Goal: Task Accomplishment & Management: Use online tool/utility

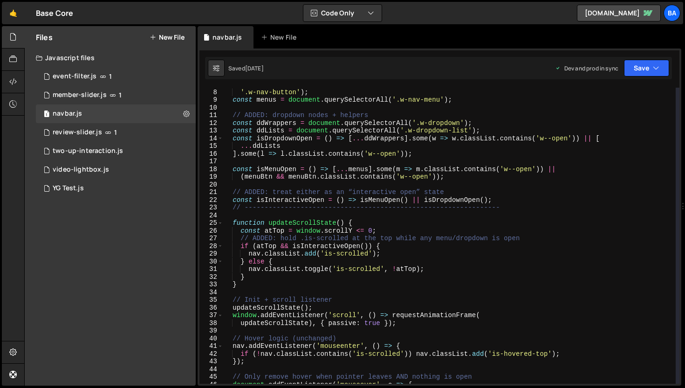
scroll to position [844, 0]
click at [671, 7] on div "Ba" at bounding box center [671, 13] width 17 height 17
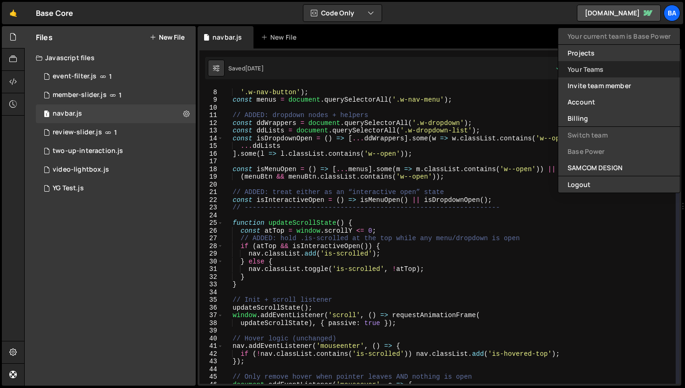
click at [594, 64] on link "Your Teams" at bounding box center [619, 69] width 122 height 16
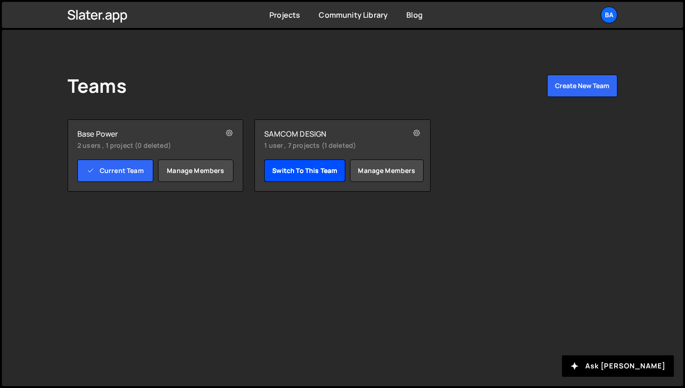
click at [306, 172] on link "Switch to this team" at bounding box center [304, 170] width 81 height 22
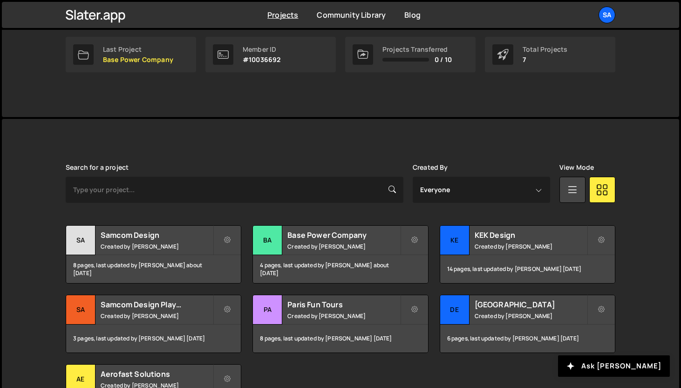
scroll to position [198, 0]
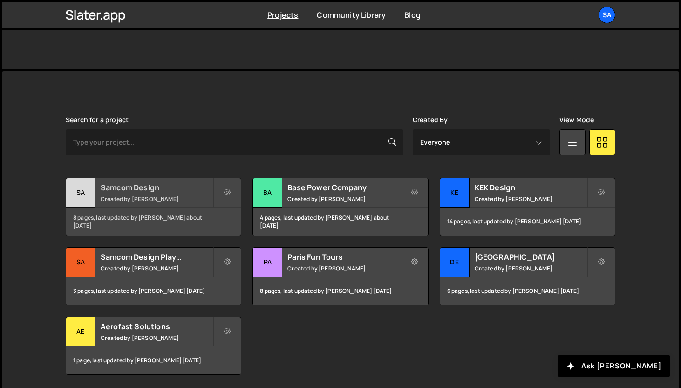
click at [76, 188] on div "Sa" at bounding box center [80, 192] width 29 height 29
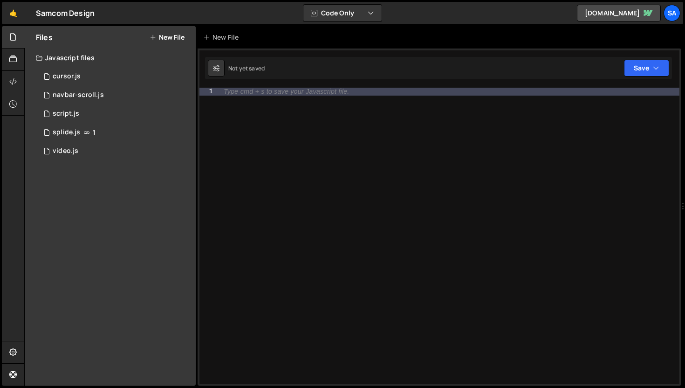
click at [179, 37] on button "New File" at bounding box center [167, 37] width 35 height 7
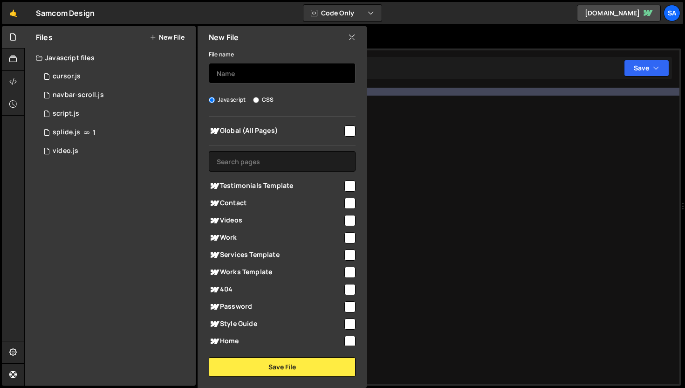
click at [246, 79] on input "text" at bounding box center [282, 73] width 147 height 20
type input "page-load"
click at [344, 131] on input "checkbox" at bounding box center [349, 130] width 11 height 11
checkbox input "true"
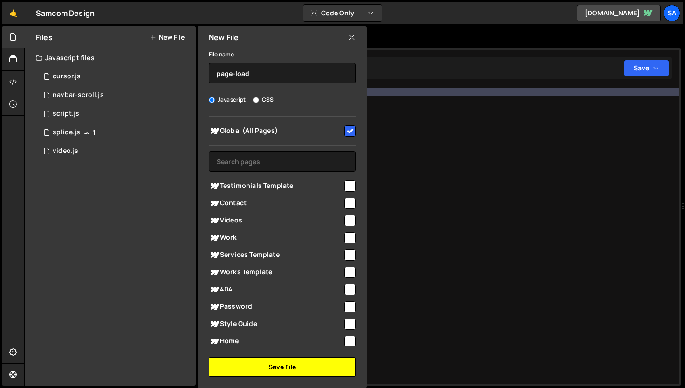
click at [300, 362] on button "Save File" at bounding box center [282, 367] width 147 height 20
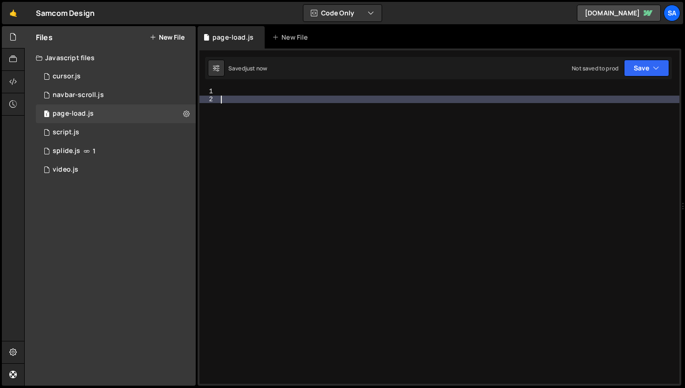
click at [251, 99] on div at bounding box center [449, 243] width 460 height 311
click at [250, 96] on div at bounding box center [449, 243] width 460 height 311
click at [89, 78] on div "1 cursor.js 0" at bounding box center [116, 76] width 160 height 19
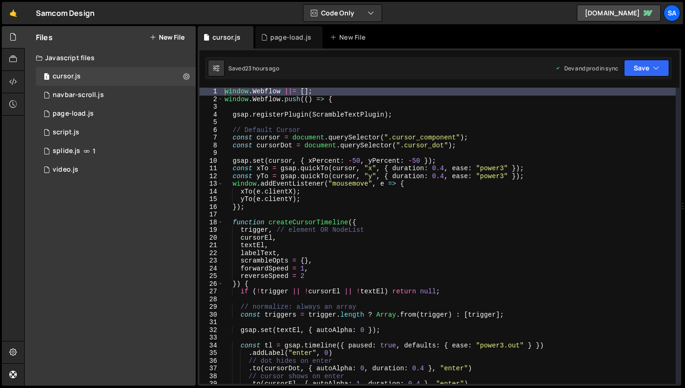
scroll to position [4561, 0]
drag, startPoint x: 354, startPoint y: 100, endPoint x: 228, endPoint y: 86, distance: 126.6
click at [228, 86] on div "1 Type cmd + s to save your Javascript file. הההההההההההההההההההההההההההההההההה…" at bounding box center [440, 216] width 484 height 337
type textarea "window.Webflow ||= []; window.Webflow.push(() => {"
click at [106, 113] on div "1 page-load.js 0" at bounding box center [116, 113] width 160 height 19
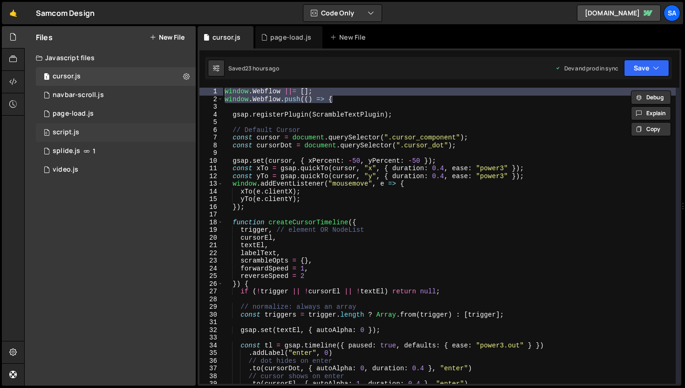
scroll to position [0, 0]
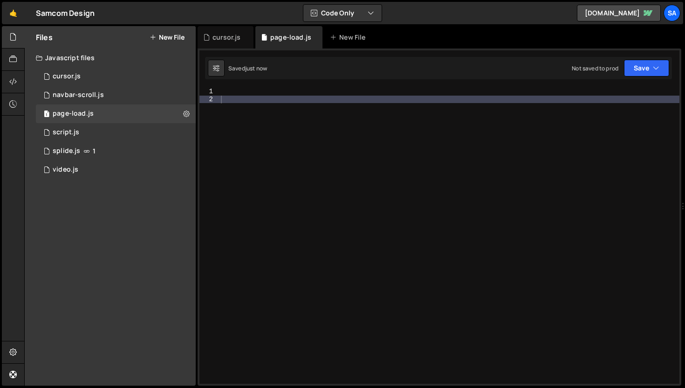
click at [245, 91] on div at bounding box center [449, 243] width 460 height 311
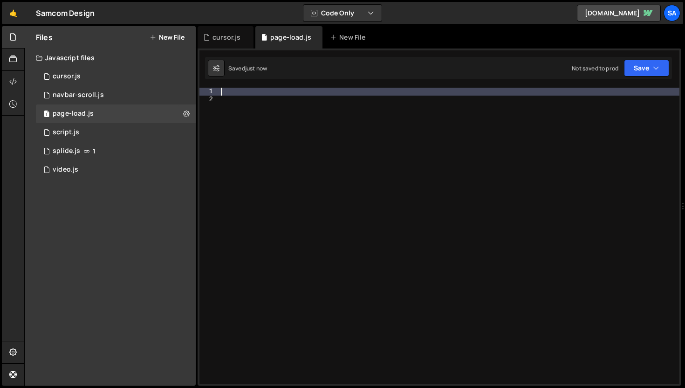
paste textarea "window.Webflow.push(() => {"
type textarea "window.Webflow.push(() => {"
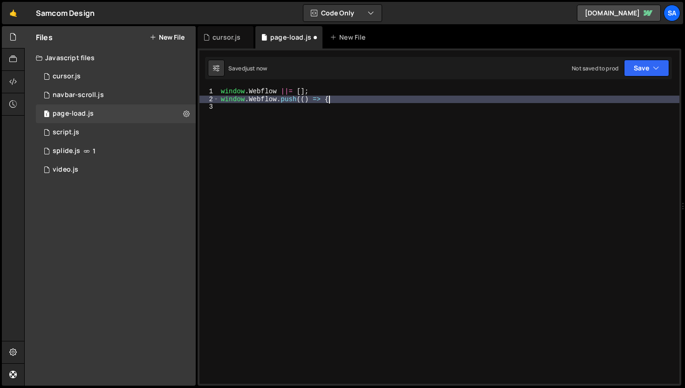
click at [270, 114] on div "window . Webflow ||= [ ] ; window . Webflow . push (( ) => {" at bounding box center [449, 243] width 460 height 311
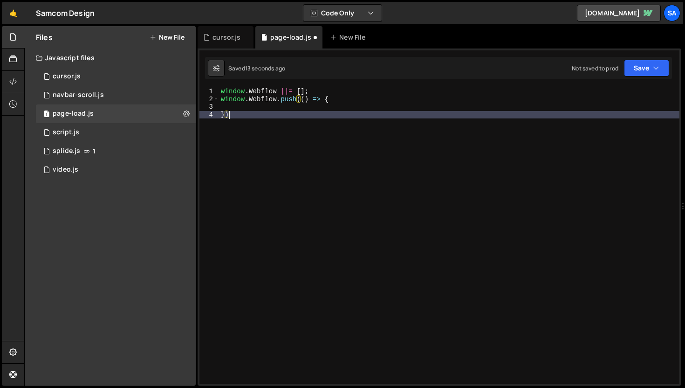
type textarea "});"
click at [327, 108] on div "window . Webflow ||= [ ] ; window . Webflow . push (( ) => { }) ;" at bounding box center [449, 243] width 460 height 311
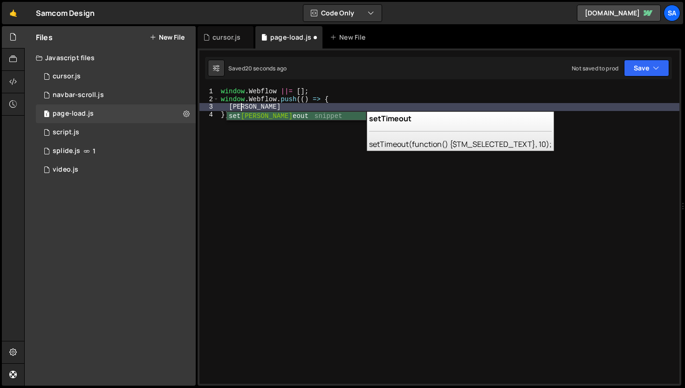
type textarea "t"
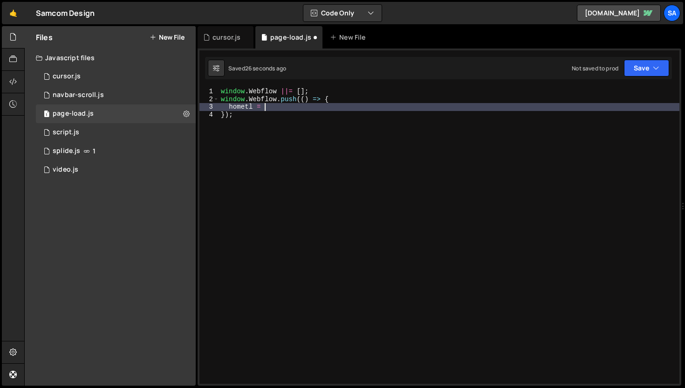
scroll to position [0, 2]
type textarea "h"
click at [93, 73] on div "1 cursor.js 0" at bounding box center [116, 76] width 160 height 19
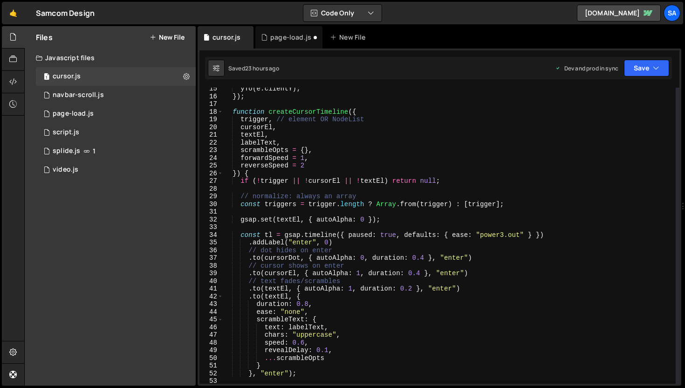
scroll to position [132, 0]
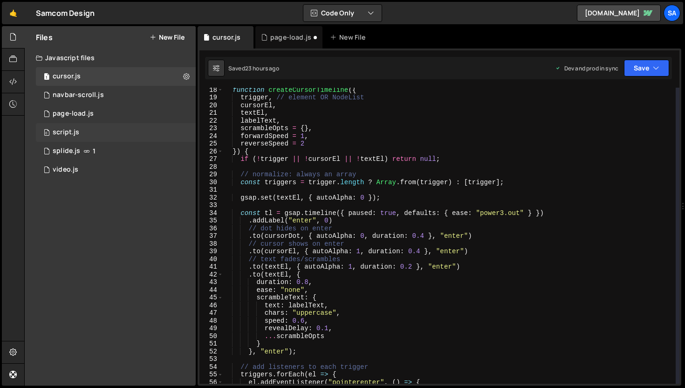
click at [93, 134] on div "0 script.js 0" at bounding box center [116, 132] width 160 height 19
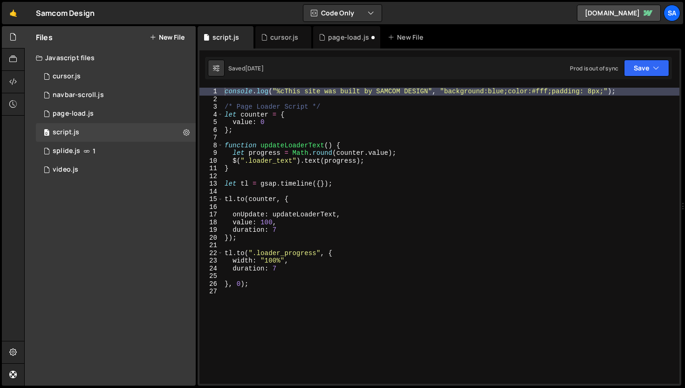
scroll to position [15329, 0]
click at [95, 93] on div "navbar-scroll.js" at bounding box center [78, 95] width 51 height 8
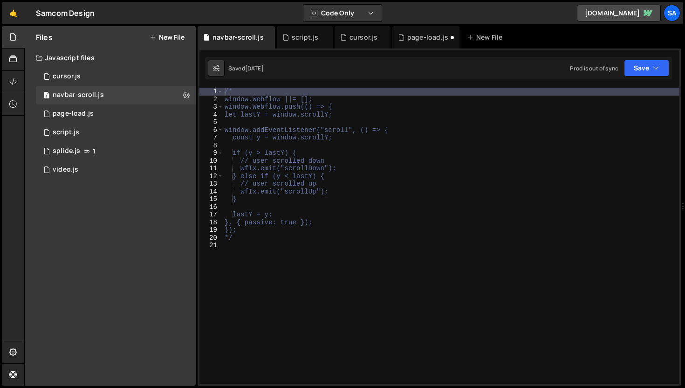
scroll to position [0, 0]
click at [102, 110] on div "1 page-load.js 0" at bounding box center [116, 113] width 160 height 19
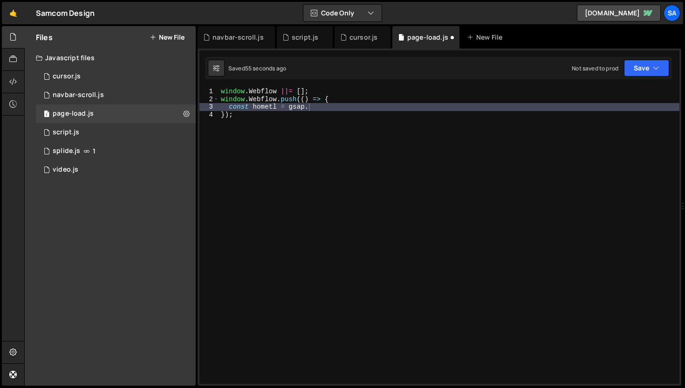
click at [329, 107] on div "window . Webflow ||= [ ] ; window . Webflow . push (( ) => { const hometl = gsa…" at bounding box center [449, 243] width 460 height 311
click at [340, 99] on div "window . Webflow ||= [ ] ; window . Webflow . push (( ) => { const hometl = gsa…" at bounding box center [449, 243] width 460 height 311
type textarea "window.Webflow.push(() => {"
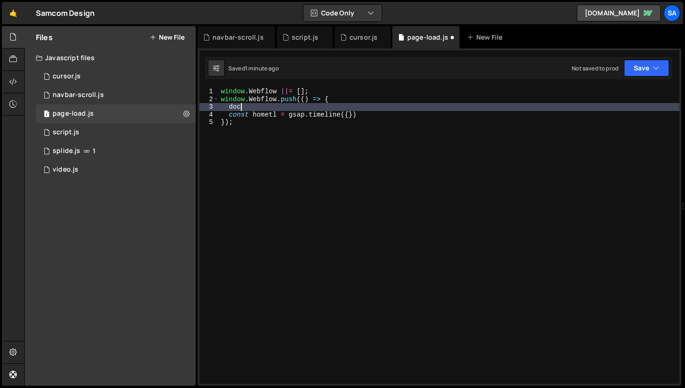
type textarea "d"
type textarea "c"
type textarea "g"
click at [97, 74] on div "1 cursor.js 0" at bounding box center [116, 76] width 160 height 19
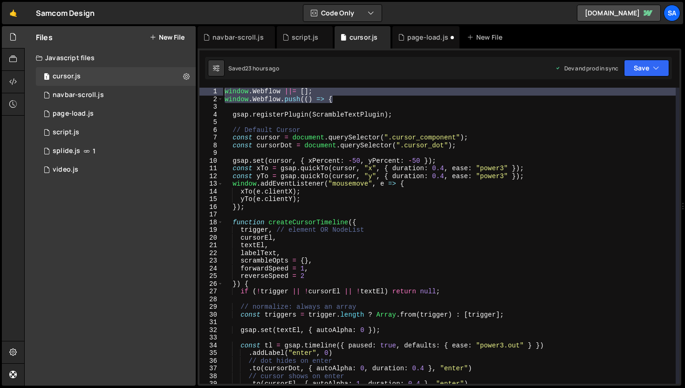
type textarea "gsap.registerPlugin(ScrambleTextPlugin);"
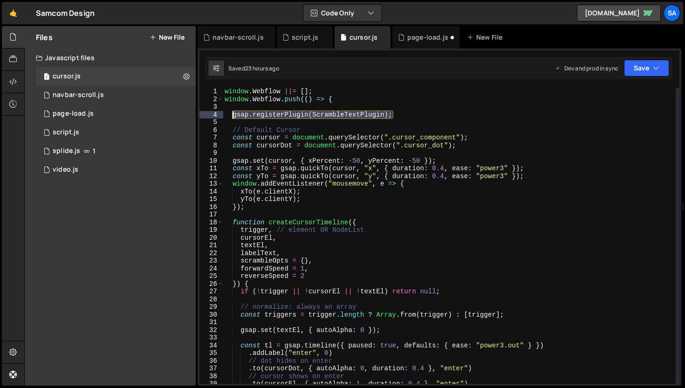
drag, startPoint x: 398, startPoint y: 114, endPoint x: 233, endPoint y: 116, distance: 165.4
click at [233, 116] on div "window . Webflow ||= [ ] ; window . Webflow . push (( ) => { gsap . registerPlu…" at bounding box center [449, 243] width 453 height 311
click at [89, 109] on div "1 page-load.js 0" at bounding box center [116, 113] width 160 height 19
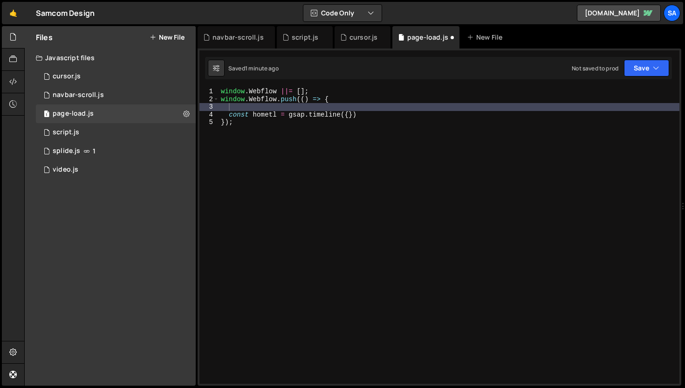
type textarea "window.Webflow.push(() => {"
click at [351, 96] on div "window . Webflow ||= [ ] ; window . Webflow . push (( ) => { const hometl = gsa…" at bounding box center [449, 243] width 460 height 311
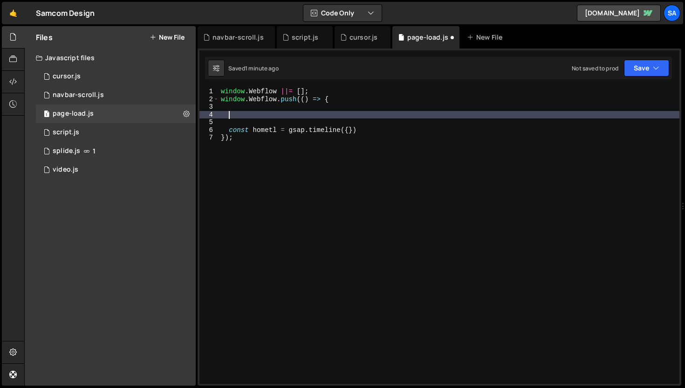
paste textarea "gsap.registerPlugin(ScrambleTextPlugin);"
type textarea "gsap.registerPlugin(ScrambleTextPlugin);"
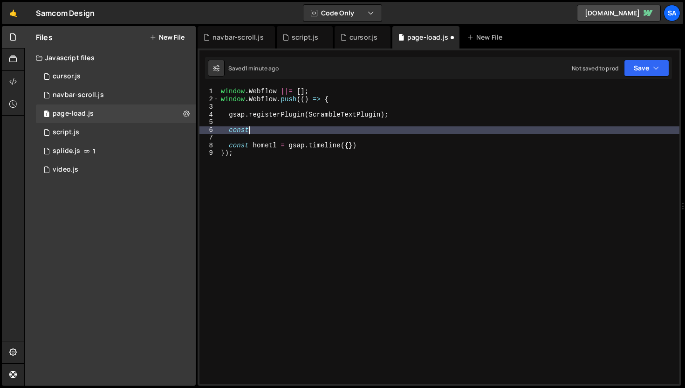
scroll to position [0, 1]
click at [263, 126] on div "window . Webflow ||= [ ] ; window . Webflow . push (( ) => { gsap . registerPlu…" at bounding box center [449, 243] width 460 height 311
click at [263, 130] on div "window . Webflow ||= [ ] ; window . Webflow . push (( ) => { gsap . registerPlu…" at bounding box center [449, 243] width 460 height 311
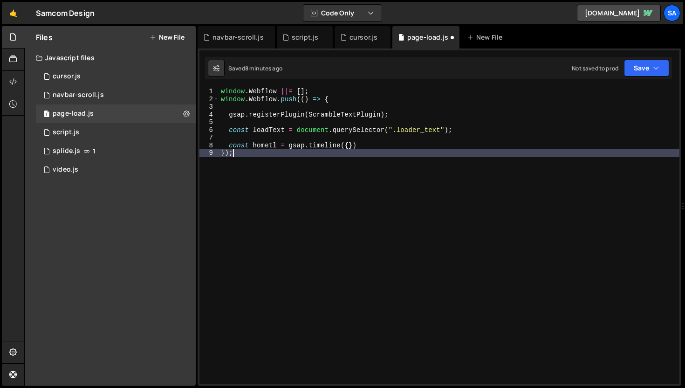
click at [388, 153] on div "window . Webflow ||= [ ] ; window . Webflow . push (( ) => { gsap . registerPlu…" at bounding box center [449, 243] width 460 height 311
click at [388, 146] on div "window . Webflow ||= [ ] ; window . Webflow . push (( ) => { gsap . registerPlu…" at bounding box center [449, 243] width 460 height 311
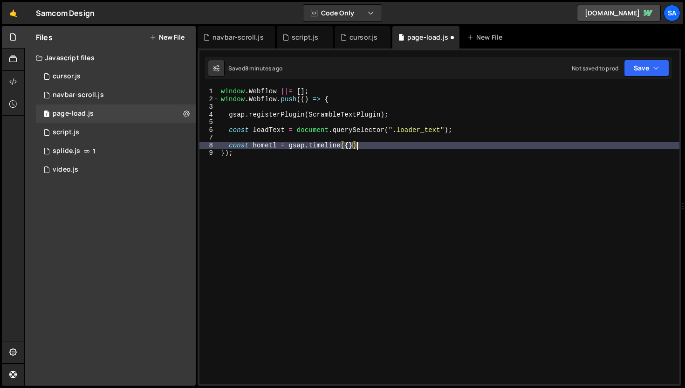
click at [345, 143] on div "window . Webflow ||= [ ] ; window . Webflow . push (( ) => { gsap . registerPlu…" at bounding box center [449, 243] width 460 height 311
click at [348, 144] on div "window . Webflow ||= [ ] ; window . Webflow . push (( ) => { gsap . registerPlu…" at bounding box center [449, 243] width 460 height 311
type textarea "const hometl = gsap.timeline({})"
click at [103, 81] on div "1 cursor.js 0" at bounding box center [116, 76] width 160 height 19
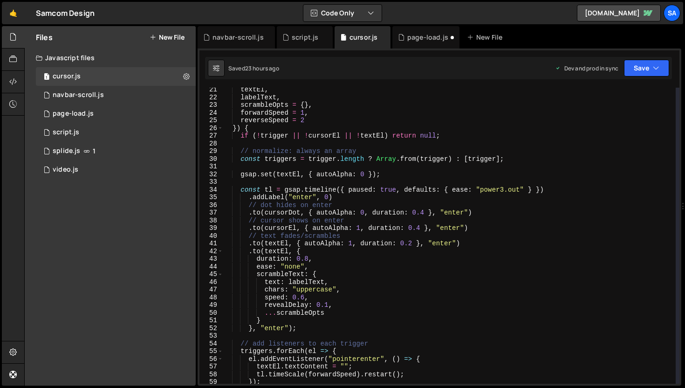
scroll to position [155, 0]
click at [123, 110] on div "1 page-load.js 0" at bounding box center [116, 113] width 160 height 19
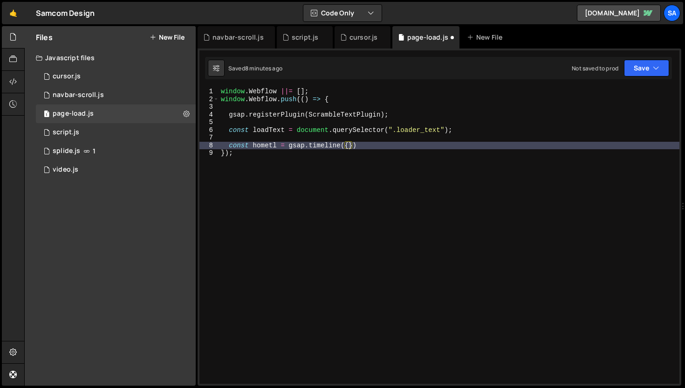
click at [349, 145] on div "window . Webflow ||= [ ] ; window . Webflow . push (( ) => { gsap . registerPlu…" at bounding box center [449, 243] width 460 height 311
click at [69, 75] on div "cursor.js" at bounding box center [67, 76] width 28 height 8
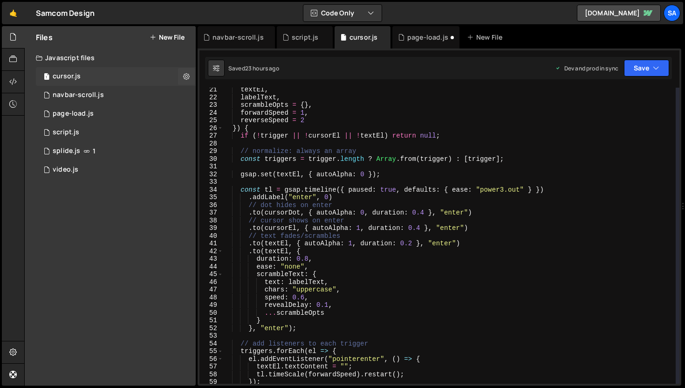
scroll to position [4561, 0]
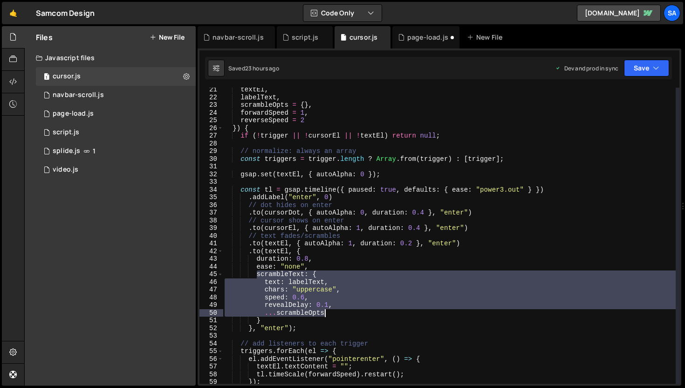
drag, startPoint x: 257, startPoint y: 275, endPoint x: 326, endPoint y: 313, distance: 78.4
click at [326, 313] on div "textEl , labelText , scrambleOpts = { } , forwardSpeed = 1 , reverseSpeed = 2 }…" at bounding box center [449, 241] width 453 height 311
click at [333, 314] on div "textEl , labelText , scrambleOpts = { } , forwardSpeed = 1 , reverseSpeed = 2 }…" at bounding box center [449, 236] width 453 height 296
type textarea "...scrambleOpts"
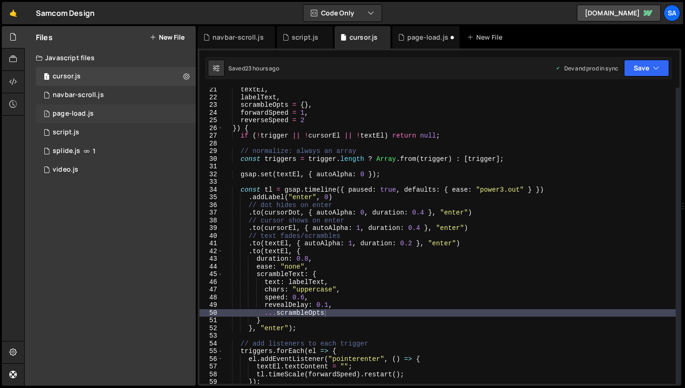
click at [98, 113] on div "1 page-load.js 0" at bounding box center [116, 113] width 160 height 19
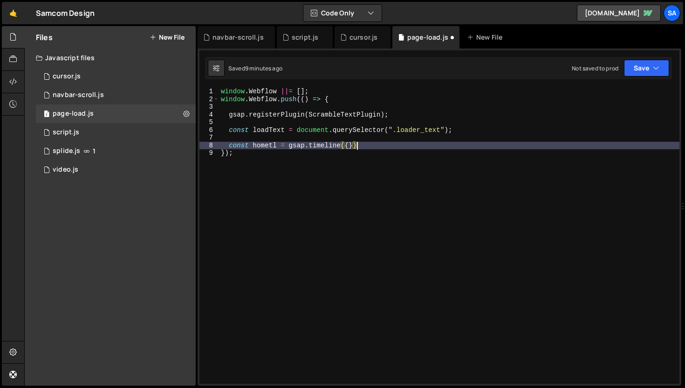
click at [375, 147] on div "window . Webflow ||= [ ] ; window . Webflow . push (( ) => { gsap . registerPlu…" at bounding box center [449, 243] width 460 height 311
click at [642, 74] on button "Save" at bounding box center [646, 68] width 45 height 17
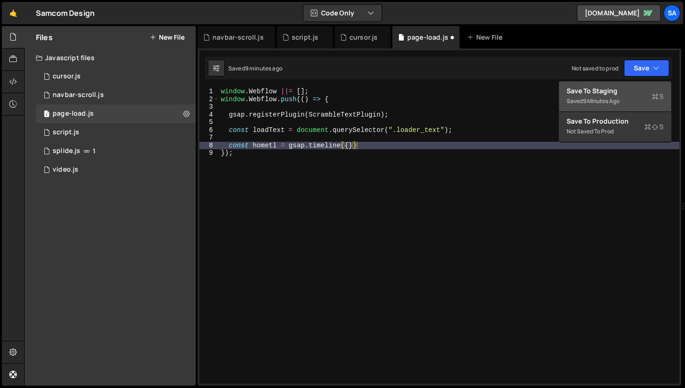
click at [621, 93] on div "Save to Staging S" at bounding box center [614, 90] width 97 height 9
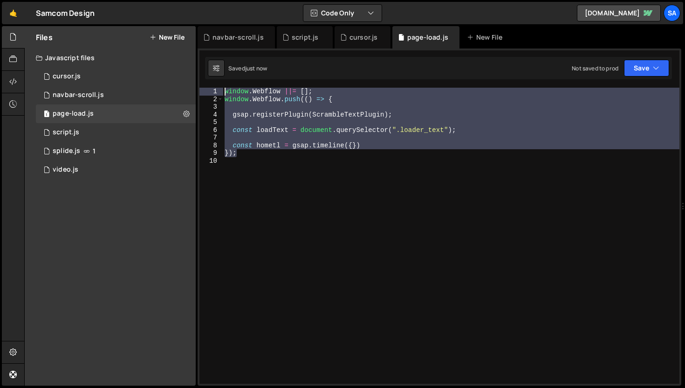
drag, startPoint x: 273, startPoint y: 156, endPoint x: 203, endPoint y: 93, distance: 94.3
click at [203, 93] on div "}); 1 2 3 4 5 6 7 8 9 10 window . Webflow ||= [ ] ; window . Webflow . push (( …" at bounding box center [439, 236] width 480 height 296
click at [270, 152] on div "window . Webflow ||= [ ] ; window . Webflow . push (( ) => { gsap . registerPlu…" at bounding box center [451, 236] width 457 height 296
drag, startPoint x: 261, startPoint y: 154, endPoint x: 218, endPoint y: 84, distance: 82.4
click at [218, 84] on div "1 Type cmd + s to save your Javascript file. הההההההההההההההההההההההההההההההההה…" at bounding box center [440, 216] width 484 height 337
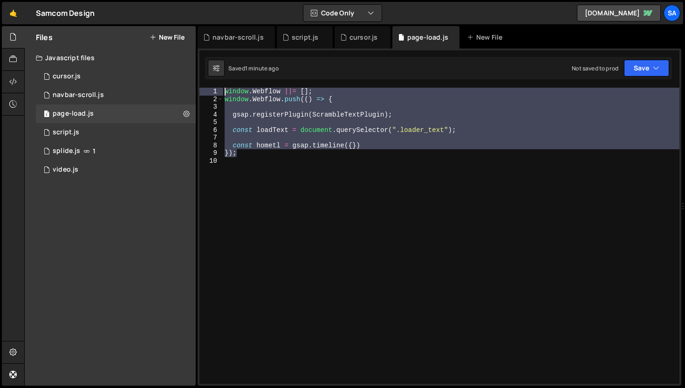
type textarea "window.Webflow ||= []; window.Webflow.push(() => {"
paste textarea
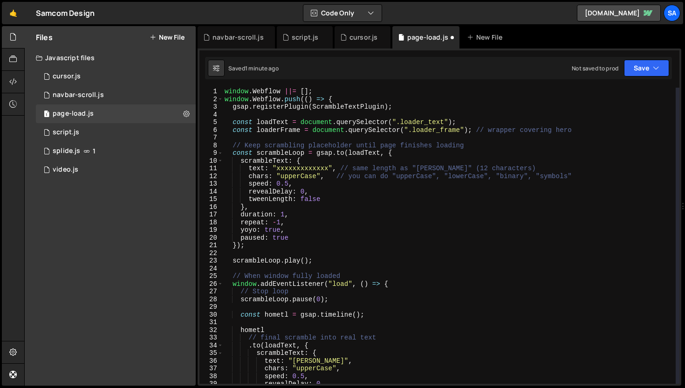
click at [301, 129] on div "window . Webflow ||= [ ] ; window . Webflow . push (( ) => { gsap . registerPlu…" at bounding box center [449, 243] width 453 height 311
drag, startPoint x: 460, startPoint y: 129, endPoint x: 450, endPoint y: 126, distance: 9.7
click at [441, 127] on div "window . Webflow ||= [ ] ; window . Webflow . push (( ) => { gsap . registerPlu…" at bounding box center [449, 243] width 453 height 311
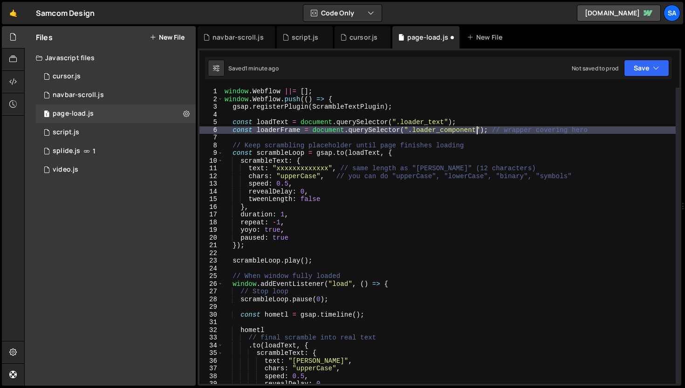
scroll to position [0, 17]
click at [300, 132] on div "window . Webflow ||= [ ] ; window . Webflow . push (( ) => { gsap . registerPlu…" at bounding box center [449, 243] width 453 height 311
type textarea "const loaderFrame = document.querySelector(".loader_component"); // wrapper cov…"
click at [653, 58] on div "Saved 1 minute ago Not saved to prod Upgrade to Edit Save Save to Staging S Sav…" at bounding box center [438, 68] width 467 height 22
click at [645, 65] on button "Save" at bounding box center [646, 68] width 45 height 17
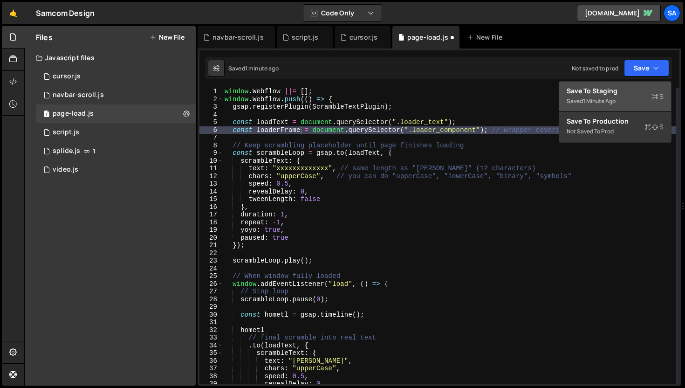
click at [628, 87] on div "Save to Staging S" at bounding box center [614, 90] width 97 height 9
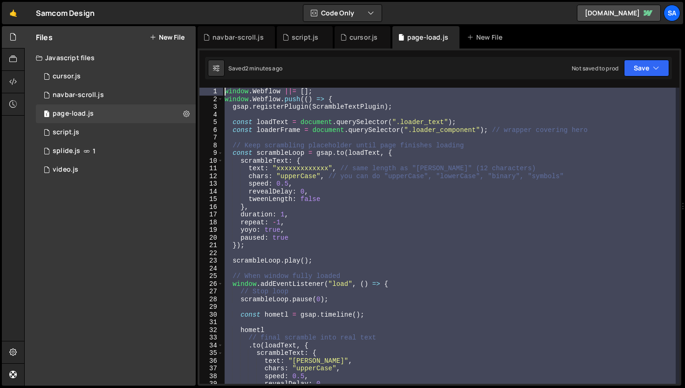
scroll to position [0, 0]
drag, startPoint x: 243, startPoint y: 241, endPoint x: 193, endPoint y: 12, distance: 234.5
click at [193, 12] on div "Hold on a sec... Are you certain you wish to leave this page? Any changes you'v…" at bounding box center [342, 194] width 685 height 388
type textarea "window.Webflow ||= []; window.Webflow.push(() => {"
paste textarea
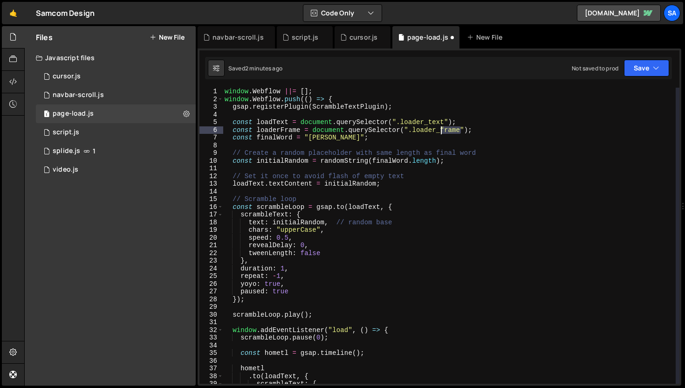
drag, startPoint x: 459, startPoint y: 130, endPoint x: 441, endPoint y: 130, distance: 18.6
click at [441, 130] on div "window . Webflow ||= [ ] ; window . Webflow . push (( ) => { gsap . registerPlu…" at bounding box center [449, 243] width 453 height 311
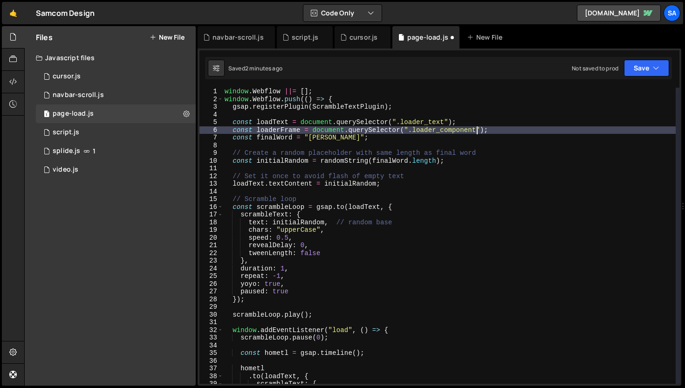
scroll to position [0, 17]
click at [633, 64] on button "Save" at bounding box center [646, 68] width 45 height 17
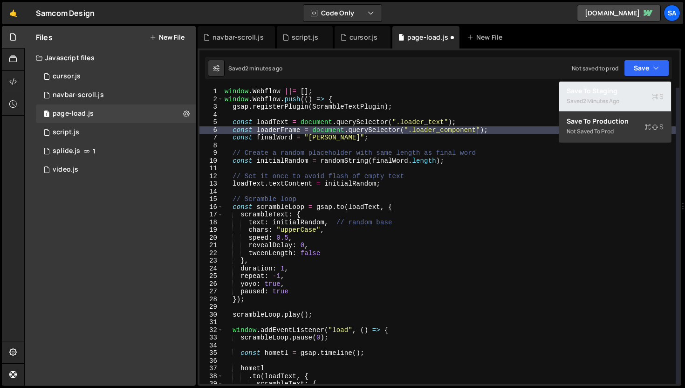
click at [602, 97] on div "2 minutes ago" at bounding box center [601, 101] width 36 height 8
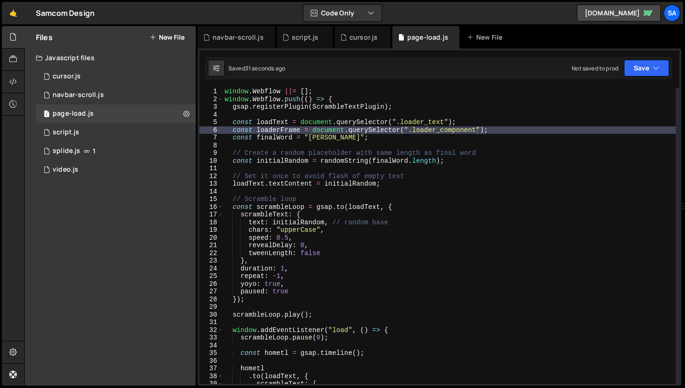
click at [364, 227] on div "window . Webflow ||= [ ] ; window . Webflow . push (( ) => { gsap . registerPlu…" at bounding box center [449, 243] width 453 height 311
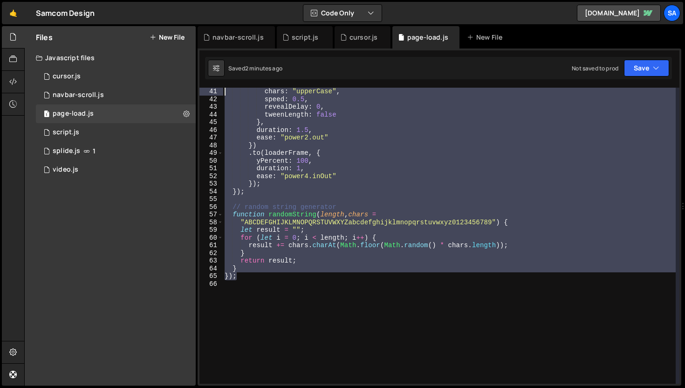
scroll to position [0, 0]
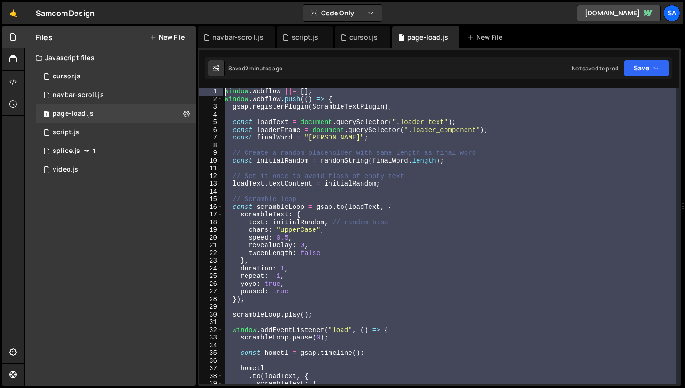
drag, startPoint x: 250, startPoint y: 227, endPoint x: 188, endPoint y: 0, distance: 234.7
click at [188, 0] on div "Hold on a sec... Are you certain you wish to leave this page? Any changes you'v…" at bounding box center [342, 194] width 685 height 388
type textarea "window.Webflow ||= []; window.Webflow.push(() => {"
paste textarea
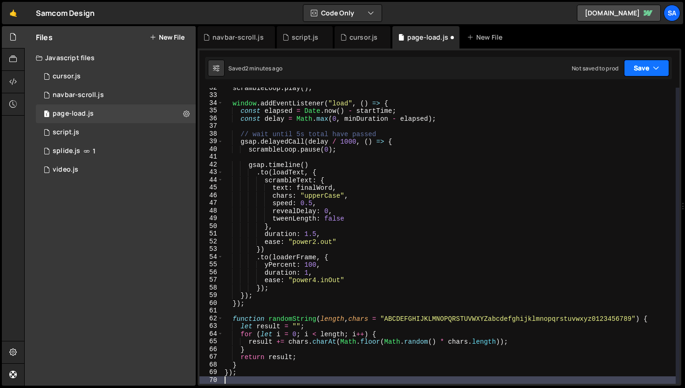
click at [629, 66] on button "Save" at bounding box center [646, 68] width 45 height 17
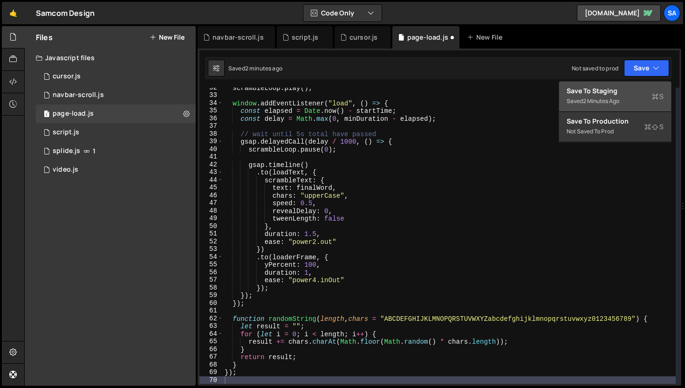
click at [602, 100] on div "2 minutes ago" at bounding box center [601, 101] width 36 height 8
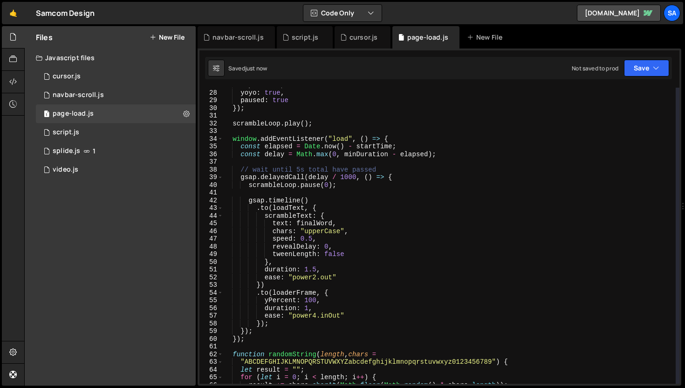
scroll to position [0, 0]
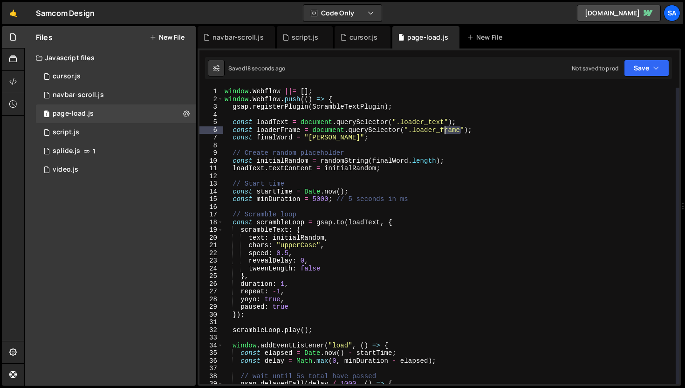
drag, startPoint x: 459, startPoint y: 129, endPoint x: 441, endPoint y: 127, distance: 18.7
click at [441, 127] on div "window . Webflow ||= [ ] ; window . Webflow . push (( ) => { gsap . registerPlu…" at bounding box center [449, 243] width 453 height 311
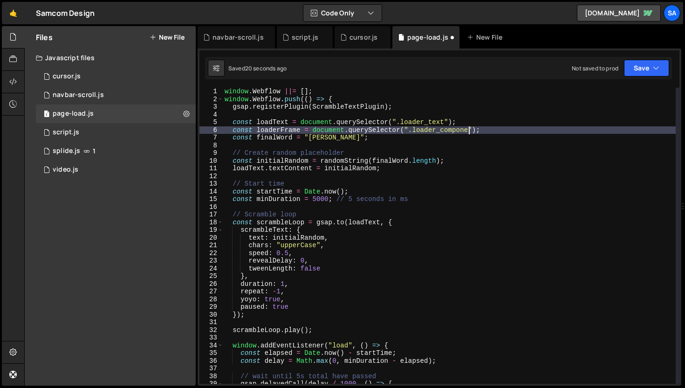
scroll to position [0, 17]
click at [315, 198] on div "window . Webflow ||= [ ] ; window . Webflow . push (( ) => { gsap . registerPlu…" at bounding box center [449, 243] width 453 height 311
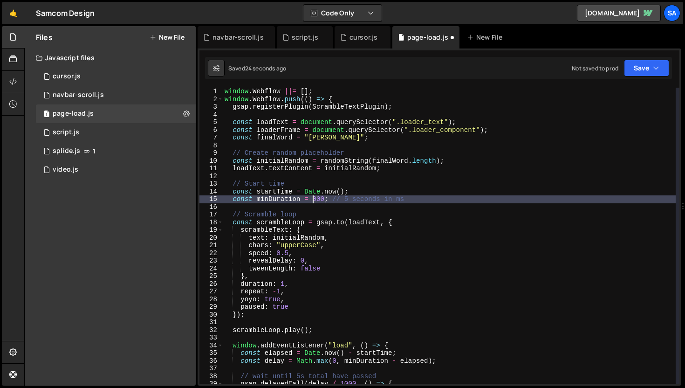
scroll to position [0, 7]
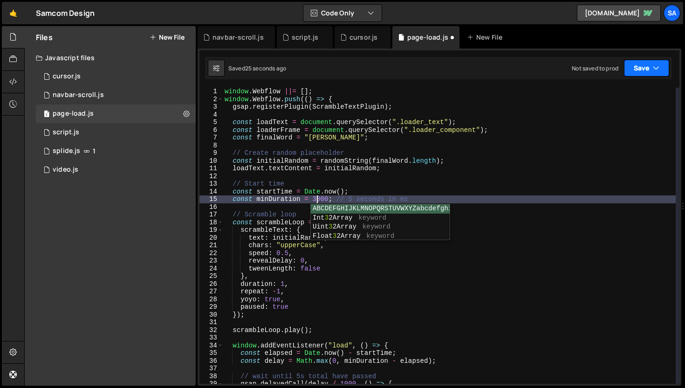
click at [659, 71] on button "Save" at bounding box center [646, 68] width 45 height 17
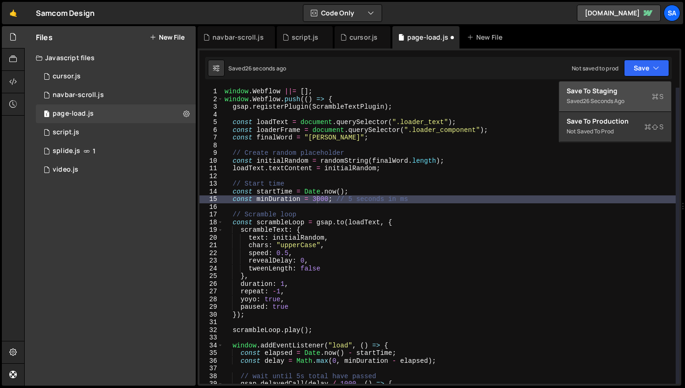
click at [625, 85] on button "Save to Staging S Saved 26 seconds ago" at bounding box center [615, 97] width 112 height 30
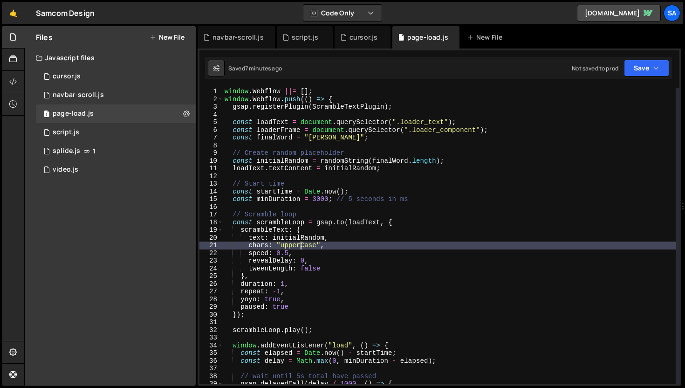
click at [301, 248] on div "window . Webflow ||= [ ] ; window . Webflow . push (( ) => { gsap . registerPlu…" at bounding box center [449, 243] width 453 height 311
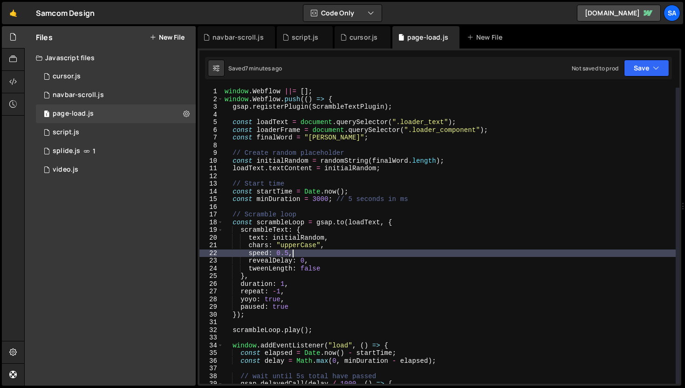
click at [307, 251] on div "window . Webflow ||= [ ] ; window . Webflow . push (( ) => { gsap . registerPlu…" at bounding box center [449, 243] width 453 height 311
click at [343, 270] on div "window . Webflow ||= [ ] ; window . Webflow . push (( ) => { gsap . registerPlu…" at bounding box center [449, 243] width 453 height 311
type textarea "tweenLength: false"
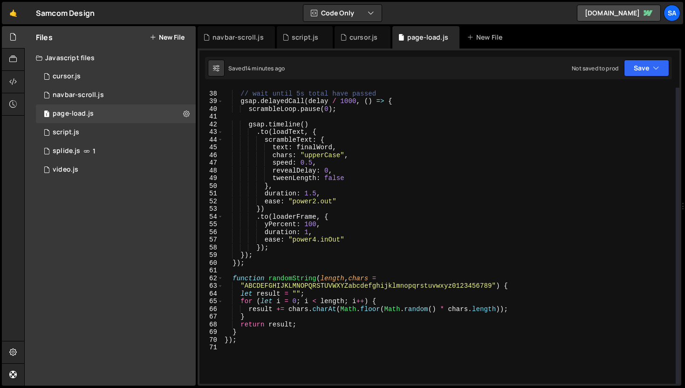
scroll to position [289, 0]
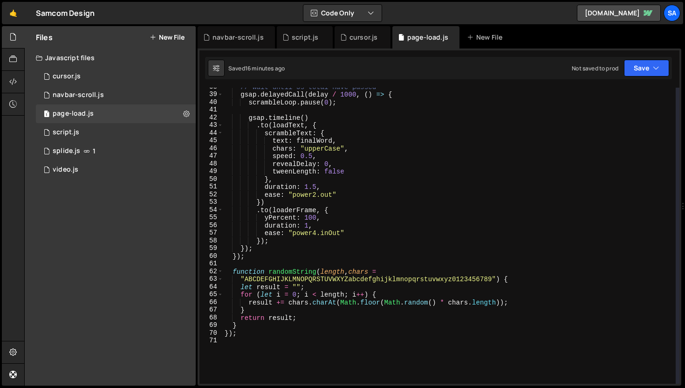
click at [241, 340] on div "// wait until 5s total have passed gsap . delayedCall ( delay / 1000 , ( ) => {…" at bounding box center [449, 238] width 453 height 311
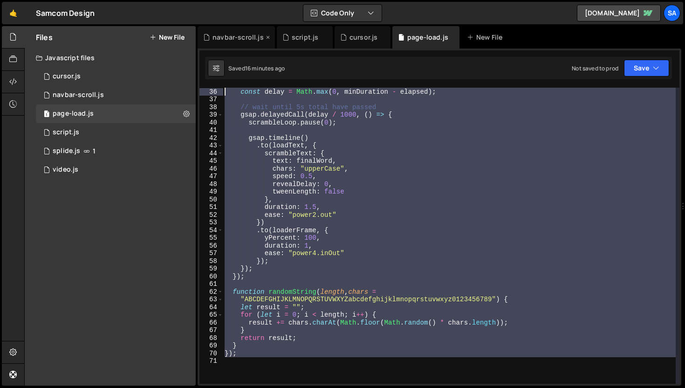
scroll to position [0, 0]
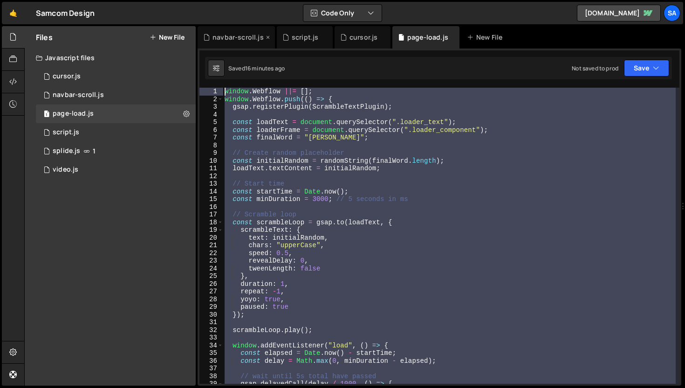
drag, startPoint x: 247, startPoint y: 340, endPoint x: 204, endPoint y: 39, distance: 304.0
click at [204, 39] on div "Debug Explain Copy navbar-scroll.js script.js cursor.js page-load.js New File S…" at bounding box center [440, 206] width 484 height 360
type textarea "window.Webflow ||= []; window.Webflow.push(() => {"
paste textarea
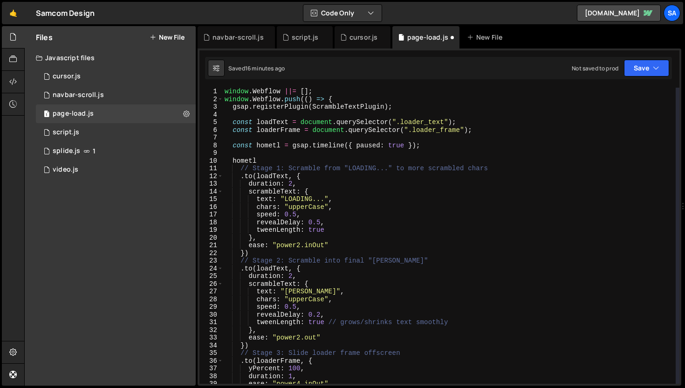
click at [459, 128] on div "window . Webflow ||= [ ] ; window . Webflow . push (( ) => { gsap . registerPlu…" at bounding box center [449, 243] width 453 height 311
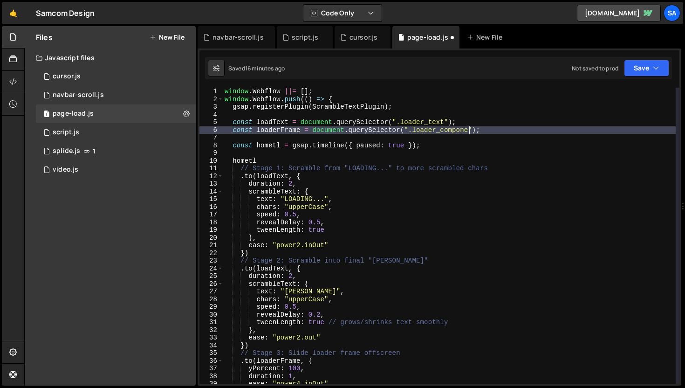
scroll to position [0, 17]
click at [304, 292] on div "window . Webflow ||= [ ] ; window . Webflow . push (( ) => { gsap . registerPlu…" at bounding box center [449, 243] width 453 height 311
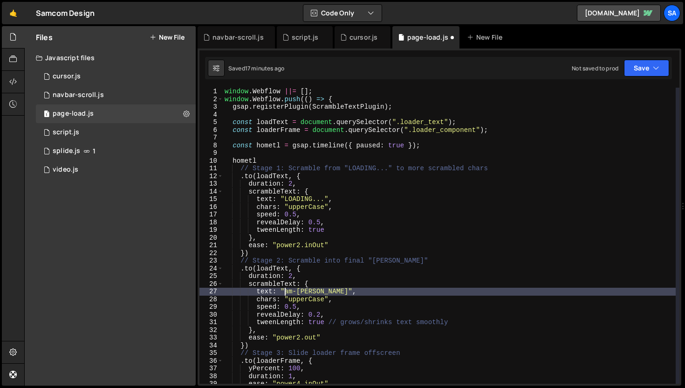
scroll to position [0, 5]
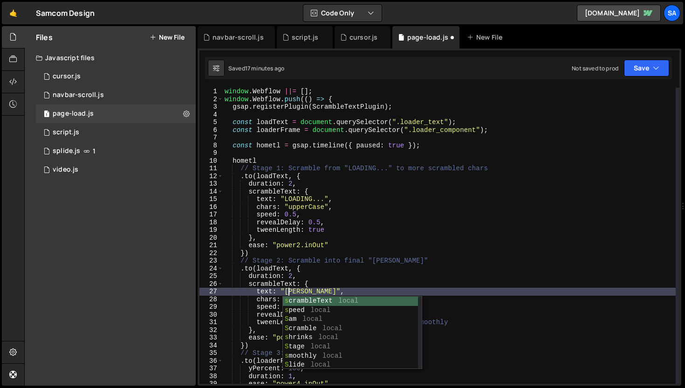
click at [291, 191] on div "window . Webflow ||= [ ] ; window . Webflow . push (( ) => { gsap . registerPlu…" at bounding box center [449, 243] width 453 height 311
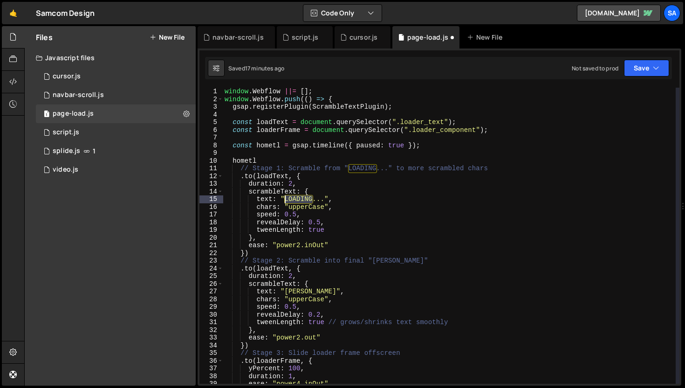
drag, startPoint x: 313, startPoint y: 198, endPoint x: 284, endPoint y: 198, distance: 28.4
click at [284, 198] on div "window . Webflow ||= [ ] ; window . Webflow . push (( ) => { gsap . registerPlu…" at bounding box center [449, 243] width 453 height 311
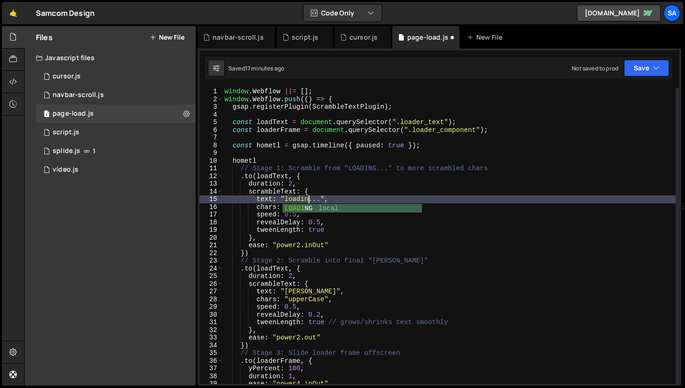
scroll to position [0, 6]
click at [635, 66] on button "Save" at bounding box center [646, 68] width 45 height 17
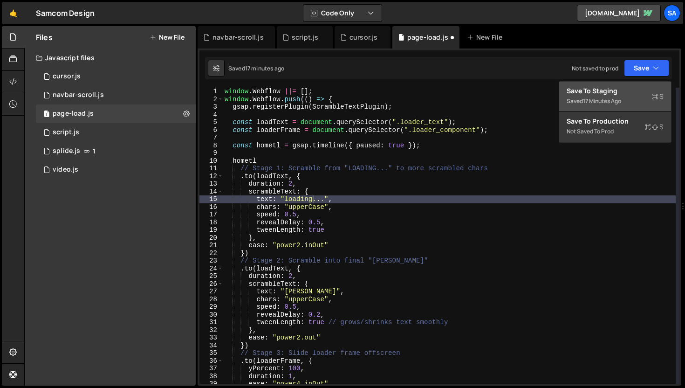
click at [627, 94] on div "Save to Staging S" at bounding box center [614, 90] width 97 height 9
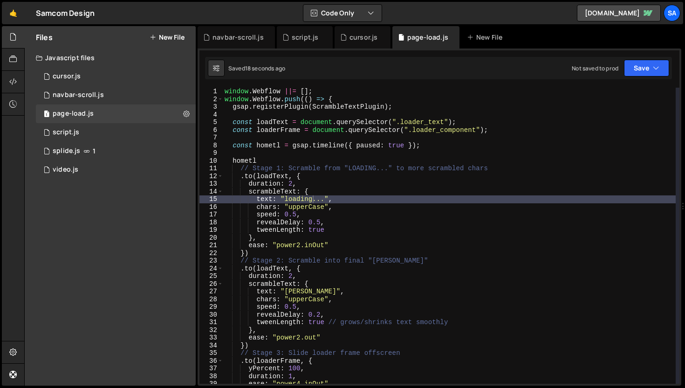
type textarea "chars: "upperCase","
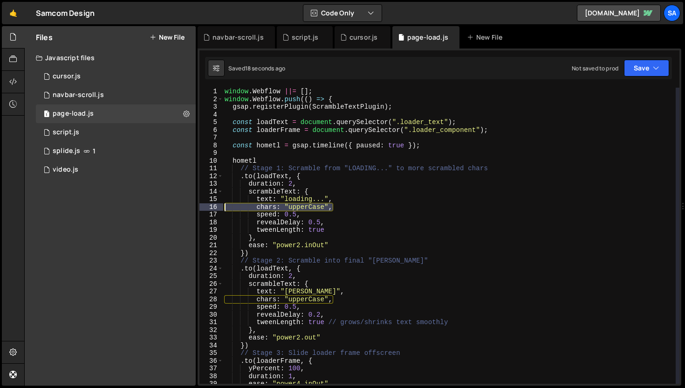
drag, startPoint x: 340, startPoint y: 206, endPoint x: 206, endPoint y: 206, distance: 133.7
click at [206, 206] on div "chars: "upperCase", 1 2 3 4 5 6 7 8 9 10 11 12 13 14 15 16 17 18 19 20 21 22 23…" at bounding box center [439, 236] width 480 height 296
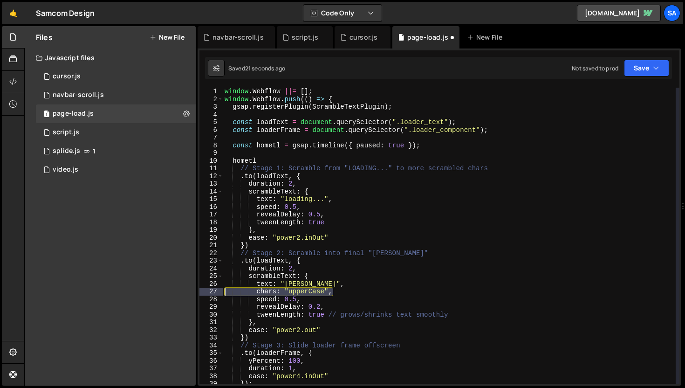
drag, startPoint x: 338, startPoint y: 292, endPoint x: 207, endPoint y: 294, distance: 130.9
click at [207, 294] on div "text: "loading...", 1 2 3 4 5 6 7 8 9 10 11 12 13 14 15 16 17 18 19 20 21 22 23…" at bounding box center [439, 236] width 480 height 296
type textarea "chars: "upperCase","
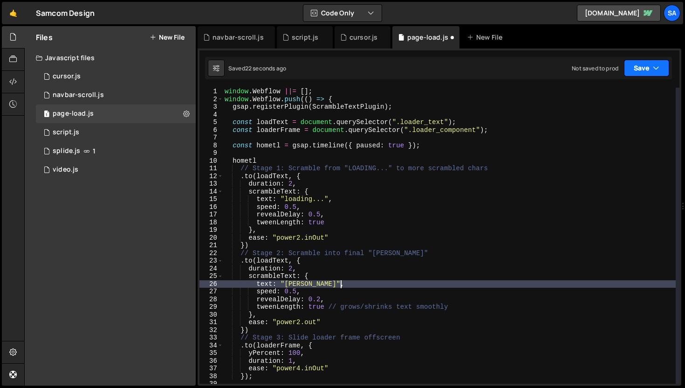
click at [631, 67] on button "Save" at bounding box center [646, 68] width 45 height 17
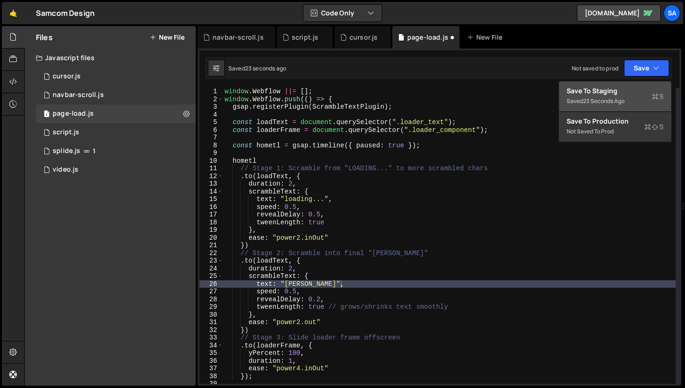
click at [628, 82] on button "Save to Staging S Saved 23 seconds ago" at bounding box center [615, 97] width 112 height 30
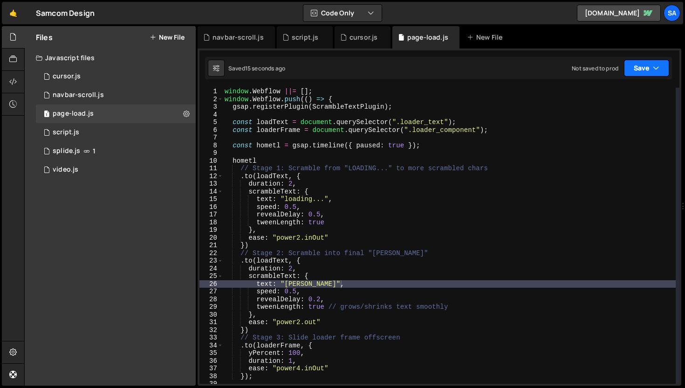
click at [644, 66] on button "Save" at bounding box center [646, 68] width 45 height 17
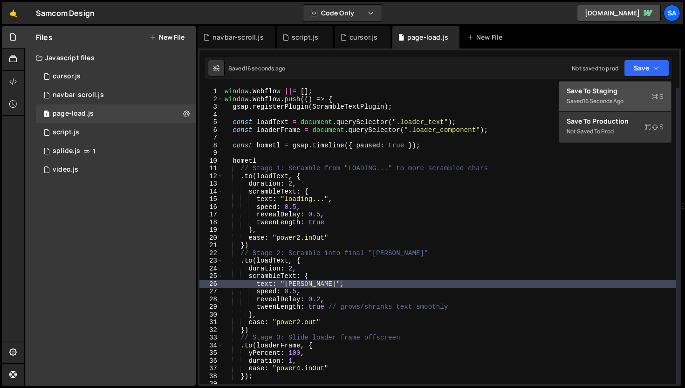
click at [622, 93] on div "Save to Staging S" at bounding box center [614, 90] width 97 height 9
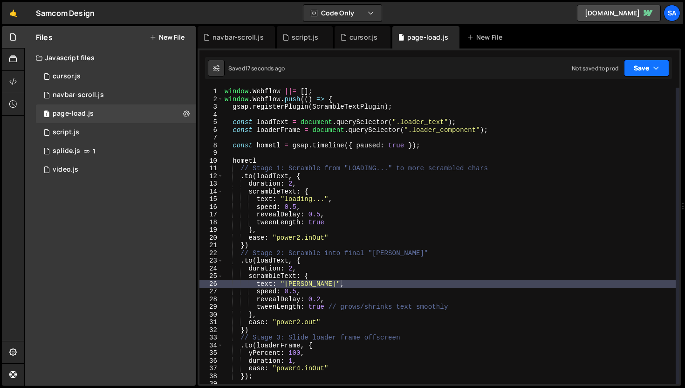
click at [648, 65] on button "Save" at bounding box center [646, 68] width 45 height 17
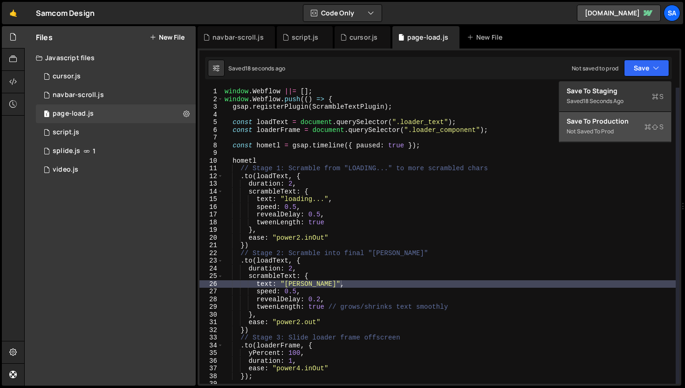
click at [609, 130] on div "Not saved to prod" at bounding box center [614, 131] width 97 height 11
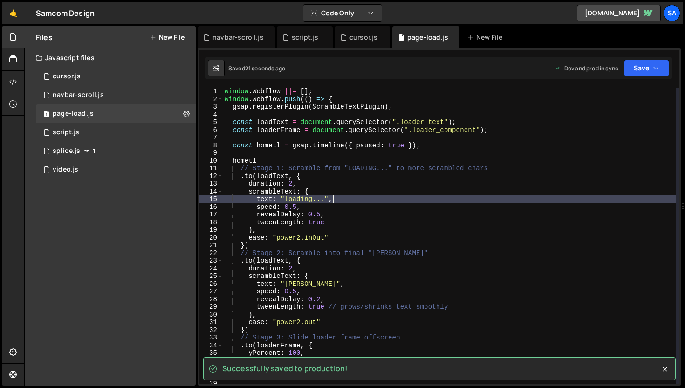
click at [372, 199] on div "window . Webflow ||= [ ] ; window . Webflow . push (( ) => { gsap . registerPlu…" at bounding box center [449, 243] width 453 height 311
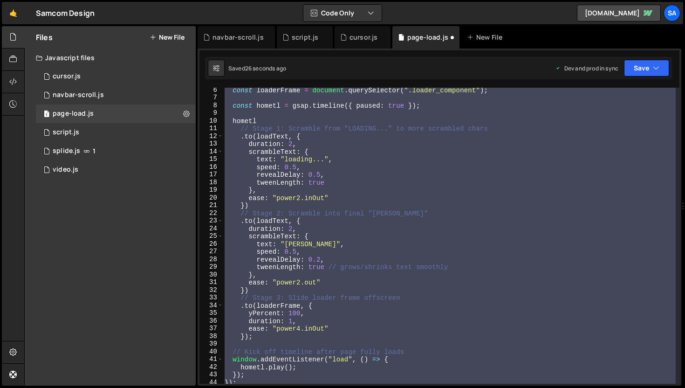
scroll to position [50, 0]
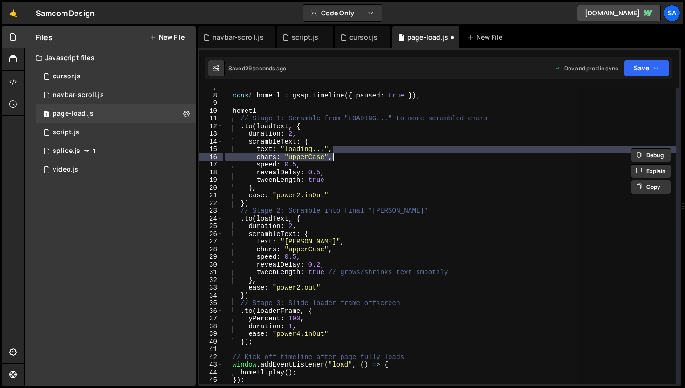
click at [306, 155] on div "const hometl = gsap . timeline ({ paused : true }) ; hometl // Stage 1: Scrambl…" at bounding box center [449, 236] width 453 height 296
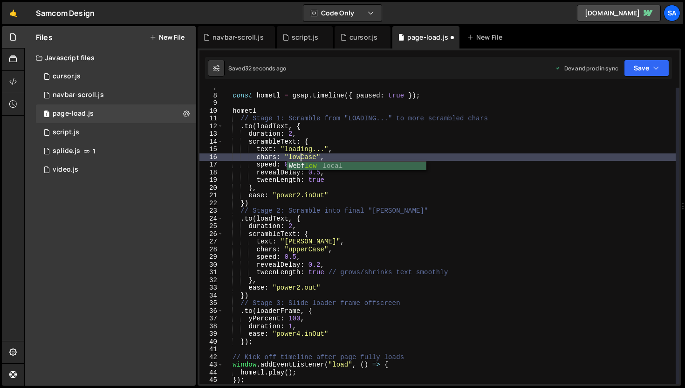
scroll to position [0, 6]
click at [307, 247] on div "const hometl = gsap . timeline ({ paused : true }) ; hometl // Stage 1: Scrambl…" at bounding box center [449, 239] width 453 height 311
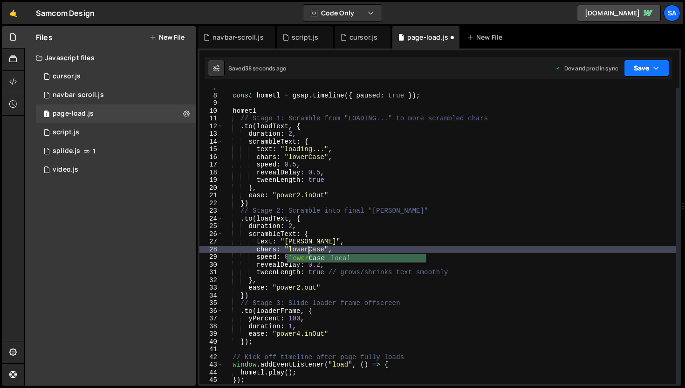
click at [643, 73] on button "Save" at bounding box center [646, 68] width 45 height 17
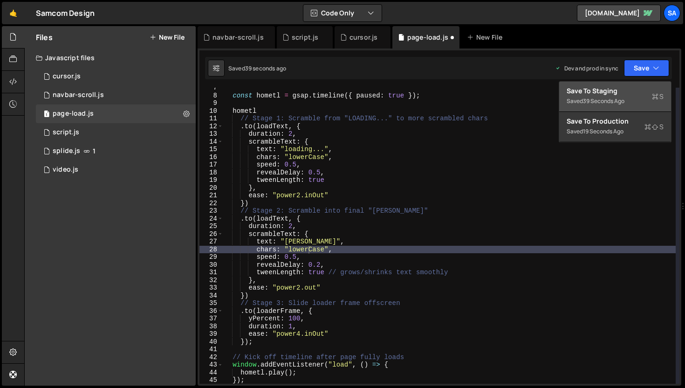
click at [624, 92] on div "Save to Staging S" at bounding box center [614, 90] width 97 height 9
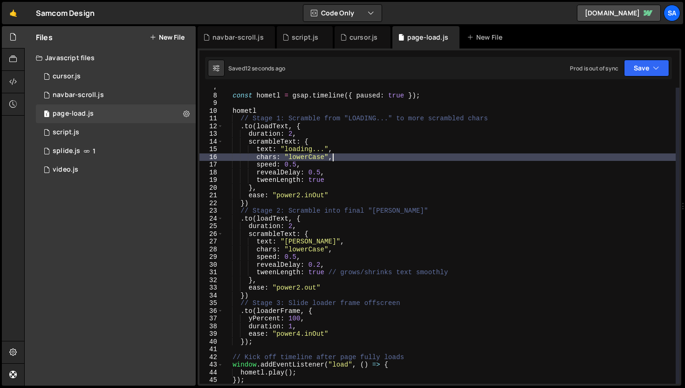
click at [344, 157] on div "const hometl = gsap . timeline ({ paused : true }) ; hometl // Stage 1: Scrambl…" at bounding box center [449, 239] width 453 height 311
click at [343, 246] on div "const hometl = gsap . timeline ({ paused : true }) ; hometl // Stage 1: Scrambl…" at bounding box center [449, 239] width 453 height 311
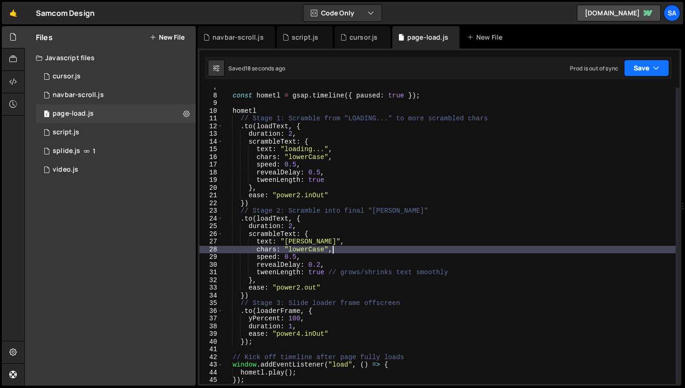
click at [650, 72] on button "Save" at bounding box center [646, 68] width 45 height 17
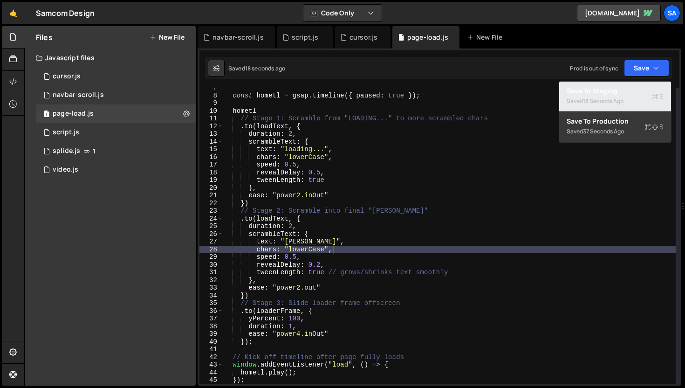
click at [623, 99] on div "18 seconds ago" at bounding box center [603, 101] width 41 height 8
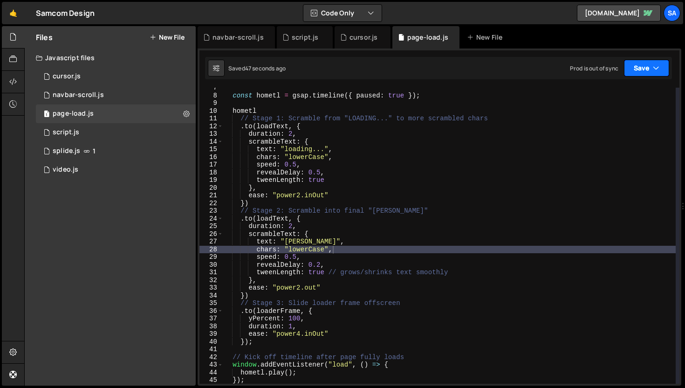
click at [654, 62] on button "Save" at bounding box center [646, 68] width 45 height 17
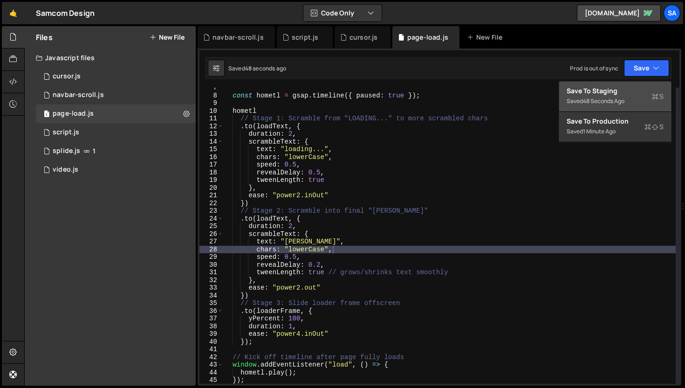
click at [618, 95] on div "Save to Staging S" at bounding box center [614, 90] width 97 height 9
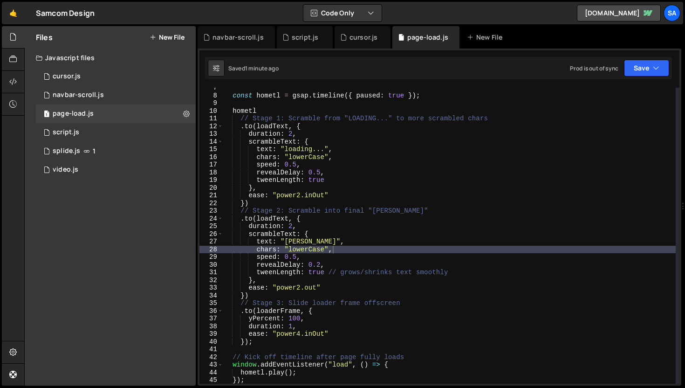
type textarea "speed: 0.5,"
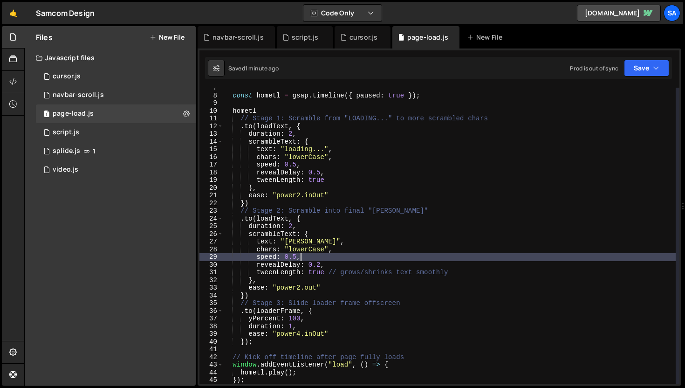
click at [393, 253] on div "const hometl = gsap . timeline ({ paused : true }) ; hometl // Stage 1: Scrambl…" at bounding box center [449, 239] width 453 height 311
click at [337, 259] on div "const hometl = gsap . timeline ({ paused : true }) ; hometl // Stage 1: Scrambl…" at bounding box center [449, 239] width 453 height 311
click at [93, 72] on div "1 cursor.js 0" at bounding box center [116, 76] width 160 height 19
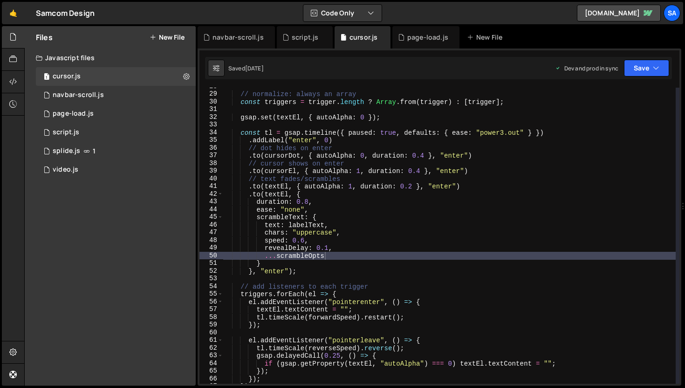
scroll to position [216, 0]
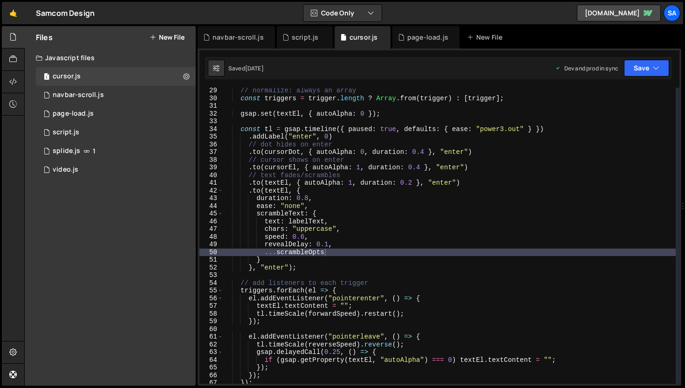
click at [329, 223] on div "// normalize: always an array const triggers = trigger . length ? Array . from …" at bounding box center [449, 242] width 453 height 311
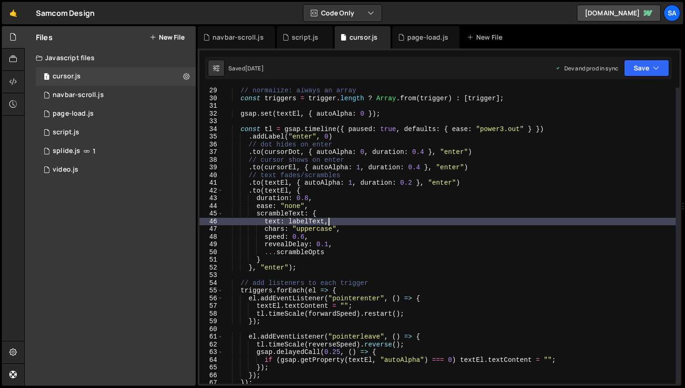
click at [382, 228] on div "// normalize: always an array const triggers = trigger . length ? Array . from …" at bounding box center [449, 242] width 453 height 311
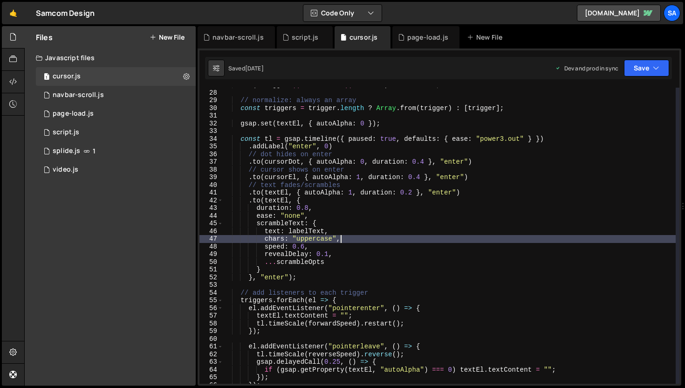
scroll to position [203, 0]
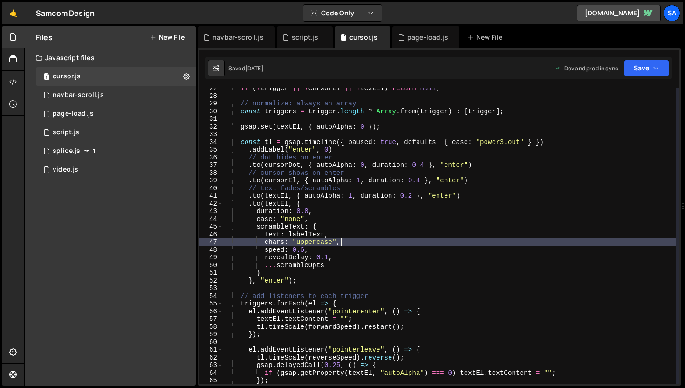
click at [396, 128] on div "if ( ! trigger || ! cursorEl || ! textEl ) return null ; // normalize: always a…" at bounding box center [449, 239] width 453 height 311
type textarea "gsap.set(textEl, { autoAlpha: 0 });"
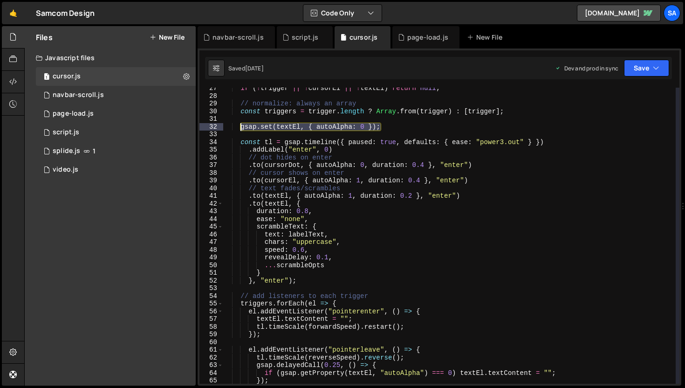
drag, startPoint x: 391, startPoint y: 128, endPoint x: 239, endPoint y: 127, distance: 151.4
click at [239, 127] on div "if ( ! trigger || ! cursorEl || ! textEl ) return null ; // normalize: always a…" at bounding box center [449, 239] width 453 height 311
click at [97, 114] on div "1 page-load.js 0" at bounding box center [116, 113] width 160 height 19
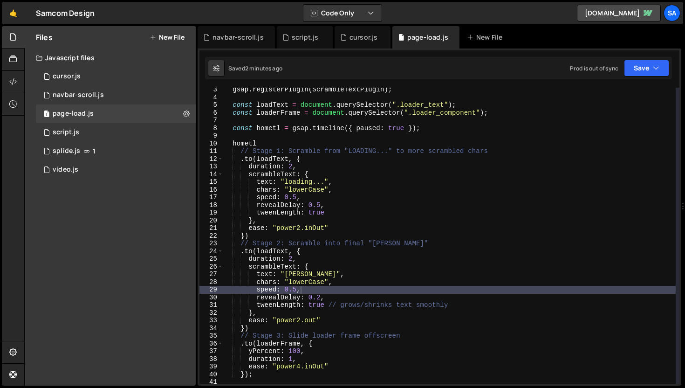
scroll to position [0, 0]
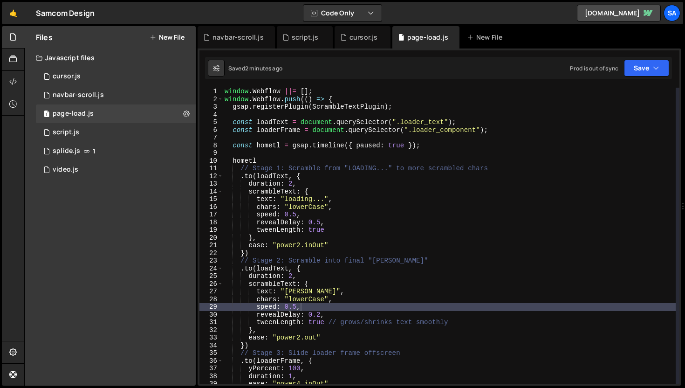
click at [443, 150] on div "window . Webflow ||= [ ] ; window . Webflow . push (( ) => { gsap . registerPlu…" at bounding box center [449, 243] width 453 height 311
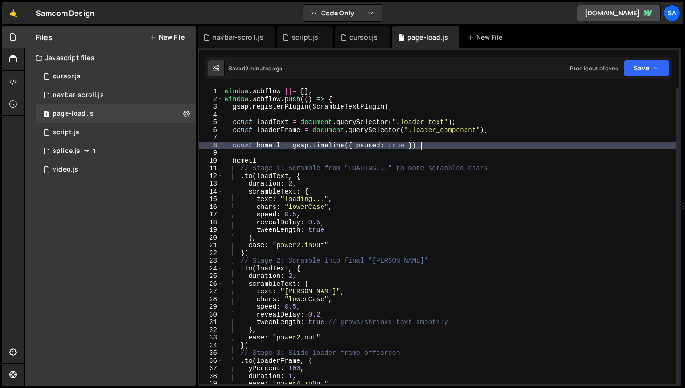
click at [444, 147] on div "window . Webflow ||= [ ] ; window . Webflow . push (( ) => { gsap . registerPlu…" at bounding box center [449, 243] width 453 height 311
type textarea "const hometl = gsap.timeline({ paused: true });"
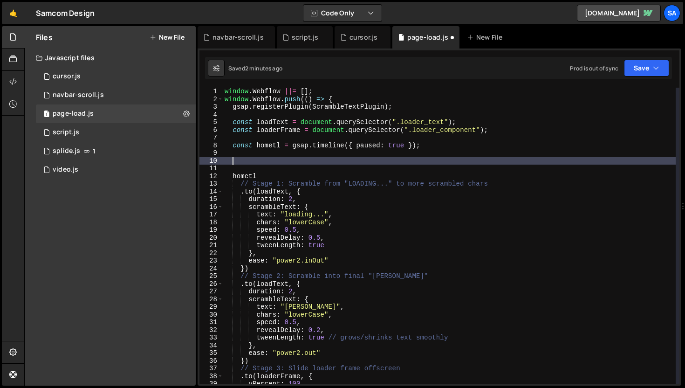
paste textarea "gsap.set(textEl, { autoAlpha: 0 });"
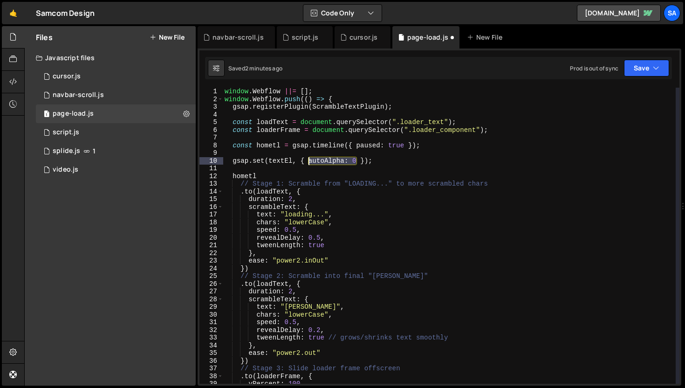
drag, startPoint x: 355, startPoint y: 159, endPoint x: 307, endPoint y: 158, distance: 48.0
click at [307, 158] on div "window . Webflow ||= [ ] ; window . Webflow . push (( ) => { gsap . registerPlu…" at bounding box center [449, 243] width 453 height 311
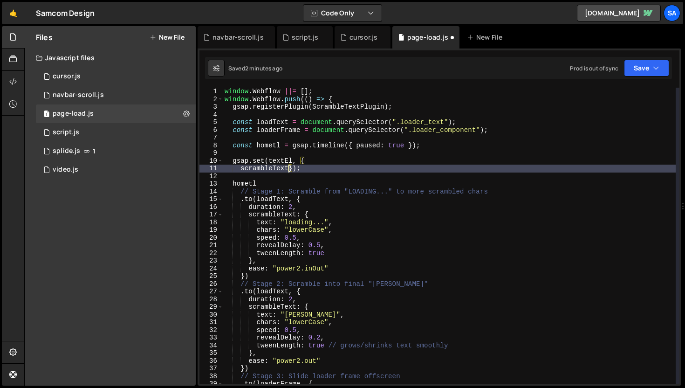
scroll to position [0, 4]
type textarea "scrambleText: {});"
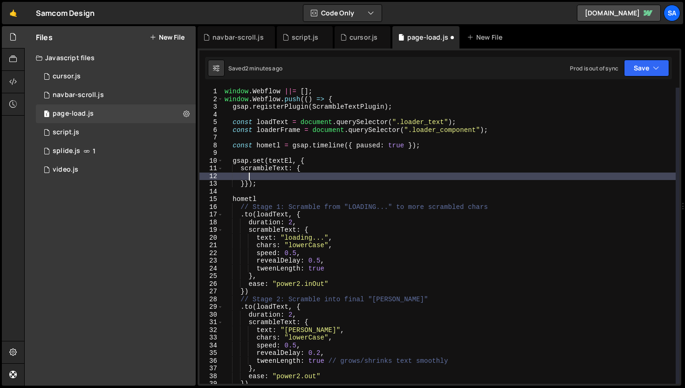
type textarea "}"
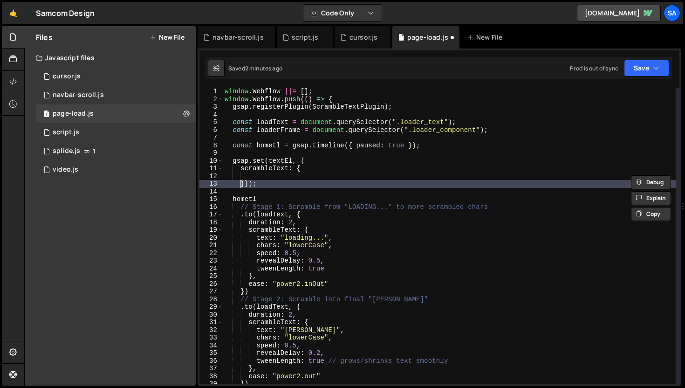
click at [242, 185] on div "window . Webflow ||= [ ] ; window . Webflow . push (( ) => { gsap . registerPlu…" at bounding box center [449, 243] width 453 height 311
type textarea "}});"
click at [245, 182] on div "window . Webflow ||= [ ] ; window . Webflow . push (( ) => { gsap . registerPlu…" at bounding box center [449, 243] width 453 height 311
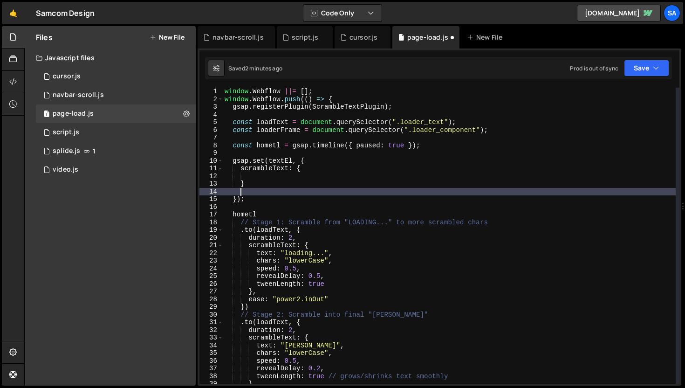
scroll to position [0, 0]
click at [247, 180] on div "window . Webflow ||= [ ] ; window . Webflow . push (( ) => { gsap . registerPlu…" at bounding box center [449, 243] width 453 height 311
type textarea "}"
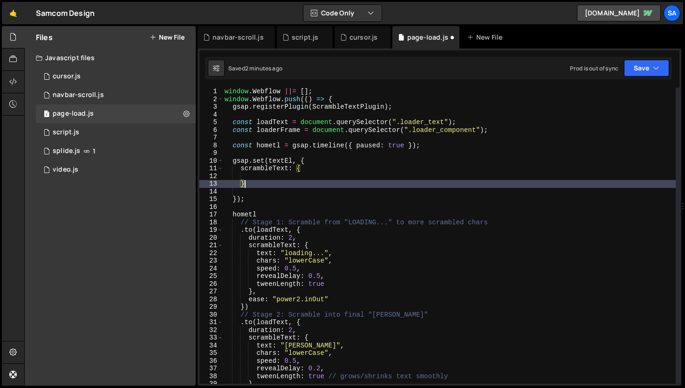
click at [268, 177] on div "window . Webflow ||= [ ] ; window . Webflow . push (( ) => { gsap . registerPlu…" at bounding box center [449, 243] width 453 height 311
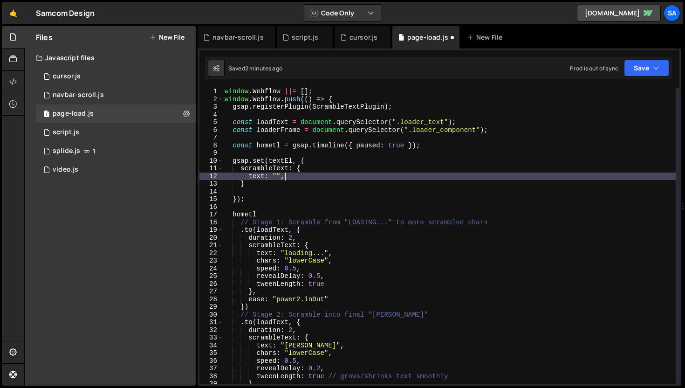
scroll to position [0, 4]
click at [247, 188] on div "window . Webflow ||= [ ] ; window . Webflow . push (( ) => { gsap . registerPlu…" at bounding box center [449, 243] width 453 height 311
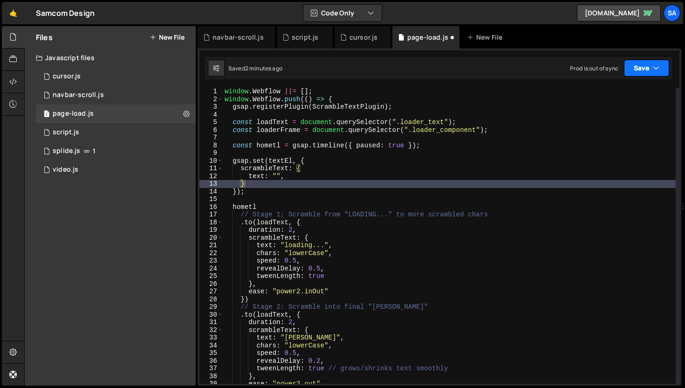
click at [634, 65] on button "Save" at bounding box center [646, 68] width 45 height 17
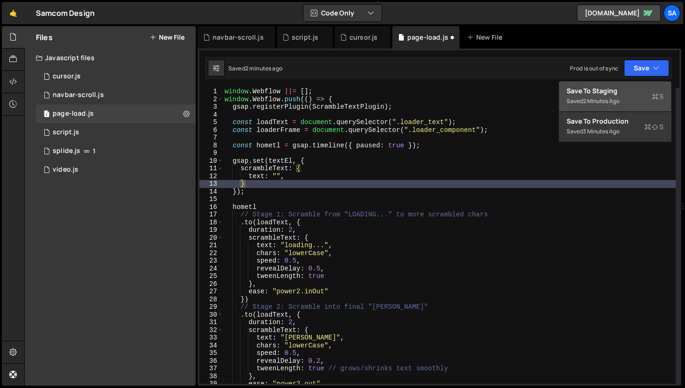
click at [607, 94] on div "Save to Staging S" at bounding box center [614, 90] width 97 height 9
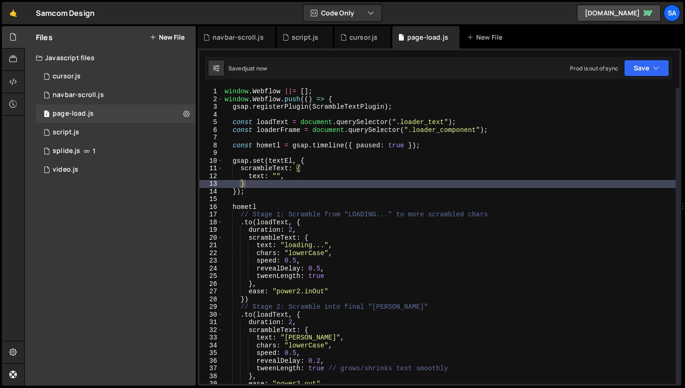
click at [307, 179] on div "window . Webflow ||= [ ] ; window . Webflow . push (( ) => { gsap . registerPlu…" at bounding box center [449, 243] width 453 height 311
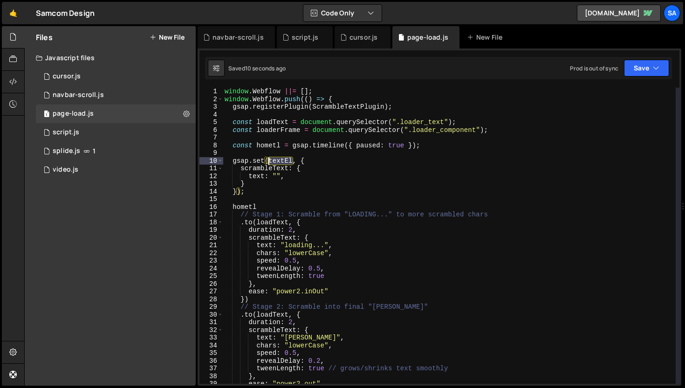
drag, startPoint x: 293, startPoint y: 160, endPoint x: 269, endPoint y: 159, distance: 24.2
click at [269, 159] on div "window . Webflow ||= [ ] ; window . Webflow . push (( ) => { gsap . registerPlu…" at bounding box center [449, 243] width 453 height 311
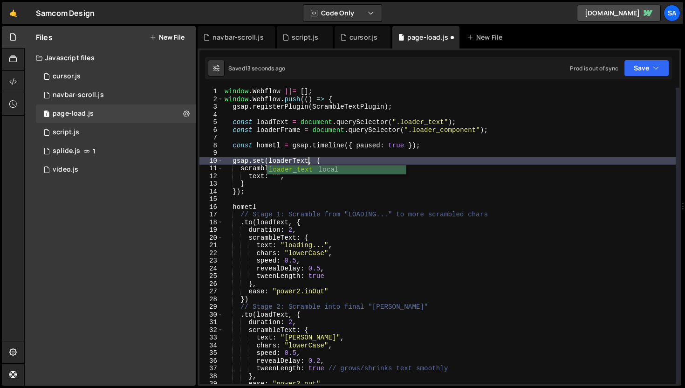
click at [387, 192] on div "window . Webflow ||= [ ] ; window . Webflow . push (( ) => { gsap . registerPlu…" at bounding box center [449, 243] width 453 height 311
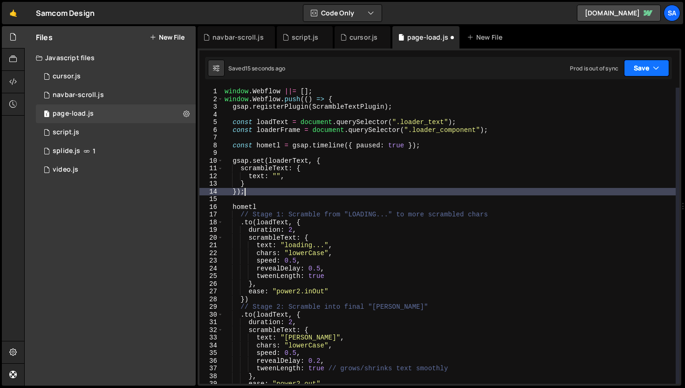
click at [648, 69] on button "Save" at bounding box center [646, 68] width 45 height 17
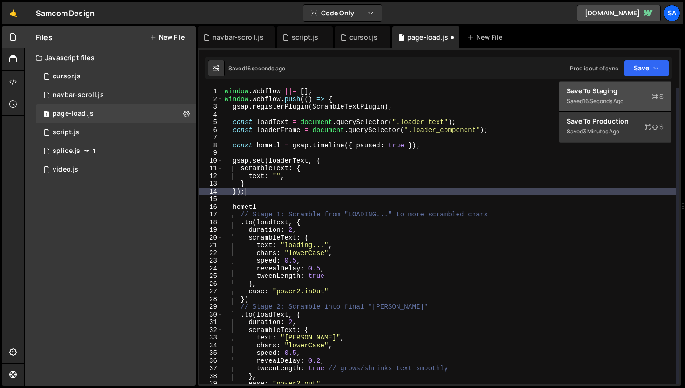
click at [617, 91] on div "Save to Staging S" at bounding box center [614, 90] width 97 height 9
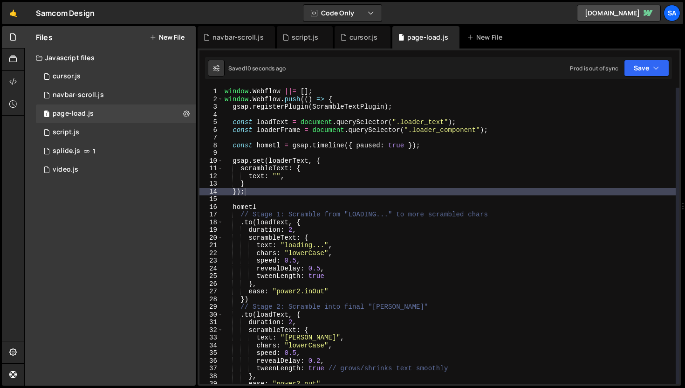
click at [294, 158] on div "window . Webflow ||= [ ] ; window . Webflow . push (( ) => { gsap . registerPlu…" at bounding box center [449, 243] width 453 height 311
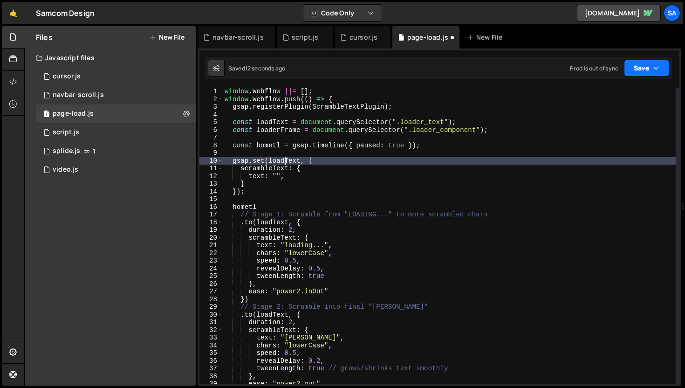
drag, startPoint x: 633, startPoint y: 64, endPoint x: 625, endPoint y: 71, distance: 10.6
click at [634, 64] on button "Save" at bounding box center [646, 68] width 45 height 17
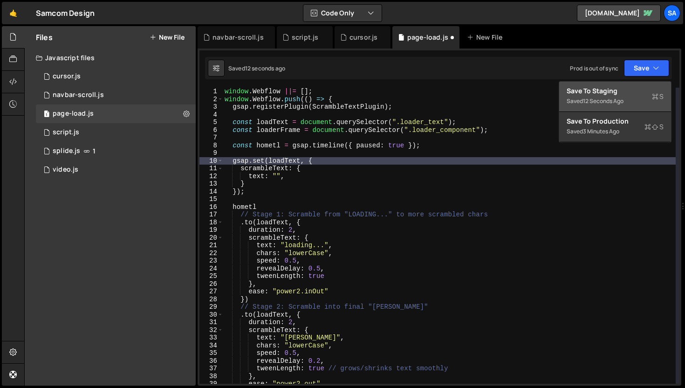
click at [593, 89] on div "Save to Staging S" at bounding box center [614, 90] width 97 height 9
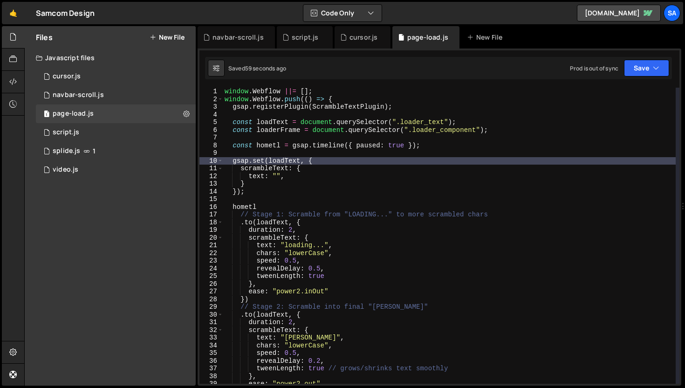
click at [351, 218] on div "window . Webflow ||= [ ] ; window . Webflow . push (( ) => { gsap . registerPlu…" at bounding box center [449, 243] width 453 height 311
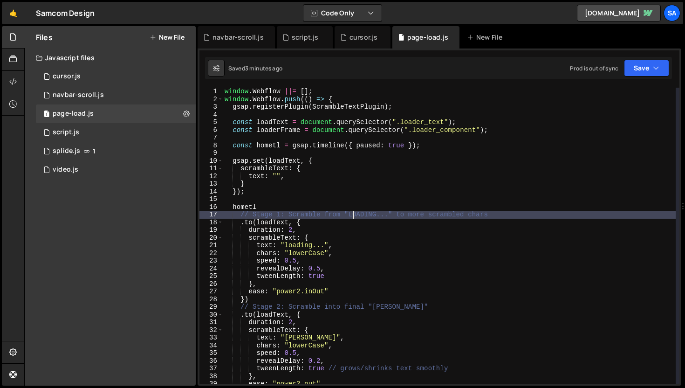
click at [295, 176] on div "window . Webflow ||= [ ] ; window . Webflow . push (( ) => { gsap . registerPlu…" at bounding box center [449, 243] width 453 height 311
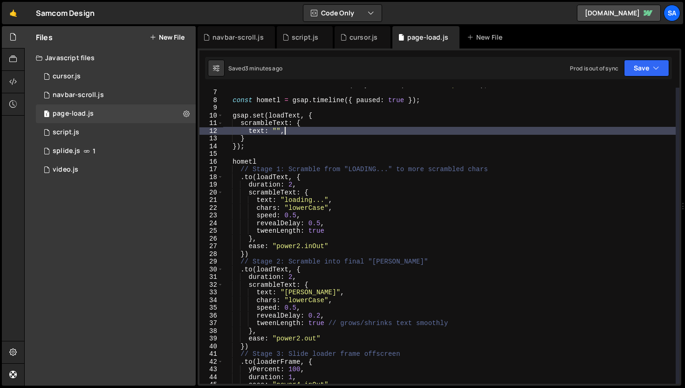
scroll to position [49, 0]
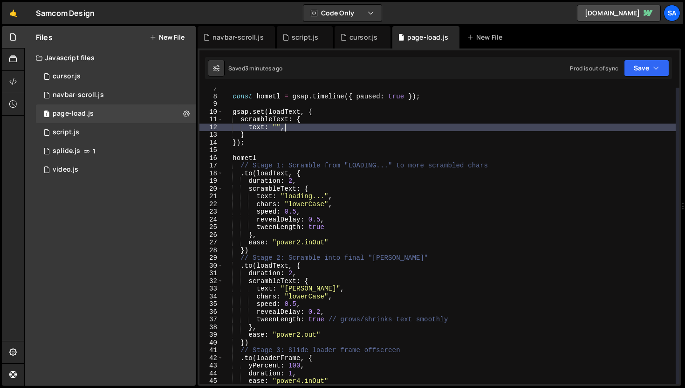
click at [306, 179] on div "const hometl = gsap . timeline ({ paused : true }) ; gsap . set ( loadText , { …" at bounding box center [449, 240] width 453 height 311
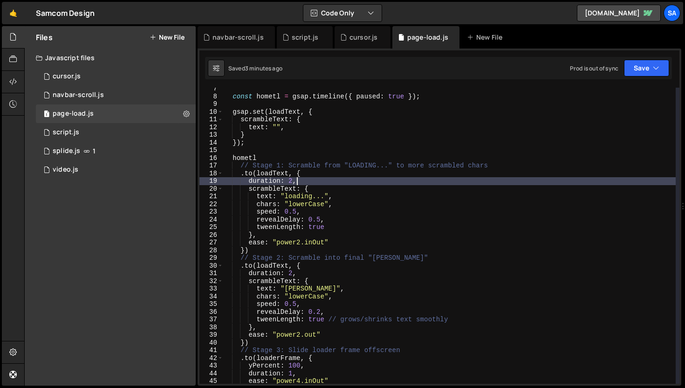
click at [297, 171] on div "const hometl = gsap . timeline ({ paused : true }) ; gsap . set ( loadText , { …" at bounding box center [449, 240] width 453 height 311
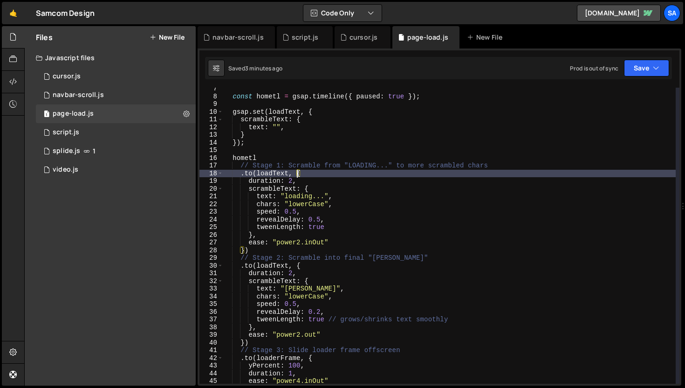
click at [261, 248] on div "const hometl = gsap . timeline ({ paused : true }) ; gsap . set ( loadText , { …" at bounding box center [449, 240] width 453 height 311
type textarea "})"
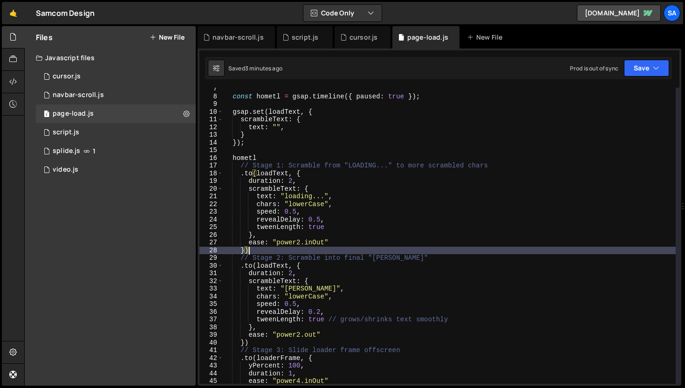
scroll to position [0, 0]
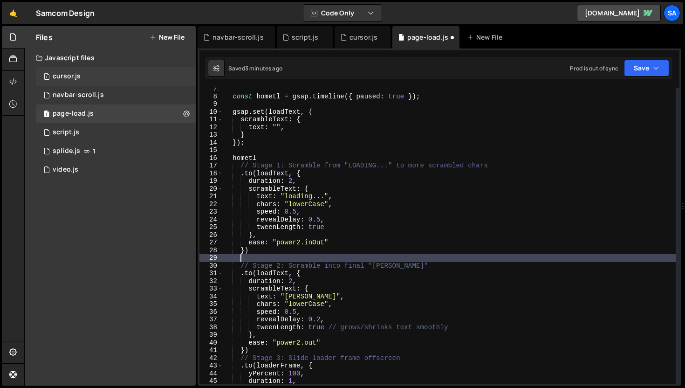
click at [99, 77] on div "1 cursor.js 0" at bounding box center [116, 76] width 160 height 19
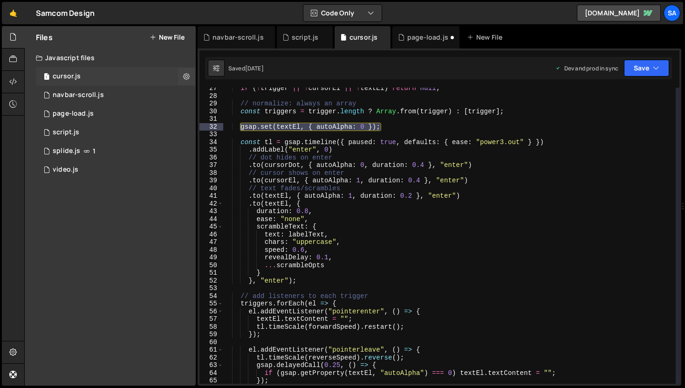
scroll to position [4561, 0]
click at [88, 116] on div "page-load.js" at bounding box center [73, 113] width 41 height 8
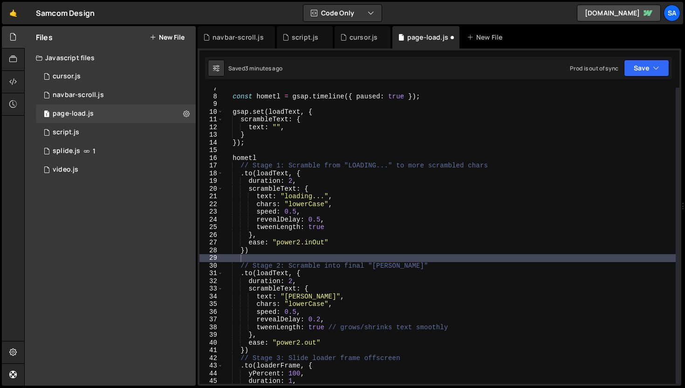
click at [264, 257] on div "const hometl = gsap . timeline ({ paused : true }) ; gsap . set ( loadText , { …" at bounding box center [449, 240] width 453 height 311
type textarea "t"
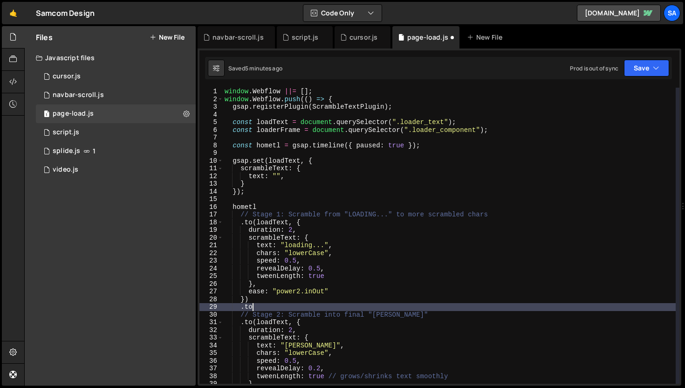
click at [506, 128] on div "window . Webflow ||= [ ] ; window . Webflow . push (( ) => { gsap . registerPlu…" at bounding box center [449, 243] width 453 height 311
type textarea "const loaderFrame = document.querySelector(".loader_component");"
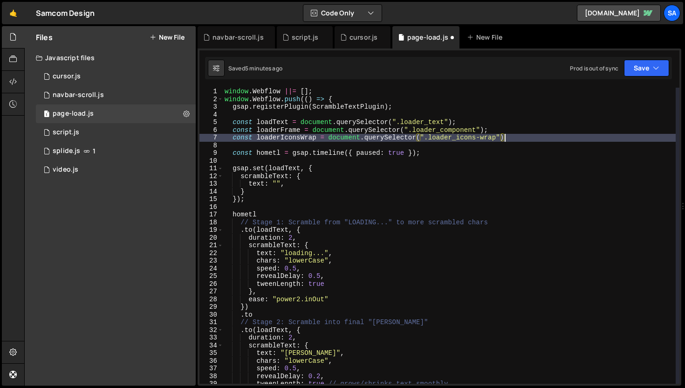
scroll to position [0, 20]
click at [261, 316] on div "window . Webflow ||= [ ] ; window . Webflow . push (( ) => { gsap . registerPlu…" at bounding box center [449, 243] width 453 height 311
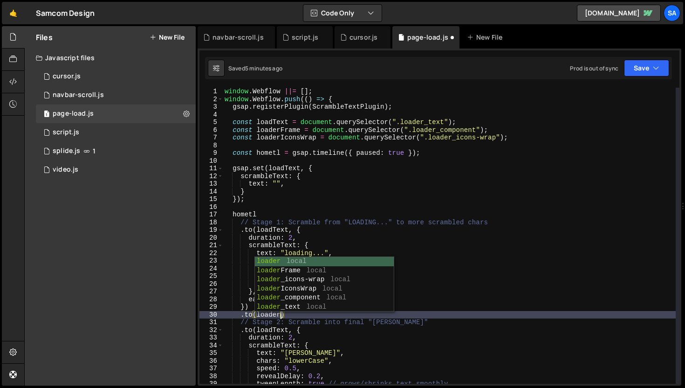
scroll to position [0, 4]
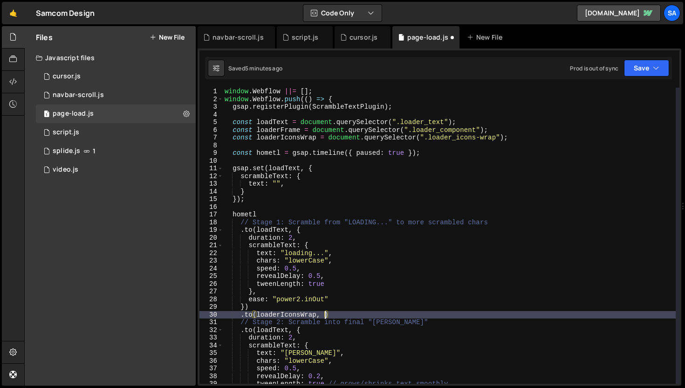
type textarea ".to(loaderIconsWrap, {)"
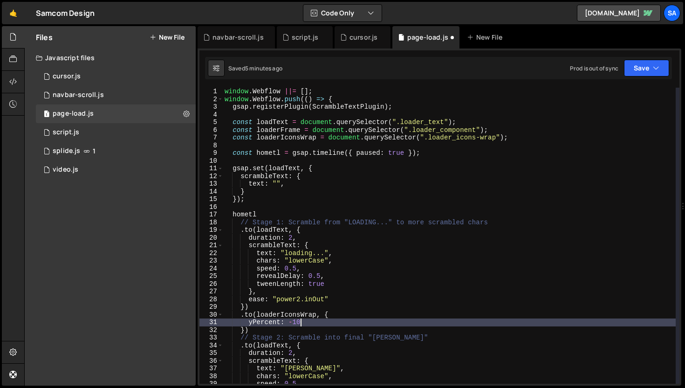
scroll to position [0, 5]
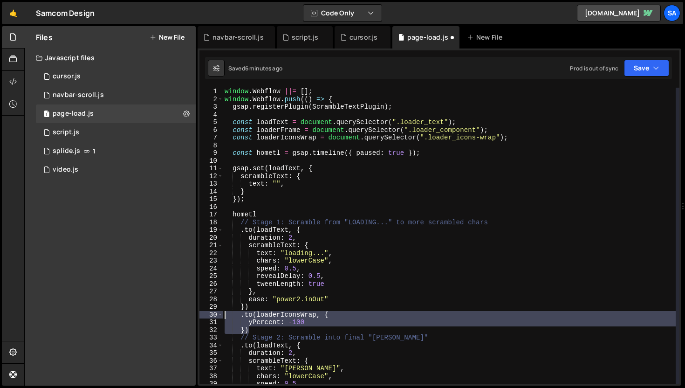
drag, startPoint x: 274, startPoint y: 330, endPoint x: 179, endPoint y: 316, distance: 96.1
click at [179, 316] on div "Files New File Javascript files 1 cursor.js 0 1 navbar-scroll.js 0 1 page-load.…" at bounding box center [354, 206] width 661 height 360
type textarea ".to(loaderIconsWrap, { yPercent: -100"
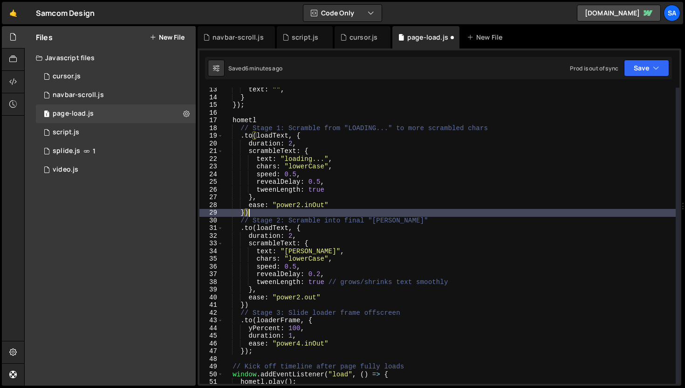
scroll to position [68, 0]
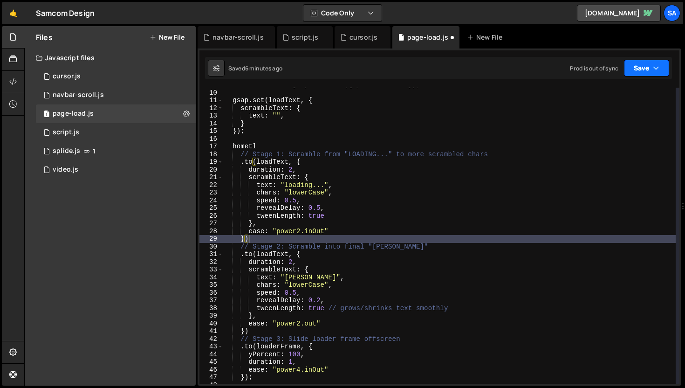
click at [662, 73] on button "Save" at bounding box center [646, 68] width 45 height 17
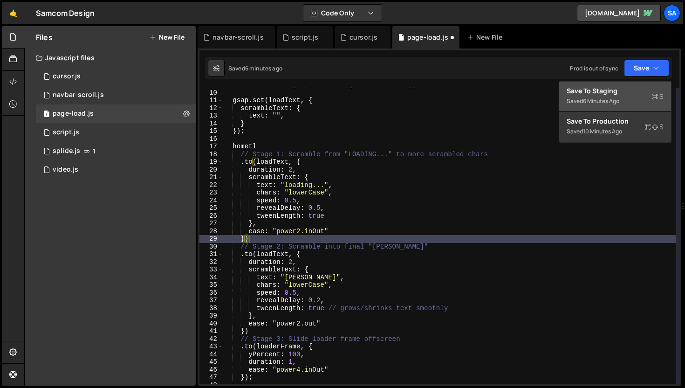
click at [643, 85] on button "Save to Staging S Saved 6 minutes ago" at bounding box center [615, 97] width 112 height 30
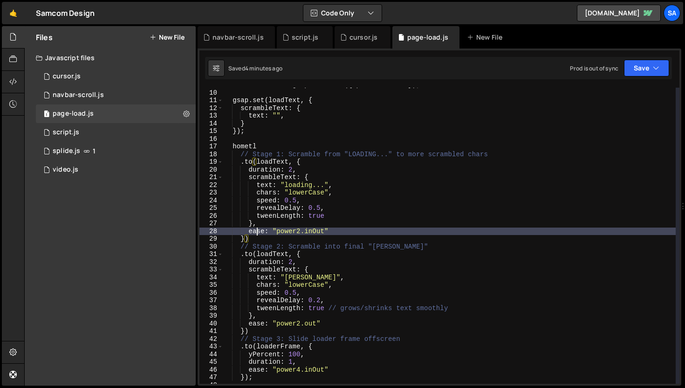
click at [258, 232] on div "const hometl = gsap . timeline ({ paused : true }) ; gsap . set ( loadText , { …" at bounding box center [449, 236] width 453 height 311
click at [259, 239] on div "const hometl = gsap . timeline ({ paused : true }) ; gsap . set ( loadText , { …" at bounding box center [449, 236] width 453 height 311
type textarea "})"
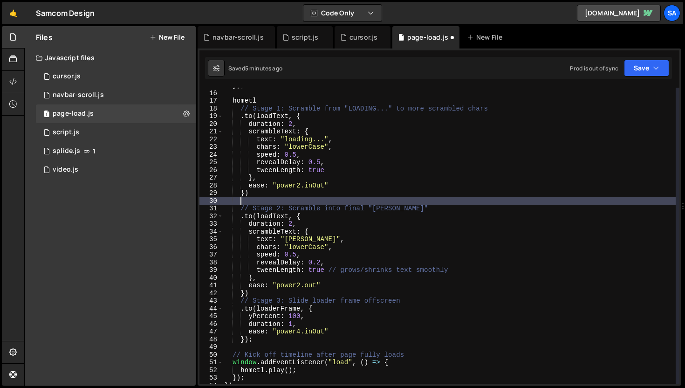
scroll to position [114, 0]
click at [305, 197] on div "}) ; hometl // Stage 1: Scramble from "LOADING..." to more scrambled chars . to…" at bounding box center [449, 237] width 453 height 311
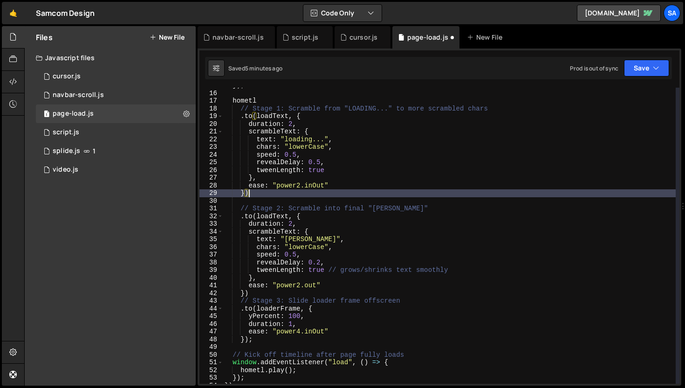
click at [306, 205] on div "}) ; hometl // Stage 1: Scramble from "LOADING..." to more scrambled chars . to…" at bounding box center [449, 237] width 453 height 311
type textarea "// Stage 2: Scramble into final "Sam Comstock""
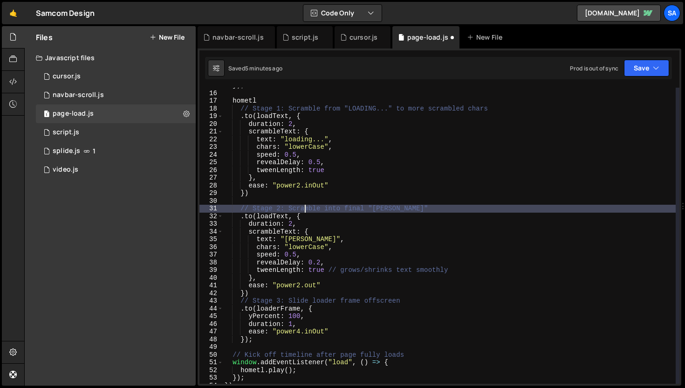
click at [403, 198] on div "}) ; hometl // Stage 1: Scramble from "LOADING..." to more scrambled chars . to…" at bounding box center [449, 237] width 453 height 311
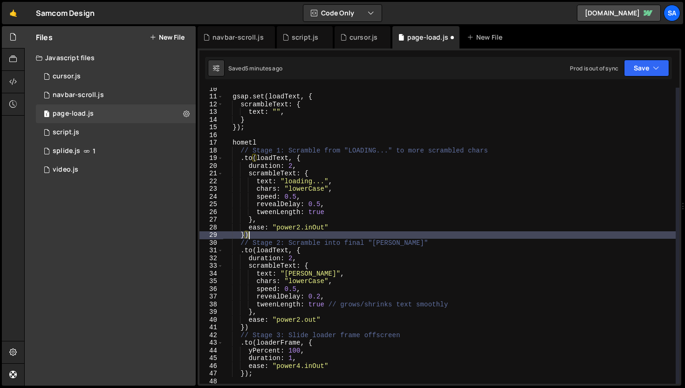
scroll to position [45, 0]
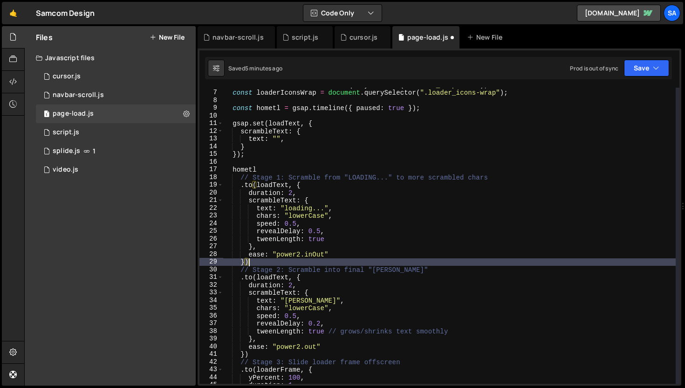
click at [263, 150] on div "const loaderFrame = document . querySelector ( ".loader_component" ) ; const lo…" at bounding box center [449, 236] width 453 height 311
type textarea "});"
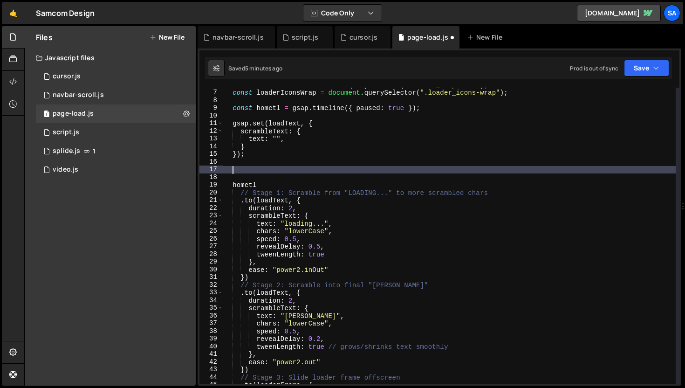
paste textarea "const hometl = gsap.timeline({ paused: true });"
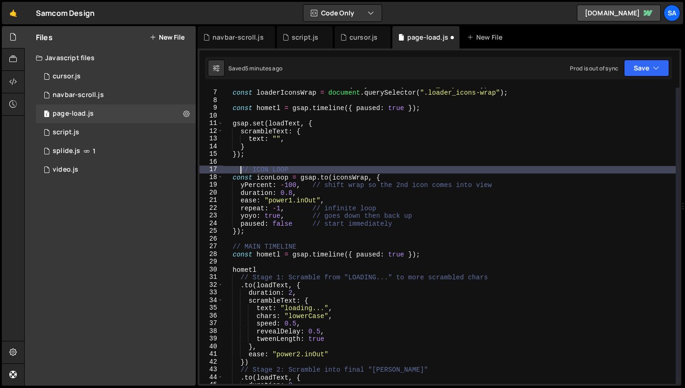
click at [240, 166] on div "const loaderFrame = document . querySelector ( ".loader_component" ) ; const lo…" at bounding box center [449, 236] width 453 height 311
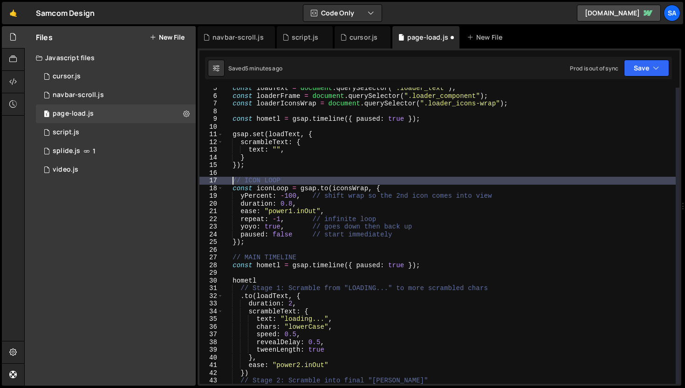
scroll to position [19, 0]
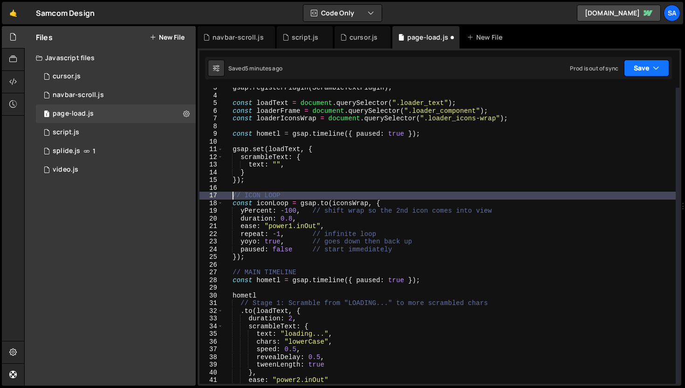
click at [635, 74] on button "Save" at bounding box center [646, 68] width 45 height 17
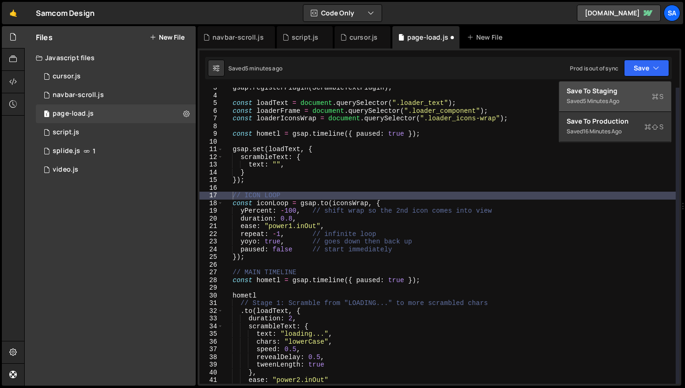
click at [587, 94] on div "Save to Staging S" at bounding box center [614, 90] width 97 height 9
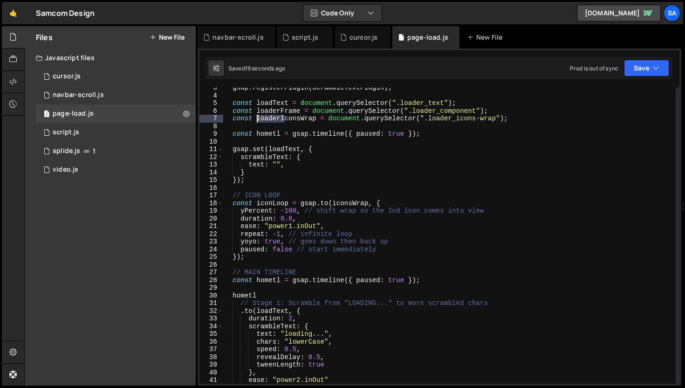
drag, startPoint x: 284, startPoint y: 119, endPoint x: 258, endPoint y: 117, distance: 26.1
click at [258, 117] on div "gsap . registerPlugin ( ScrambleTextPlugin ) ; const loadText = document . quer…" at bounding box center [449, 239] width 453 height 311
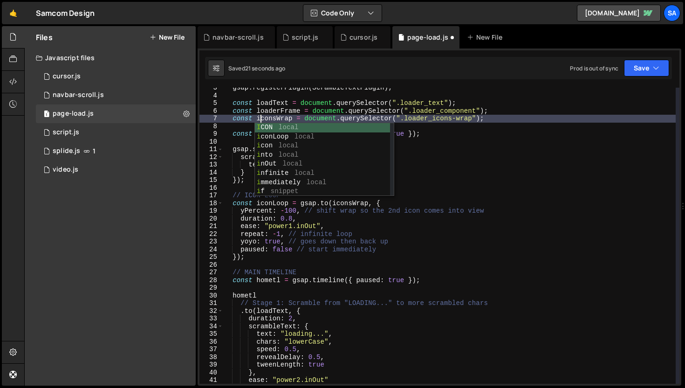
click at [425, 114] on div "gsap . registerPlugin ( ScrambleTextPlugin ) ; const loadText = document . quer…" at bounding box center [449, 239] width 453 height 311
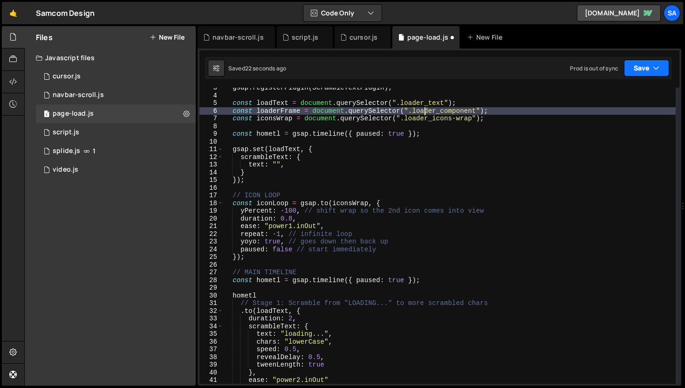
type textarea "const loaderFrame = document.querySelector(".loader_component");"
click at [638, 74] on button "Save" at bounding box center [646, 68] width 45 height 17
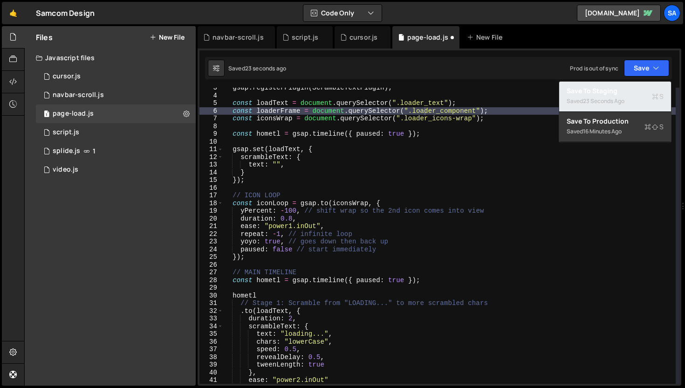
click at [607, 96] on div "Saved 23 seconds ago" at bounding box center [614, 101] width 97 height 11
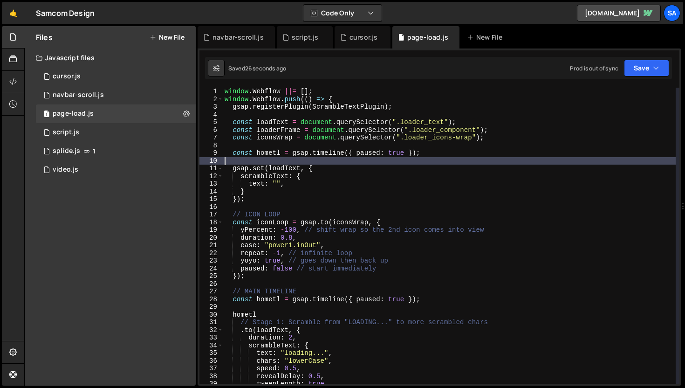
scroll to position [0, 0]
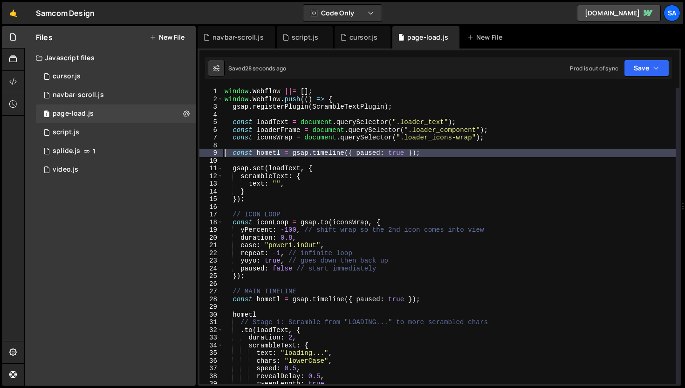
drag, startPoint x: 451, startPoint y: 158, endPoint x: 205, endPoint y: 154, distance: 246.5
click at [205, 154] on div "1 2 3 4 5 6 7 8 9 10 11 12 13 14 15 16 17 18 19 20 21 22 23 24 25 26 27 28 29 3…" at bounding box center [439, 236] width 480 height 296
type textarea "const hometl = gsap.timeline({ paused: true });"
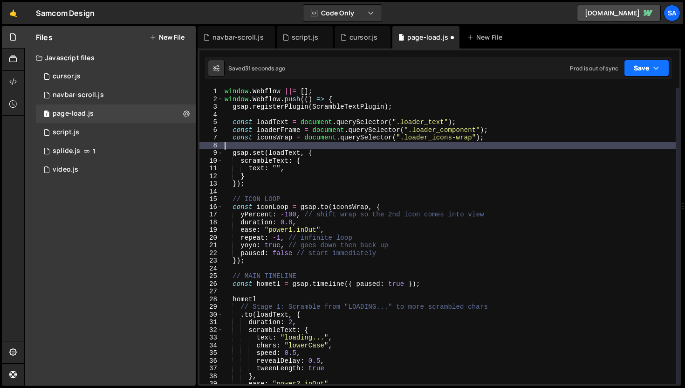
click at [626, 62] on button "Save" at bounding box center [646, 68] width 45 height 17
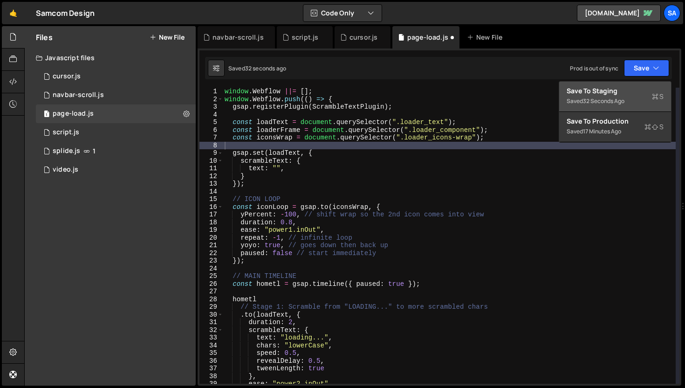
click at [576, 96] on div "Saved 32 seconds ago" at bounding box center [614, 101] width 97 height 11
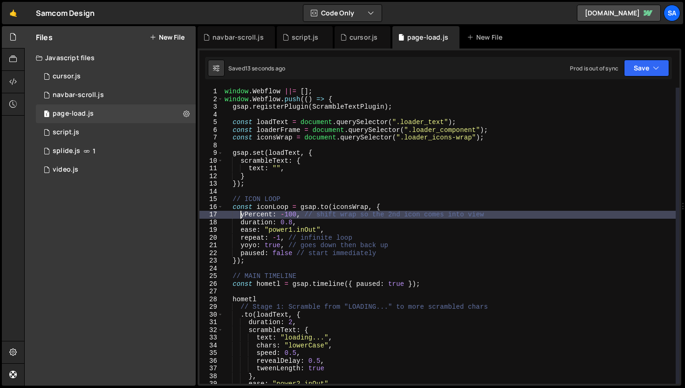
click at [240, 215] on div "window . Webflow ||= [ ] ; window . Webflow . push (( ) => { gsap . registerPlu…" at bounding box center [449, 243] width 453 height 311
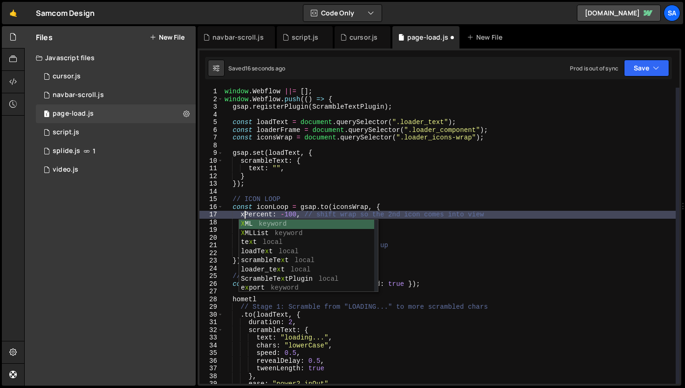
click at [451, 210] on div "window . Webflow ||= [ ] ; window . Webflow . push (( ) => { gsap . registerPlu…" at bounding box center [449, 243] width 453 height 311
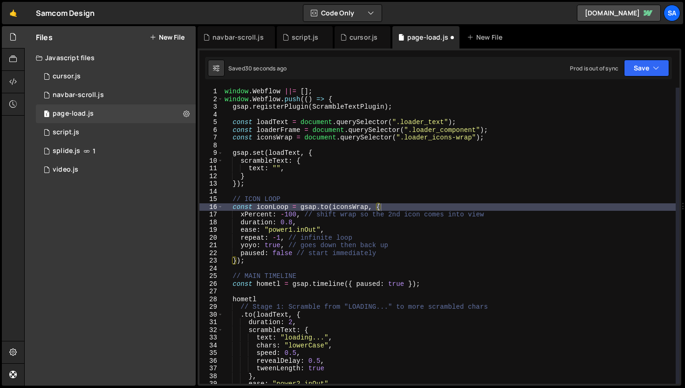
scroll to position [0, 0]
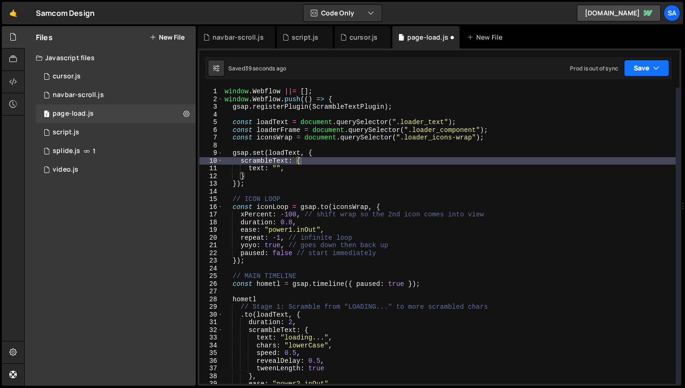
click at [638, 64] on button "Save" at bounding box center [646, 68] width 45 height 17
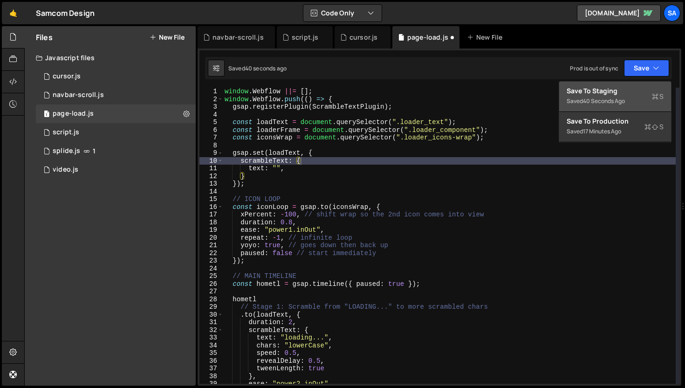
click at [619, 87] on div "Save to Staging S" at bounding box center [614, 90] width 97 height 9
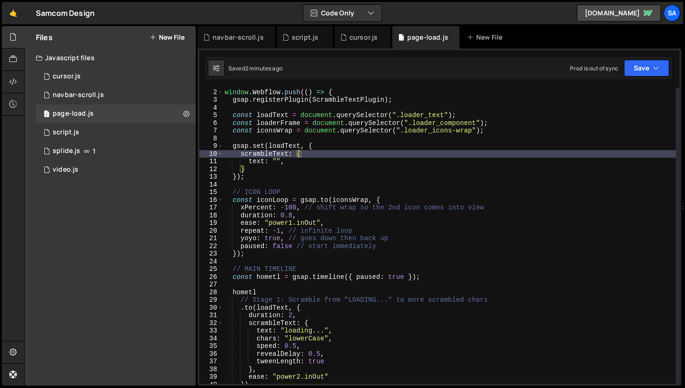
scroll to position [13, 0]
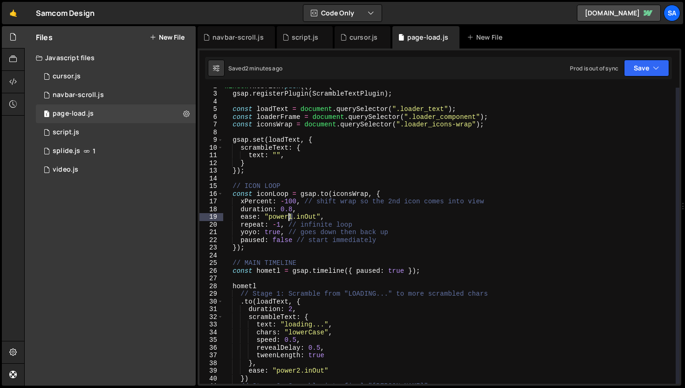
click at [290, 216] on div "window . Webflow . push (( ) => { gsap . registerPlugin ( ScrambleTextPlugin ) …" at bounding box center [449, 237] width 453 height 311
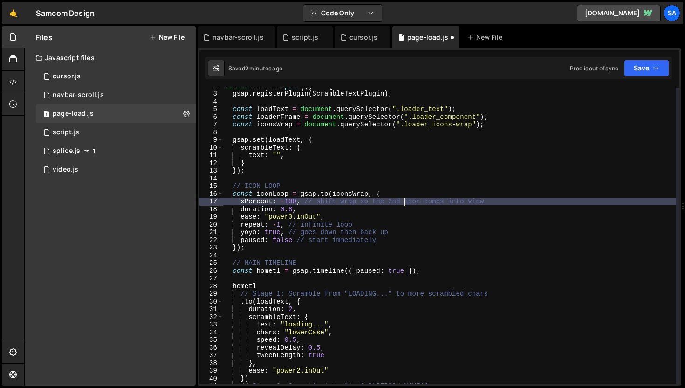
click at [406, 201] on div "window . Webflow . push (( ) => { gsap . registerPlugin ( ScrambleTextPlugin ) …" at bounding box center [449, 237] width 453 height 311
click at [641, 72] on button "Save" at bounding box center [646, 68] width 45 height 17
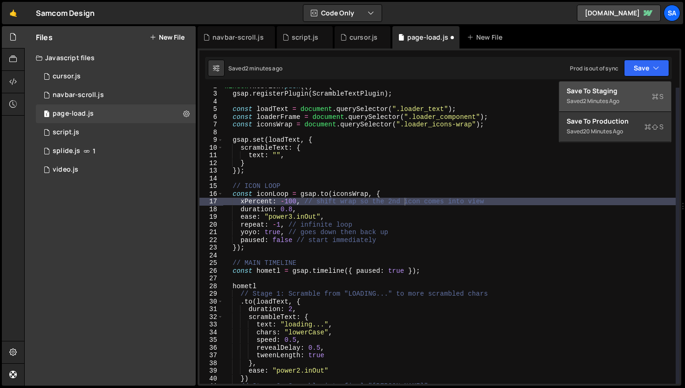
click at [626, 89] on div "Save to Staging S" at bounding box center [614, 90] width 97 height 9
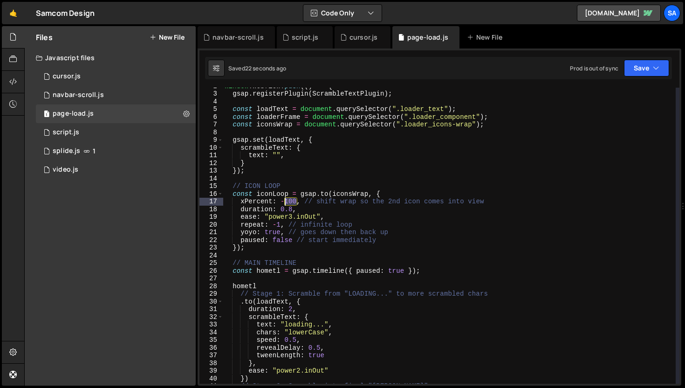
drag, startPoint x: 296, startPoint y: 202, endPoint x: 282, endPoint y: 201, distance: 14.5
click at [282, 201] on div "window . Webflow . push (( ) => { gsap . registerPlugin ( ScrambleTextPlugin ) …" at bounding box center [449, 237] width 453 height 311
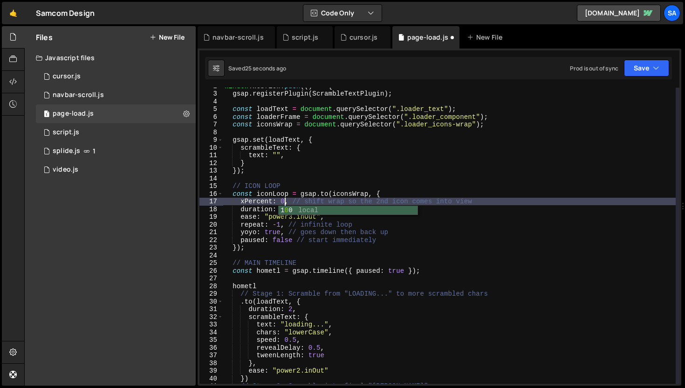
click at [358, 191] on div "window . Webflow . push (( ) => { gsap . registerPlugin ( ScrambleTextPlugin ) …" at bounding box center [449, 237] width 453 height 311
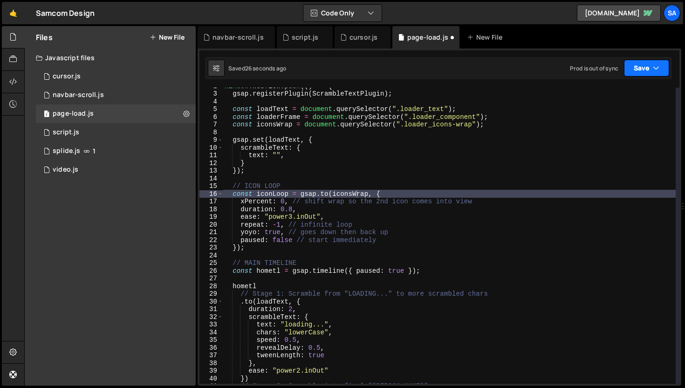
click at [645, 66] on button "Save" at bounding box center [646, 68] width 45 height 17
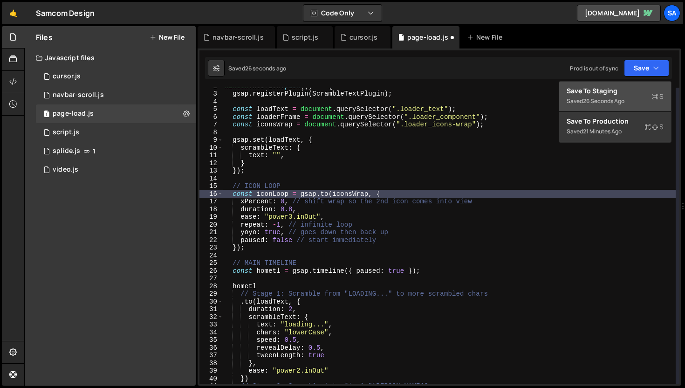
click at [624, 90] on div "Save to Staging S" at bounding box center [614, 90] width 97 height 9
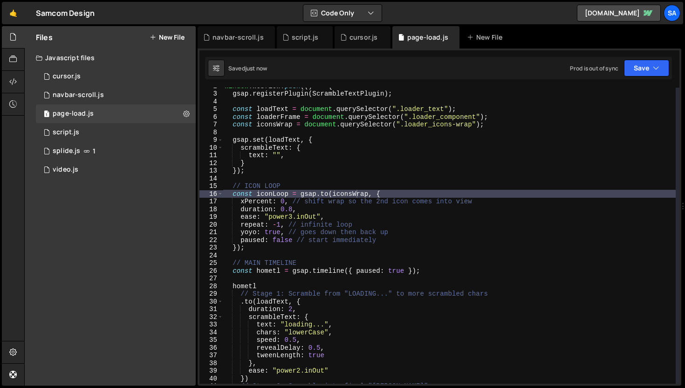
click at [285, 203] on div "window . Webflow . push (( ) => { gsap . registerPlugin ( ScrambleTextPlugin ) …" at bounding box center [449, 237] width 453 height 311
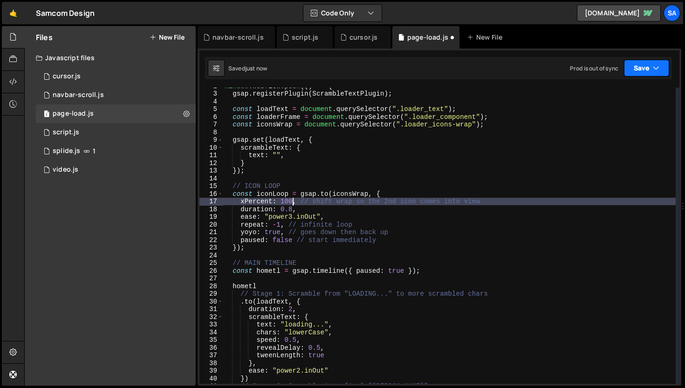
click at [641, 75] on button "Save" at bounding box center [646, 68] width 45 height 17
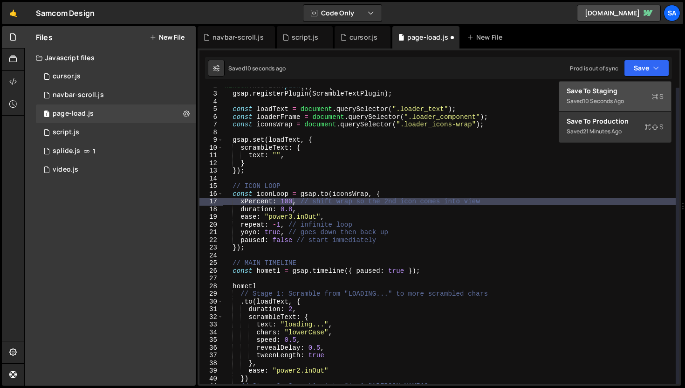
click at [610, 98] on div "10 seconds ago" at bounding box center [603, 101] width 41 height 8
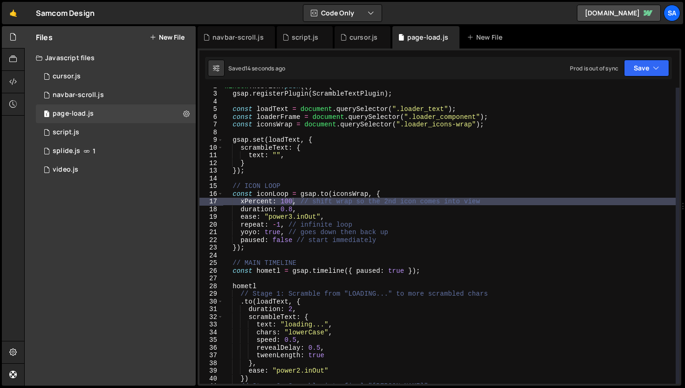
click at [290, 201] on div "window . Webflow . push (( ) => { gsap . registerPlugin ( ScrambleTextPlugin ) …" at bounding box center [449, 237] width 453 height 311
drag, startPoint x: 280, startPoint y: 202, endPoint x: 291, endPoint y: 200, distance: 10.4
click at [281, 202] on div "window . Webflow . push (( ) => { gsap . registerPlugin ( ScrambleTextPlugin ) …" at bounding box center [449, 237] width 453 height 311
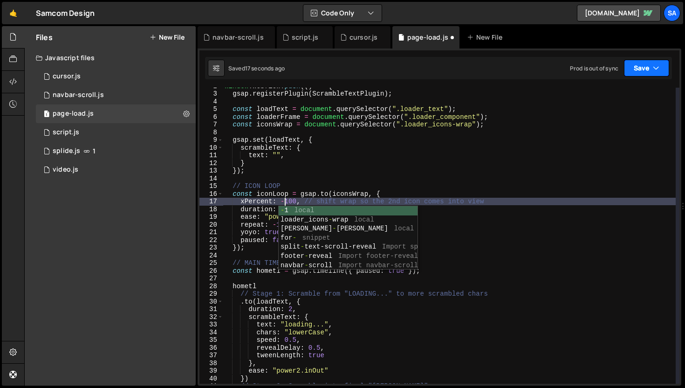
click at [641, 65] on button "Save" at bounding box center [646, 68] width 45 height 17
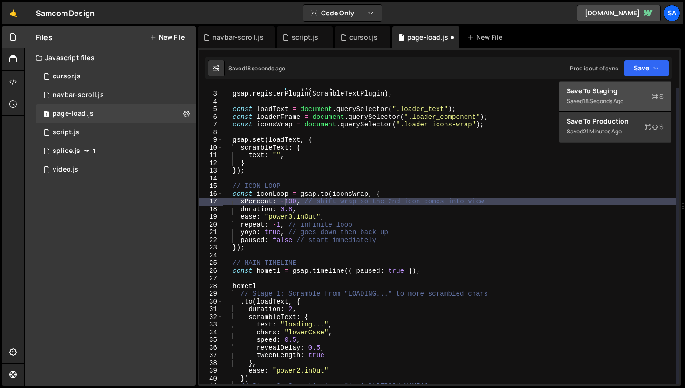
click at [622, 86] on div "Save to Staging S" at bounding box center [614, 90] width 97 height 9
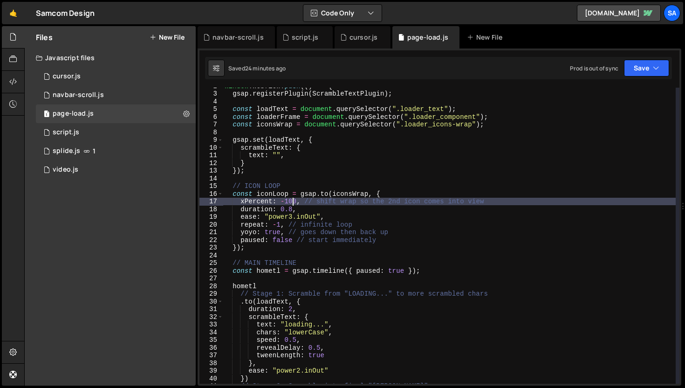
click at [293, 199] on div "window . Webflow . push (( ) => { gsap . registerPlugin ( ScrambleTextPlugin ) …" at bounding box center [449, 237] width 453 height 311
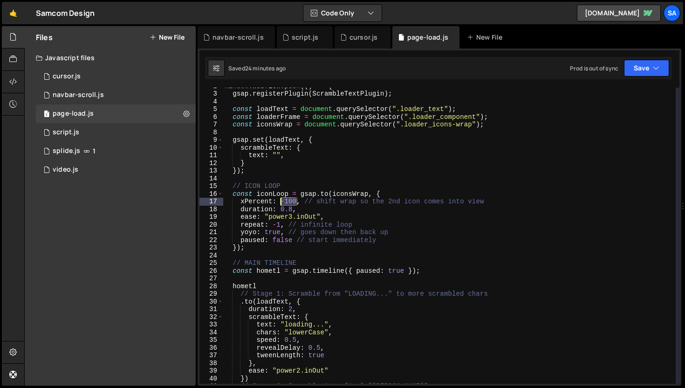
drag, startPoint x: 298, startPoint y: 203, endPoint x: 282, endPoint y: 203, distance: 15.8
click at [282, 203] on div "window . Webflow . push (( ) => { gsap . registerPlugin ( ScrambleTextPlugin ) …" at bounding box center [449, 237] width 453 height 311
click at [374, 205] on div "window . Webflow . push (( ) => { gsap . registerPlugin ( ScrambleTextPlugin ) …" at bounding box center [449, 237] width 453 height 311
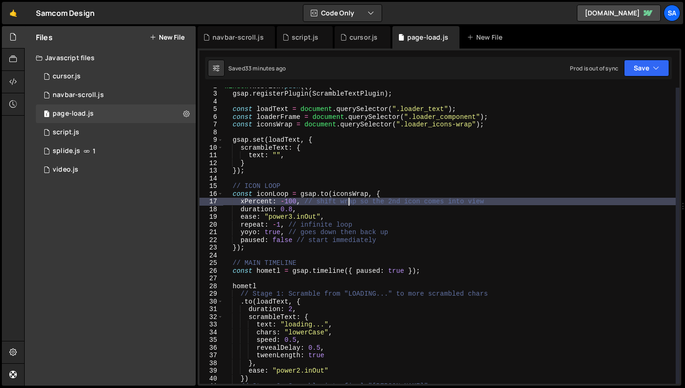
click at [350, 201] on div "window . Webflow . push (( ) => { gsap . registerPlugin ( ScrambleTextPlugin ) …" at bounding box center [449, 237] width 453 height 311
click at [297, 205] on div "window . Webflow . push (( ) => { gsap . registerPlugin ( ScrambleTextPlugin ) …" at bounding box center [449, 237] width 453 height 311
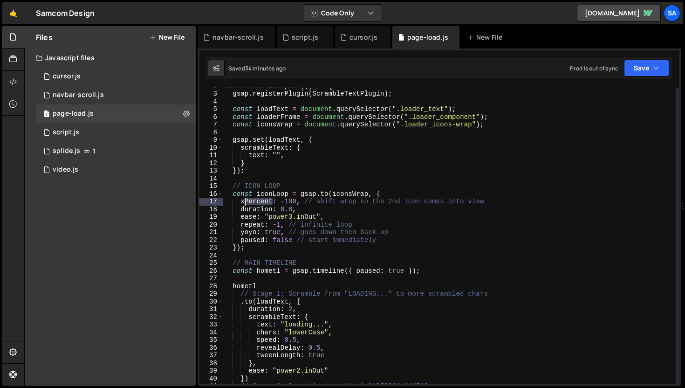
drag, startPoint x: 273, startPoint y: 198, endPoint x: 245, endPoint y: 199, distance: 28.9
click at [245, 199] on div "window . Webflow . push (( ) => { gsap . registerPlugin ( ScrambleTextPlugin ) …" at bounding box center [449, 237] width 453 height 311
drag, startPoint x: 270, startPoint y: 201, endPoint x: 254, endPoint y: 200, distance: 15.8
click at [254, 200] on div "window . Webflow . push (( ) => { gsap . registerPlugin ( ScrambleTextPlugin ) …" at bounding box center [449, 237] width 453 height 311
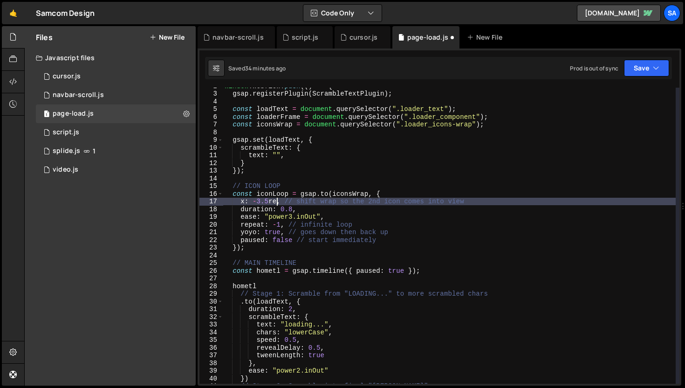
scroll to position [0, 1]
drag, startPoint x: 252, startPoint y: 202, endPoint x: 281, endPoint y: 187, distance: 33.5
click at [252, 202] on div "window . Webflow . push (( ) => { gsap . registerPlugin ( ScrambleTextPlugin ) …" at bounding box center [449, 237] width 453 height 311
click at [648, 71] on button "Save" at bounding box center [646, 68] width 45 height 17
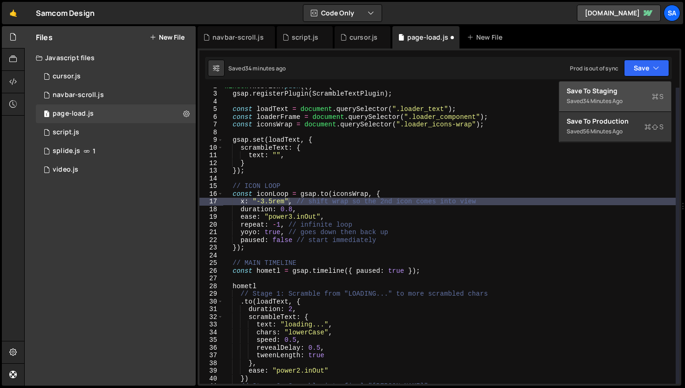
click at [621, 88] on div "Save to Staging S" at bounding box center [614, 90] width 97 height 9
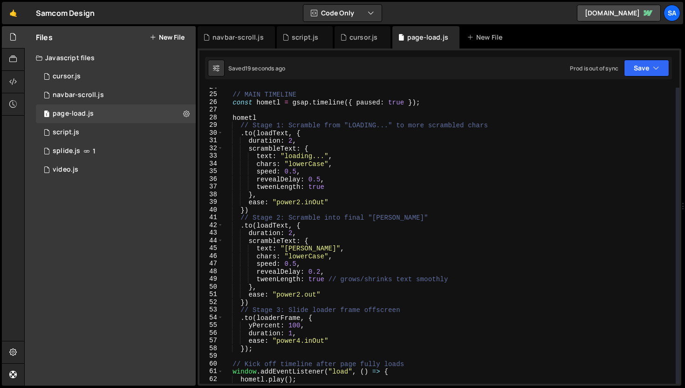
scroll to position [289, 0]
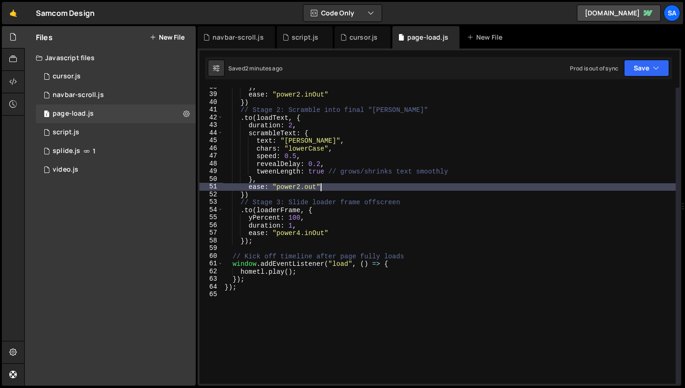
click at [504, 190] on div "} , ease : "power2.inOut" }) // Stage 2: Scramble into final "Sam Comstock" . t…" at bounding box center [449, 238] width 453 height 311
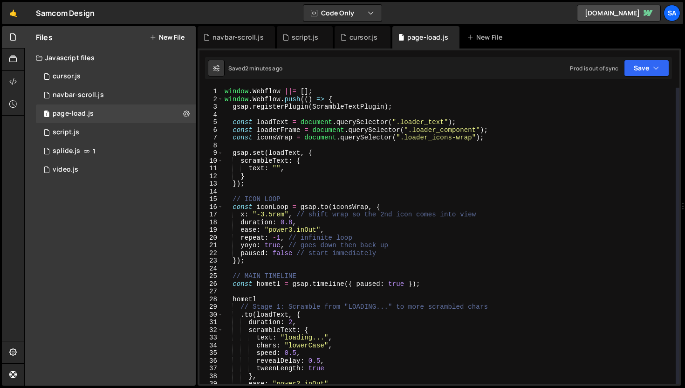
scroll to position [0, 0]
click at [495, 137] on div "window . Webflow ||= [ ] ; window . Webflow . push (( ) => { gsap . registerPlu…" at bounding box center [449, 243] width 453 height 311
type textarea "const iconsWrap = document.querySelector(".loader_icons-wrap");"
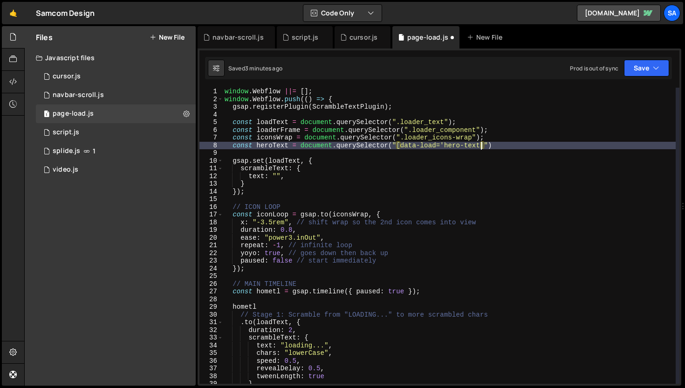
scroll to position [0, 18]
type textarea "const heroText = document.querySelector("[data-load='hero-text']");"
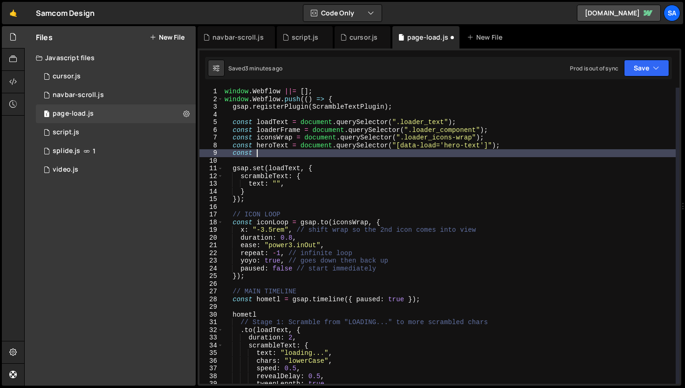
scroll to position [0, 1]
click at [7, 19] on link "🤙" at bounding box center [13, 13] width 23 height 22
click at [262, 149] on div "window . Webflow ||= [ ] ; window . Webflow . push (( ) => { gsap . registerPlu…" at bounding box center [449, 243] width 453 height 311
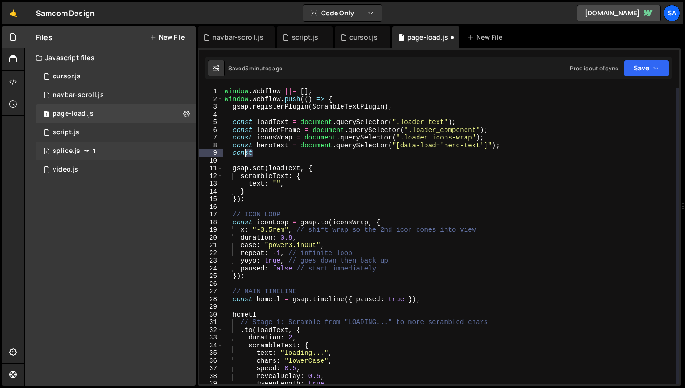
drag, startPoint x: 245, startPoint y: 153, endPoint x: 194, endPoint y: 153, distance: 50.8
click at [194, 153] on div "Files New File Javascript files 1 cursor.js 0 1 navbar-scroll.js 0 1 page-load.…" at bounding box center [354, 206] width 661 height 360
type textarea "const"
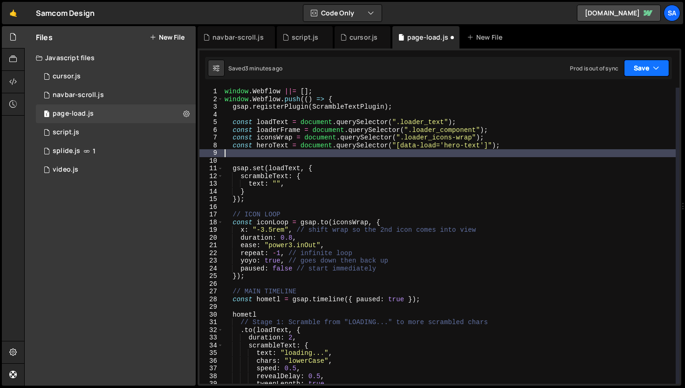
type textarea "const heroText = document.querySelector("[data-load='hero-text']");"
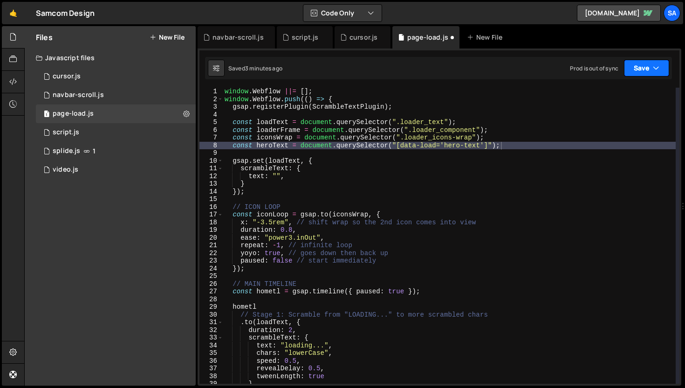
click at [641, 70] on button "Save" at bounding box center [646, 68] width 45 height 17
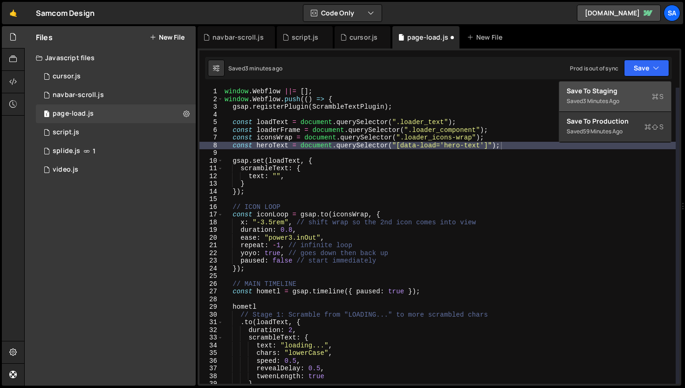
click at [600, 90] on div "Save to Staging S" at bounding box center [614, 90] width 97 height 9
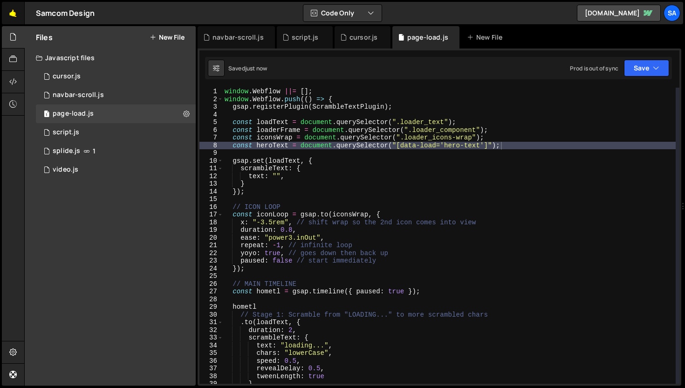
click at [11, 8] on link "🤙" at bounding box center [13, 13] width 23 height 22
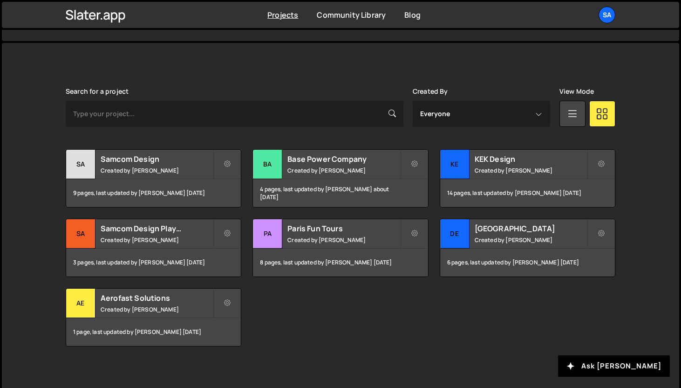
scroll to position [231, 0]
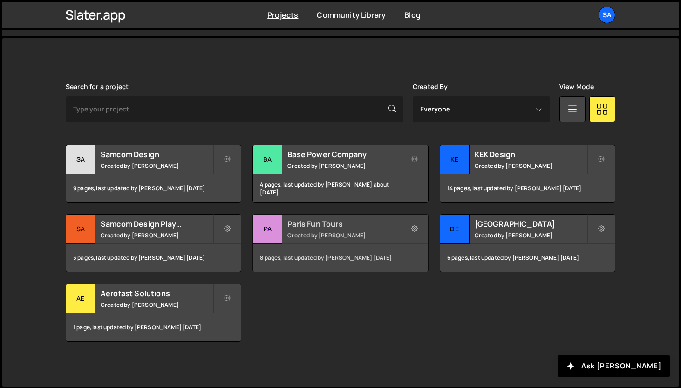
click at [280, 225] on div "Pa" at bounding box center [267, 228] width 29 height 29
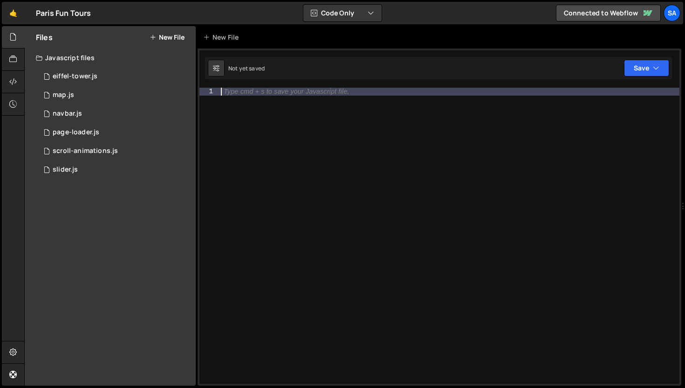
click at [278, 227] on div "Type cmd + s to save your Javascript file." at bounding box center [449, 243] width 460 height 311
click at [86, 130] on div "page-loader.js" at bounding box center [76, 132] width 47 height 8
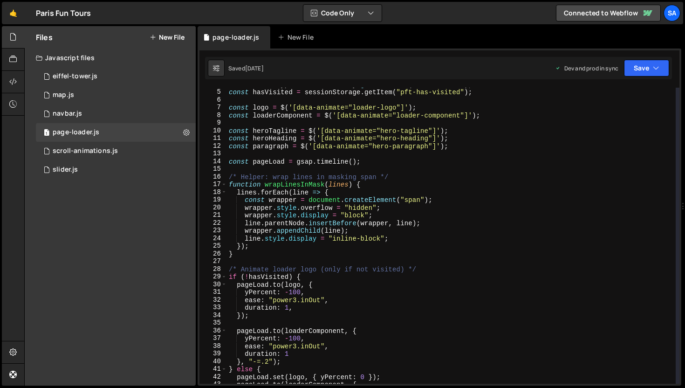
scroll to position [55, 0]
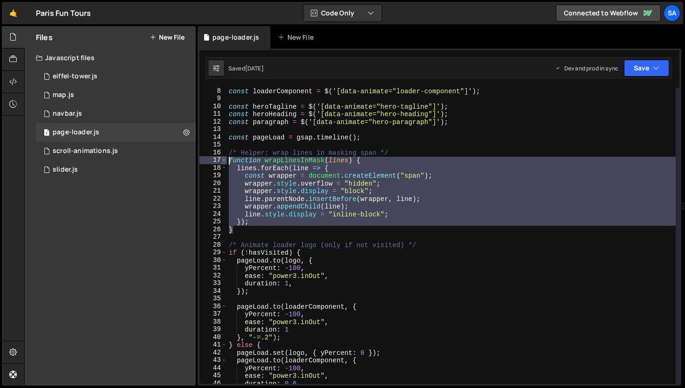
drag, startPoint x: 240, startPoint y: 231, endPoint x: 222, endPoint y: 159, distance: 73.9
click at [222, 159] on div "} 8 9 10 11 12 13 14 15 16 17 18 19 20 21 22 23 24 25 26 27 28 29 30 31 32 33 3…" at bounding box center [439, 236] width 480 height 296
type textarea "function wrapLinesInMask(lines) { lines.forEach(line => {"
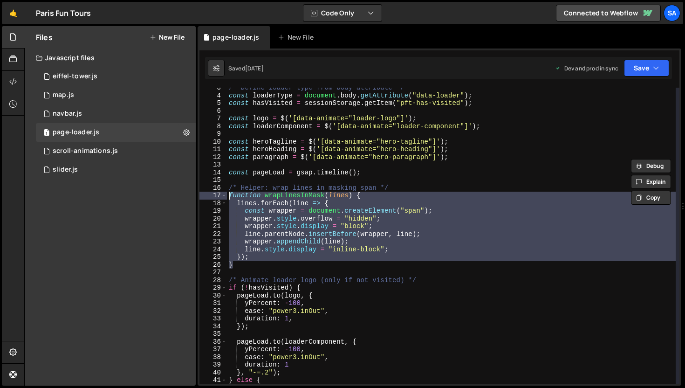
scroll to position [0, 0]
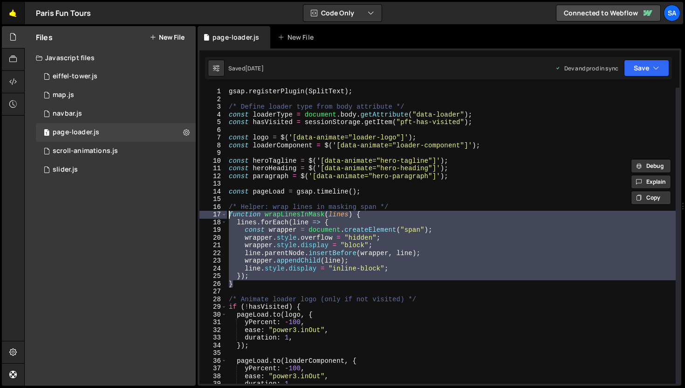
click at [18, 13] on link "🤙" at bounding box center [13, 13] width 23 height 22
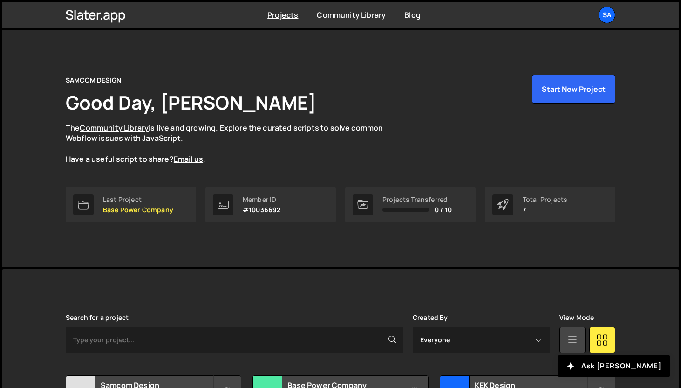
scroll to position [149, 0]
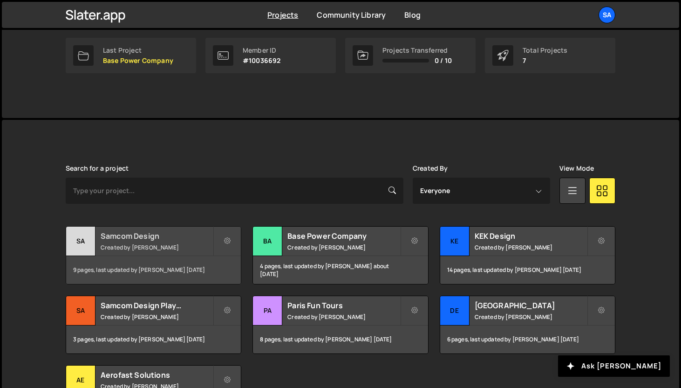
click at [82, 237] on div "Sa" at bounding box center [80, 240] width 29 height 29
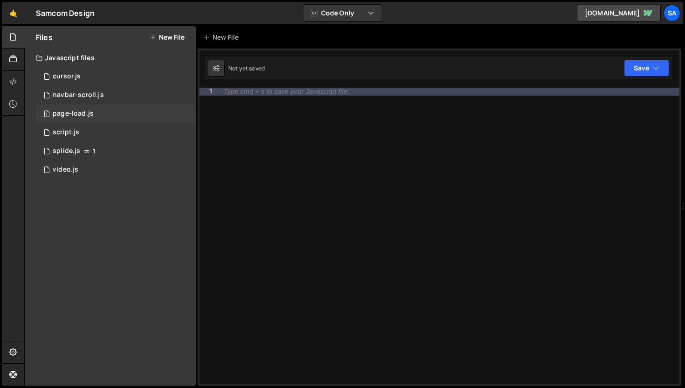
click at [101, 113] on div "1 page-load.js 0" at bounding box center [116, 113] width 160 height 19
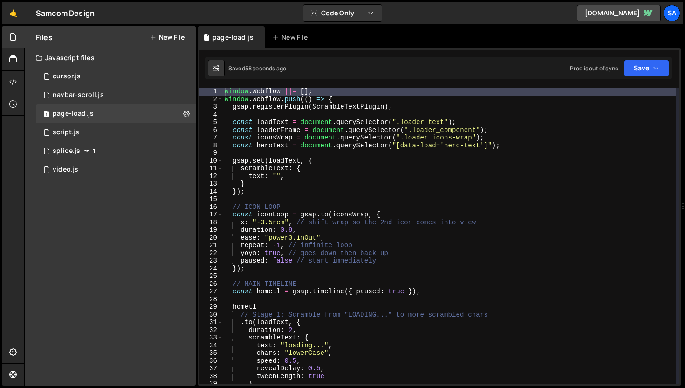
type textarea "const heroText = document.querySelector("[data-load='hero-text']");"
click at [520, 143] on div "window . Webflow ||= [ ] ; window . Webflow . push (( ) => { gsap . registerPlu…" at bounding box center [449, 243] width 453 height 311
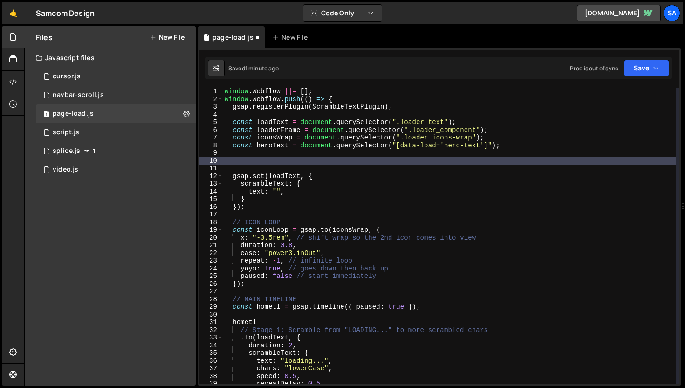
paste textarea "}"
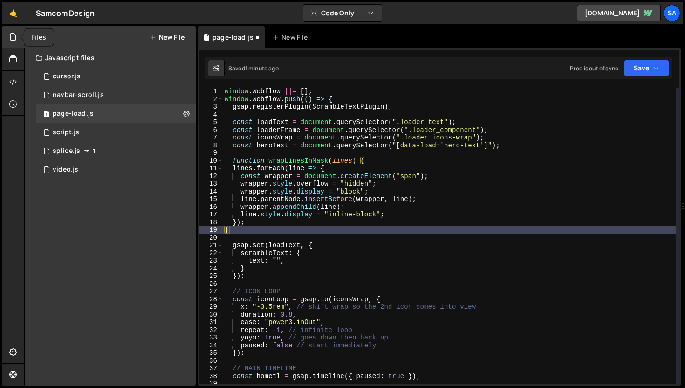
click at [7, 35] on div at bounding box center [13, 37] width 23 height 22
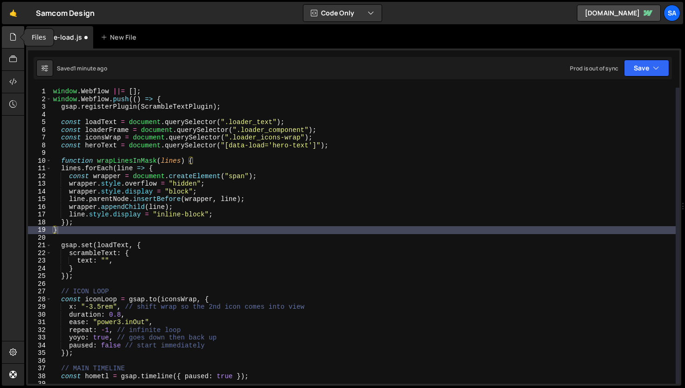
click at [7, 35] on div at bounding box center [13, 37] width 23 height 22
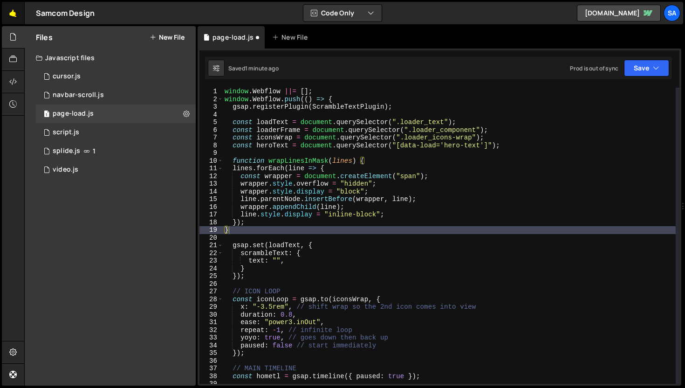
click at [16, 21] on link "🤙" at bounding box center [13, 13] width 23 height 22
click at [653, 69] on icon "button" at bounding box center [656, 67] width 7 height 9
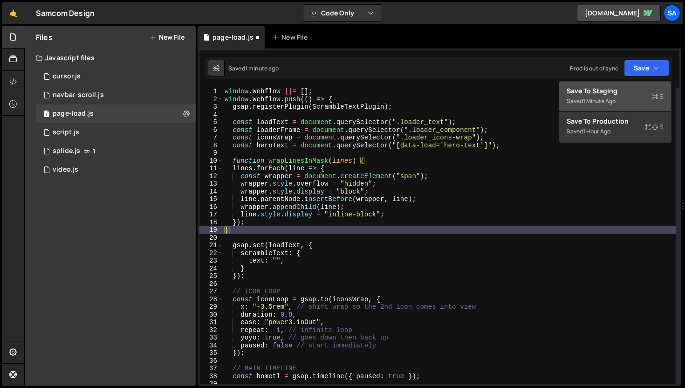
click at [598, 94] on div "Save to Staging S" at bounding box center [614, 90] width 97 height 9
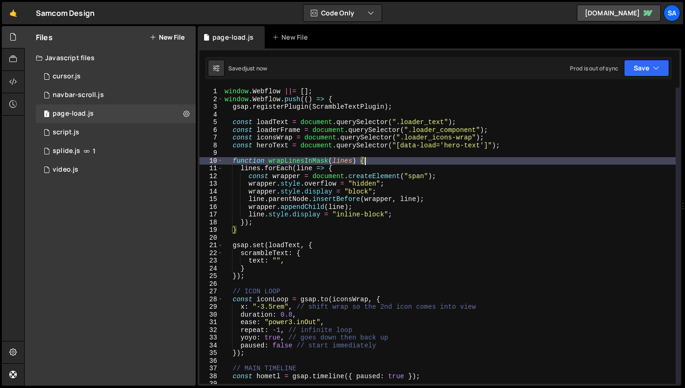
click at [402, 160] on div "window . Webflow ||= [ ] ; window . Webflow . push (( ) => { gsap . registerPlu…" at bounding box center [449, 243] width 453 height 311
click at [334, 170] on div "window . Webflow ||= [ ] ; window . Webflow . push (( ) => { gsap . registerPlu…" at bounding box center [449, 243] width 453 height 311
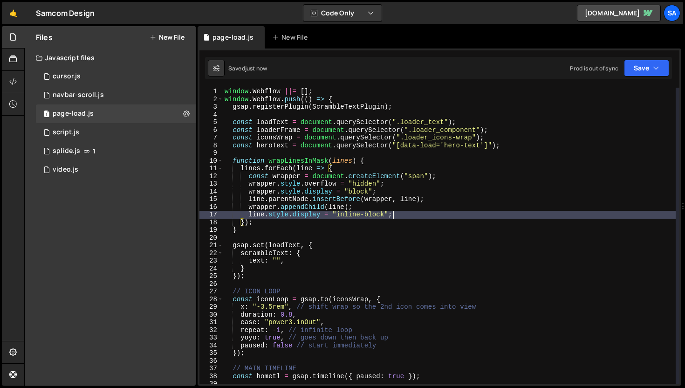
click at [403, 218] on div "window . Webflow ||= [ ] ; window . Webflow . push (( ) => { gsap . registerPlu…" at bounding box center [449, 243] width 453 height 311
type textarea "line.style.display = "inline-block";"
click at [7, 15] on link "🤙" at bounding box center [13, 13] width 23 height 22
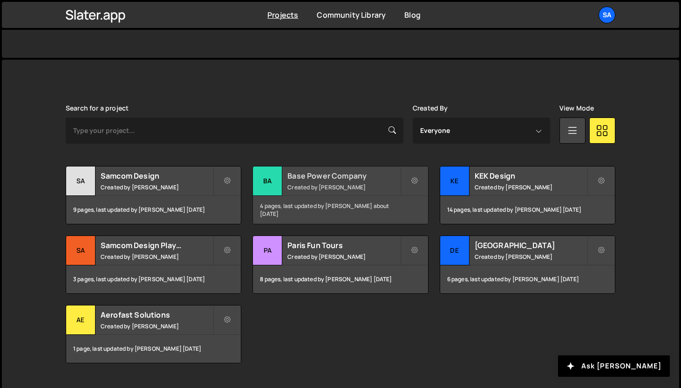
scroll to position [231, 0]
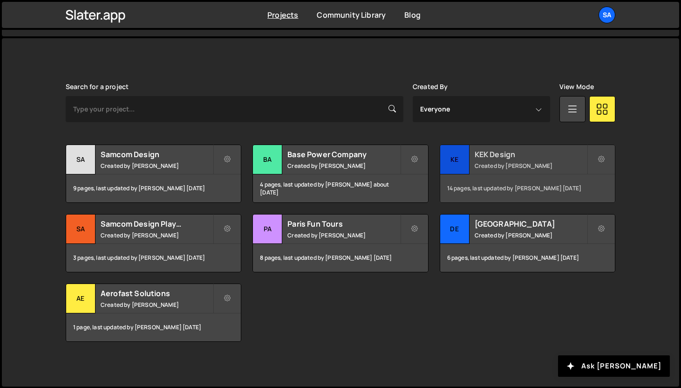
click at [463, 159] on div "KE" at bounding box center [454, 159] width 29 height 29
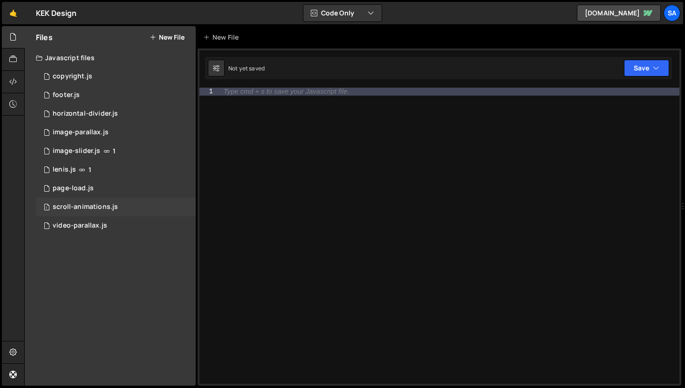
click at [88, 204] on div "scroll-animations.js" at bounding box center [85, 207] width 65 height 8
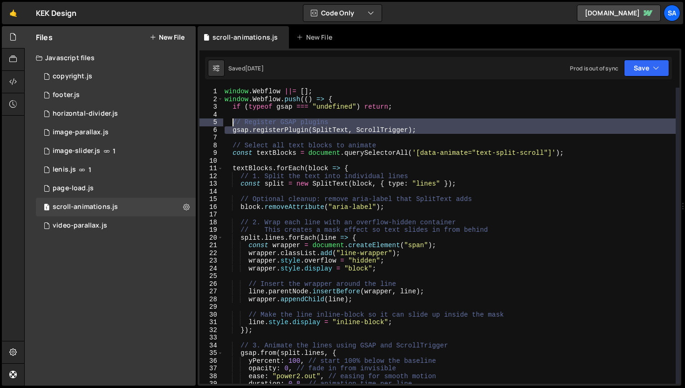
drag, startPoint x: 423, startPoint y: 134, endPoint x: 233, endPoint y: 125, distance: 189.8
click at [233, 125] on div "window . Webflow ||= [ ] ; window . Webflow . push (( ) => { if ( typeof gsap =…" at bounding box center [449, 243] width 453 height 311
type textarea "// Register GSAP plugins gsap.registerPlugin(SplitText, ScrollTrigger);"
click at [456, 135] on div "window . Webflow ||= [ ] ; window . Webflow . push (( ) => { if ( typeof gsap =…" at bounding box center [449, 236] width 453 height 296
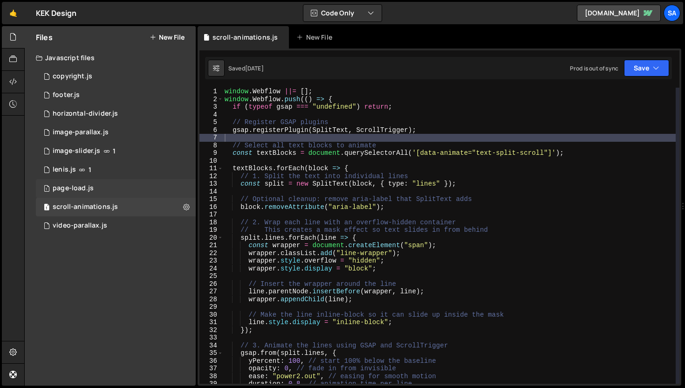
click at [93, 184] on div "1 page-load.js 0" at bounding box center [116, 188] width 160 height 19
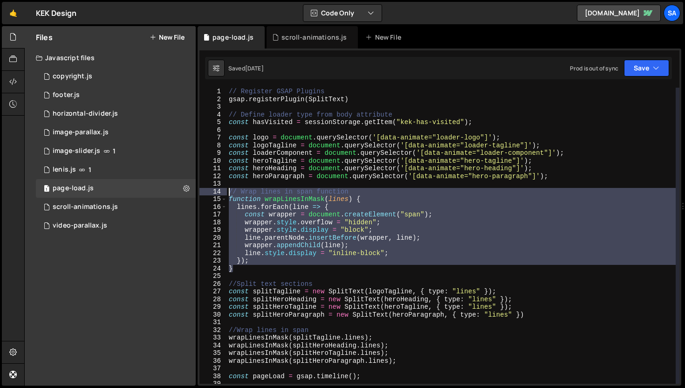
drag, startPoint x: 235, startPoint y: 270, endPoint x: 207, endPoint y: 191, distance: 83.5
click at [207, 191] on div "} 1 2 3 4 5 6 7 8 9 10 11 12 13 14 15 16 17 18 19 20 21 22 23 24 25 26 27 28 29…" at bounding box center [439, 236] width 480 height 296
type textarea "// Wrap lines in span function function wrapLinesInMask(lines) {"
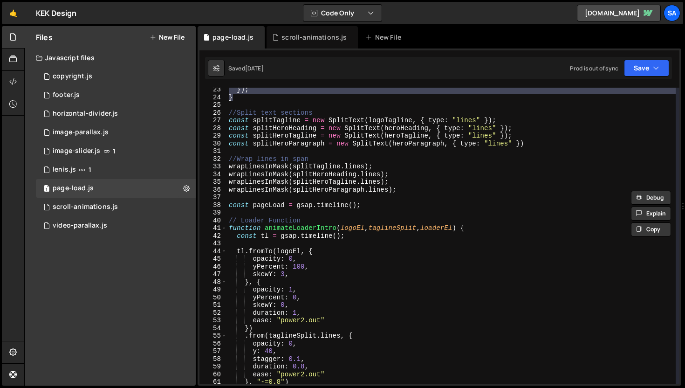
scroll to position [171, 0]
click at [411, 195] on div "}) ; } //Split text sections const splitTagline = new SplitText ( logoTagline ,…" at bounding box center [451, 241] width 449 height 311
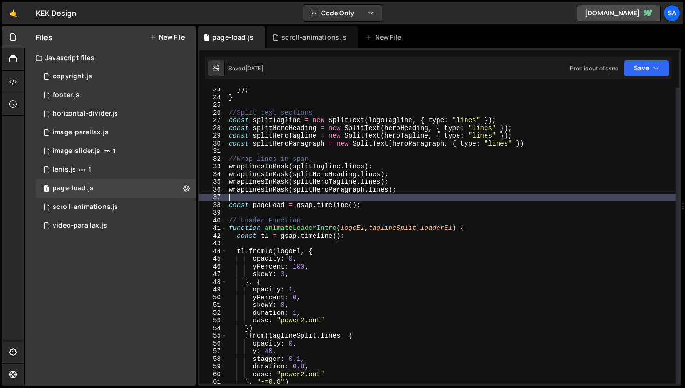
click at [414, 191] on div "}) ; } //Split text sections const splitTagline = new SplitText ( logoTagline ,…" at bounding box center [451, 241] width 449 height 311
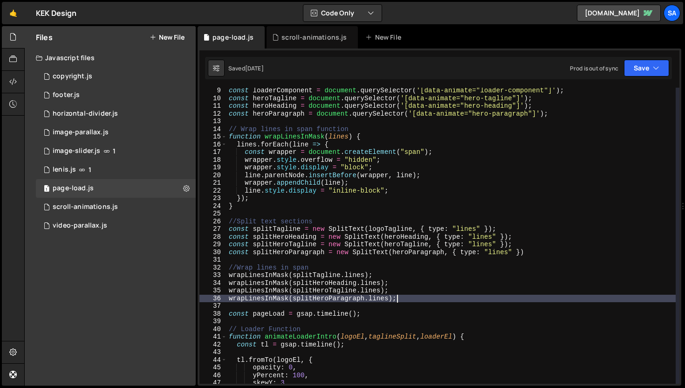
scroll to position [62, 0]
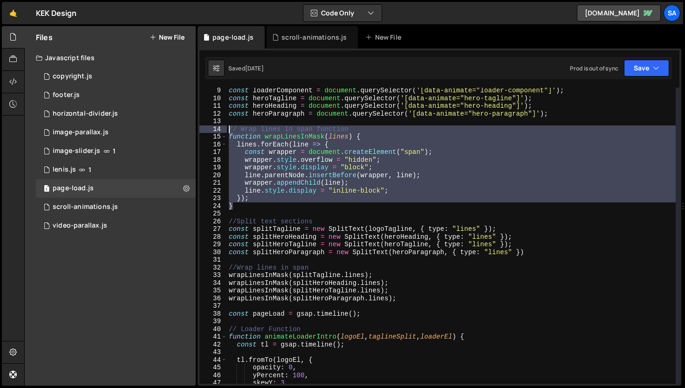
drag, startPoint x: 250, startPoint y: 208, endPoint x: 208, endPoint y: 130, distance: 88.8
click at [208, 130] on div "wrapLinesInMask(splitHeroParagraph.lines); 9 10 11 12 13 14 15 16 17 18 19 20 2…" at bounding box center [439, 236] width 480 height 296
click at [277, 208] on div "const loaderComponent = document . querySelector ( '[data-animate="loader-compo…" at bounding box center [451, 236] width 449 height 296
type textarea "}"
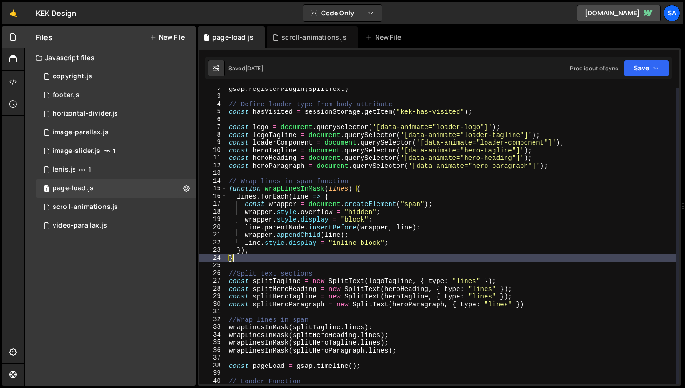
scroll to position [21, 0]
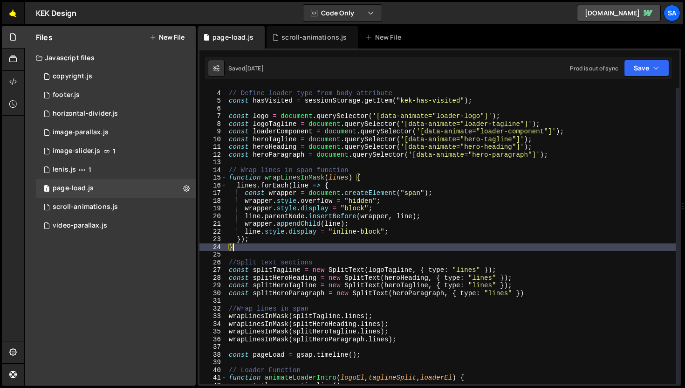
click at [15, 20] on link "🤙" at bounding box center [13, 13] width 23 height 22
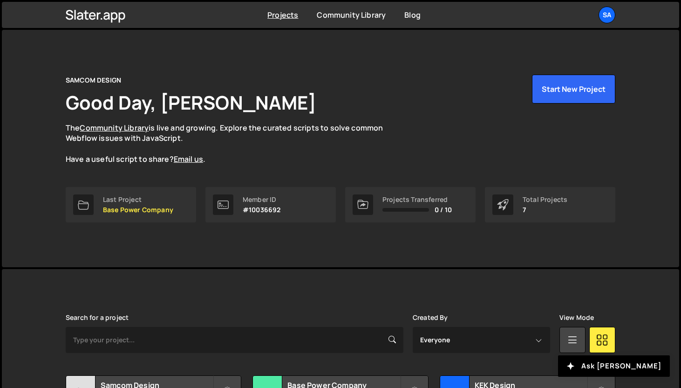
scroll to position [231, 0]
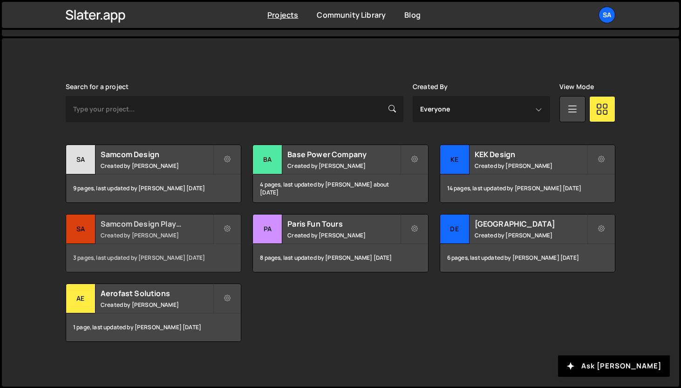
click at [83, 224] on div "Sa" at bounding box center [80, 228] width 29 height 29
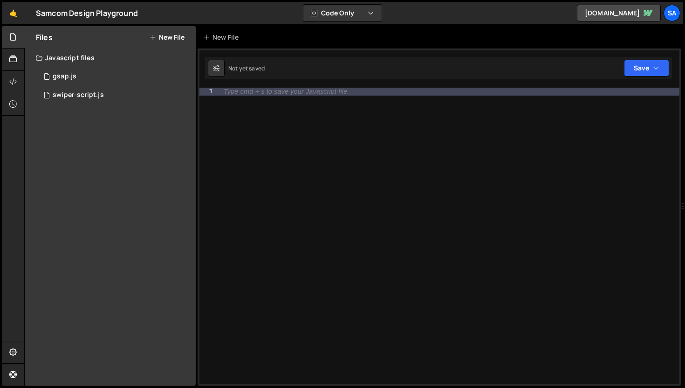
click at [1, 14] on div "Hold on a sec... Are you certain you wish to leave this page? Any changes you'v…" at bounding box center [342, 194] width 685 height 388
click at [9, 12] on link "🤙" at bounding box center [13, 13] width 23 height 22
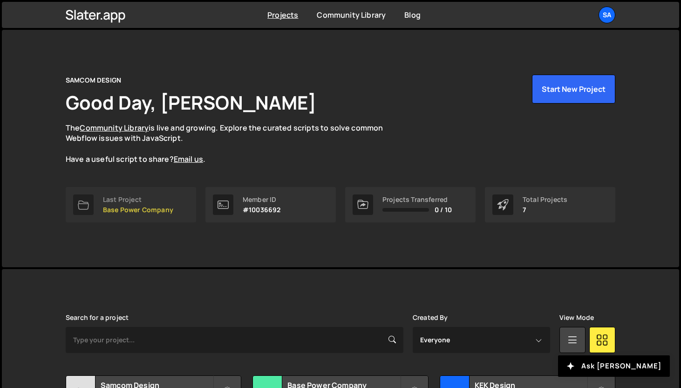
scroll to position [204, 0]
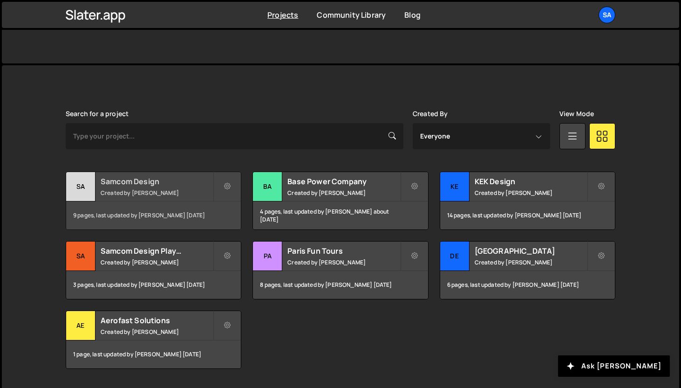
click at [86, 189] on div "Sa" at bounding box center [80, 186] width 29 height 29
click at [80, 185] on div "Sa" at bounding box center [80, 186] width 29 height 29
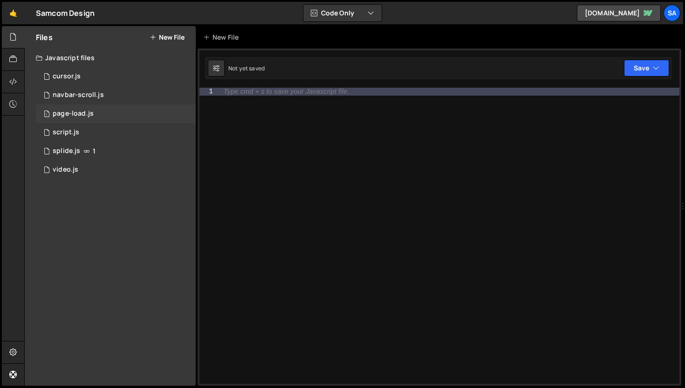
click at [88, 111] on div "page-load.js" at bounding box center [73, 113] width 41 height 8
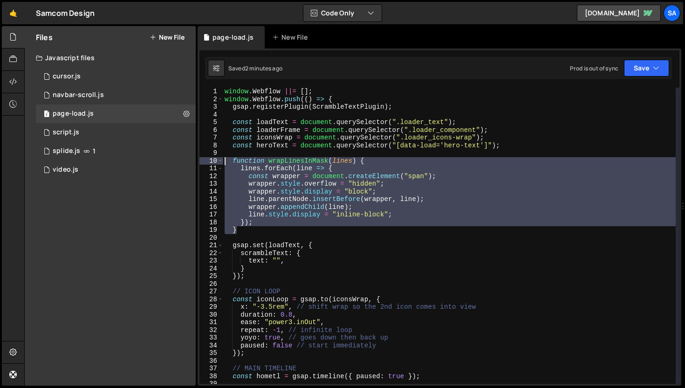
drag, startPoint x: 242, startPoint y: 232, endPoint x: 210, endPoint y: 160, distance: 78.6
click at [210, 160] on div "} 1 2 3 4 5 6 7 8 9 10 11 12 13 14 15 16 17 18 19 20 21 22 23 24 25 26 27 28 29…" at bounding box center [439, 236] width 480 height 296
paste textarea "}"
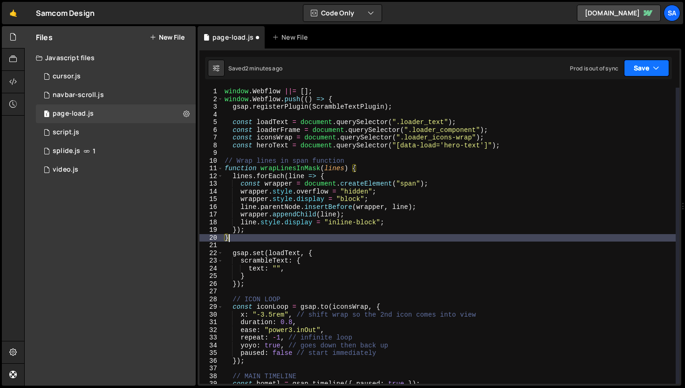
click at [646, 69] on button "Save" at bounding box center [646, 68] width 45 height 17
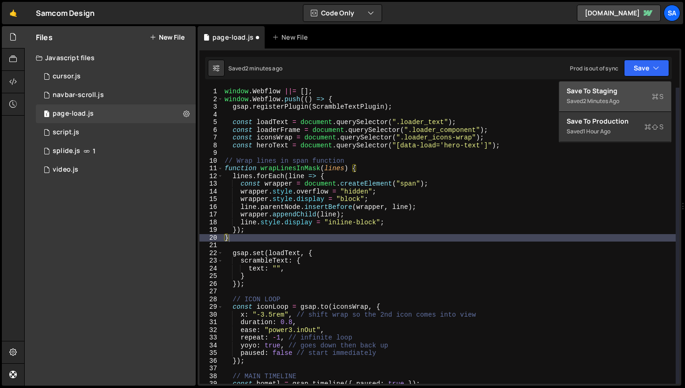
click at [624, 90] on div "Save to Staging S" at bounding box center [614, 90] width 97 height 9
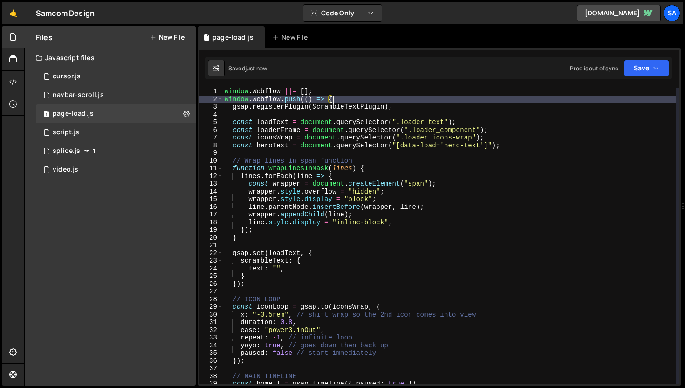
click at [437, 101] on div "window . Webflow ||= [ ] ; window . Webflow . push (( ) => { gsap . registerPlu…" at bounding box center [449, 243] width 453 height 311
click at [432, 106] on div "window . Webflow ||= [ ] ; window . Webflow . push (( ) => { gsap . registerPlu…" at bounding box center [449, 243] width 453 height 311
type textarea "gsap.registerPlugin(ScrambleTextPlugin);"
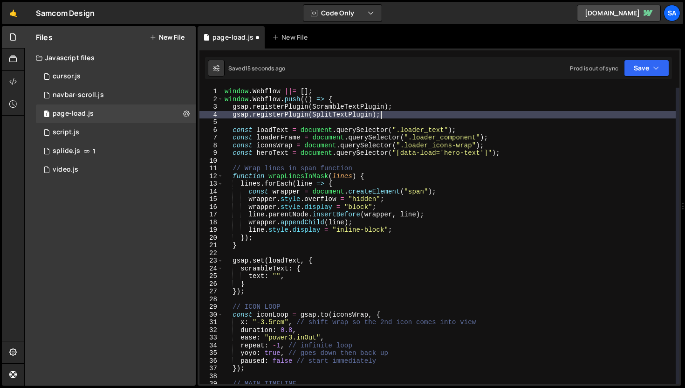
scroll to position [0, 10]
click at [653, 67] on icon "button" at bounding box center [656, 67] width 7 height 9
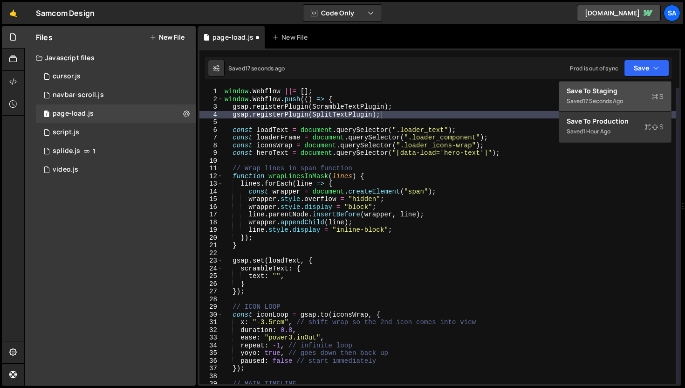
click at [625, 94] on div "Save to Staging S" at bounding box center [614, 90] width 97 height 9
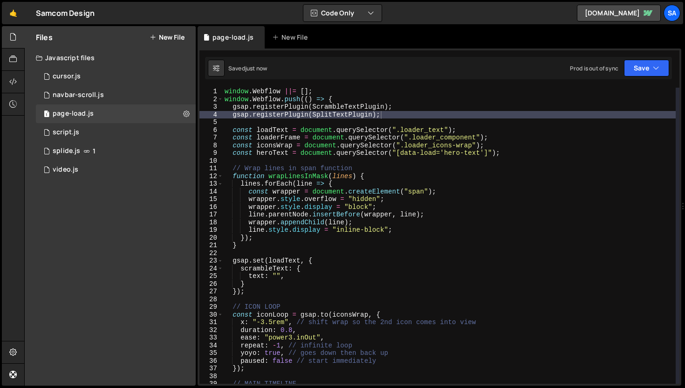
click at [265, 245] on div "window . Webflow ||= [ ] ; window . Webflow . push (( ) => { gsap . registerPlu…" at bounding box center [449, 243] width 453 height 311
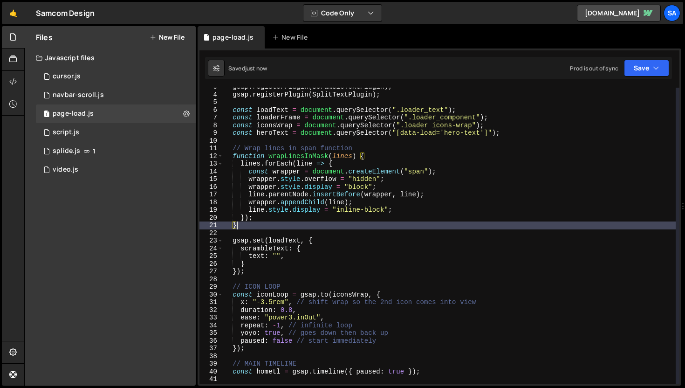
scroll to position [0, 0]
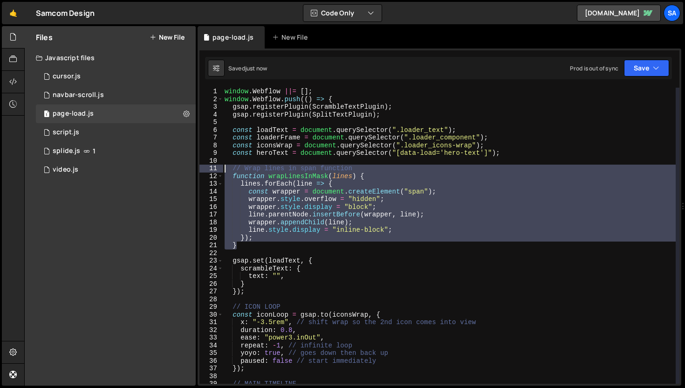
drag, startPoint x: 243, startPoint y: 246, endPoint x: 196, endPoint y: 168, distance: 91.6
click at [196, 168] on div "Files New File Javascript files 1 cursor.js 0 1 navbar-scroll.js 0 1 page-load.…" at bounding box center [354, 206] width 661 height 360
type textarea "// Wrap lines in span function function wrapLinesInMask(lines) {"
click at [264, 252] on div "window . Webflow ||= [ ] ; window . Webflow . push (( ) => { gsap . registerPlu…" at bounding box center [449, 243] width 453 height 311
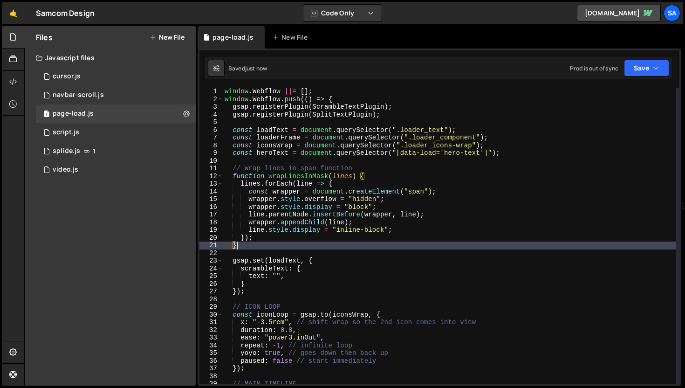
click at [248, 246] on div "window . Webflow ||= [ ] ; window . Webflow . push (( ) => { gsap . registerPlu…" at bounding box center [449, 243] width 453 height 311
type textarea "}"
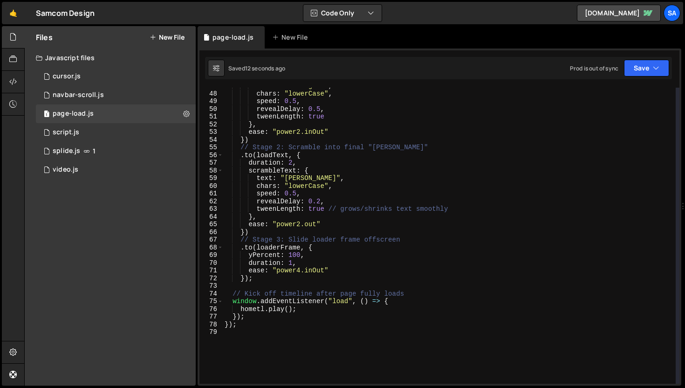
scroll to position [359, 0]
click at [261, 284] on div "text : "loading..." , chars : "lowerCase" , speed : 0.5 , revealDelay : 0.5 , t…" at bounding box center [449, 237] width 453 height 311
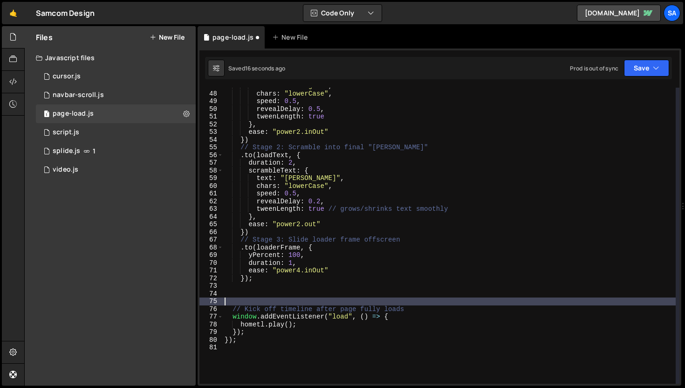
click at [271, 283] on div "text : "loading..." , chars : "lowerCase" , speed : 0.5 , revealDelay : 0.5 , t…" at bounding box center [449, 237] width 453 height 311
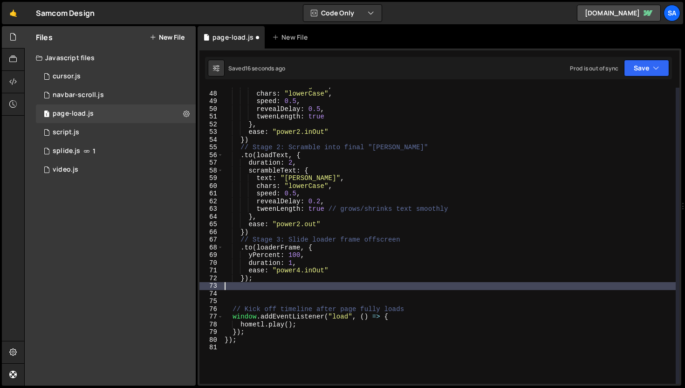
click at [273, 280] on div "text : "loading..." , chars : "lowerCase" , speed : 0.5 , revealDelay : 0.5 , t…" at bounding box center [449, 237] width 453 height 311
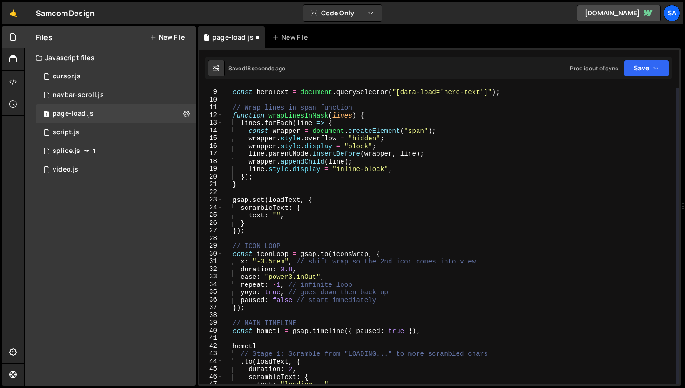
scroll to position [4, 0]
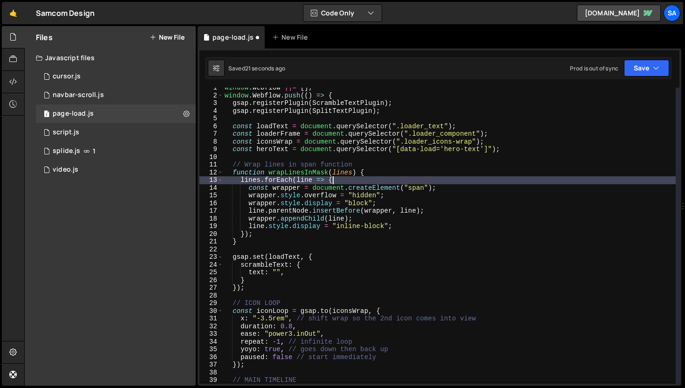
click at [379, 177] on div "window . Webflow ||= [ ] ; window . Webflow . push (( ) => { gsap . registerPlu…" at bounding box center [449, 239] width 453 height 311
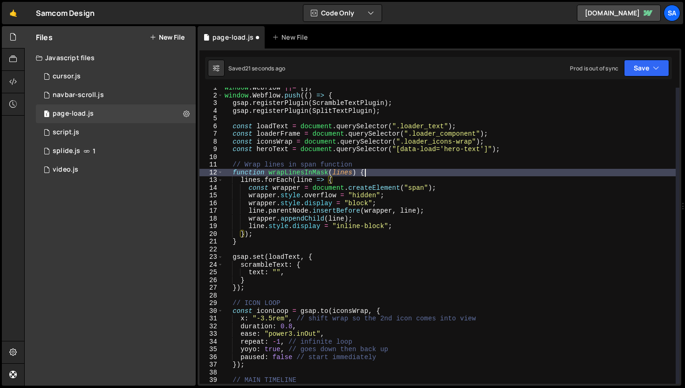
click at [383, 169] on div "window . Webflow ||= [ ] ; window . Webflow . push (( ) => { gsap . registerPlu…" at bounding box center [449, 239] width 453 height 311
type textarea "function wrapLinesInMask(lines) {"
click at [15, 11] on link "🤙" at bounding box center [13, 13] width 23 height 22
click at [642, 73] on button "Save" at bounding box center [646, 68] width 45 height 17
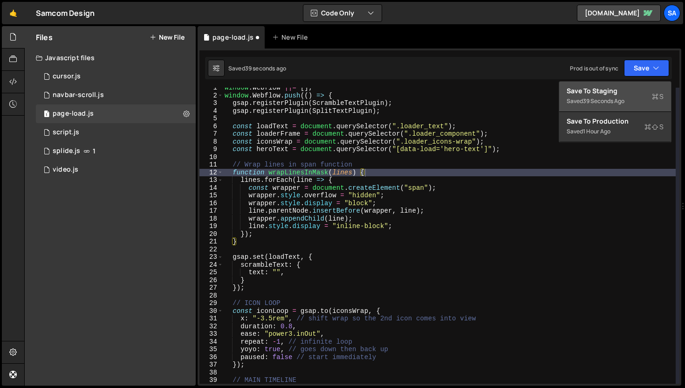
click at [628, 88] on div "Save to Staging S" at bounding box center [614, 90] width 97 height 9
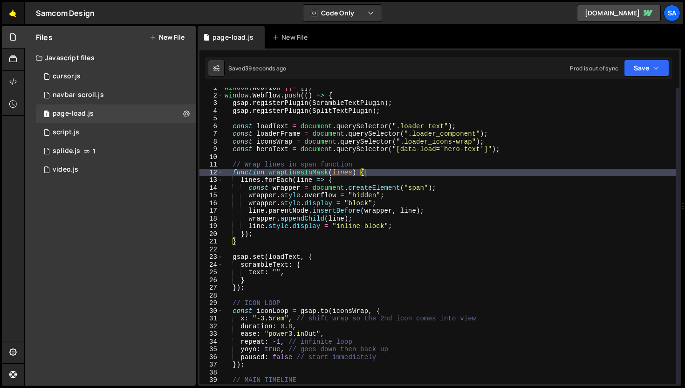
click at [2, 12] on link "🤙" at bounding box center [13, 13] width 23 height 22
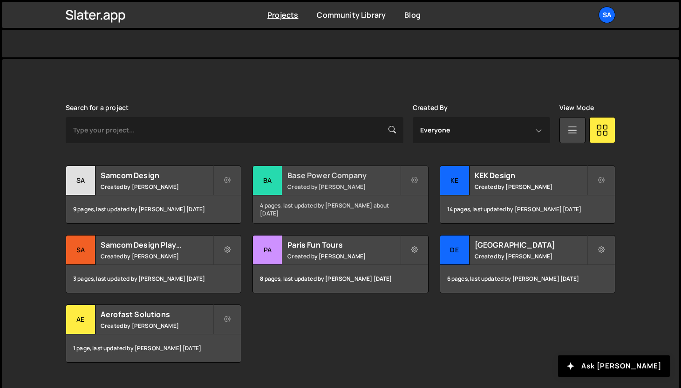
scroll to position [215, 0]
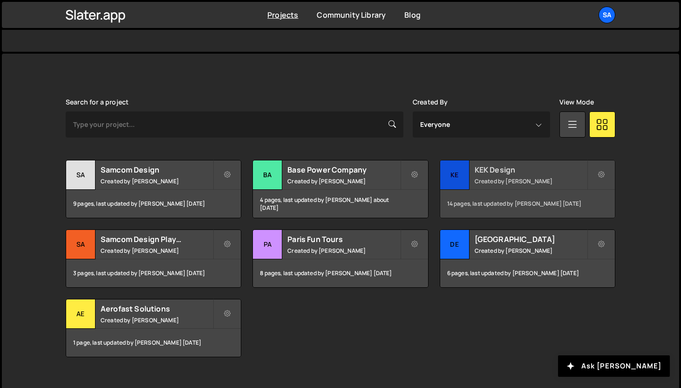
click at [467, 171] on div "KE" at bounding box center [454, 174] width 29 height 29
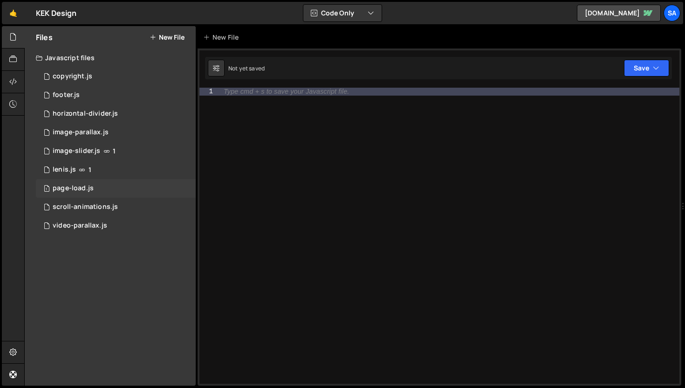
click at [103, 190] on div "1 page-load.js 0" at bounding box center [116, 188] width 160 height 19
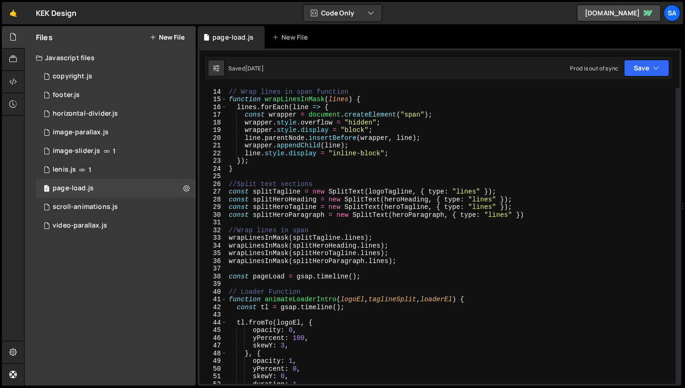
scroll to position [100, 0]
type textarea "const splitTagline = new SplitText(logoTagline, { type: "lines" });"
click at [525, 191] on div "// Wrap lines in span function function wrapLinesInMask ( lines ) { lines . for…" at bounding box center [451, 235] width 449 height 311
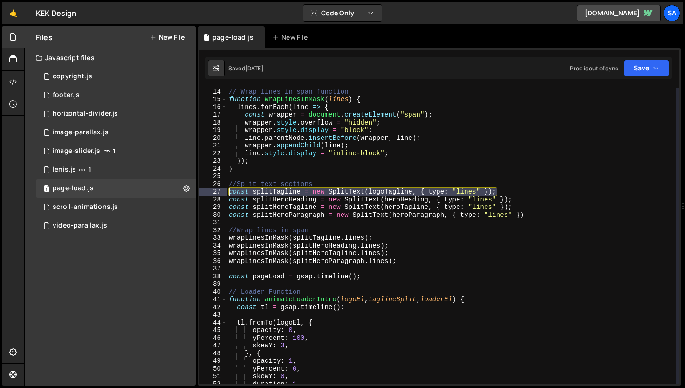
drag, startPoint x: 504, startPoint y: 191, endPoint x: 210, endPoint y: 192, distance: 294.0
click at [210, 192] on div "const splitTagline = new SplitText(logoTagline, { type: "lines" }); 13 14 15 16…" at bounding box center [439, 236] width 480 height 296
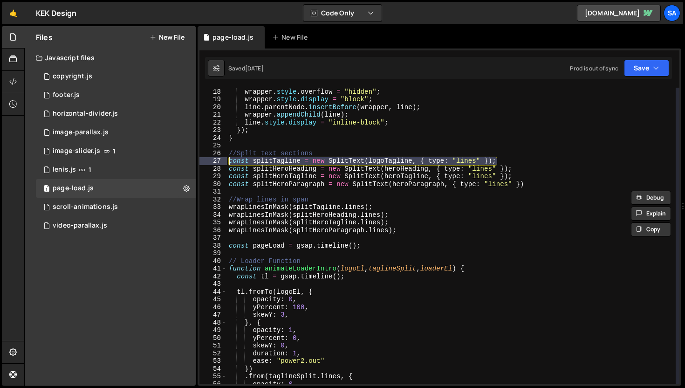
scroll to position [0, 0]
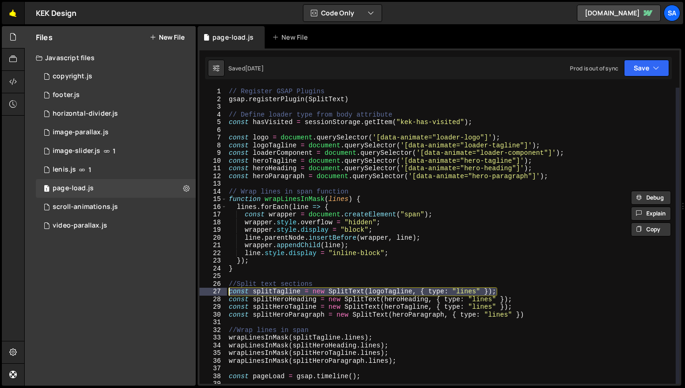
click at [14, 15] on link "🤙" at bounding box center [13, 13] width 23 height 22
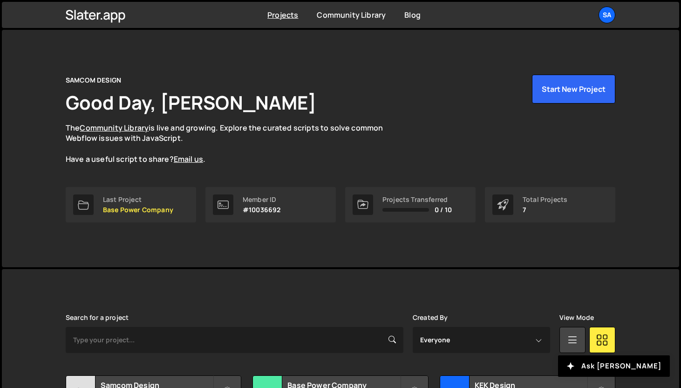
scroll to position [231, 0]
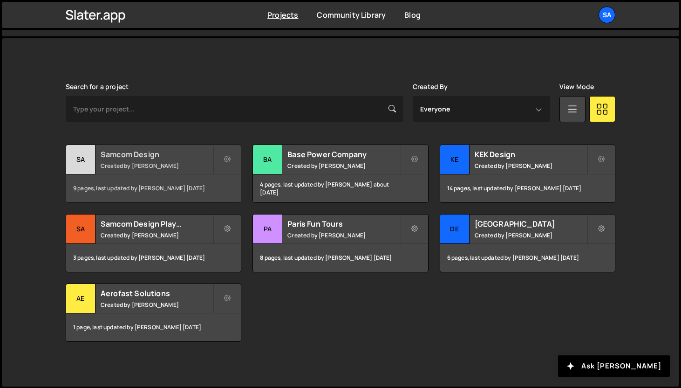
click at [89, 166] on div "Sa" at bounding box center [80, 159] width 29 height 29
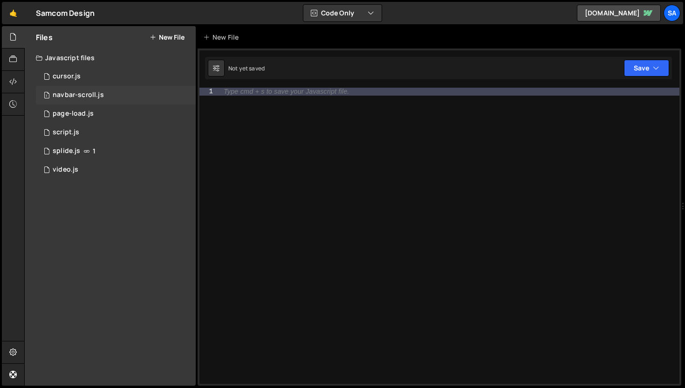
click at [102, 96] on div "1 navbar-scroll.js 0" at bounding box center [116, 95] width 160 height 19
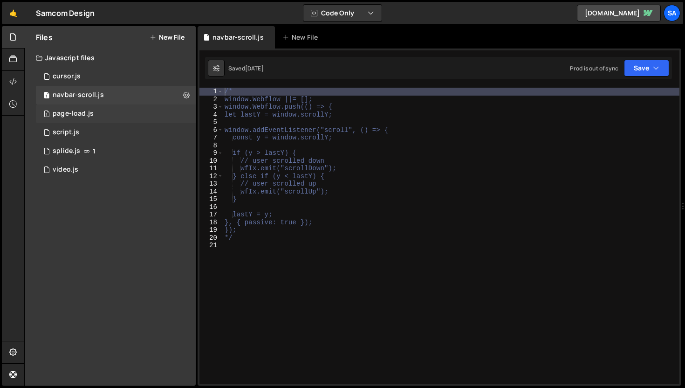
click at [99, 112] on div "1 page-load.js 0" at bounding box center [116, 113] width 160 height 19
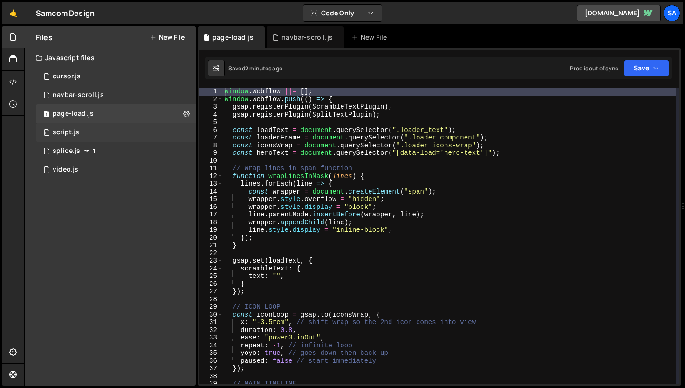
click at [85, 132] on div "0 script.js 0" at bounding box center [116, 132] width 160 height 19
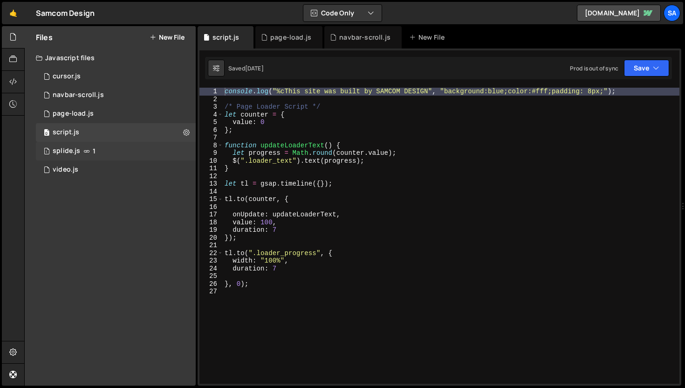
scroll to position [15329, 0]
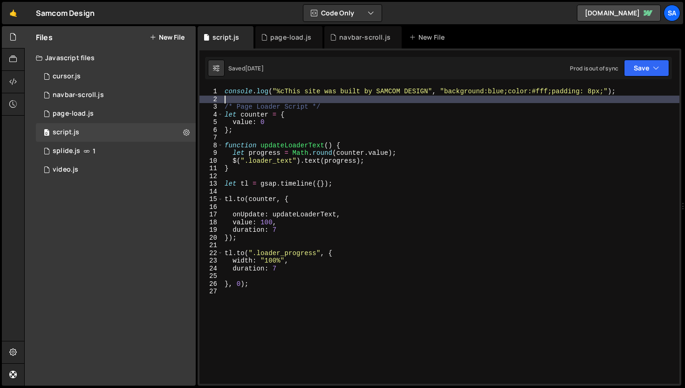
click at [293, 100] on div "console . log ( "%cThis site was built by SAMCOM DESIGN" , "background:blue;col…" at bounding box center [451, 243] width 457 height 311
click at [121, 157] on div "1 splide.js 1" at bounding box center [116, 151] width 160 height 19
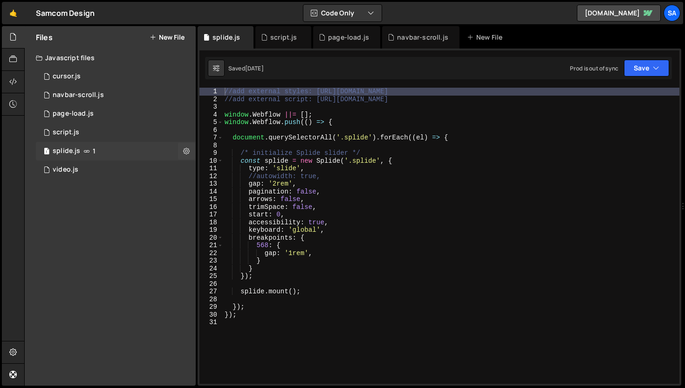
scroll to position [0, 0]
click at [94, 166] on div "1 video.js 0" at bounding box center [116, 169] width 160 height 19
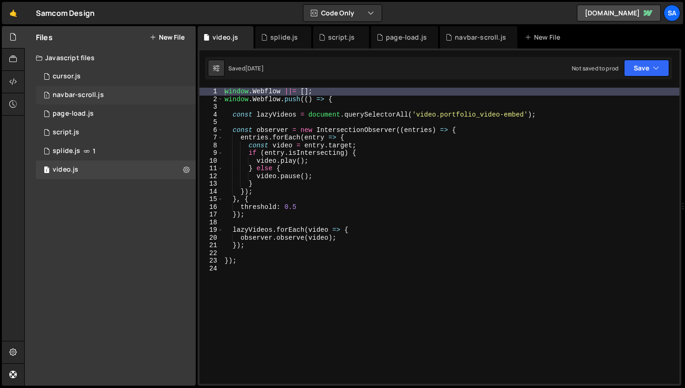
click at [128, 89] on div "1 navbar-scroll.js 0" at bounding box center [116, 95] width 160 height 19
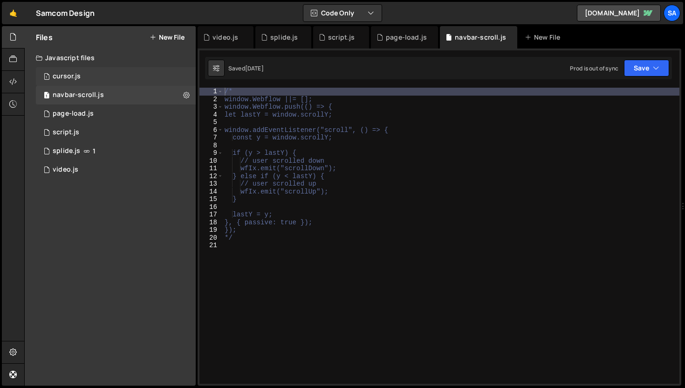
click at [128, 77] on div "1 cursor.js 0" at bounding box center [116, 76] width 160 height 19
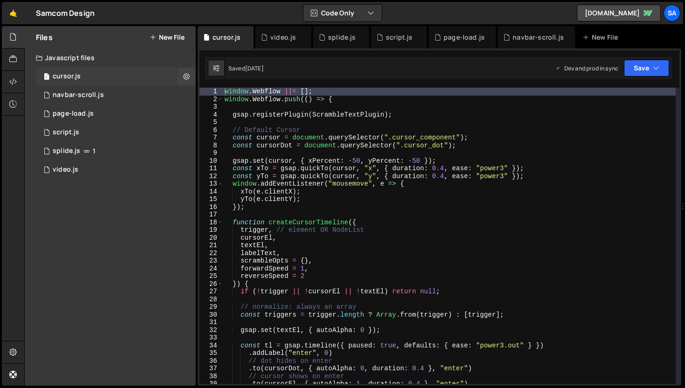
scroll to position [4561, 0]
type textarea "});"
click at [273, 204] on div "window . Webflow ||= [ ] ; window . Webflow . push (( ) => { gsap . registerPlu…" at bounding box center [449, 243] width 453 height 311
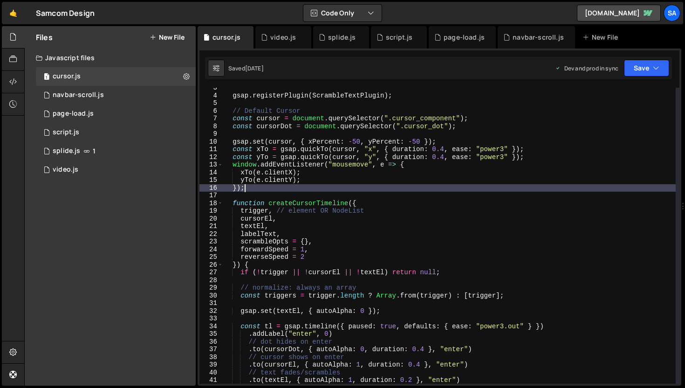
scroll to position [0, 0]
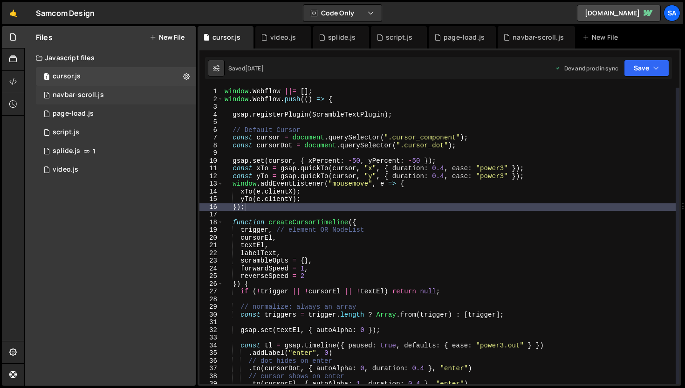
click at [126, 93] on div "1 navbar-scroll.js 0" at bounding box center [116, 95] width 160 height 19
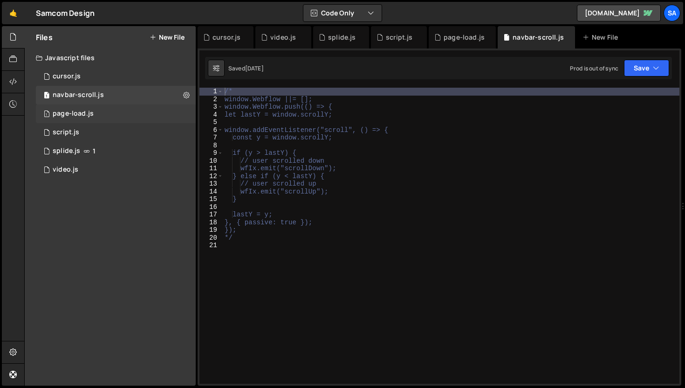
click at [121, 113] on div "1 page-load.js 0" at bounding box center [116, 113] width 160 height 19
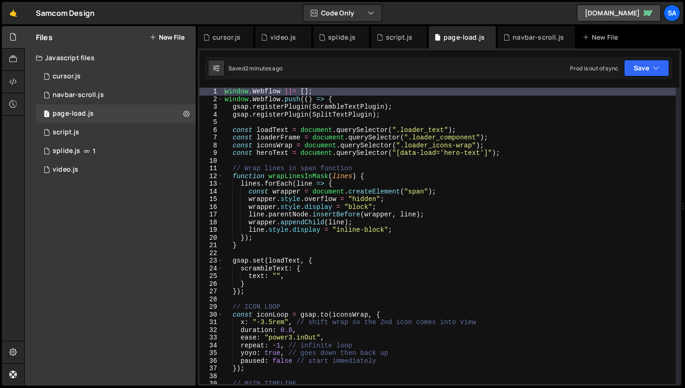
type textarea "}"
click at [261, 243] on div "window . Webflow ||= [ ] ; window . Webflow . push (( ) => { gsap . registerPlu…" at bounding box center [449, 243] width 453 height 311
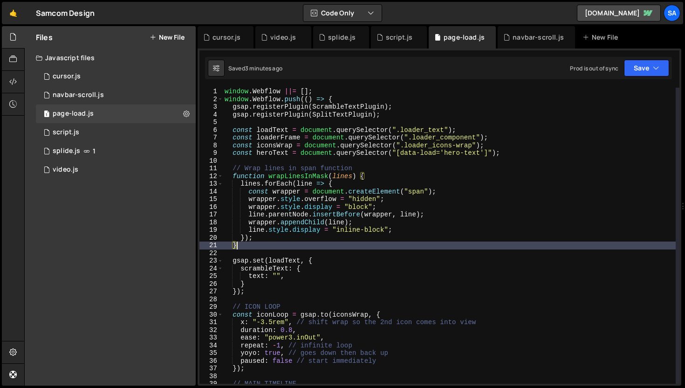
click at [278, 247] on div "window . Webflow ||= [ ] ; window . Webflow . push (( ) => { gsap . registerPlu…" at bounding box center [449, 243] width 453 height 311
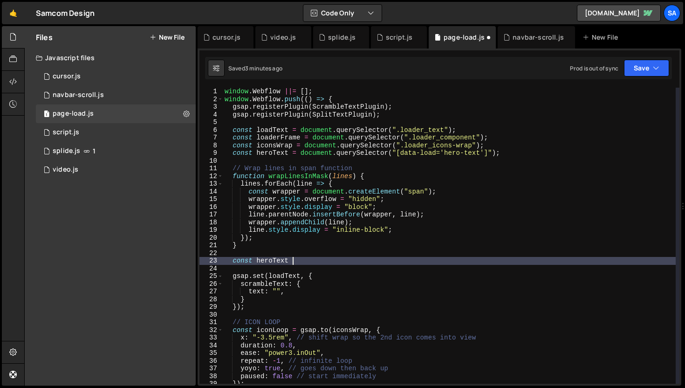
scroll to position [0, 4]
type textarea "const"
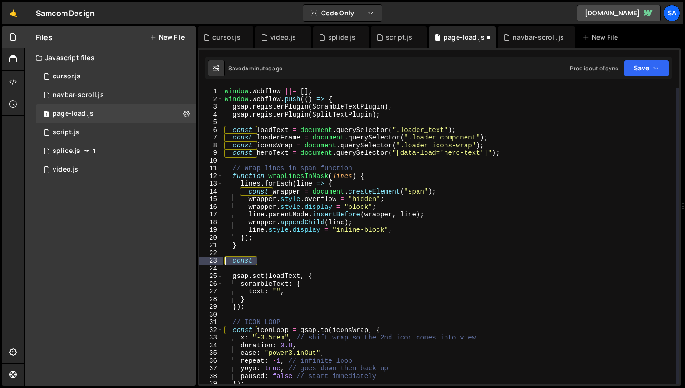
drag, startPoint x: 265, startPoint y: 259, endPoint x: 215, endPoint y: 259, distance: 49.8
click at [215, 259] on div "const 1 2 3 4 5 6 7 8 9 10 11 12 13 14 15 16 17 18 19 20 21 22 23 24 25 26 27 2…" at bounding box center [439, 236] width 480 height 296
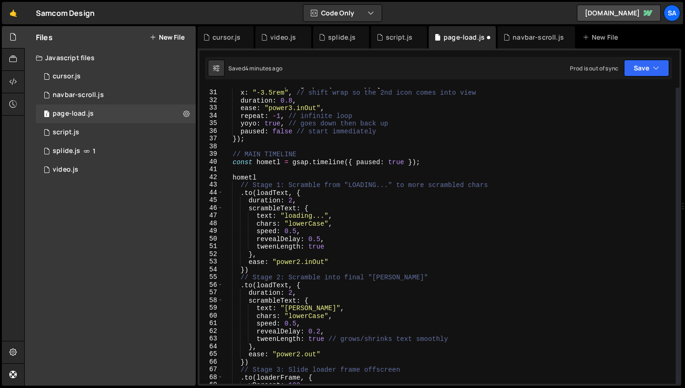
scroll to position [327, 0]
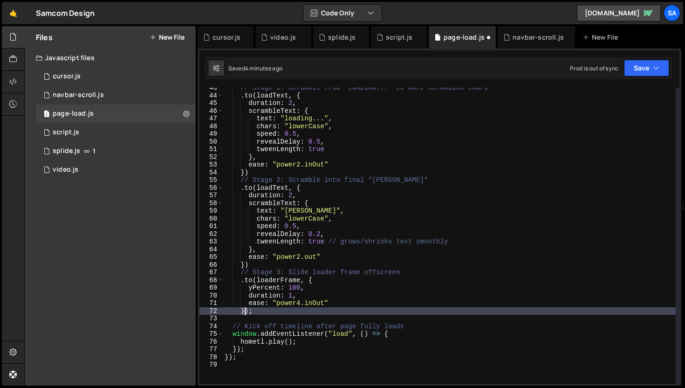
click at [246, 311] on div "// Stage 1: Scramble from "LOADING..." to more scrambled chars . to ( loadText …" at bounding box center [449, 239] width 453 height 311
type textarea "});"
click at [281, 310] on div "// Stage 1: Scramble from "LOADING..." to more scrambled chars . to ( loadText …" at bounding box center [449, 239] width 453 height 311
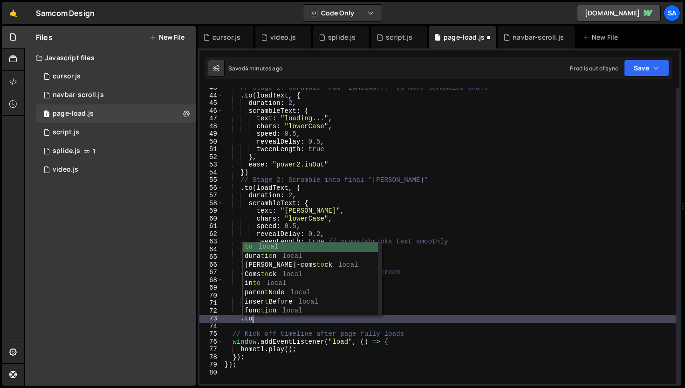
scroll to position [0, 1]
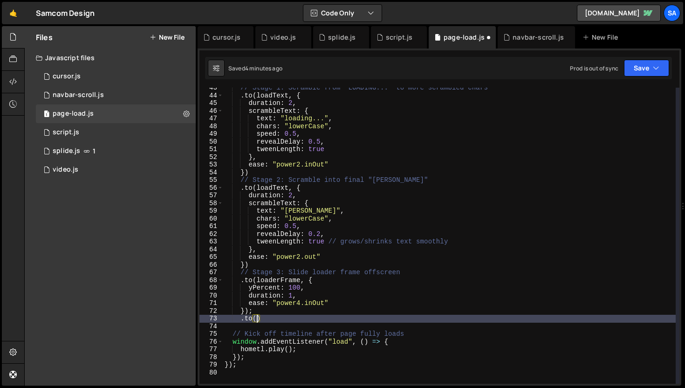
drag, startPoint x: 254, startPoint y: 320, endPoint x: 266, endPoint y: 320, distance: 11.7
click at [255, 320] on div "// Stage 1: Scramble from "LOADING..." to more scrambled chars . to ( loadText …" at bounding box center [449, 239] width 453 height 311
type textarea ".to()"
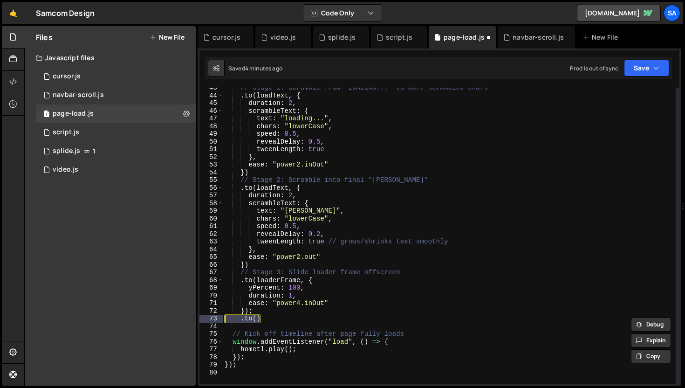
drag, startPoint x: 270, startPoint y: 320, endPoint x: 212, endPoint y: 321, distance: 58.2
click at [212, 321] on div ".to() 43 44 45 46 47 48 49 50 51 52 53 54 55 56 57 58 59 60 61 62 63 64 65 66 6…" at bounding box center [439, 236] width 480 height 296
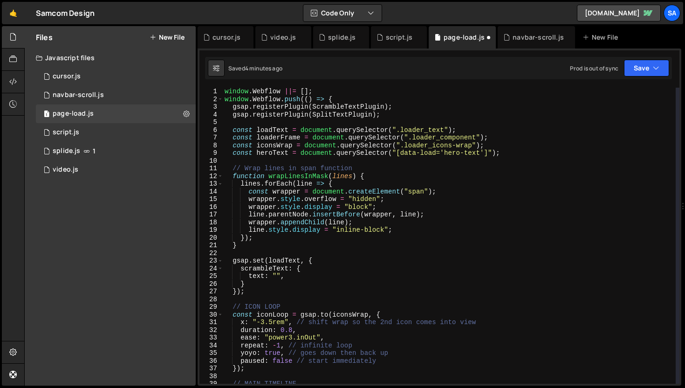
scroll to position [0, 0]
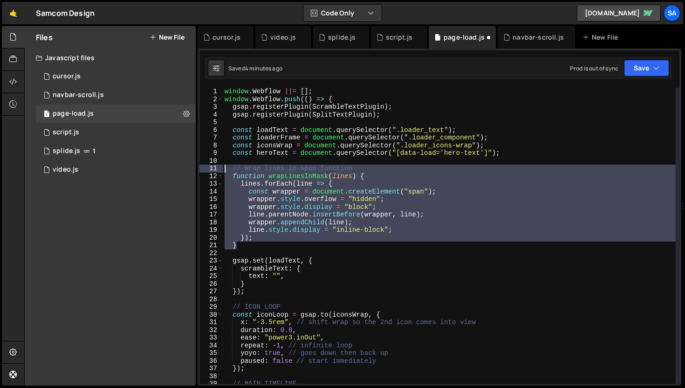
drag, startPoint x: 252, startPoint y: 249, endPoint x: 207, endPoint y: 171, distance: 89.6
click at [207, 171] on div "}); 1 2 3 4 5 6 7 8 9 10 11 12 13 14 15 16 17 18 19 20 21 22 23 24 25 26 27 28 …" at bounding box center [439, 236] width 480 height 296
type textarea "// Wrap lines in span function function wrapLinesInMask(lines) {"
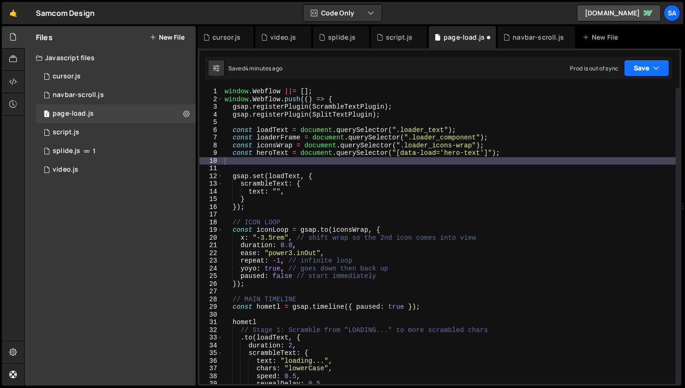
click at [640, 72] on button "Save" at bounding box center [646, 68] width 45 height 17
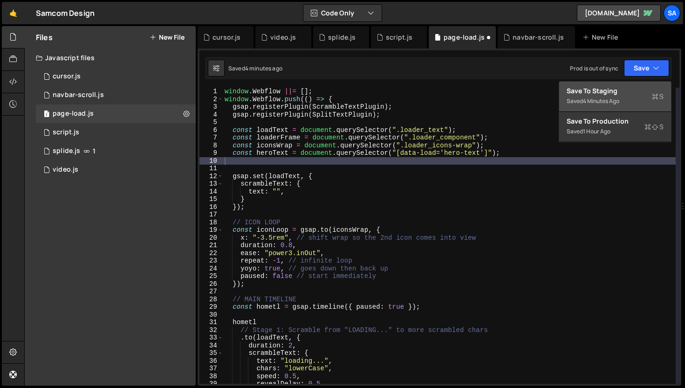
click at [601, 100] on div "4 minutes ago" at bounding box center [601, 101] width 36 height 8
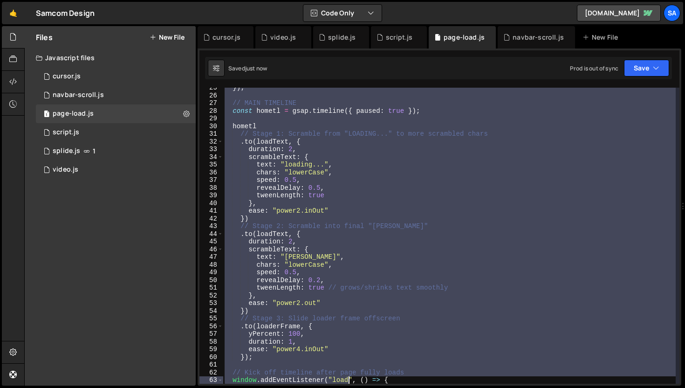
scroll to position [219, 0]
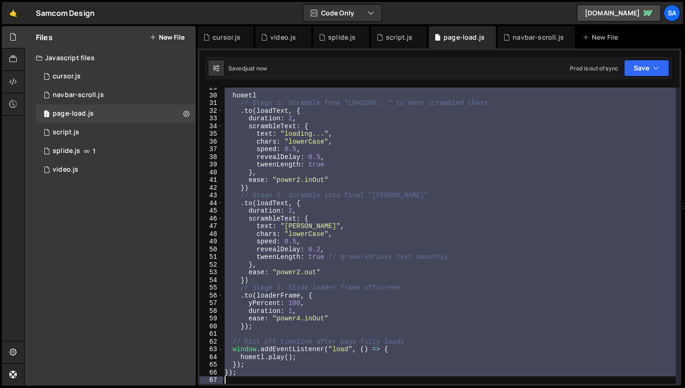
drag, startPoint x: 226, startPoint y: 93, endPoint x: 349, endPoint y: 387, distance: 319.1
click at [349, 387] on div "Hold on a sec... Are you certain you wish to leave this page? Any changes you'v…" at bounding box center [342, 194] width 685 height 388
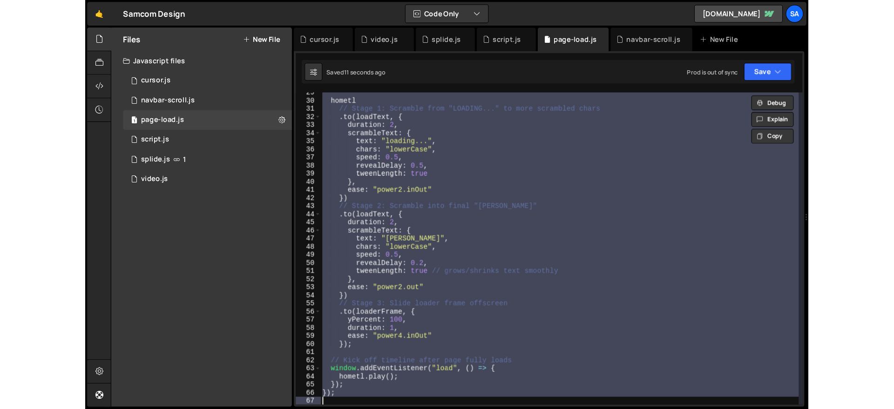
scroll to position [0, 0]
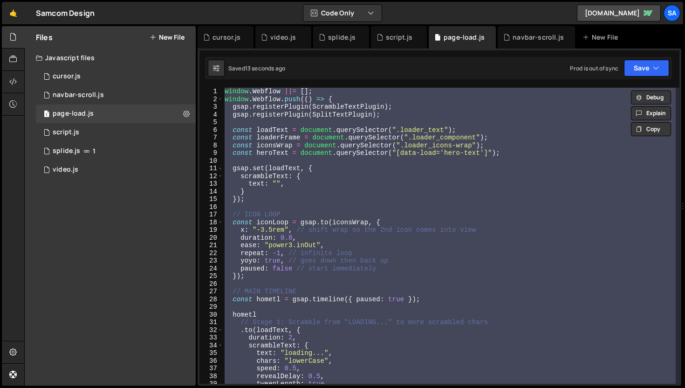
click at [350, 185] on div "window . Webflow ||= [ ] ; window . Webflow . push (( ) => { gsap . registerPlu…" at bounding box center [449, 236] width 453 height 296
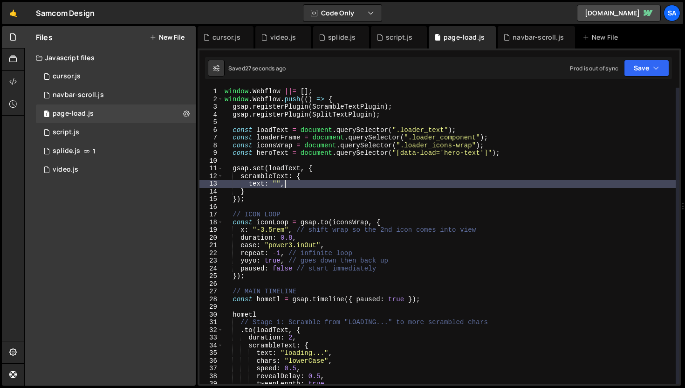
click at [372, 115] on div "window . Webflow ||= [ ] ; window . Webflow . push (( ) => { gsap . registerPlu…" at bounding box center [449, 243] width 453 height 311
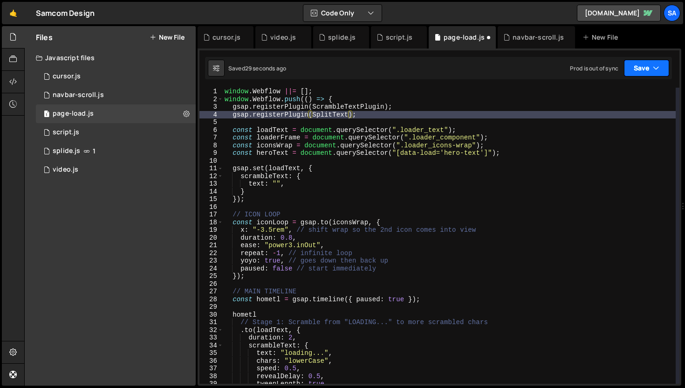
drag, startPoint x: 654, startPoint y: 70, endPoint x: 649, endPoint y: 73, distance: 4.8
click at [654, 70] on icon "button" at bounding box center [656, 67] width 7 height 9
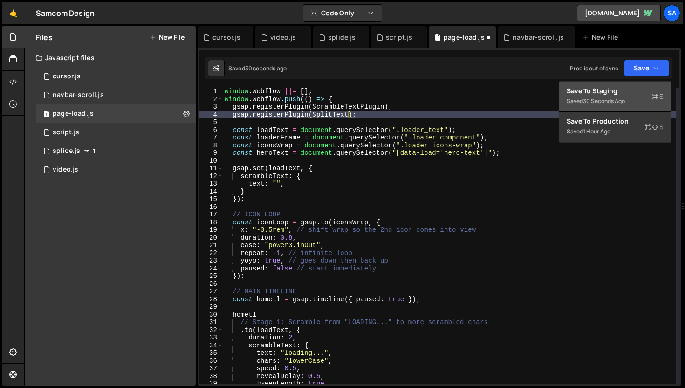
click at [605, 94] on div "Save to Staging S" at bounding box center [614, 90] width 97 height 9
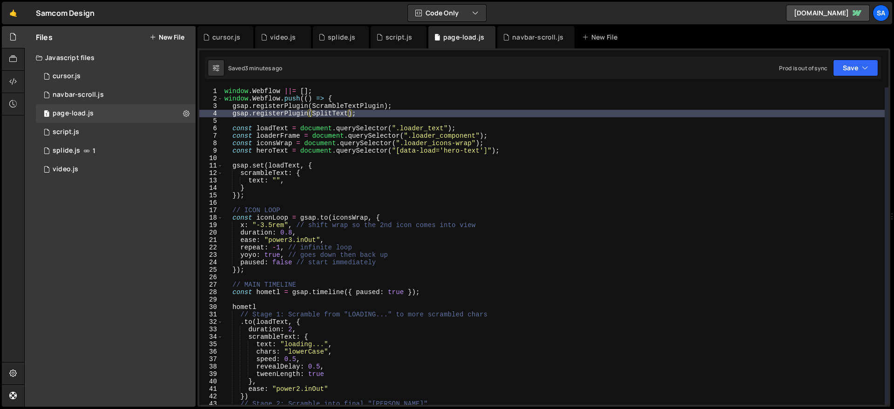
type textarea "});"
click at [302, 195] on div "window . Webflow ||= [ ] ; window . Webflow . push (( ) => { gsap . registerPlu…" at bounding box center [554, 254] width 662 height 333
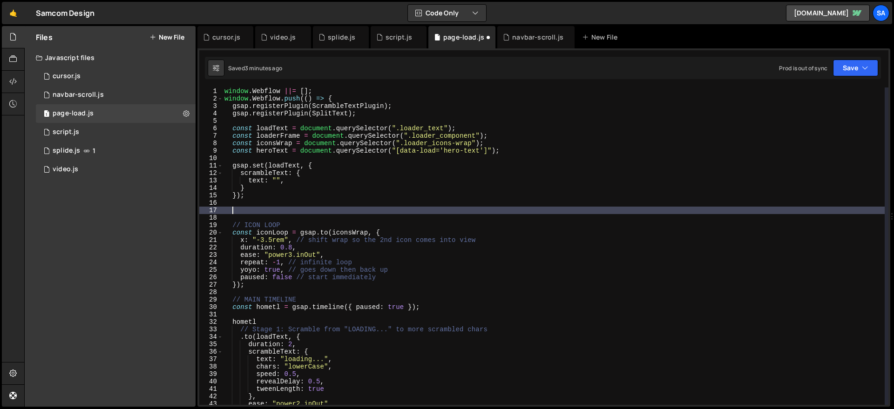
paste textarea "const split = new SplitText(heroText, { type: "lines" });"
type textarea "const split = new SplitText(heroText, { type: "lines" });"
click at [361, 205] on div "window . Webflow ||= [ ] ; window . Webflow . push (( ) => { gsap . registerPlu…" at bounding box center [554, 254] width 662 height 333
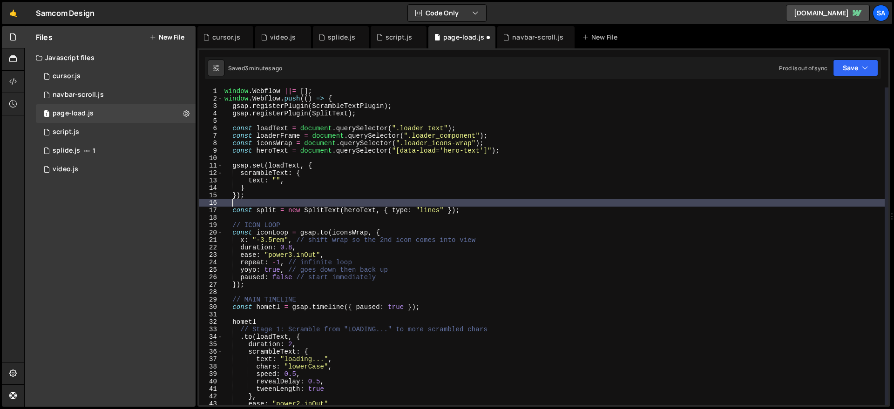
click at [378, 210] on div "window . Webflow ||= [ ] ; window . Webflow . push (( ) => { gsap . registerPlu…" at bounding box center [554, 254] width 662 height 333
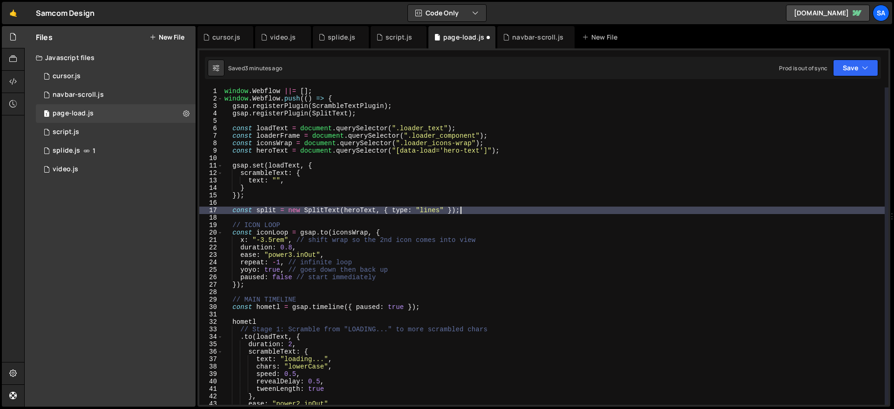
click at [495, 209] on div "window . Webflow ||= [ ] ; window . Webflow . push (( ) => { gsap . registerPlu…" at bounding box center [554, 254] width 662 height 333
type textarea "const split = new SplitText(heroText, { type: "lines" });"
click at [495, 212] on div "window . Webflow ||= [ ] ; window . Webflow . push (( ) => { gsap . registerPlu…" at bounding box center [554, 254] width 662 height 333
paste textarea "});"
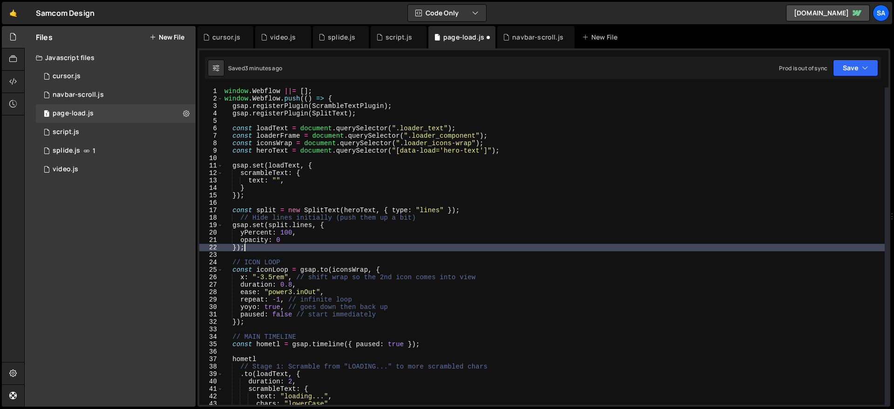
click at [477, 207] on div "window . Webflow ||= [ ] ; window . Webflow . push (( ) => { gsap . registerPlu…" at bounding box center [554, 254] width 662 height 333
type textarea "const split = new SplitText(heroText, { type: "lines" });"
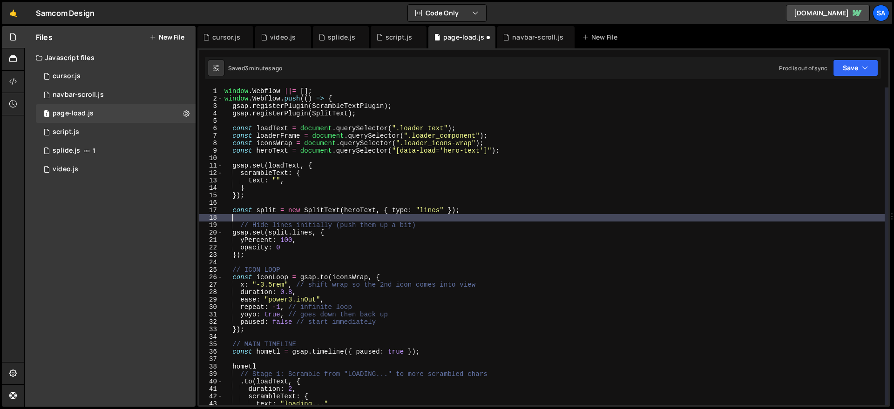
click at [355, 246] on div "window . Webflow ||= [ ] ; window . Webflow . push (( ) => { gsap . registerPlu…" at bounding box center [554, 254] width 662 height 333
type textarea "opacity: 0"
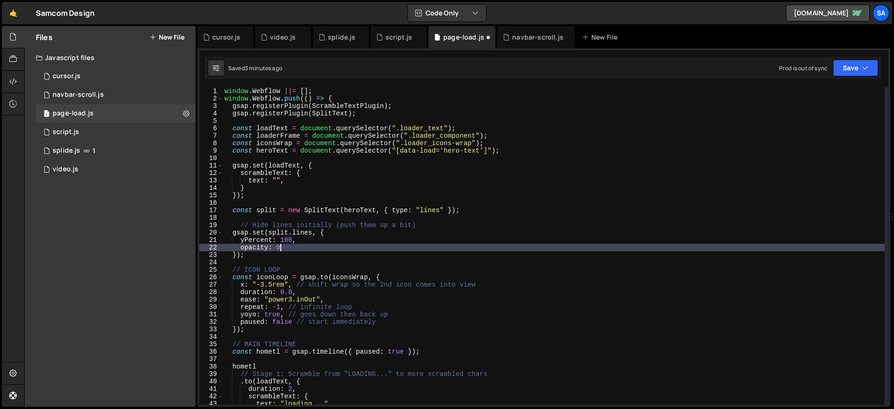
click at [289, 262] on div "window . Webflow ||= [ ] ; window . Webflow . push (( ) => { gsap . registerPlu…" at bounding box center [554, 254] width 662 height 333
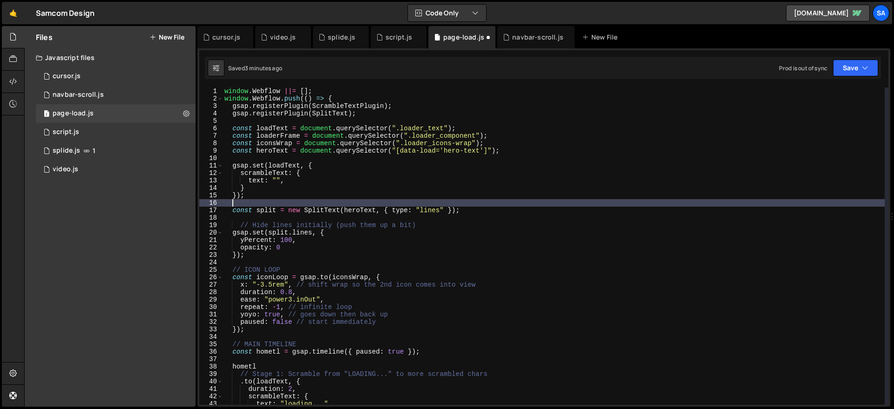
click at [257, 200] on div "window . Webflow ||= [ ] ; window . Webflow . push (( ) => { gsap . registerPlu…" at bounding box center [554, 254] width 662 height 333
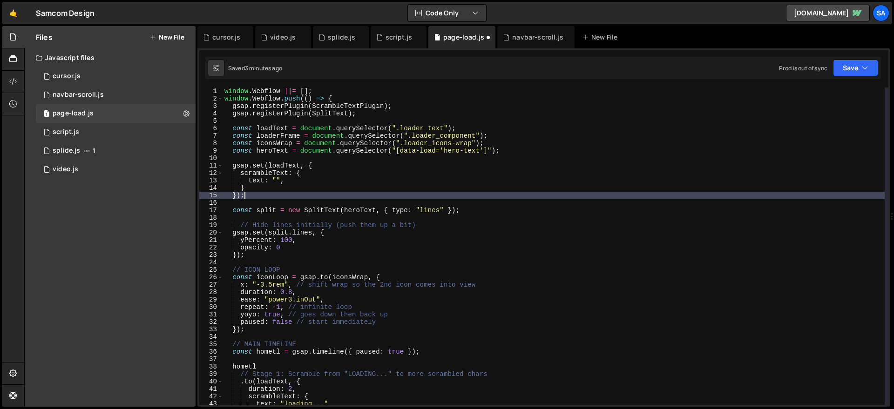
click at [254, 197] on div "window . Webflow ||= [ ] ; window . Webflow . push (( ) => { gsap . registerPlu…" at bounding box center [554, 254] width 662 height 333
type textarea "});"
click at [237, 161] on div "window . Webflow ||= [ ] ; window . Webflow . push (( ) => { gsap . registerPlu…" at bounding box center [554, 254] width 662 height 333
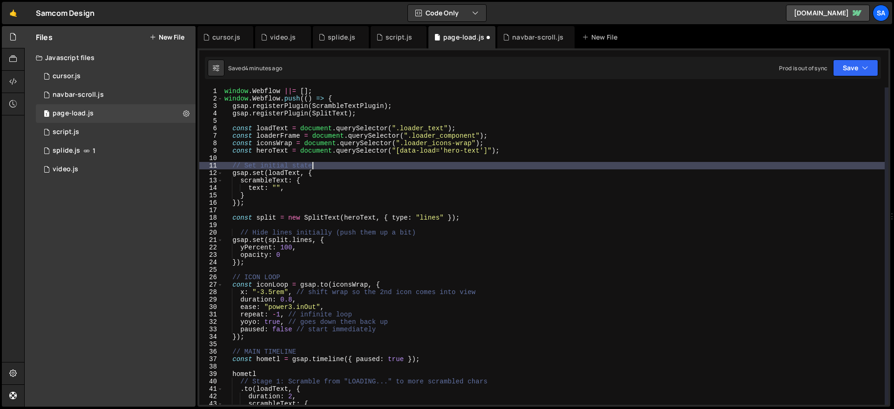
scroll to position [0, 6]
click at [295, 201] on div "window . Webflow ||= [ ] ; window . Webflow . push (( ) => { gsap . registerPlu…" at bounding box center [554, 254] width 662 height 333
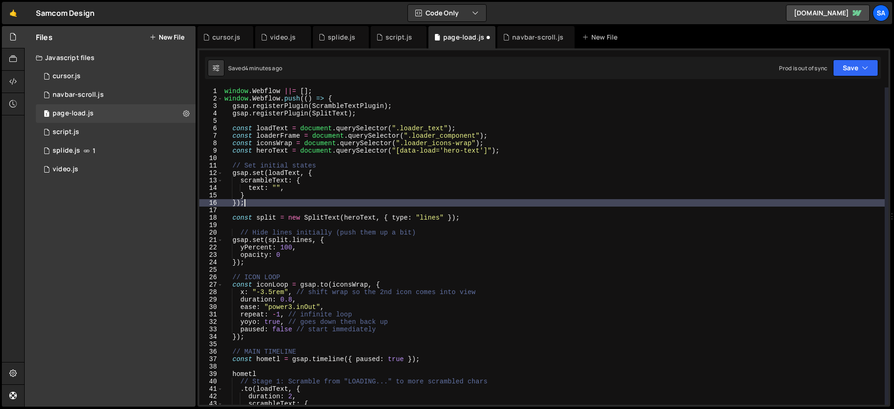
scroll to position [0, 1]
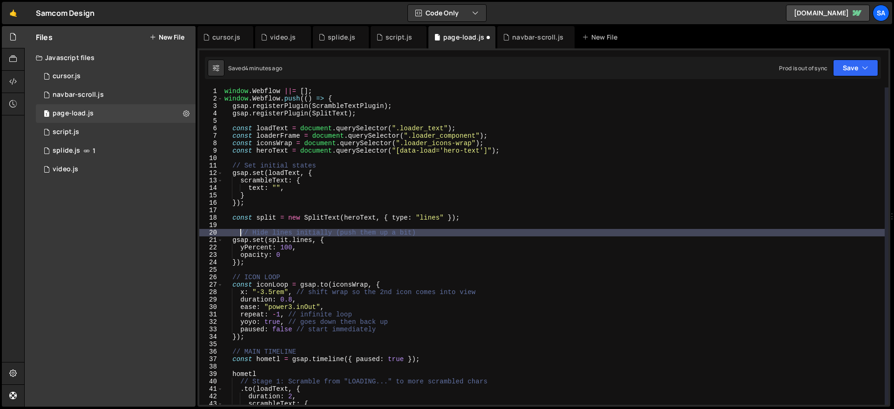
click at [241, 233] on div "window . Webflow ||= [ ] ; window . Webflow . push (( ) => { gsap . registerPlu…" at bounding box center [554, 254] width 662 height 333
click at [684, 62] on button "Save" at bounding box center [855, 68] width 45 height 17
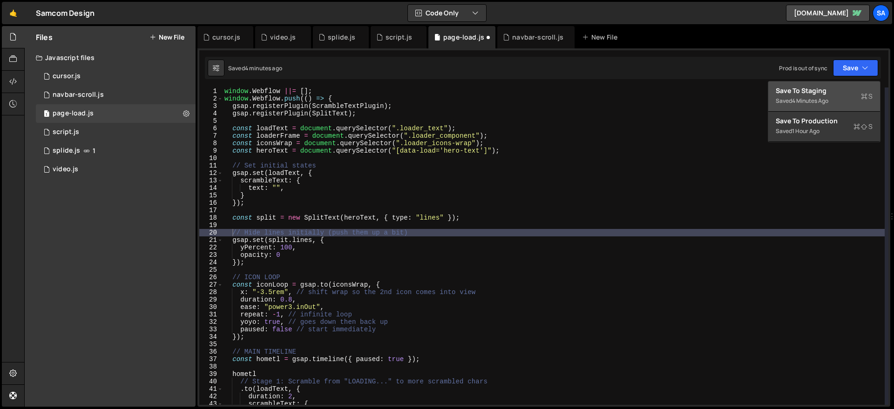
click at [684, 83] on button "Save to Staging S Saved 4 minutes ago" at bounding box center [825, 97] width 112 height 30
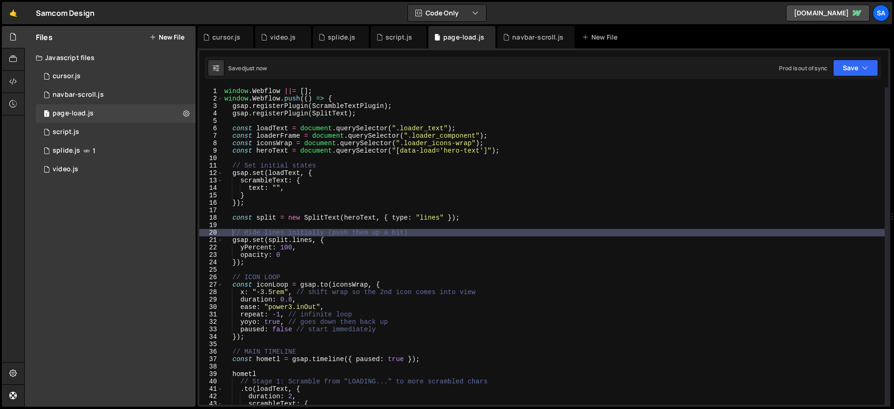
scroll to position [4, 0]
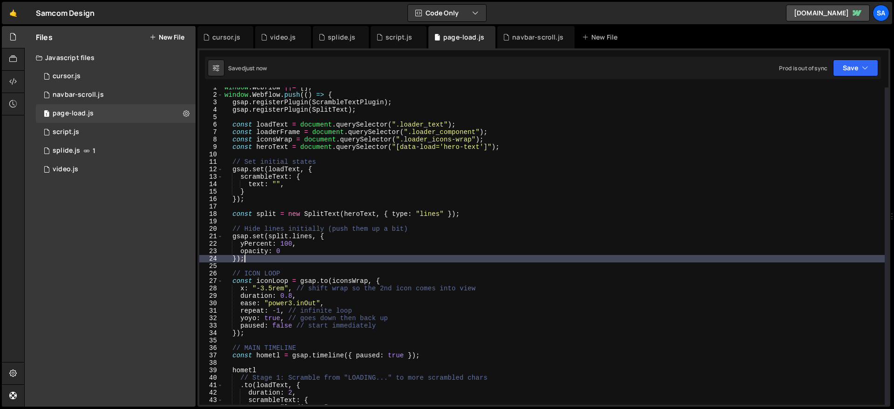
click at [245, 261] on div "window . Webflow ||= [ ] ; window . Webflow . push (( ) => { gsap . registerPlu…" at bounding box center [554, 250] width 662 height 333
click at [290, 259] on div "window . Webflow ||= [ ] ; window . Webflow . push (( ) => { gsap . registerPlu…" at bounding box center [554, 250] width 662 height 333
click at [273, 259] on div "window . Webflow ||= [ ] ; window . Webflow . push (( ) => { gsap . registerPlu…" at bounding box center [554, 250] width 662 height 333
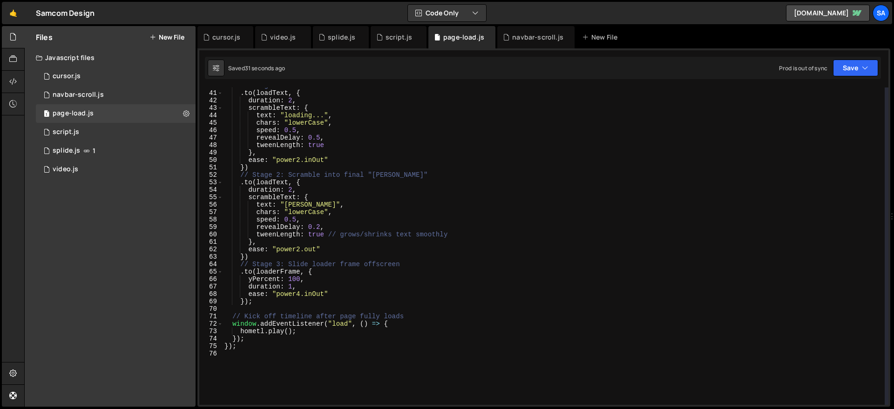
scroll to position [296, 0]
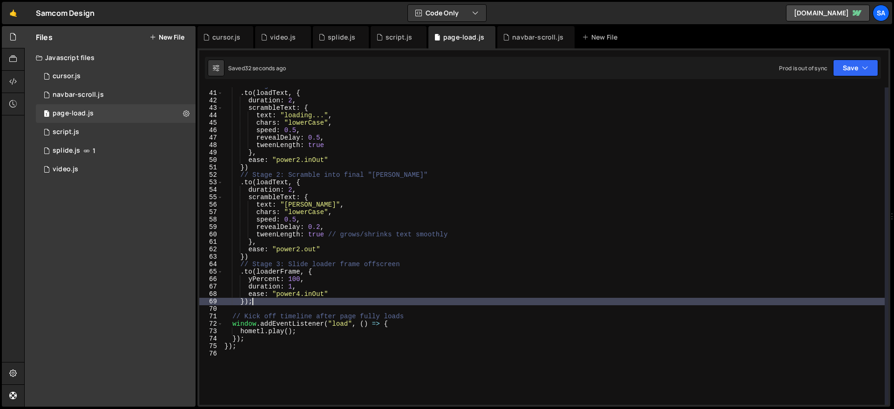
click at [276, 299] on div "// Stage 1: Scramble from "LOADING..." to more scrambled chars . to ( loadText …" at bounding box center [554, 248] width 662 height 333
type textarea "})"
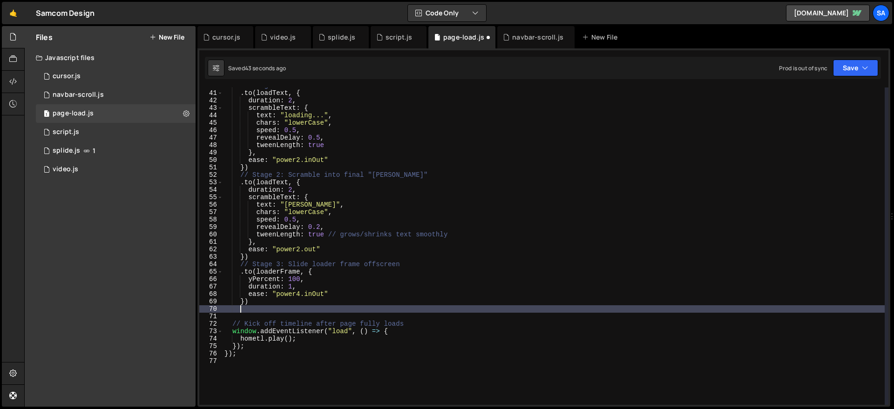
paste textarea "}, "-=0.5"); // start slightly before loader fully finishes"
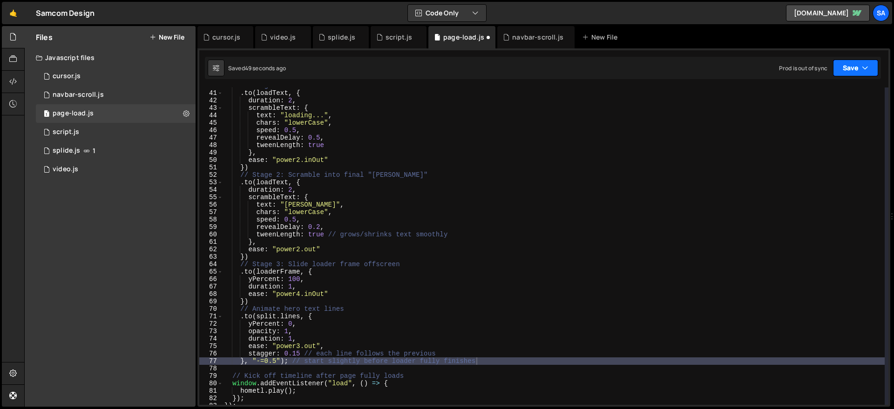
click at [684, 69] on button "Save" at bounding box center [855, 68] width 45 height 17
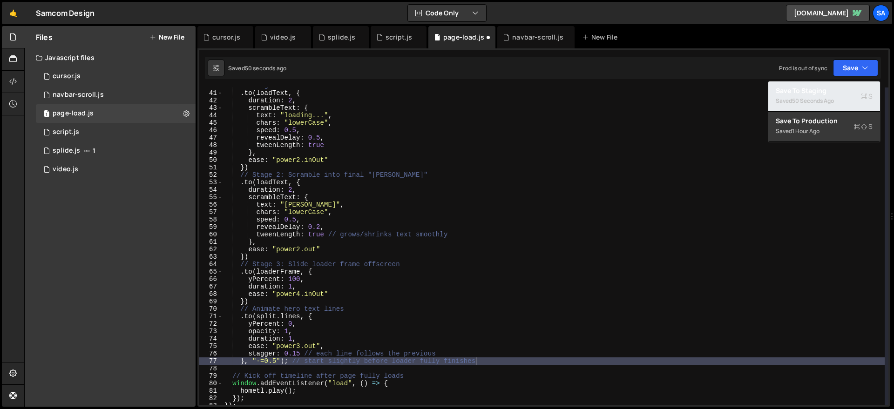
click at [684, 98] on div "50 seconds ago" at bounding box center [813, 101] width 42 height 8
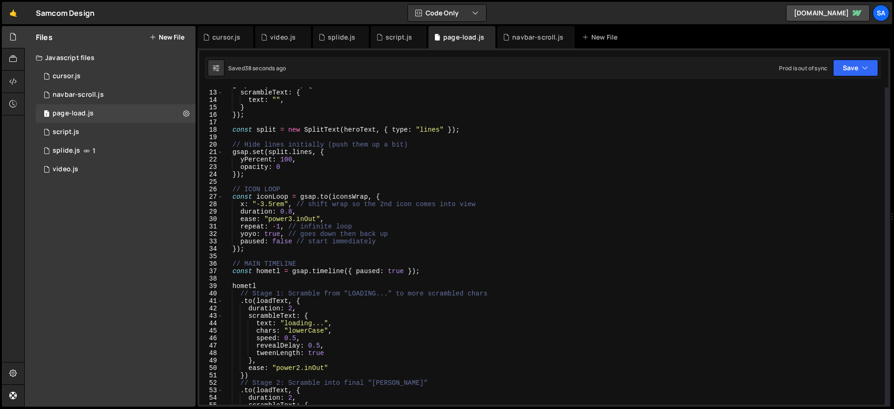
scroll to position [0, 0]
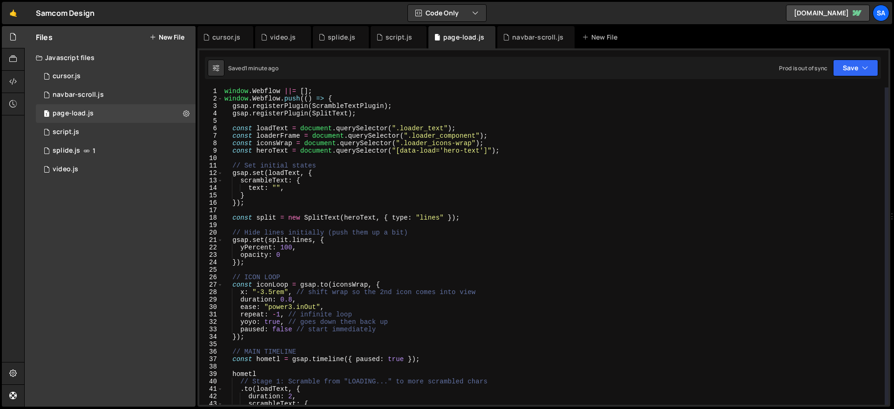
click at [281, 249] on div "window . Webflow ||= [ ] ; window . Webflow . push (( ) => { gsap . registerPlu…" at bounding box center [554, 254] width 662 height 333
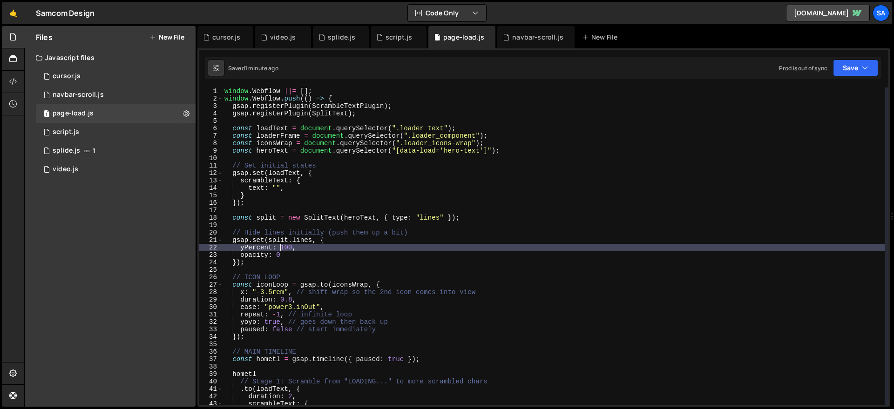
scroll to position [0, 4]
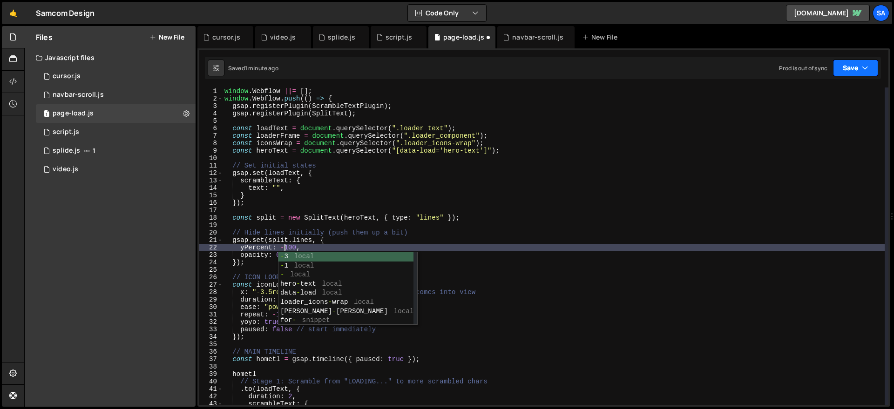
type textarea "yPercent: -100,"
click at [684, 72] on button "Save" at bounding box center [855, 68] width 45 height 17
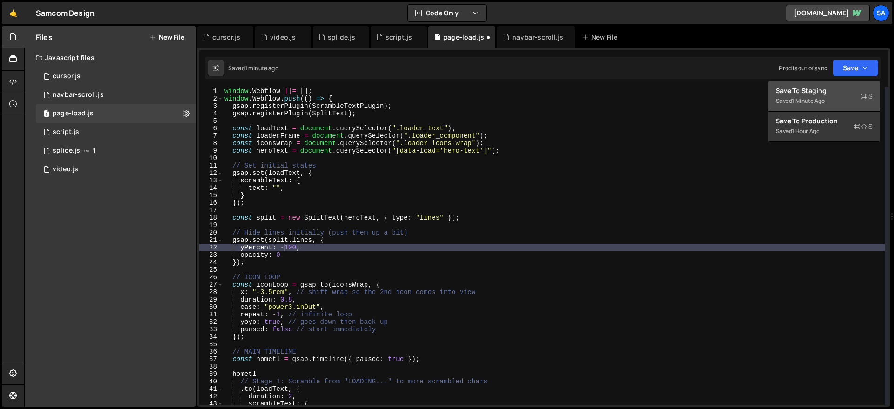
click at [684, 92] on div "Save to Staging S" at bounding box center [824, 90] width 97 height 9
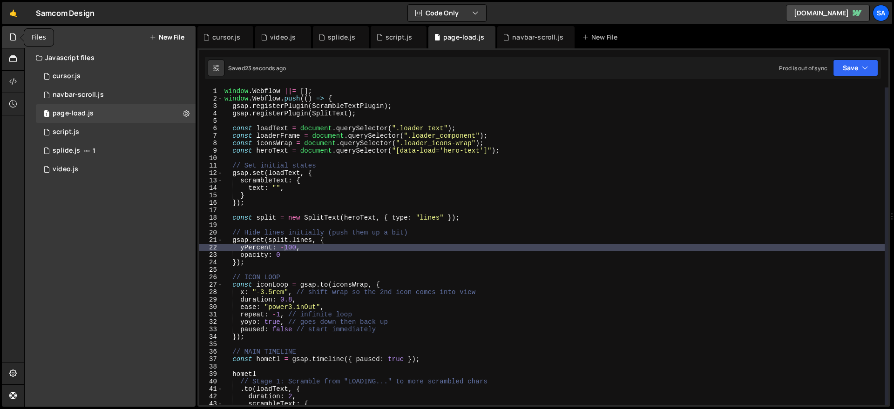
click at [13, 39] on icon at bounding box center [12, 37] width 7 height 10
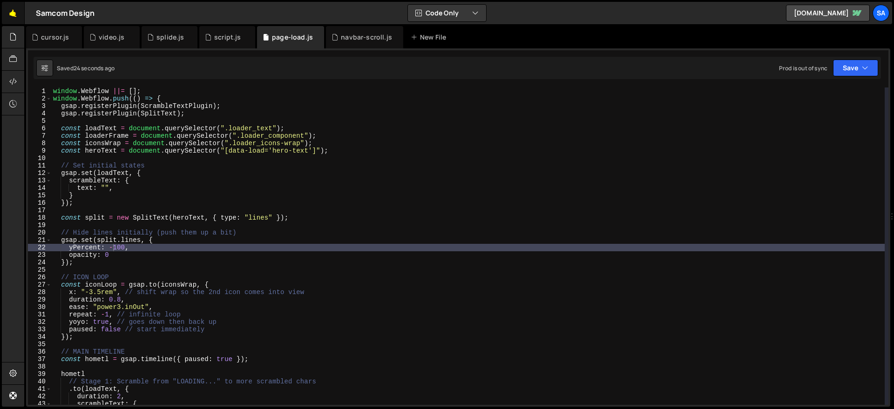
click at [19, 14] on link "🤙" at bounding box center [13, 13] width 23 height 22
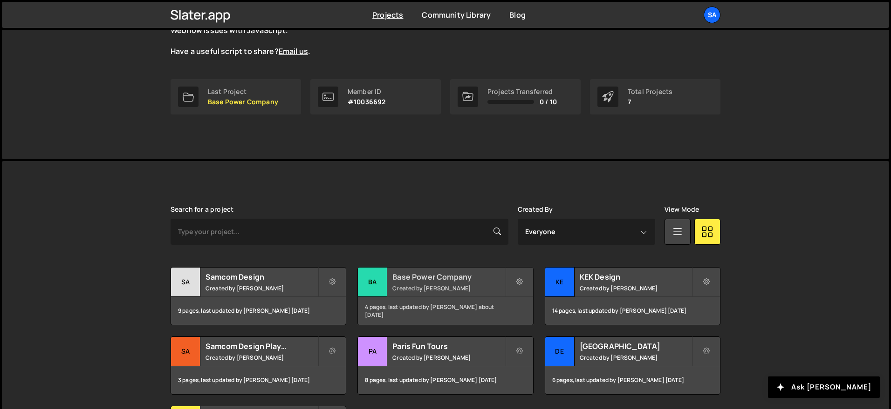
scroll to position [204, 0]
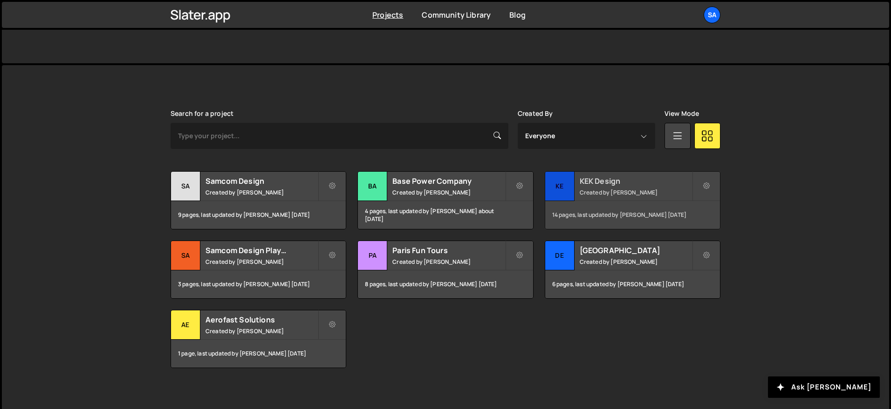
click at [562, 184] on div "KE" at bounding box center [559, 186] width 29 height 29
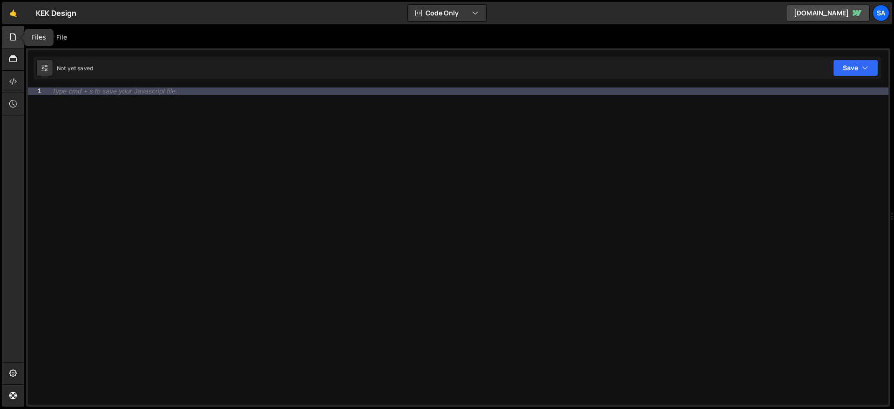
click at [14, 42] on div at bounding box center [13, 37] width 23 height 22
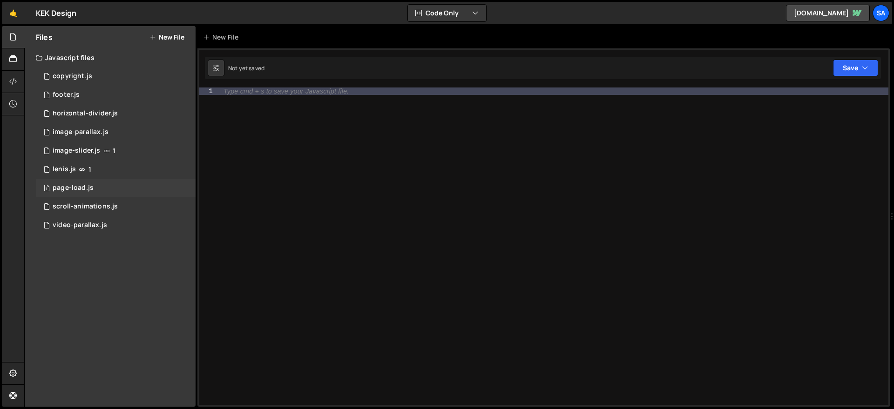
click at [111, 191] on div "1 page-load.js 0" at bounding box center [116, 188] width 160 height 19
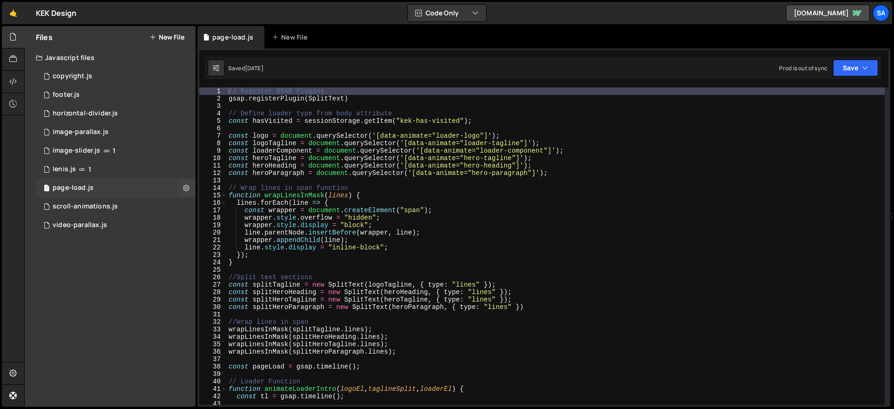
scroll to position [1210, 0]
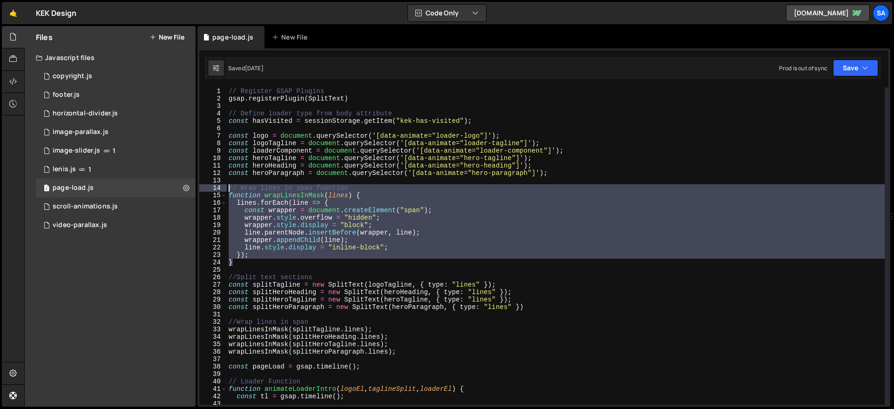
drag, startPoint x: 246, startPoint y: 262, endPoint x: 221, endPoint y: 188, distance: 77.9
click at [221, 188] on div "} 1 2 3 4 5 6 7 8 9 10 11 12 13 14 15 16 17 18 19 20 21 22 23 24 25 26 27 28 29…" at bounding box center [543, 247] width 689 height 318
type textarea "// Wrap lines in span function function wrapLinesInMask(lines) {"
click at [6, 15] on link "🤙" at bounding box center [13, 13] width 23 height 22
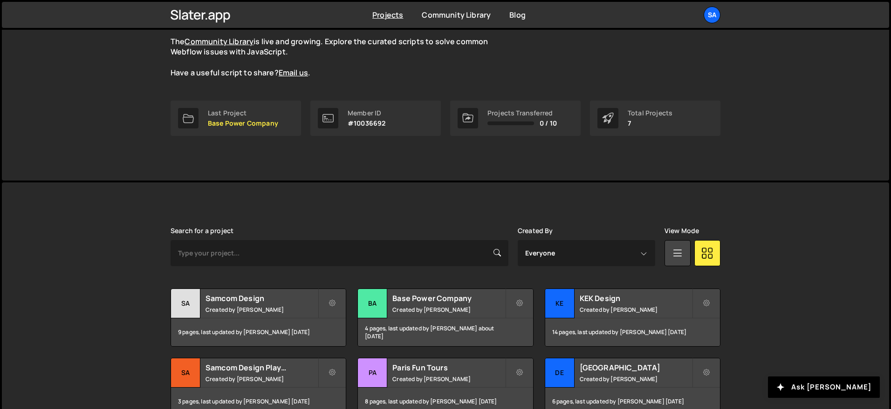
scroll to position [134, 0]
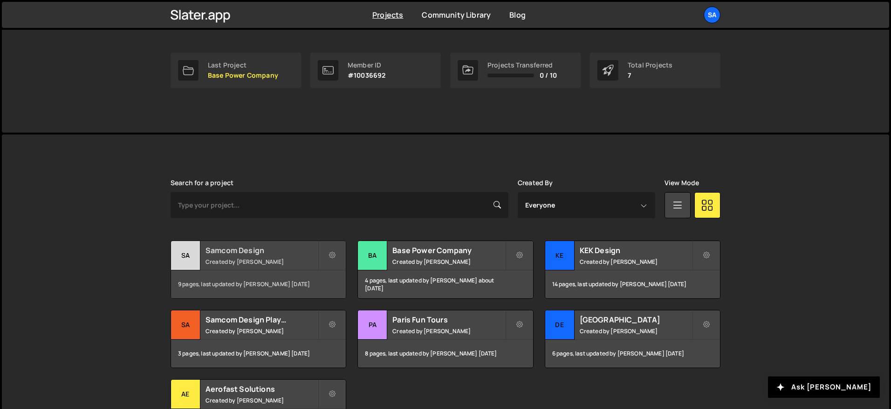
click at [186, 255] on div "Sa" at bounding box center [185, 255] width 29 height 29
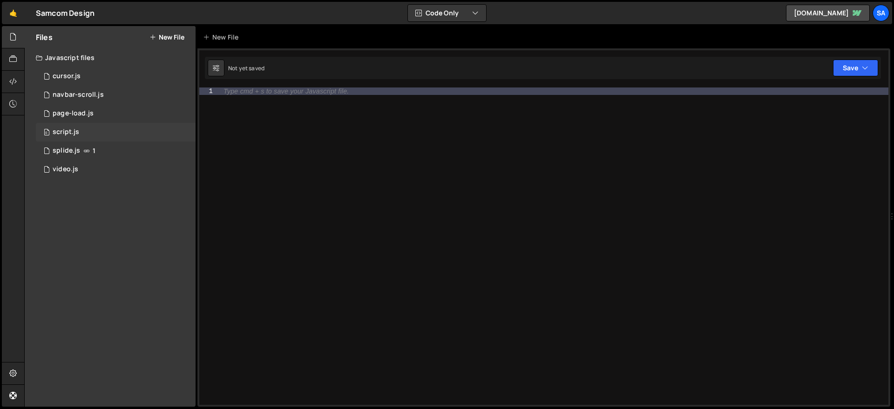
click at [87, 129] on div "0 script.js 0" at bounding box center [116, 132] width 160 height 19
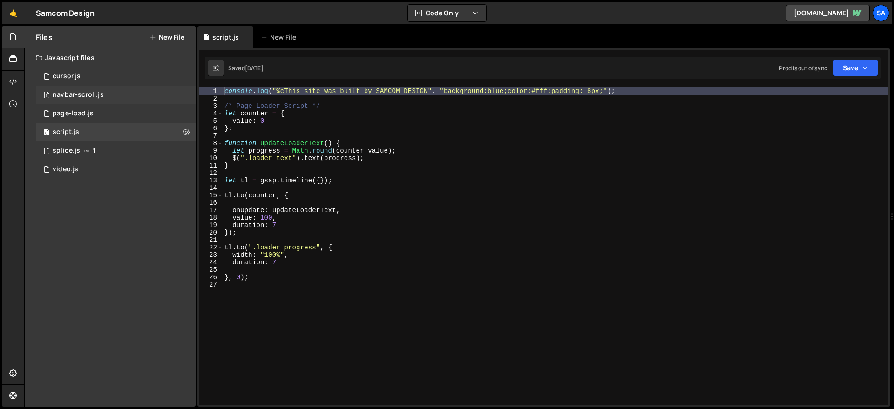
scroll to position [15167, 0]
click at [87, 106] on div "1 page-load.js 0" at bounding box center [116, 113] width 160 height 19
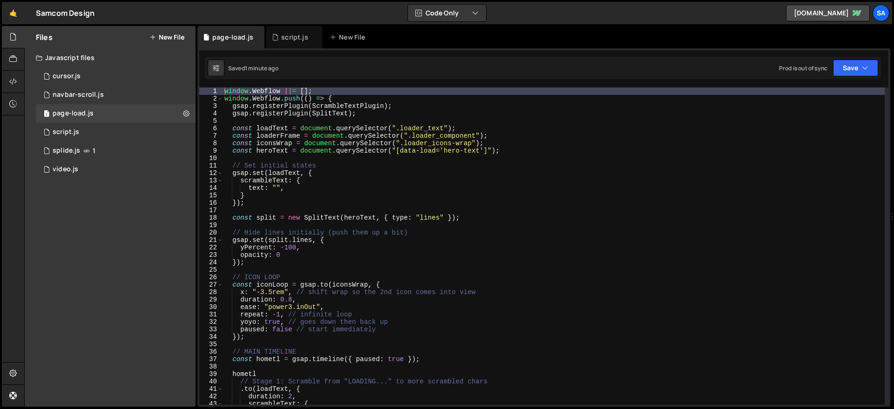
scroll to position [0, 0]
type textarea "const heroText = document.querySelector("[data-load='hero-text']");"
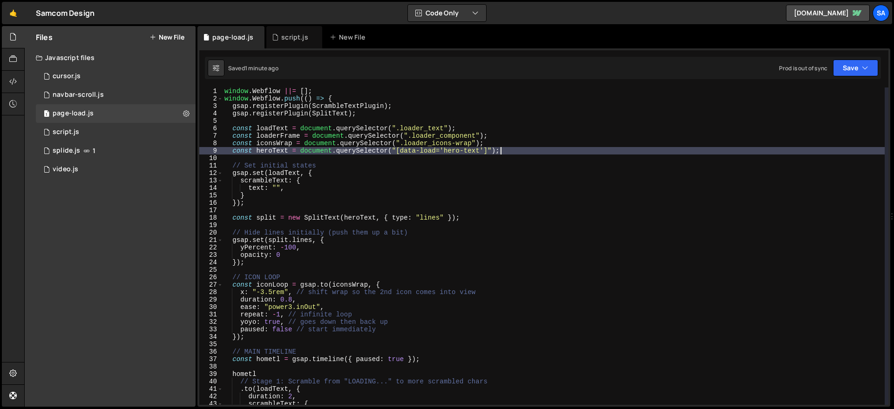
click at [513, 150] on div "window . Webflow ||= [ ] ; window . Webflow . push (( ) => { gsap . registerPlu…" at bounding box center [554, 254] width 662 height 333
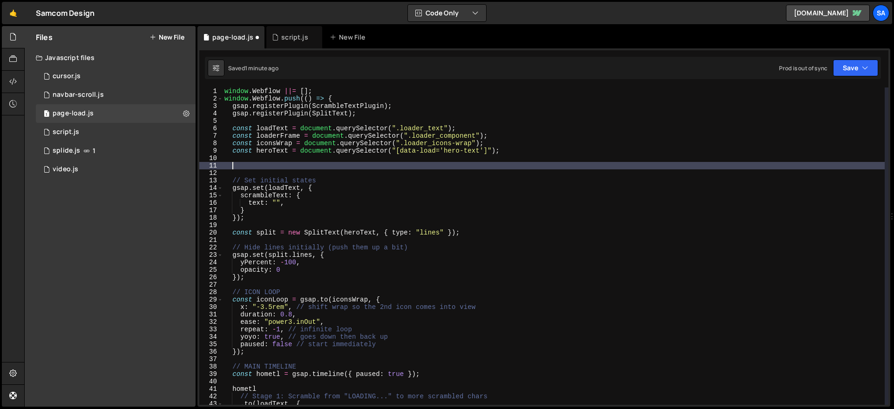
paste textarea "}"
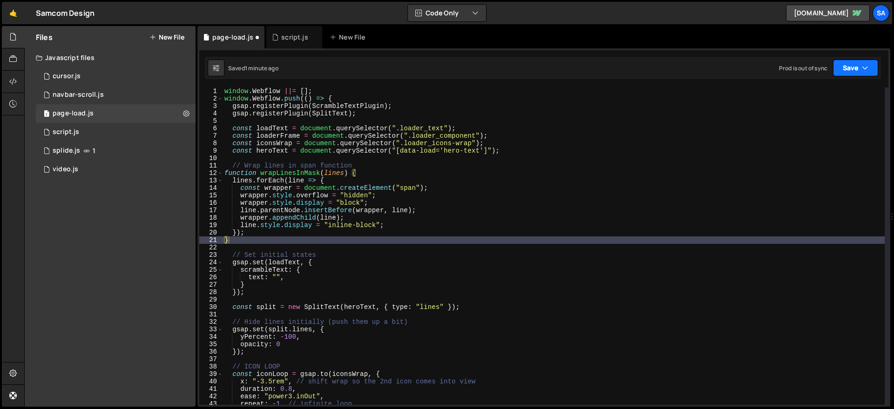
click at [867, 68] on icon "button" at bounding box center [865, 67] width 7 height 9
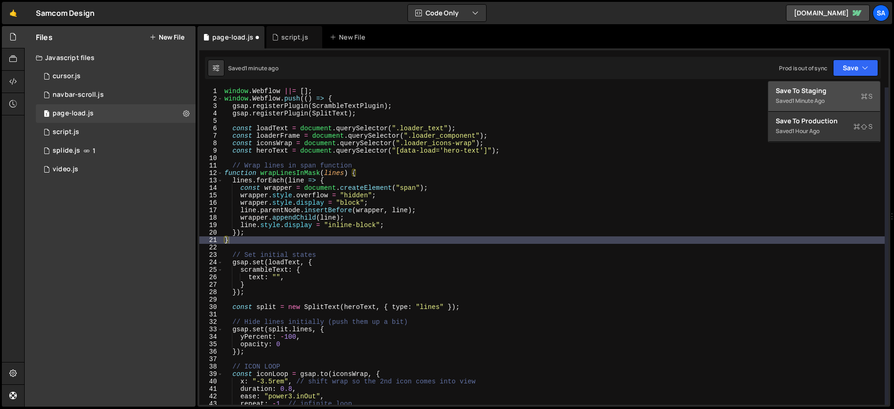
click at [786, 96] on div "Saved 1 minute ago" at bounding box center [824, 101] width 97 height 11
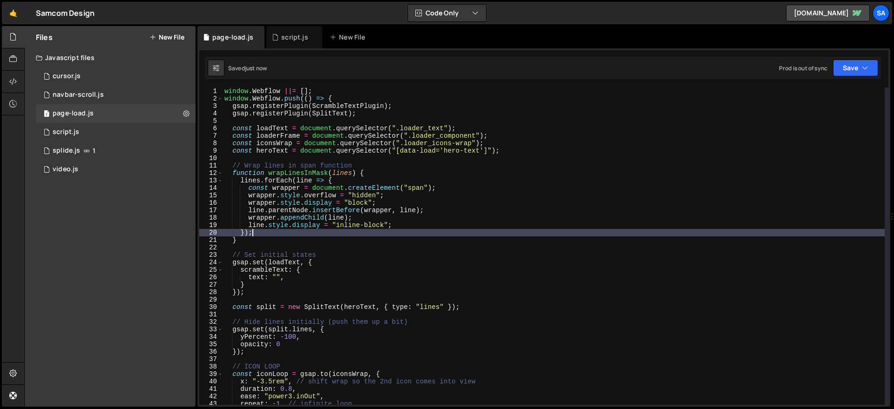
click at [299, 234] on div "window . Webflow ||= [ ] ; window . Webflow . push (( ) => { gsap . registerPlu…" at bounding box center [554, 254] width 662 height 333
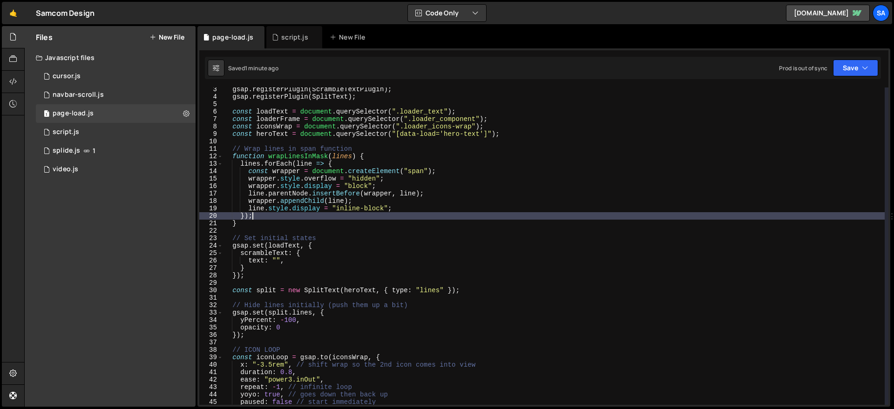
scroll to position [20, 0]
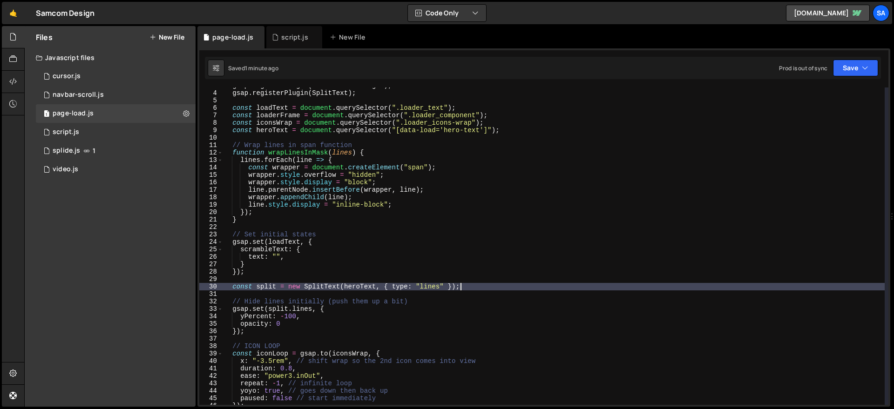
click at [491, 286] on div "gsap . registerPlugin ( ScrambleTextPlugin ) ; gsap . registerPlugin ( SplitTex…" at bounding box center [554, 248] width 662 height 333
type textarea "const split = new SplitText(heroText, { type: "lines" });"
click at [488, 285] on div "gsap . registerPlugin ( ScrambleTextPlugin ) ; gsap . registerPlugin ( SplitTex…" at bounding box center [554, 248] width 662 height 333
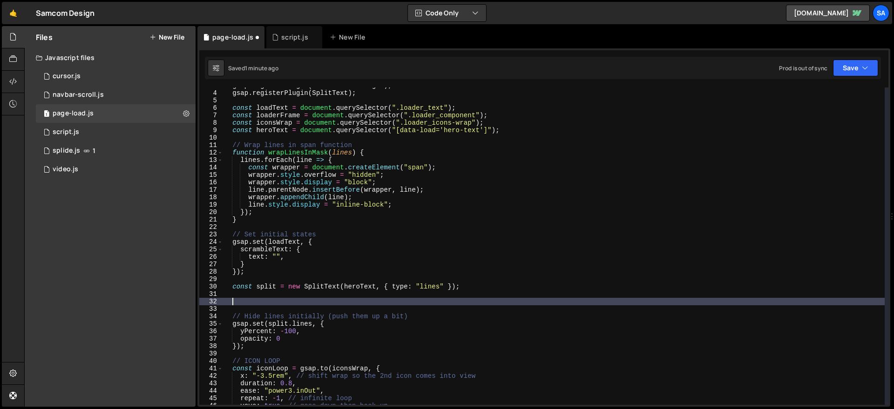
paste textarea "wrapLinesInMask(split.lines);"
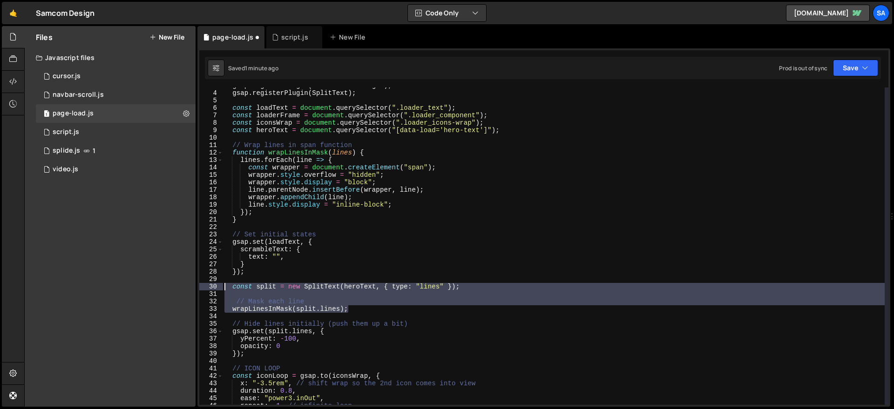
drag, startPoint x: 360, startPoint y: 310, endPoint x: 217, endPoint y: 284, distance: 145.3
click at [217, 284] on div "wrapLinesInMask(split.lines); 3 4 5 6 7 8 9 10 11 12 13 14 15 16 17 18 19 20 21…" at bounding box center [543, 247] width 689 height 318
type textarea "const split = new SplitText(heroText, { type: "lines" });"
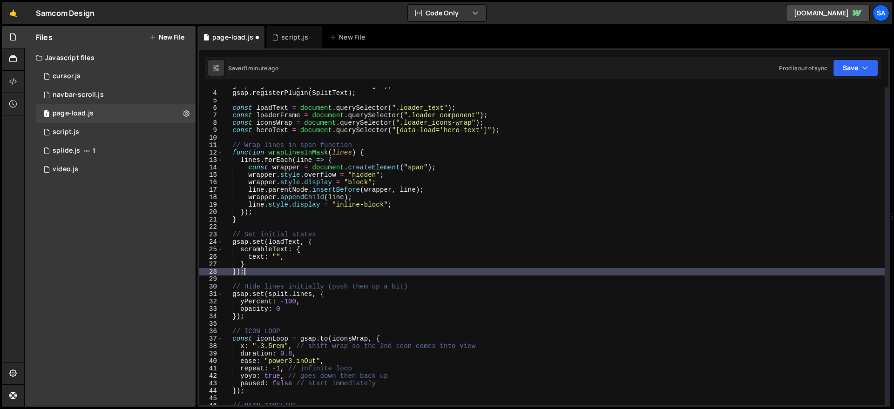
click at [263, 221] on div "gsap . registerPlugin ( ScrambleTextPlugin ) ; gsap . registerPlugin ( SplitTex…" at bounding box center [554, 248] width 662 height 333
type textarea "}"
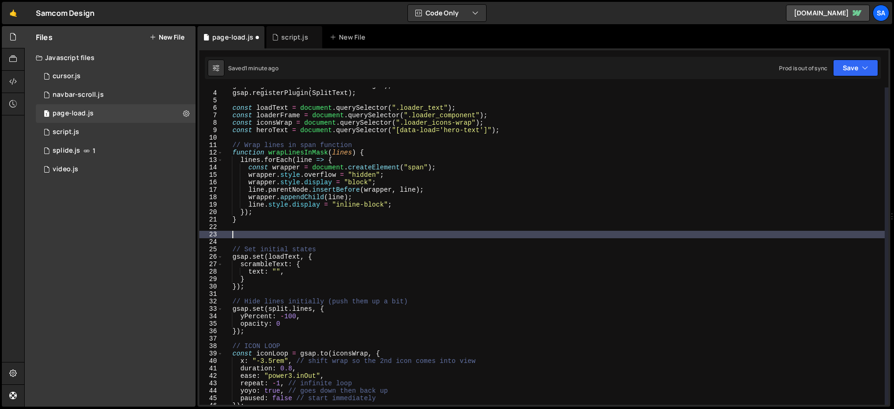
paste textarea "wrapLinesInMask(split.lines);"
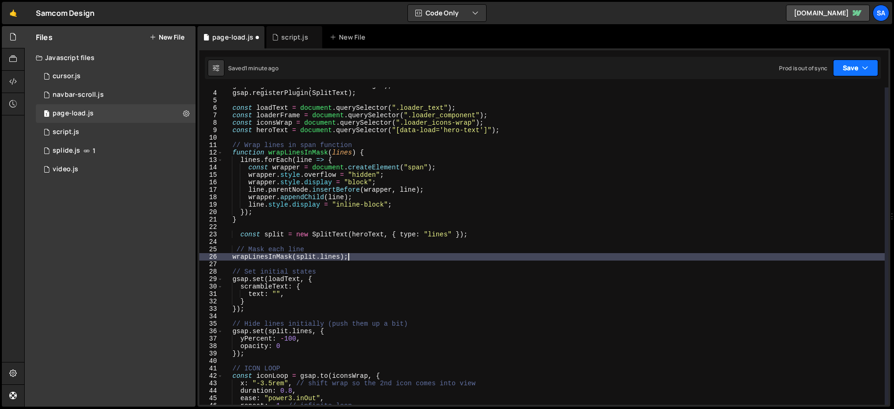
click at [858, 69] on button "Save" at bounding box center [855, 68] width 45 height 17
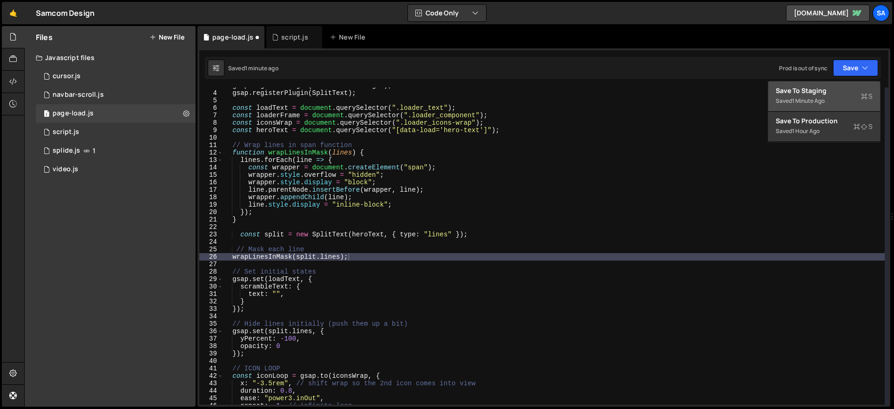
click at [832, 88] on div "Save to Staging S" at bounding box center [824, 90] width 97 height 9
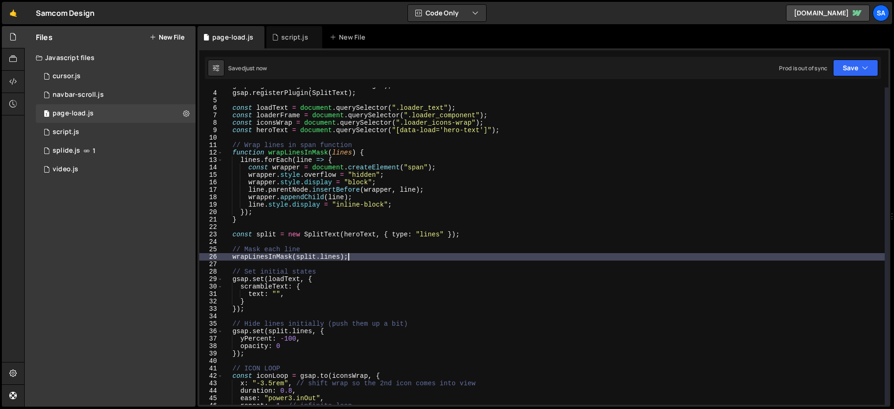
click at [389, 254] on div "gsap . registerPlugin ( ScrambleTextPlugin ) ; gsap . registerPlugin ( SplitTex…" at bounding box center [554, 248] width 662 height 333
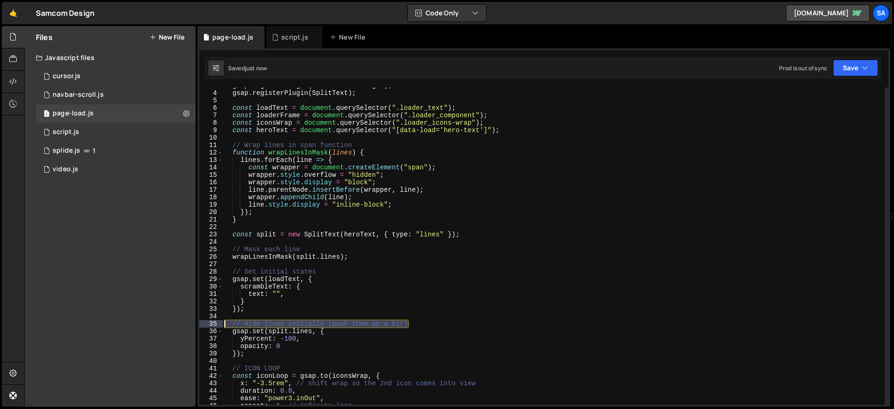
drag, startPoint x: 430, startPoint y: 324, endPoint x: 200, endPoint y: 327, distance: 229.2
click at [201, 328] on div "wrapLinesInMask(split.lines); 3 4 5 6 7 8 9 10 11 12 13 14 15 16 17 18 19 20 21…" at bounding box center [543, 247] width 689 height 318
type textarea "// Hide lines initially (push them up a bit)"
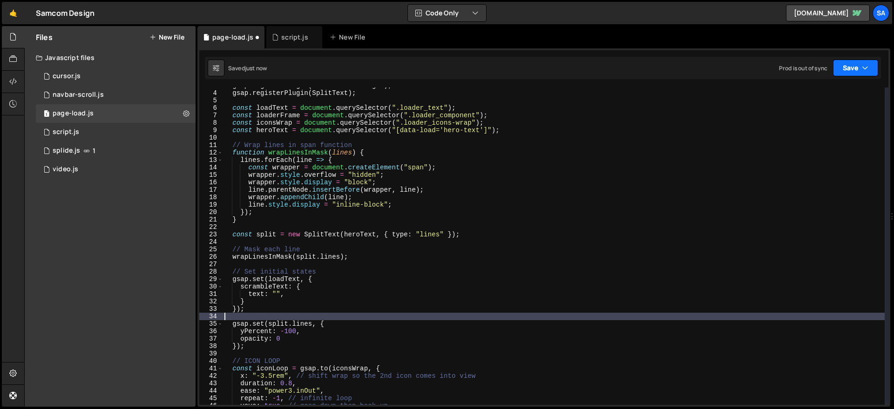
click at [847, 75] on button "Save" at bounding box center [855, 68] width 45 height 17
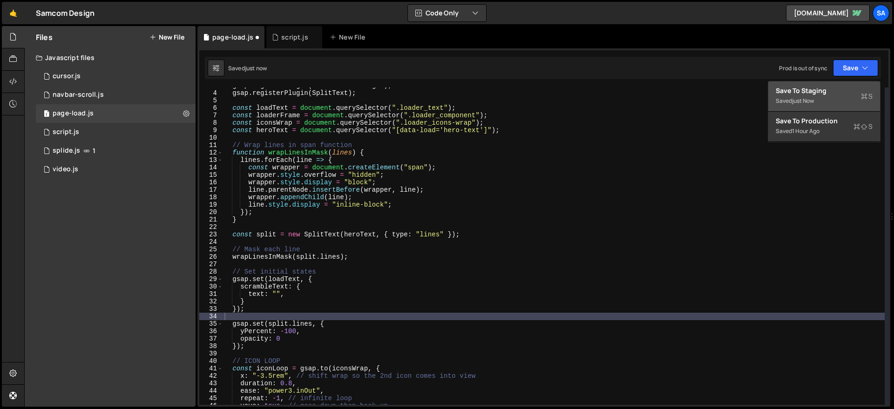
click at [833, 86] on div "Save to Staging S" at bounding box center [824, 90] width 97 height 9
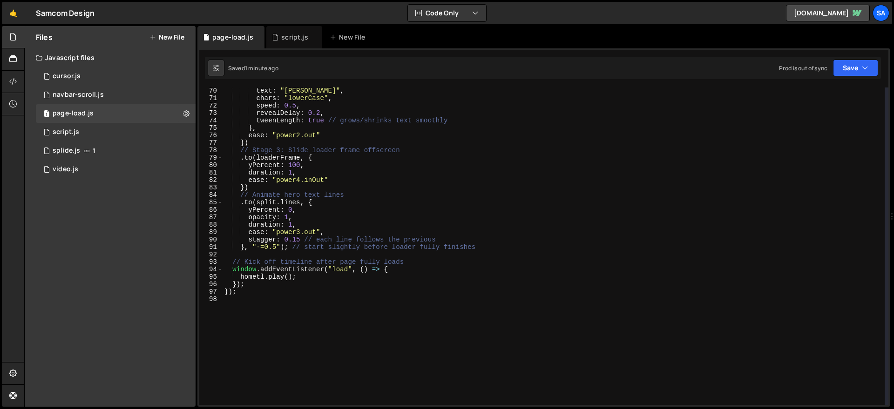
scroll to position [494, 0]
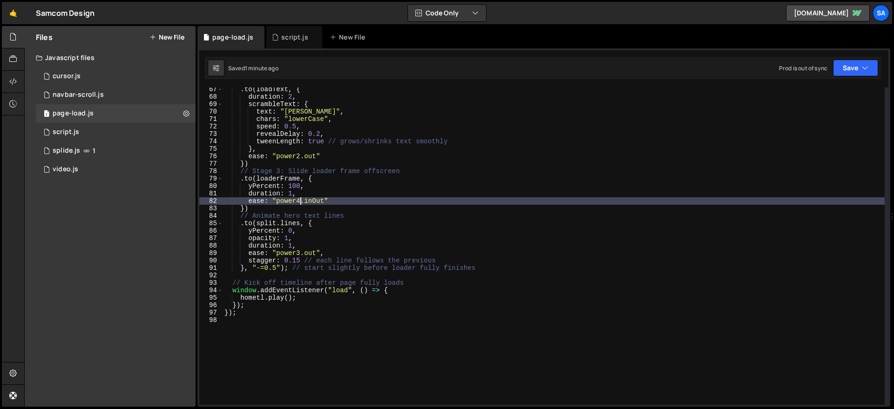
click at [299, 201] on div ". to ( loadText , { duration : 2 , scrambleText : { text : "sam-comstock" , cha…" at bounding box center [554, 252] width 662 height 333
click at [300, 158] on div ". to ( loadText , { duration : 2 , scrambleText : { text : "sam-comstock" , cha…" at bounding box center [554, 252] width 662 height 333
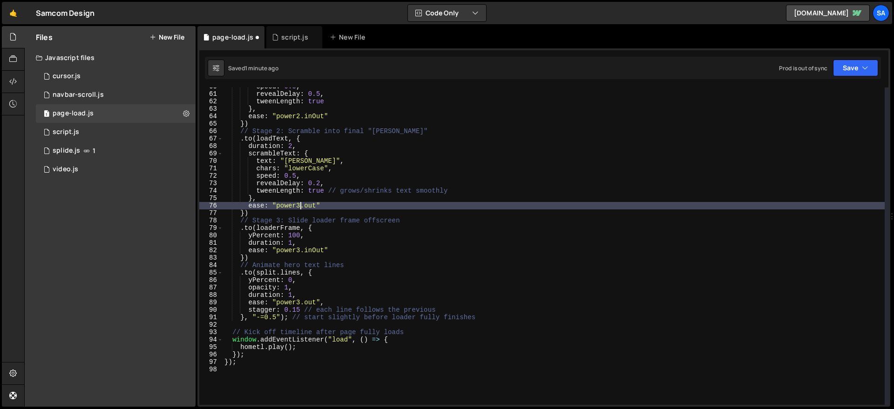
scroll to position [387, 0]
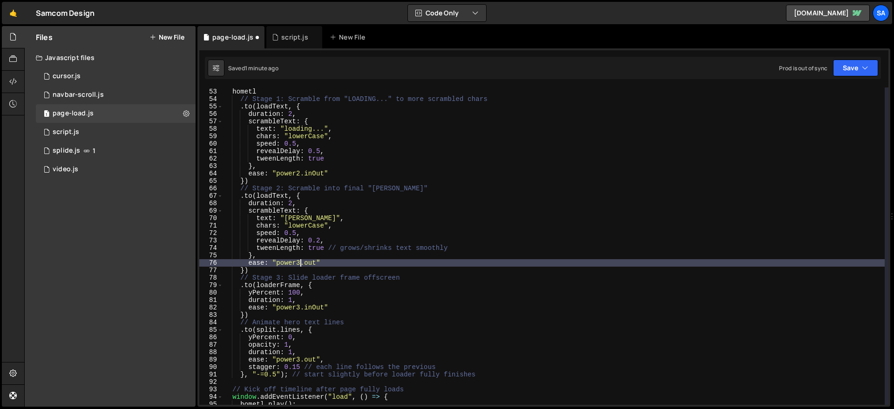
click at [300, 173] on div "hometl // Stage 1: Scramble from "LOADING..." to more scrambled chars . to ( lo…" at bounding box center [554, 247] width 662 height 333
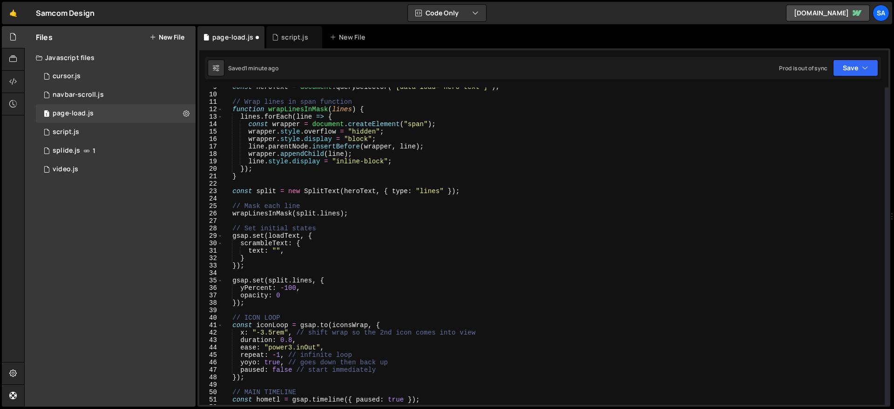
scroll to position [179, 0]
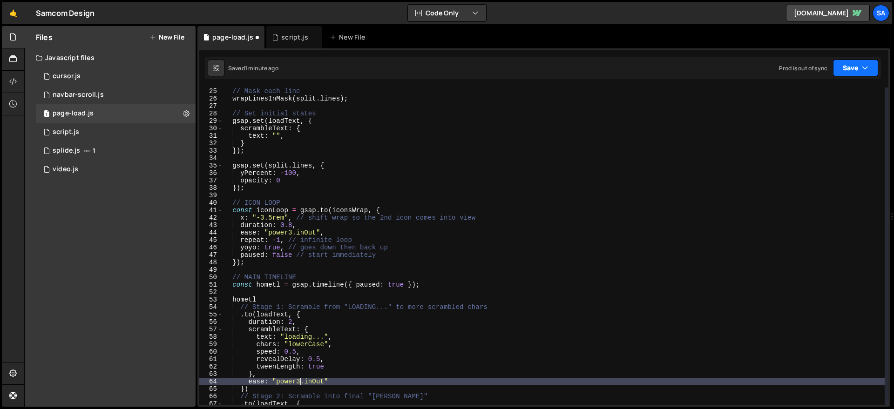
type textarea "ease: "power3.inOut""
click at [847, 75] on button "Save" at bounding box center [855, 68] width 45 height 17
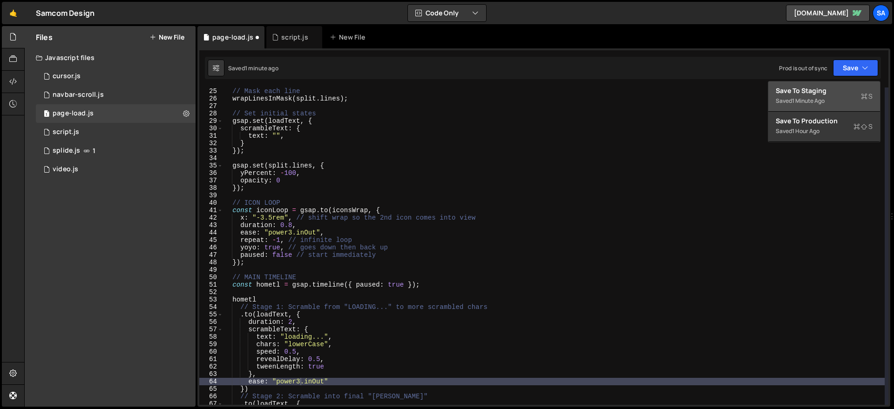
click at [824, 97] on div "1 minute ago" at bounding box center [808, 101] width 33 height 8
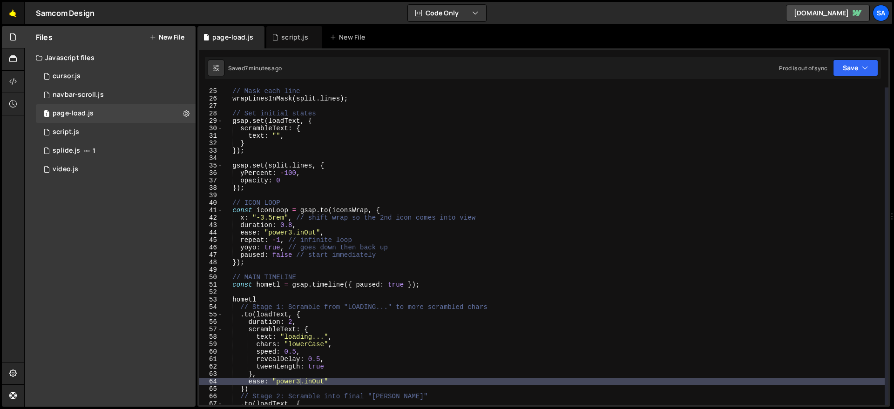
click at [17, 14] on link "🤙" at bounding box center [13, 13] width 23 height 22
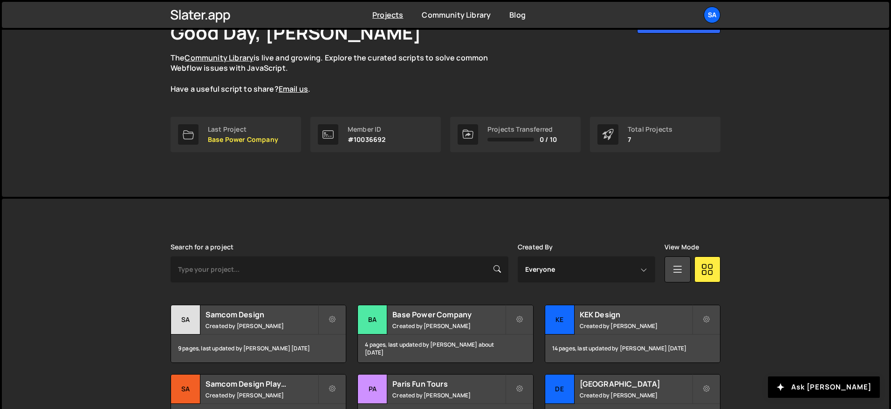
scroll to position [144, 0]
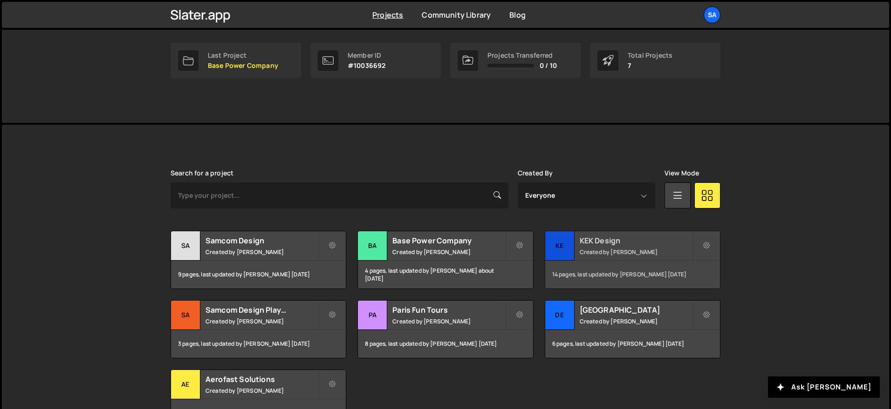
click at [560, 244] on div "KE" at bounding box center [559, 246] width 29 height 29
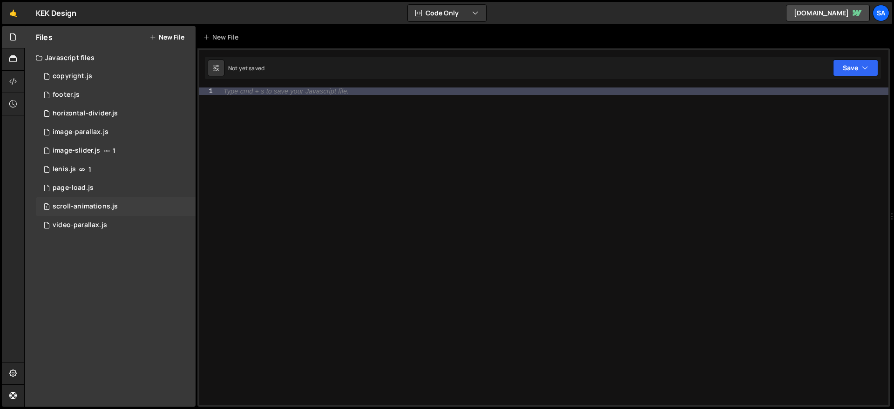
click at [89, 203] on div "scroll-animations.js" at bounding box center [85, 207] width 65 height 8
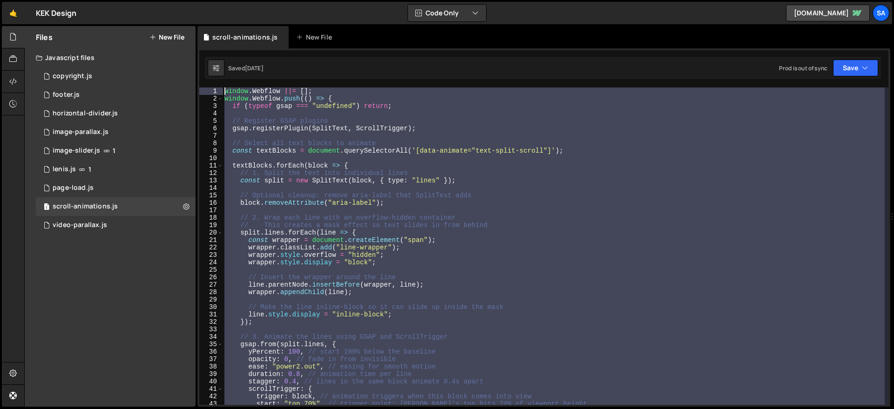
drag, startPoint x: 276, startPoint y: 285, endPoint x: 184, endPoint y: 22, distance: 278.5
click at [183, 22] on div "Hold on a sec... Are you certain you wish to leave this page? Any changes you'v…" at bounding box center [447, 204] width 894 height 409
type textarea "window.Webflow ||= []; window.Webflow.push(() => {"
click at [12, 13] on link "🤙" at bounding box center [13, 13] width 23 height 22
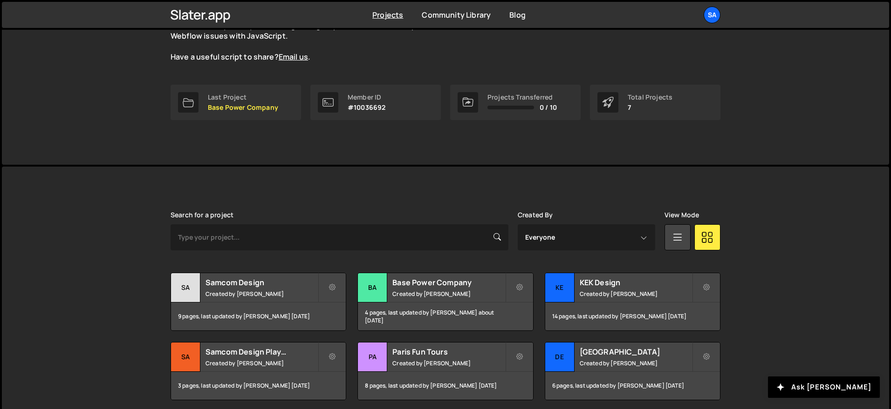
scroll to position [114, 0]
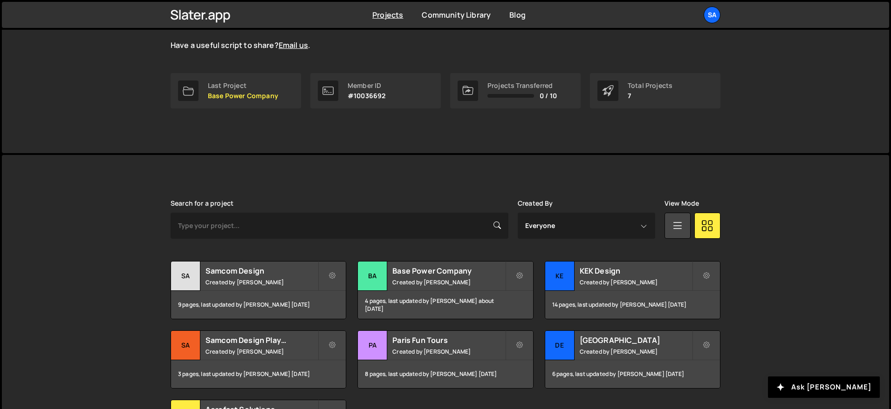
click at [181, 288] on div "Sa" at bounding box center [185, 276] width 29 height 29
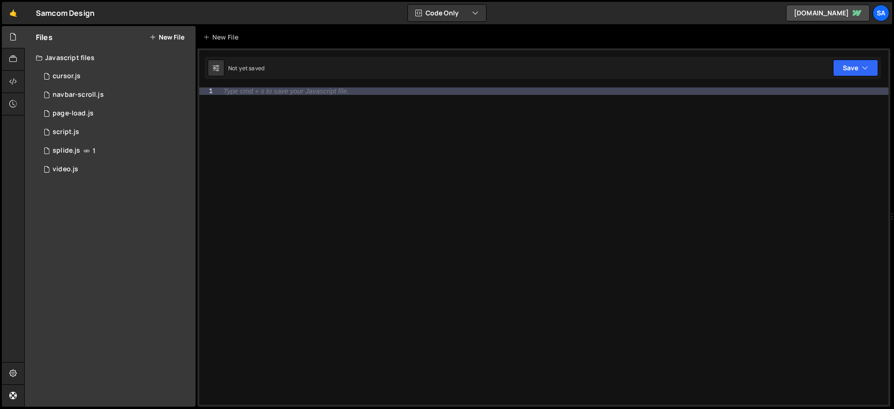
click at [160, 42] on div "Files New File" at bounding box center [110, 37] width 171 height 22
click at [167, 36] on button "New File" at bounding box center [167, 37] width 35 height 7
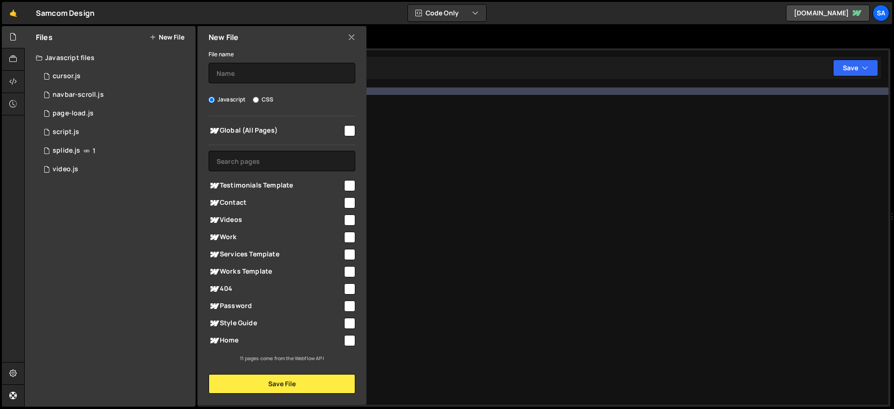
click at [350, 132] on input "checkbox" at bounding box center [349, 130] width 11 height 11
checkbox input "true"
click at [259, 66] on input "text" at bounding box center [282, 73] width 147 height 20
type input "a"
type input "scroll"
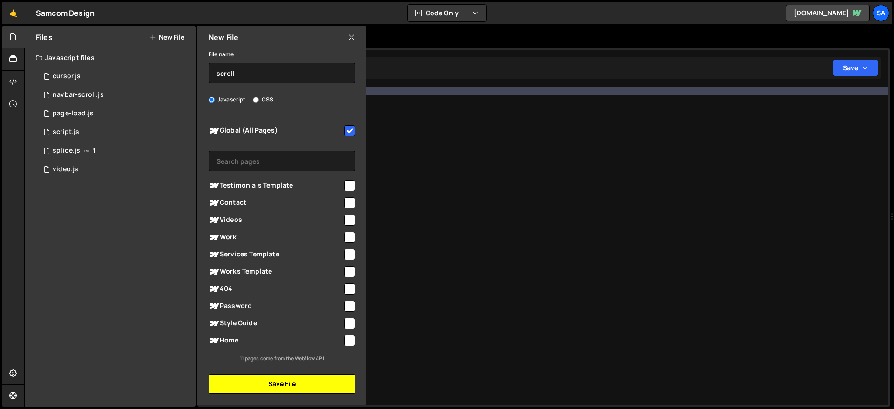
click at [299, 384] on button "Save File" at bounding box center [282, 385] width 147 height 20
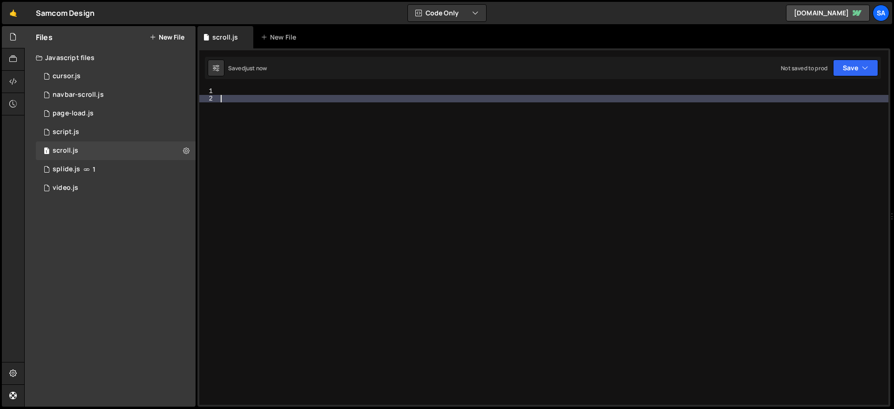
click at [246, 97] on div at bounding box center [554, 254] width 670 height 333
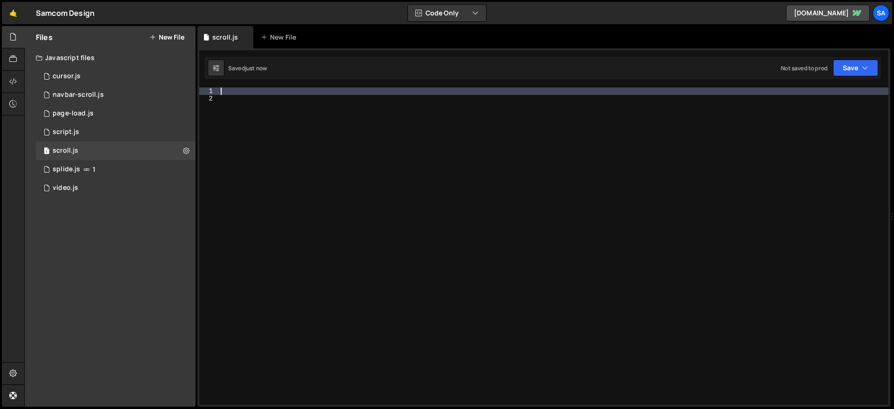
click at [244, 93] on div at bounding box center [554, 254] width 670 height 333
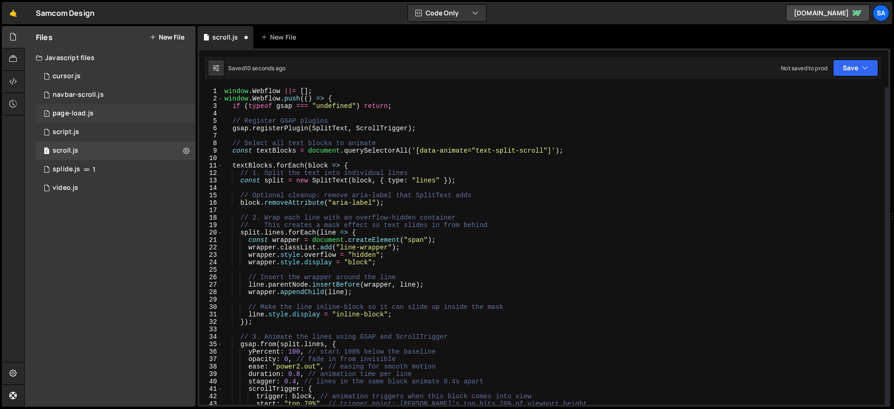
click at [111, 112] on div "1 page-load.js 0" at bounding box center [116, 113] width 160 height 19
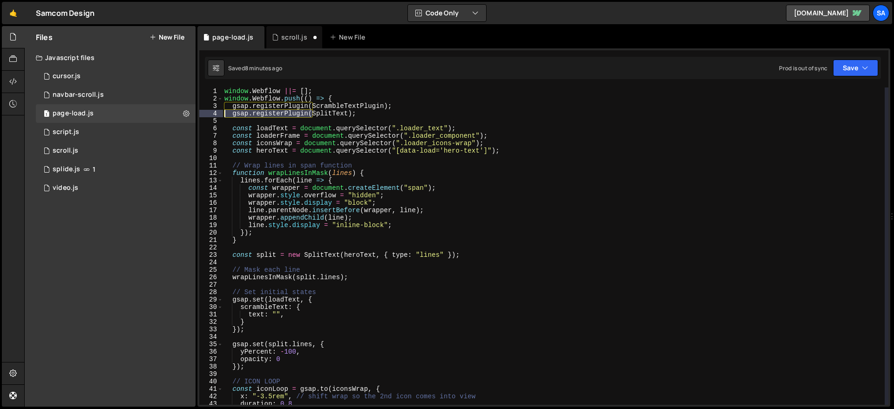
drag, startPoint x: 313, startPoint y: 114, endPoint x: 202, endPoint y: 115, distance: 110.4
click at [202, 115] on div "gsap.registerPlugin(SplitText); 1 2 3 4 5 6 7 8 9 10 11 12 13 14 15 16 17 18 19…" at bounding box center [543, 247] width 689 height 318
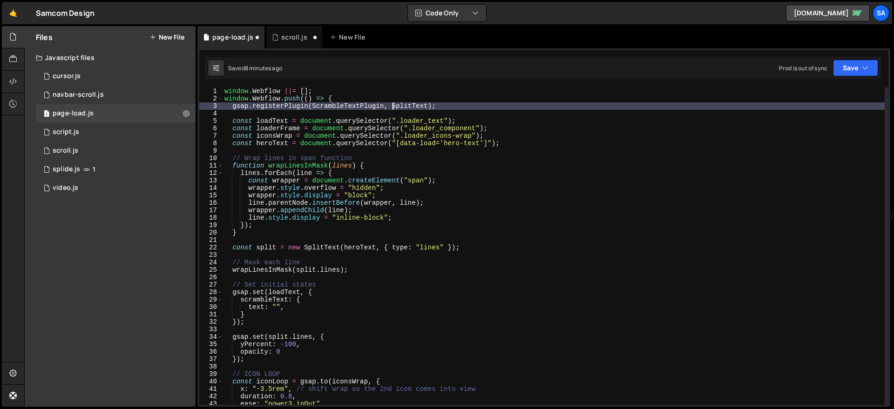
scroll to position [0, 12]
type textarea "gsap.registerPlugin(ScrambleTextPlugin, SplitText);"
click at [851, 74] on button "Save" at bounding box center [855, 68] width 45 height 17
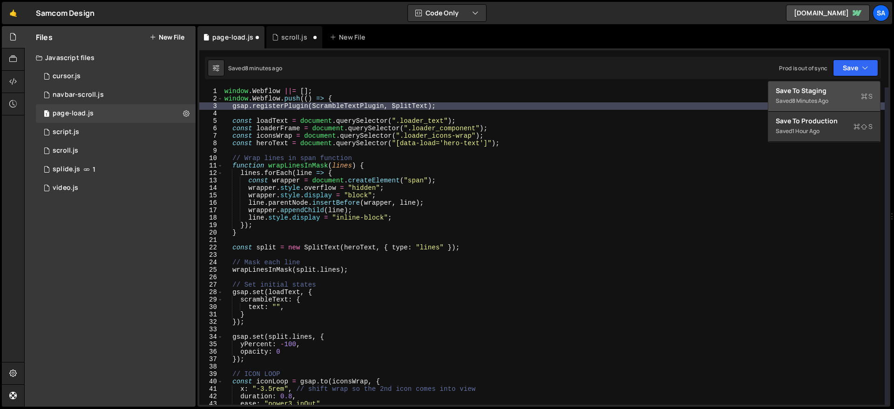
click at [824, 89] on div "Save to Staging S" at bounding box center [824, 90] width 97 height 9
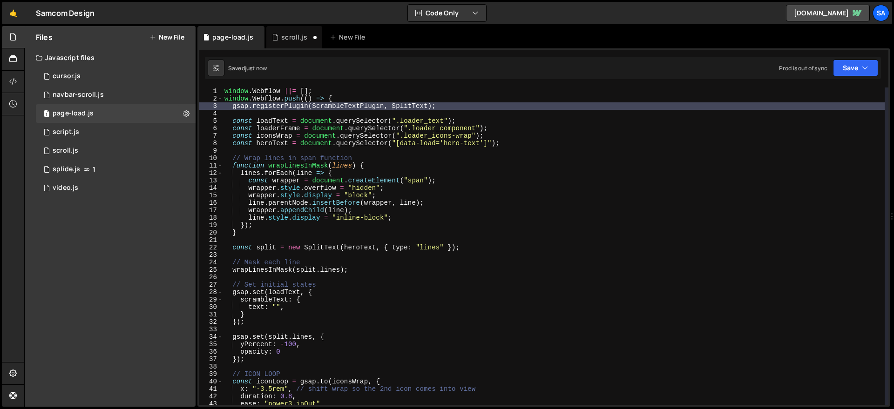
scroll to position [0, 0]
click at [104, 166] on div "1 splide.js 1" at bounding box center [116, 169] width 160 height 19
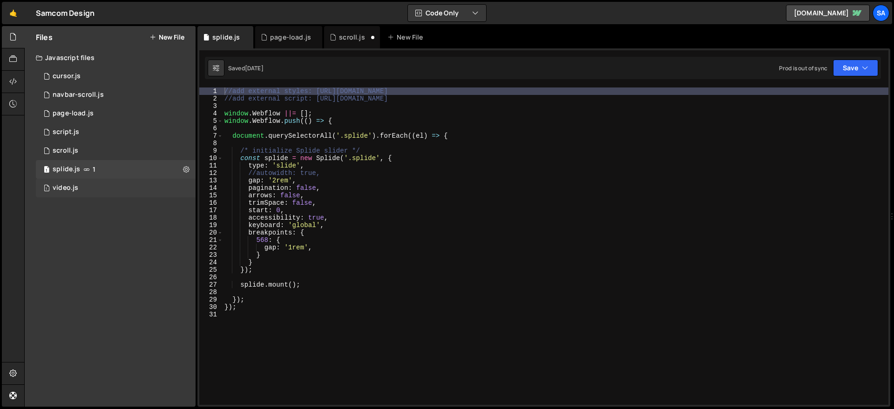
click at [104, 182] on div "1 video.js 0" at bounding box center [116, 188] width 160 height 19
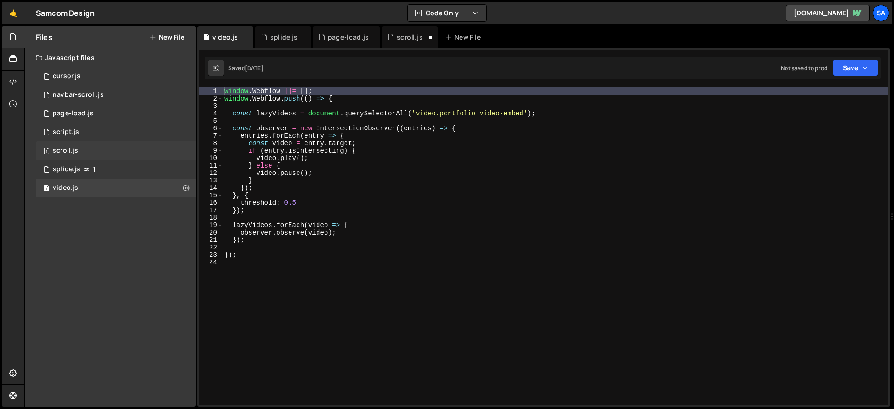
click at [82, 148] on div "1 scroll.js 0" at bounding box center [116, 151] width 160 height 19
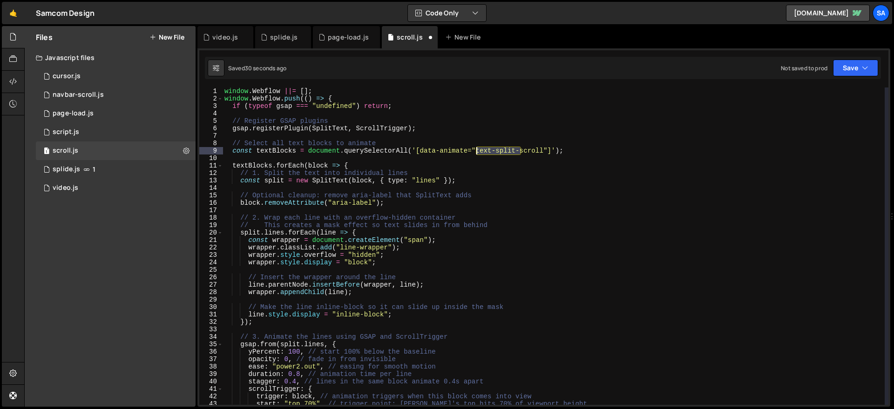
drag, startPoint x: 520, startPoint y: 150, endPoint x: 477, endPoint y: 152, distance: 43.9
click at [477, 152] on div "window . Webflow ||= [ ] ; window . Webflow . push (( ) => { if ( typeof gsap =…" at bounding box center [554, 254] width 662 height 333
drag, startPoint x: 441, startPoint y: 151, endPoint x: 469, endPoint y: 153, distance: 27.5
click at [469, 153] on div "window . Webflow ||= [ ] ; window . Webflow . push (( ) => { if ( typeof gsap =…" at bounding box center [554, 254] width 662 height 333
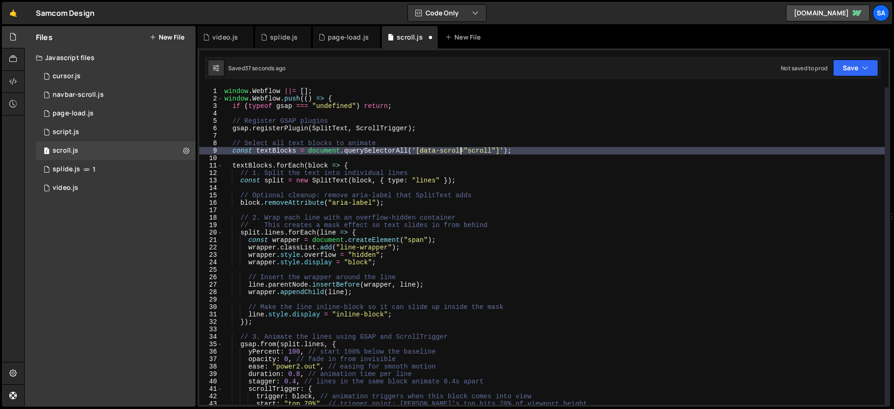
scroll to position [0, 17]
type textarea "const textBlocks = document.querySelectorAll('[data-scroll="large-text"]');"
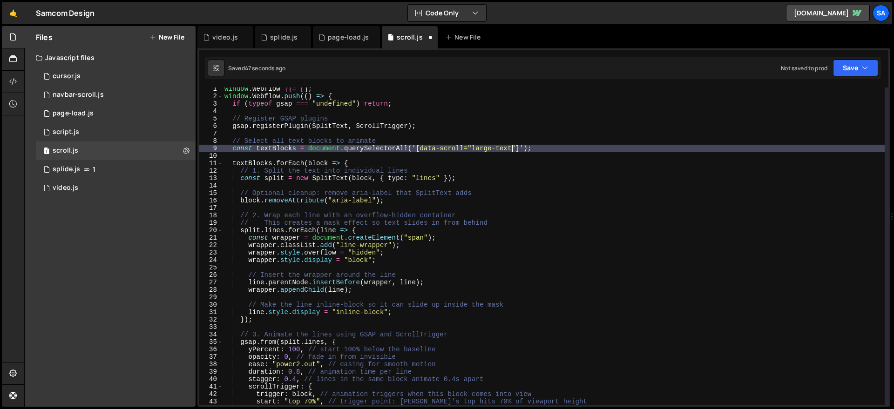
scroll to position [0, 0]
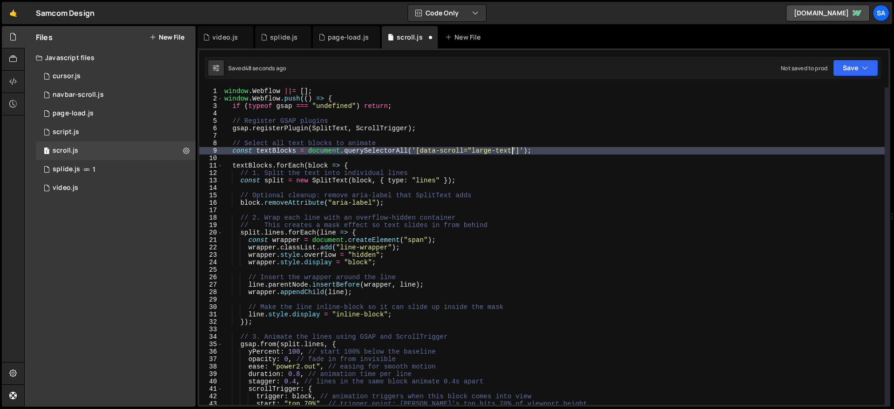
click at [314, 132] on div "window . Webflow ||= [ ] ; window . Webflow . push (( ) => { if ( typeof gsap =…" at bounding box center [554, 254] width 662 height 333
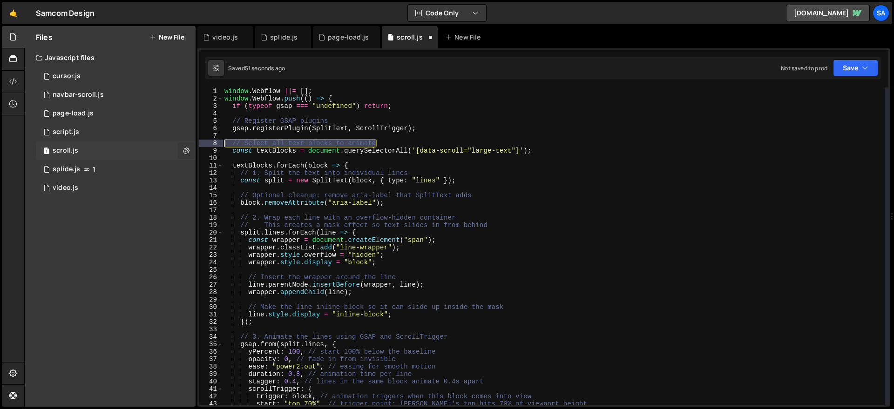
drag, startPoint x: 390, startPoint y: 144, endPoint x: 179, endPoint y: 146, distance: 211.0
click at [179, 146] on div "Files New File Javascript files 1 cursor.js 0 1 navbar-scroll.js 0 1 page-load.…" at bounding box center [459, 217] width 870 height 382
type textarea "// Select all text blocks to animate"
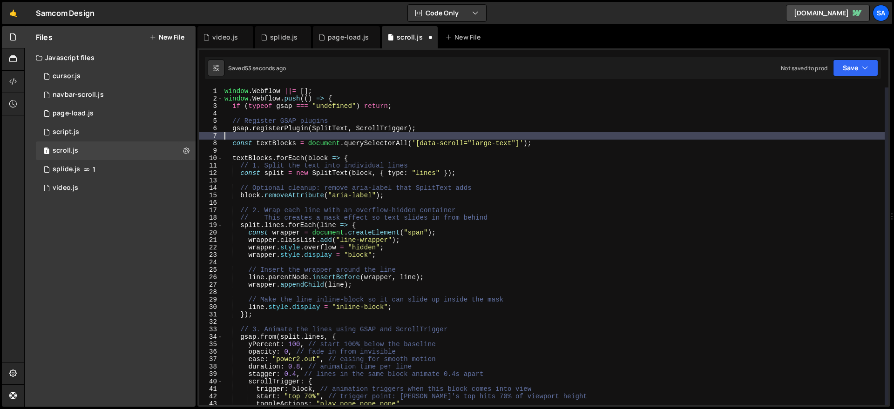
click at [451, 133] on div "window . Webflow ||= [ ] ; window . Webflow . push (( ) => { if ( typeof gsap =…" at bounding box center [554, 254] width 662 height 333
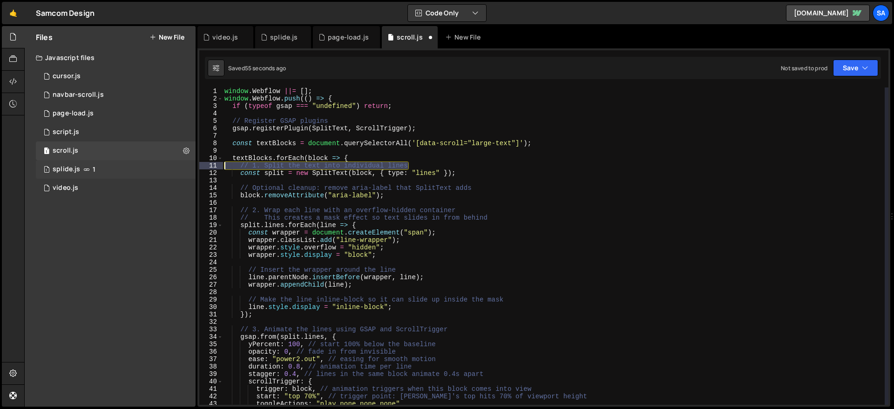
drag, startPoint x: 431, startPoint y: 165, endPoint x: 193, endPoint y: 168, distance: 238.1
click at [193, 168] on div "Files New File Javascript files 1 cursor.js 0 1 navbar-scroll.js 0 1 page-load.…" at bounding box center [459, 217] width 870 height 382
type textarea "// 1. Split the text into individual lines"
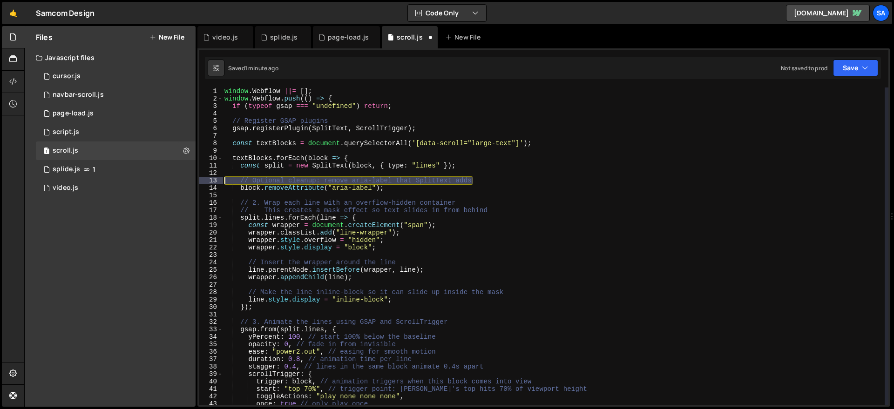
drag, startPoint x: 485, startPoint y: 179, endPoint x: 231, endPoint y: 169, distance: 255.0
click at [185, 183] on div "Files New File Javascript files 1 cursor.js 0 1 navbar-scroll.js 0 1 page-load.…" at bounding box center [459, 217] width 870 height 382
type textarea "// Optional cleanup: remove aria-label that SplitText adds"
click at [360, 196] on div "window . Webflow ||= [ ] ; window . Webflow . push (( ) => { if ( typeof gsap =…" at bounding box center [554, 254] width 662 height 333
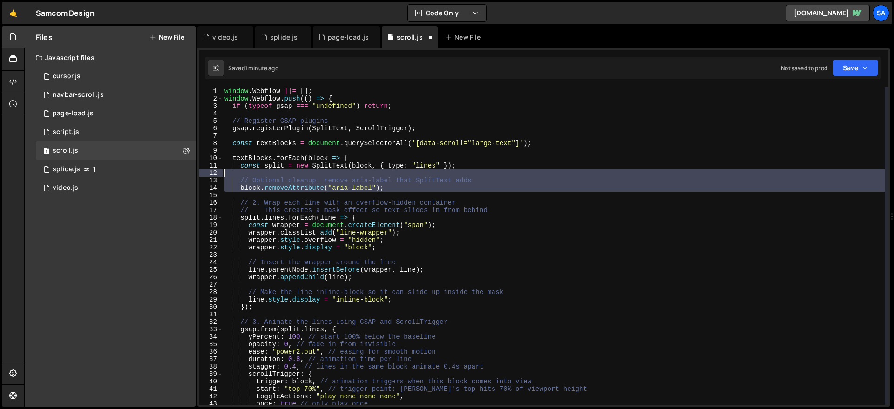
drag, startPoint x: 256, startPoint y: 196, endPoint x: 197, endPoint y: 175, distance: 62.8
click at [197, 175] on div "Files New File Javascript files 1 cursor.js 0 1 navbar-scroll.js 0 1 page-load.…" at bounding box center [459, 217] width 870 height 382
type textarea "// Optional cleanup: remove aria-label that SplitText adds"
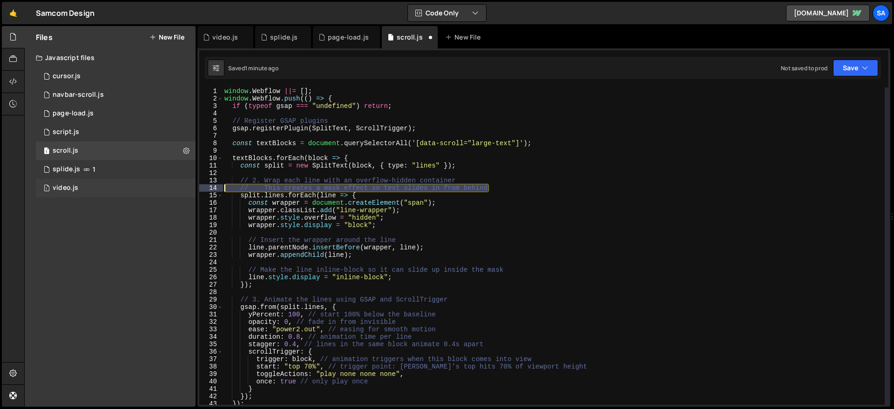
drag, startPoint x: 501, startPoint y: 188, endPoint x: 172, endPoint y: 189, distance: 328.4
click at [172, 189] on div "Files New File Javascript files 1 cursor.js 0 1 navbar-scroll.js 0 1 page-load.…" at bounding box center [459, 217] width 870 height 382
type textarea "// This creates a mask effect so text slides in from behind"
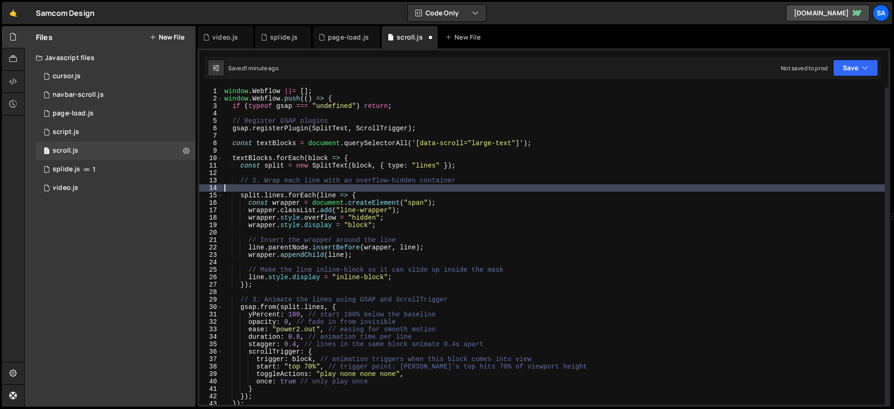
type textarea "// 2. Wrap each line with an overflow-hidden container"
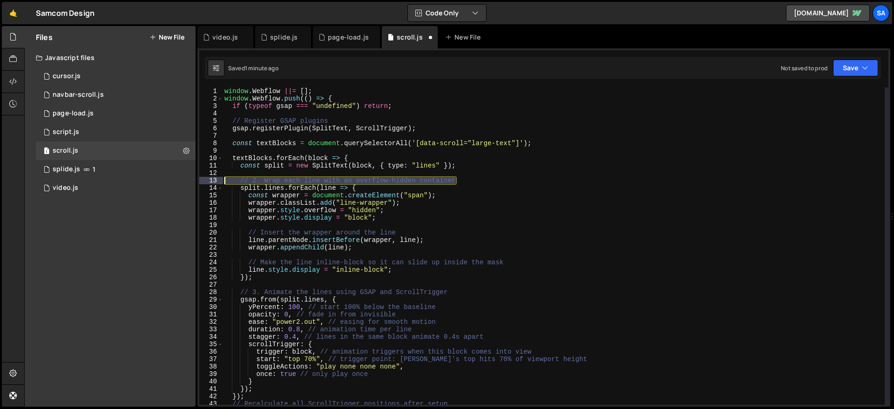
drag, startPoint x: 473, startPoint y: 184, endPoint x: 211, endPoint y: 183, distance: 262.7
click at [210, 183] on div "// 2. Wrap each line with an overflow-hidden container 1 2 3 4 5 6 7 8 9 10 11 …" at bounding box center [543, 247] width 689 height 318
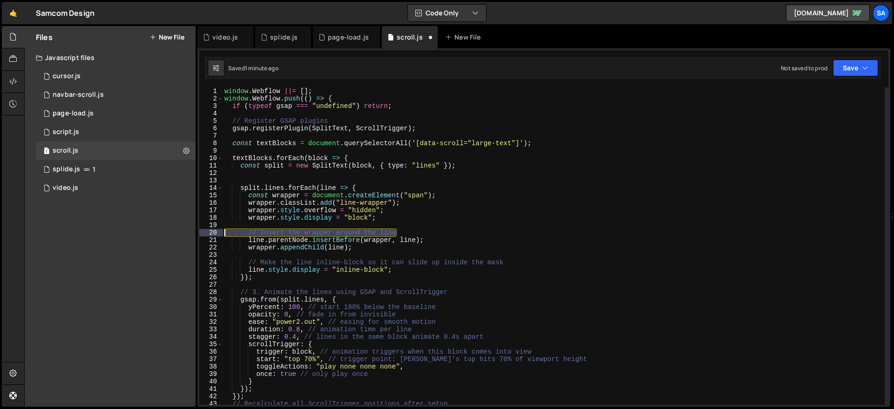
drag, startPoint x: 413, startPoint y: 232, endPoint x: 170, endPoint y: 234, distance: 243.2
click at [169, 235] on div "Files New File Javascript files 1 cursor.js 0 1 navbar-scroll.js 0 1 page-load.…" at bounding box center [459, 217] width 870 height 382
type textarea "// Insert the wrapper around the line"
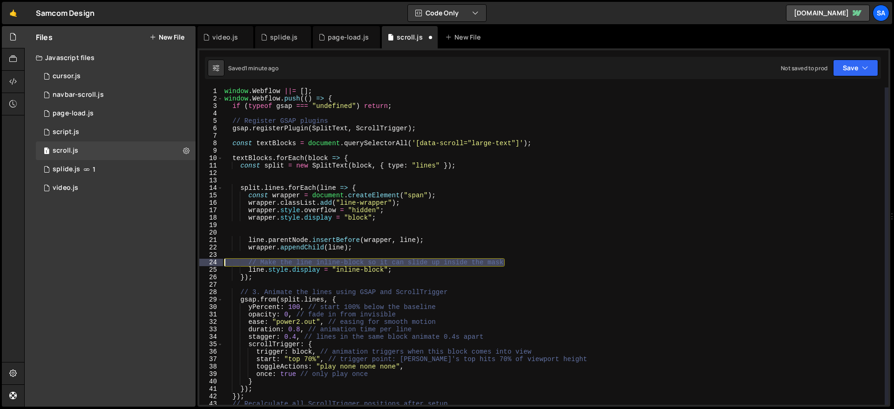
drag, startPoint x: 522, startPoint y: 264, endPoint x: 191, endPoint y: 265, distance: 330.8
click at [191, 266] on div "Files New File Javascript files 1 cursor.js 0 1 navbar-scroll.js 0 1 page-load.…" at bounding box center [459, 217] width 870 height 382
type textarea "// Make the line inline-block so it can slide up inside the mask"
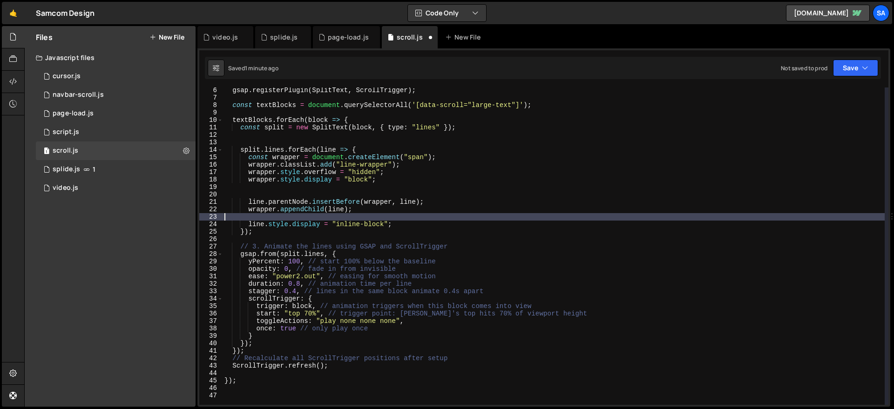
scroll to position [42, 0]
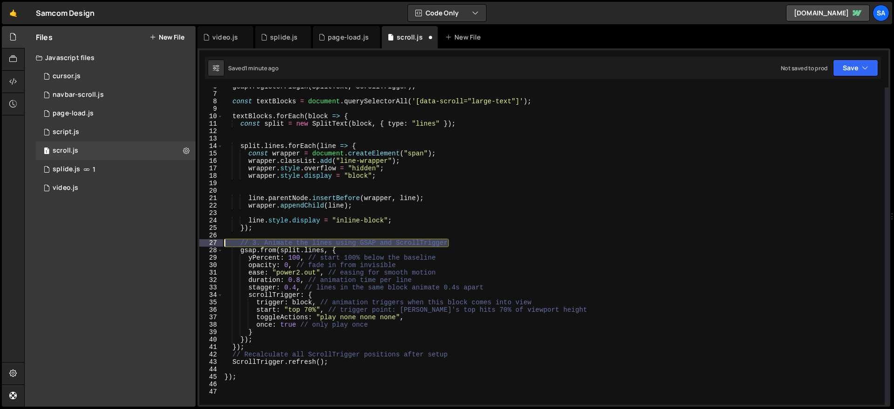
drag, startPoint x: 468, startPoint y: 240, endPoint x: 187, endPoint y: 241, distance: 280.9
click at [187, 241] on div "Files New File Javascript files 1 cursor.js 0 1 navbar-scroll.js 0 1 page-load.…" at bounding box center [459, 217] width 870 height 382
type textarea "// 3. Animate the lines using GSAP and ScrollTrigger"
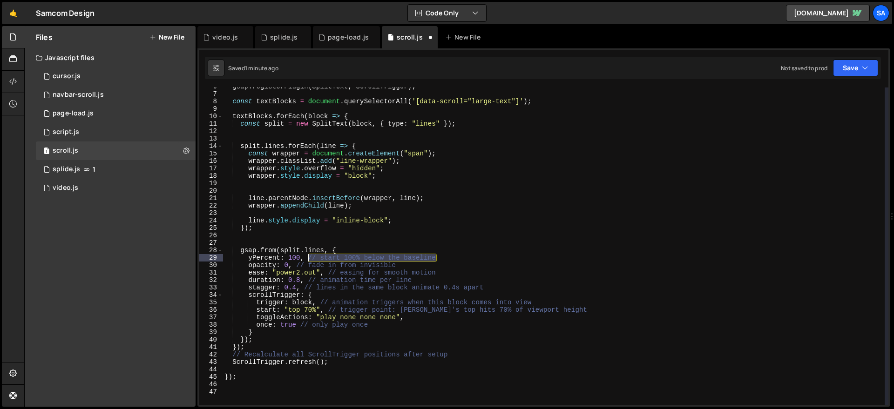
drag, startPoint x: 453, startPoint y: 255, endPoint x: 308, endPoint y: 259, distance: 144.9
click at [308, 259] on div "gsap . registerPlugin ( SplitText , ScrollTrigger ) ; const textBlocks = docume…" at bounding box center [554, 249] width 662 height 333
drag, startPoint x: 383, startPoint y: 267, endPoint x: 295, endPoint y: 268, distance: 87.6
click at [295, 268] on div "gsap . registerPlugin ( SplitText , ScrollTrigger ) ; const textBlocks = docume…" at bounding box center [554, 249] width 662 height 333
drag, startPoint x: 472, startPoint y: 276, endPoint x: 333, endPoint y: 271, distance: 139.9
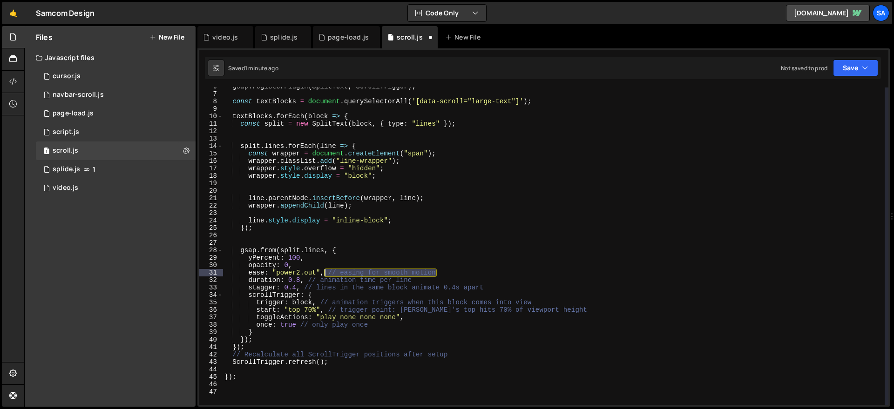
click at [326, 273] on div "gsap . registerPlugin ( SplitText , ScrollTrigger ) ; const textBlocks = docume…" at bounding box center [554, 249] width 662 height 333
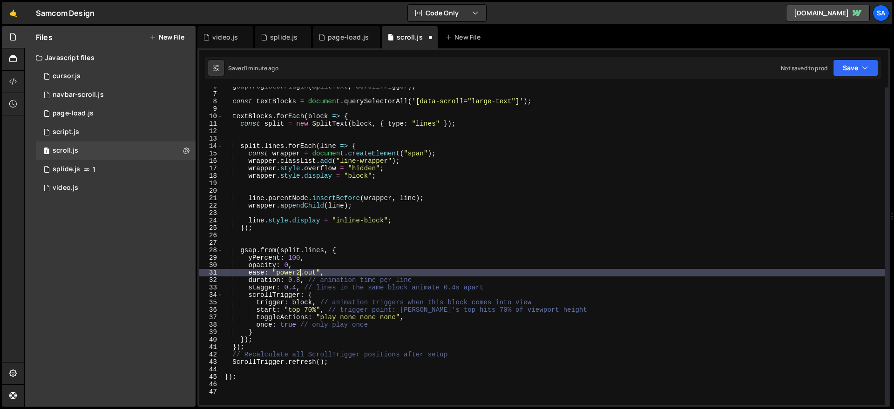
click at [300, 273] on div "gsap . registerPlugin ( SplitText , ScrollTrigger ) ; const textBlocks = docume…" at bounding box center [554, 249] width 662 height 333
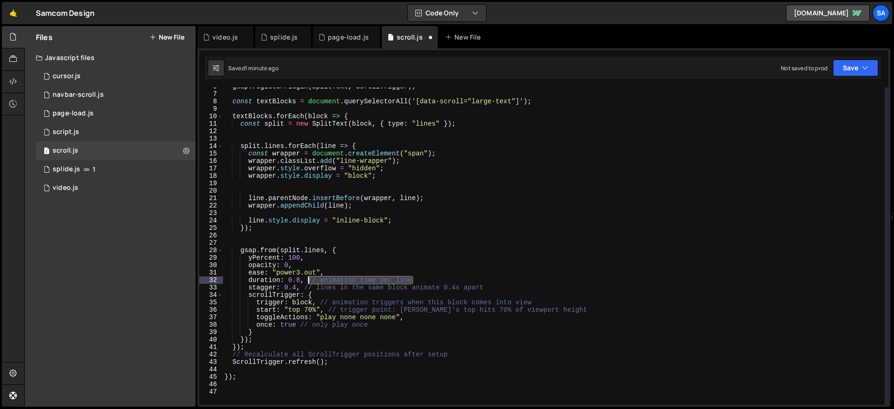
drag, startPoint x: 433, startPoint y: 282, endPoint x: 307, endPoint y: 283, distance: 125.3
click at [307, 283] on div "gsap . registerPlugin ( SplitText , ScrollTrigger ) ; const textBlocks = docume…" at bounding box center [554, 249] width 662 height 333
drag, startPoint x: 493, startPoint y: 289, endPoint x: 303, endPoint y: 287, distance: 190.1
click at [303, 287] on div "gsap . registerPlugin ( SplitText , ScrollTrigger ) ; const textBlocks = docume…" at bounding box center [554, 249] width 662 height 333
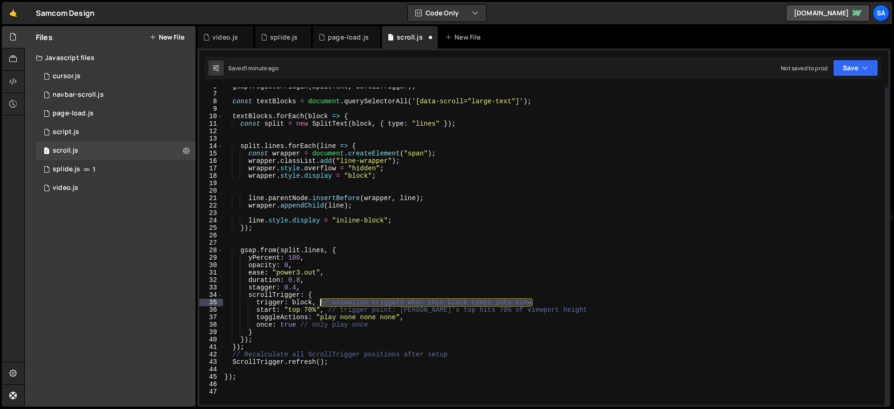
drag, startPoint x: 557, startPoint y: 305, endPoint x: 321, endPoint y: 304, distance: 235.7
click at [321, 304] on div "gsap . registerPlugin ( SplitText , ScrollTrigger ) ; const textBlocks = docume…" at bounding box center [554, 249] width 662 height 333
drag, startPoint x: 590, startPoint y: 310, endPoint x: 377, endPoint y: 313, distance: 212.5
click at [327, 309] on div "gsap . registerPlugin ( SplitText , ScrollTrigger ) ; const textBlocks = docume…" at bounding box center [554, 249] width 662 height 333
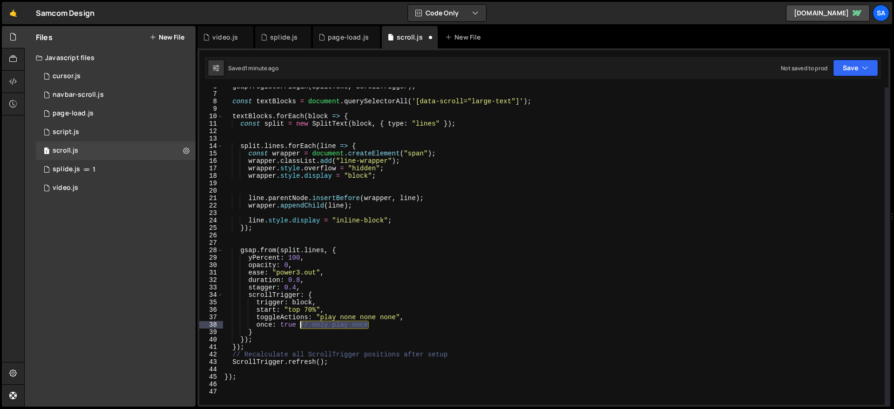
drag, startPoint x: 382, startPoint y: 326, endPoint x: 300, endPoint y: 325, distance: 82.5
click at [300, 325] on div "gsap . registerPlugin ( SplitText , ScrollTrigger ) ; const textBlocks = docume…" at bounding box center [554, 249] width 662 height 333
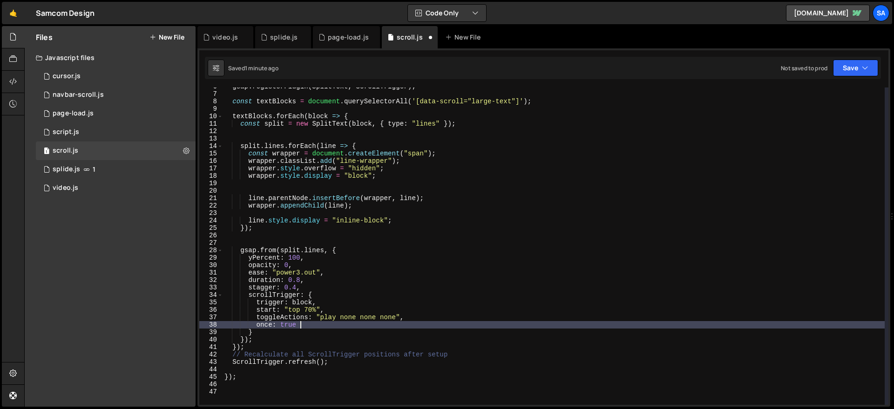
scroll to position [0, 5]
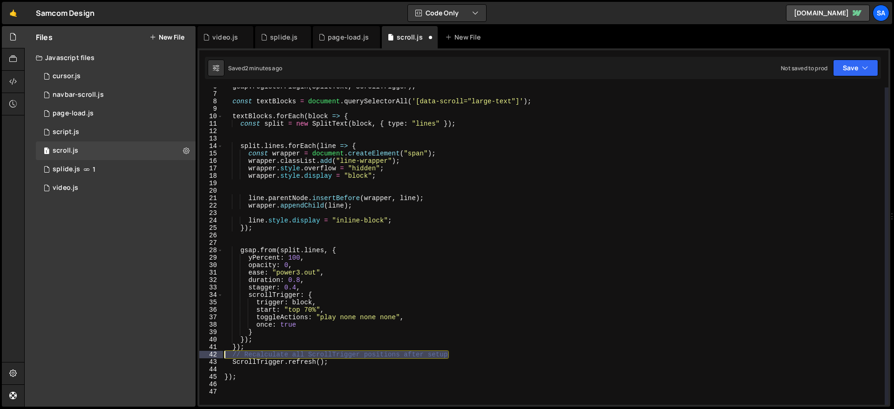
drag, startPoint x: 454, startPoint y: 354, endPoint x: 205, endPoint y: 355, distance: 249.2
click at [205, 355] on div "once: true 6 7 8 9 10 11 12 13 14 15 16 17 18 19 20 21 22 23 24 25 26 27 28 29 …" at bounding box center [543, 247] width 689 height 318
type textarea "// Recalculate all ScrollTrigger positions after setup"
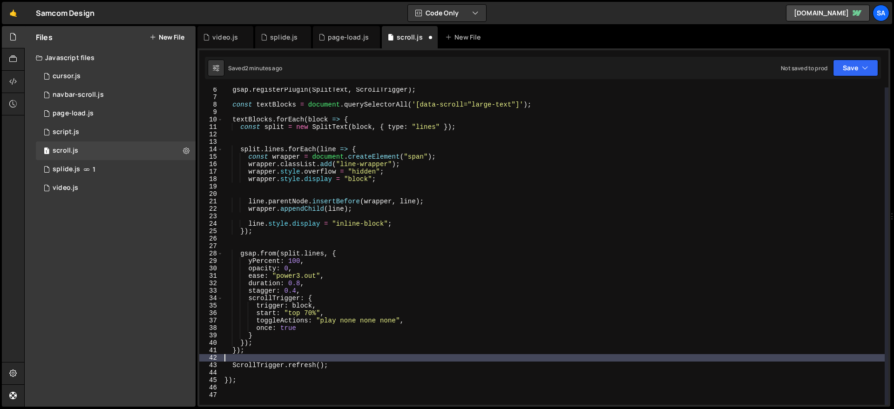
scroll to position [0, 0]
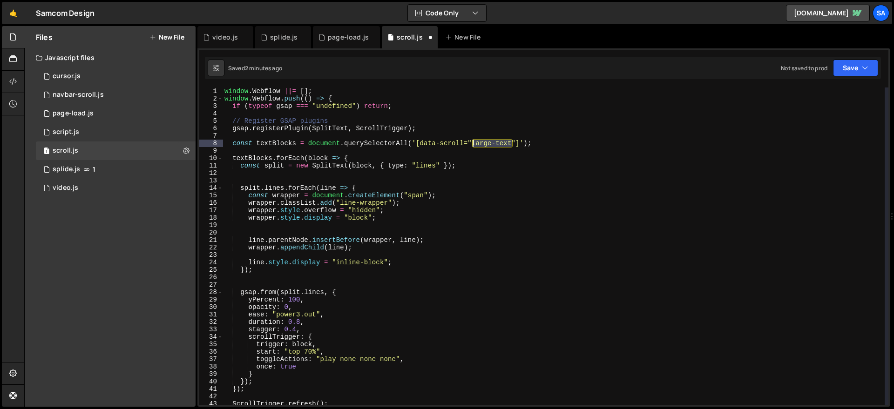
drag, startPoint x: 513, startPoint y: 143, endPoint x: 507, endPoint y: 138, distance: 7.6
click at [472, 143] on div "window . Webflow ||= [ ] ; window . Webflow . push (( ) => { if ( typeof gsap =…" at bounding box center [554, 254] width 662 height 333
click at [856, 75] on button "Save" at bounding box center [855, 68] width 45 height 17
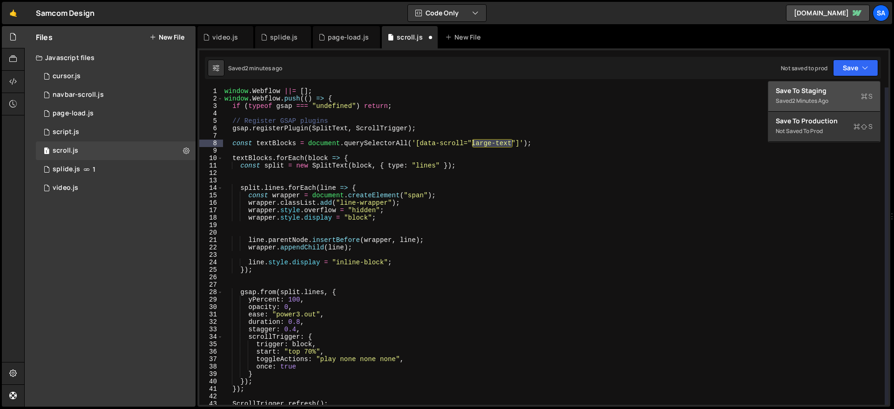
click at [823, 87] on div "Save to Staging S" at bounding box center [824, 90] width 97 height 9
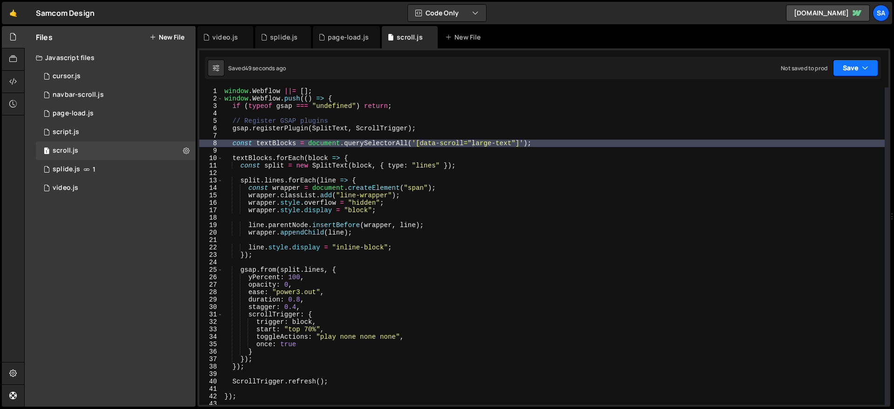
click at [845, 68] on button "Save" at bounding box center [855, 68] width 45 height 17
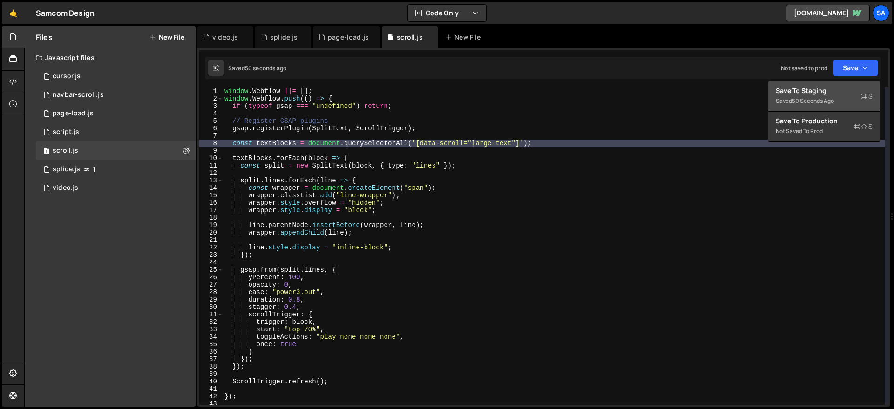
click at [810, 91] on div "Save to Staging S" at bounding box center [824, 90] width 97 height 9
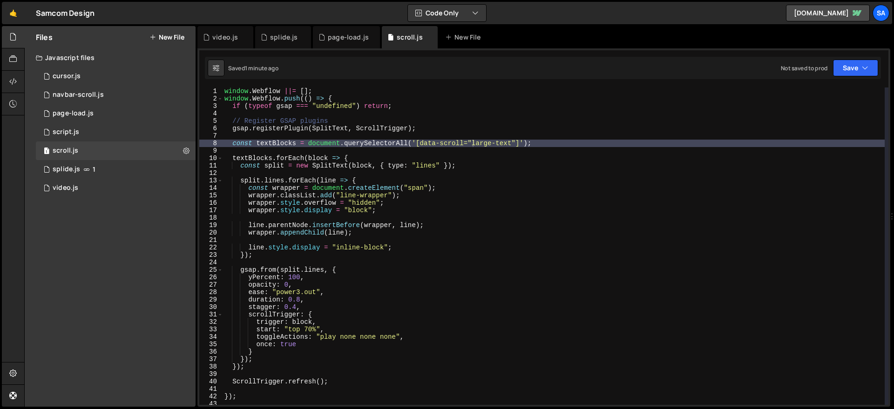
type textarea "window.Webflow.push(() => {"
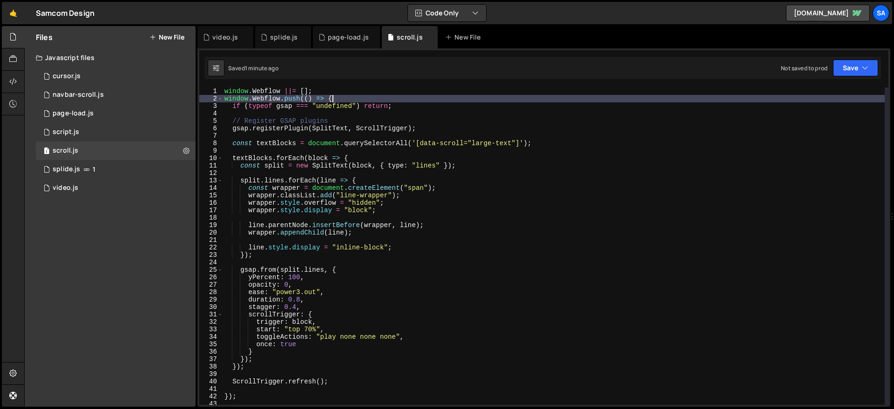
click at [405, 95] on div "window . Webflow ||= [ ] ; window . Webflow . push (( ) => { if ( typeof gsap =…" at bounding box center [554, 254] width 662 height 333
click at [406, 101] on div "window . Webflow ||= [ ] ; window . Webflow . push (( ) => { if ( typeof gsap =…" at bounding box center [554, 254] width 662 height 333
click at [359, 153] on div "window . Webflow ||= [ ] ; window . Webflow . push (( ) => { if ( typeof gsap =…" at bounding box center [554, 254] width 662 height 333
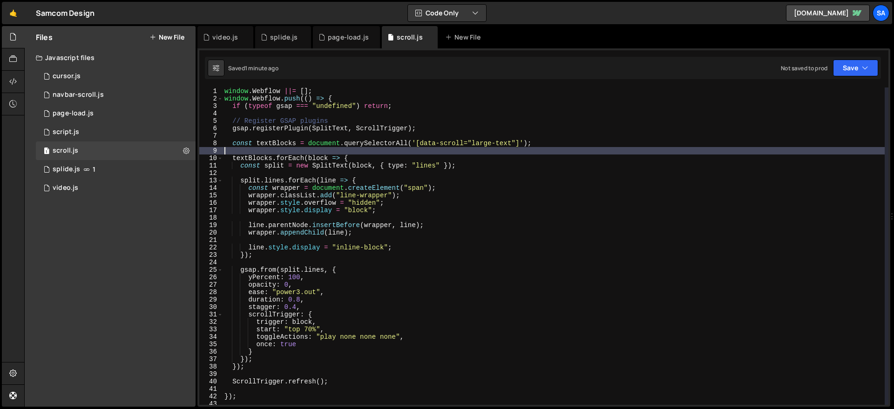
click at [360, 156] on div "window . Webflow ||= [ ] ; window . Webflow . push (( ) => { if ( typeof gsap =…" at bounding box center [554, 254] width 662 height 333
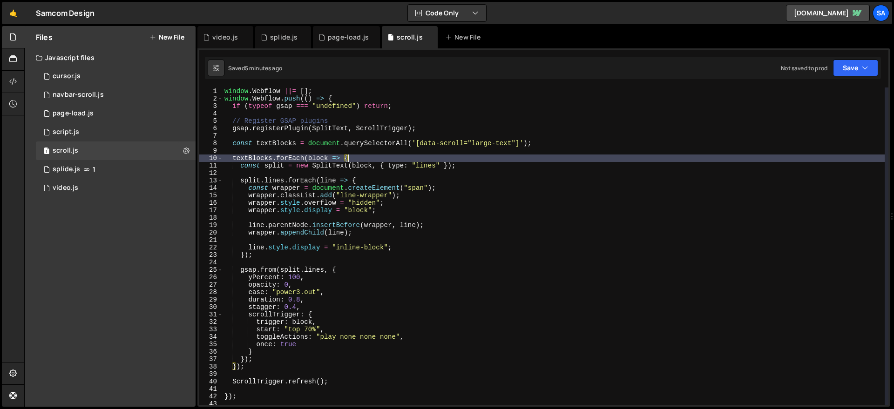
click at [362, 156] on div "window . Webflow ||= [ ] ; window . Webflow . push (( ) => { if ( typeof gsap =…" at bounding box center [554, 254] width 662 height 333
click at [383, 165] on div "window . Webflow ||= [ ] ; window . Webflow . push (( ) => { if ( typeof gsap =…" at bounding box center [554, 254] width 662 height 333
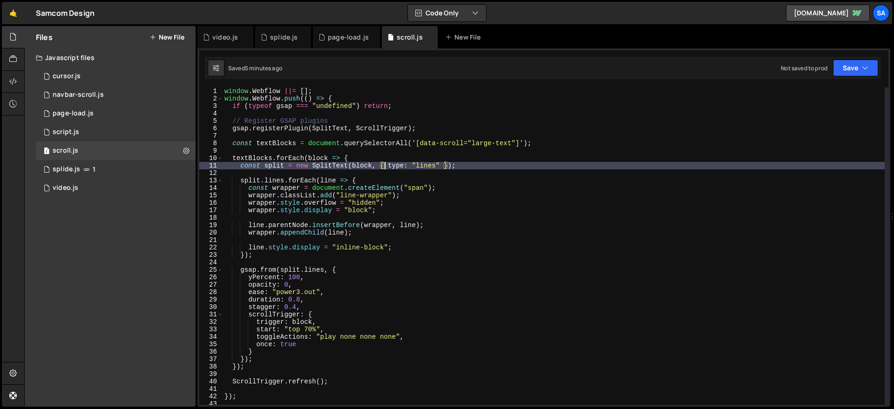
click at [382, 158] on div "window . Webflow ||= [ ] ; window . Webflow . push (( ) => { if ( typeof gsap =…" at bounding box center [554, 254] width 662 height 333
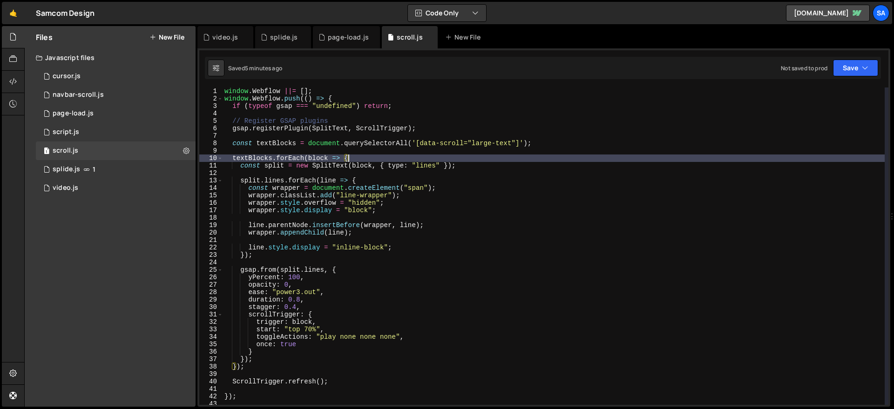
click at [481, 166] on div "window . Webflow ||= [ ] ; window . Webflow . push (( ) => { if ( typeof gsap =…" at bounding box center [554, 254] width 662 height 333
type textarea "const split = new SplitText(block, { type: "lines" });"
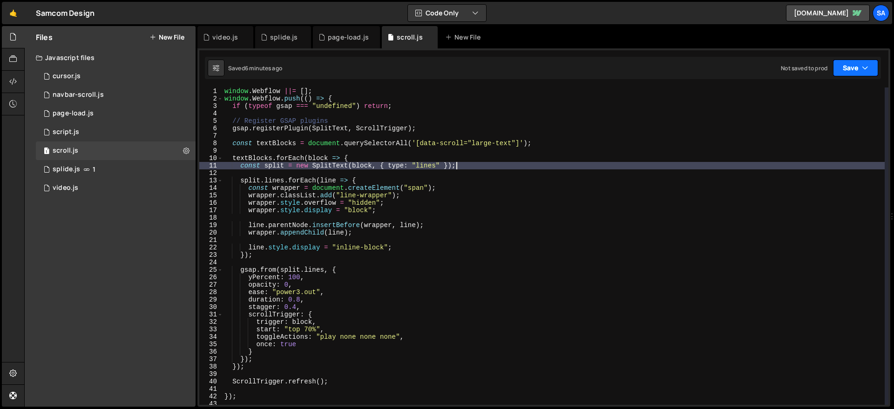
click at [839, 66] on button "Save" at bounding box center [855, 68] width 45 height 17
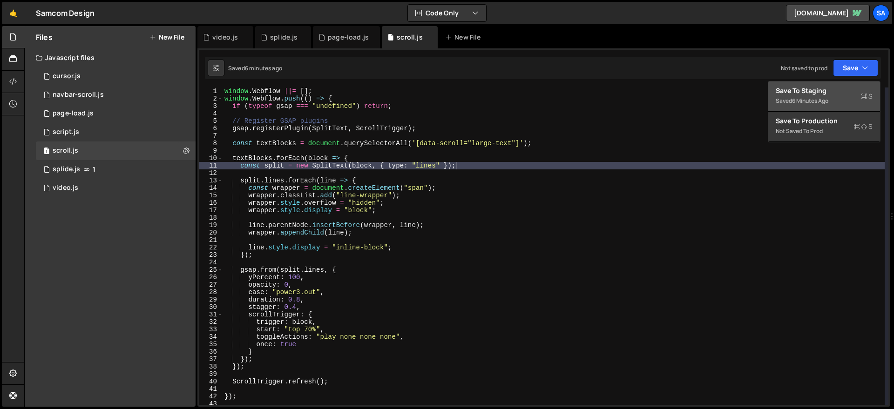
click at [838, 100] on div "Saved 6 minutes ago" at bounding box center [824, 101] width 97 height 11
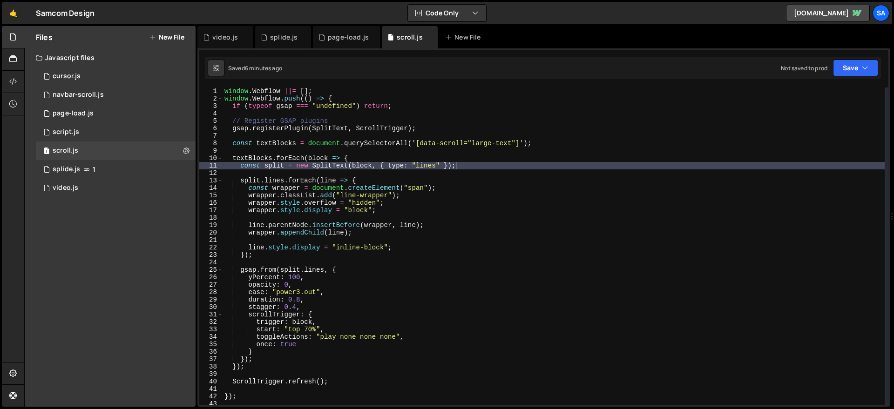
click at [478, 137] on div "window . Webflow ||= [ ] ; window . Webflow . push (( ) => { if ( typeof gsap =…" at bounding box center [554, 254] width 662 height 333
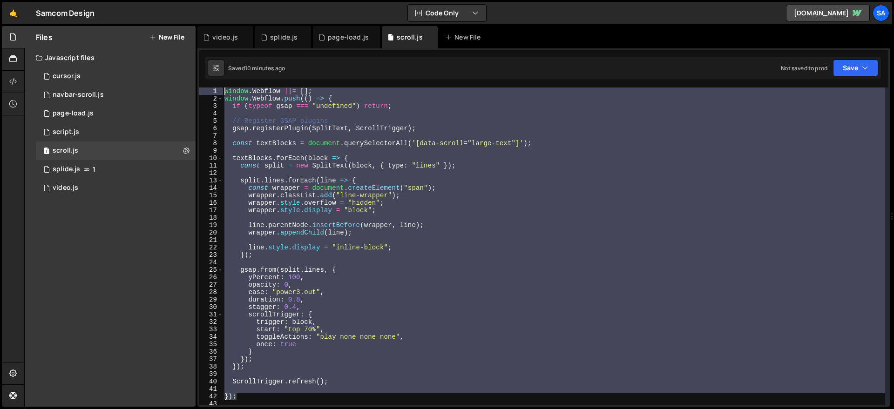
drag, startPoint x: 239, startPoint y: 357, endPoint x: 177, endPoint y: 46, distance: 316.9
click at [177, 46] on div "Files New File Javascript files 1 cursor.js 0 1 navbar-scroll.js 0 1 page-load.…" at bounding box center [459, 217] width 870 height 382
type textarea "window.Webflow ||= []; window.Webflow.push(() => {"
click at [360, 133] on div "window . Webflow ||= [ ] ; window . Webflow . push (( ) => { if ( typeof gsap =…" at bounding box center [554, 247] width 662 height 318
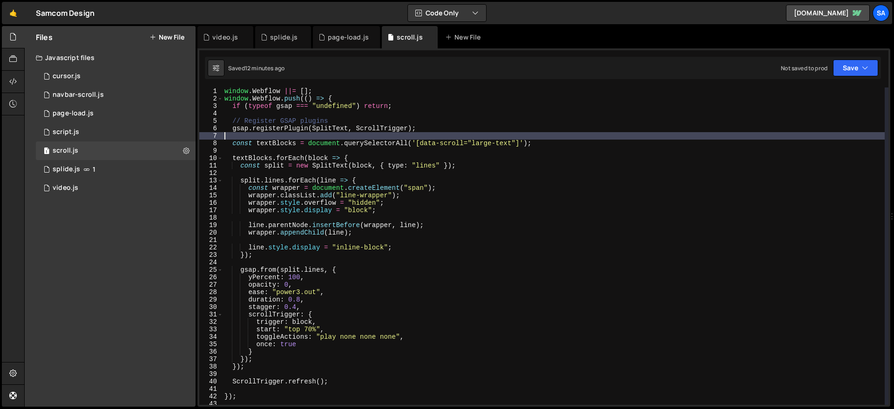
click at [417, 106] on div "window . Webflow ||= [ ] ; window . Webflow . push (( ) => { if ( typeof gsap =…" at bounding box center [554, 254] width 662 height 333
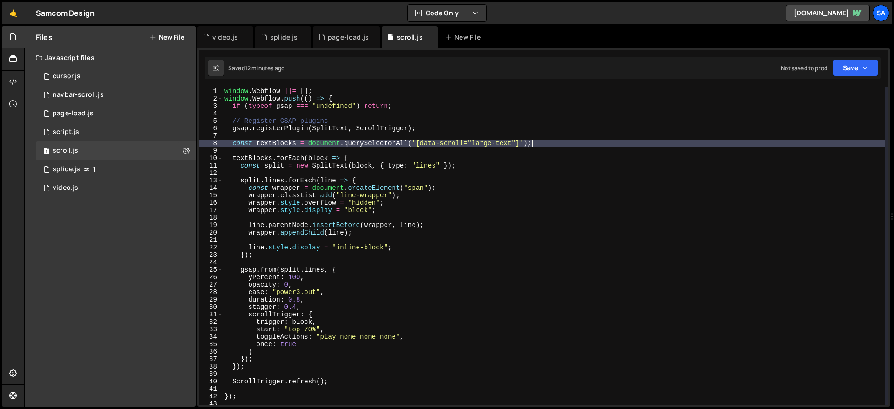
click at [553, 141] on div "window . Webflow ||= [ ] ; window . Webflow . push (( ) => { if ( typeof gsap =…" at bounding box center [554, 254] width 662 height 333
type textarea "const textBlocks = document.querySelectorAll('[data-scroll="large-text"]');"
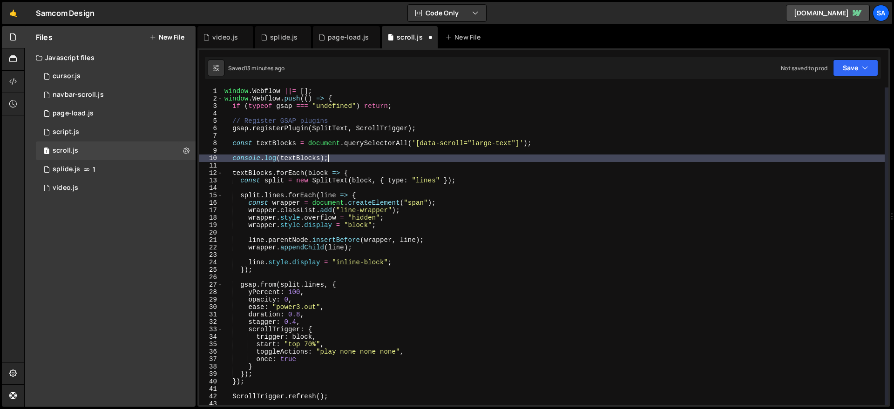
scroll to position [0, 7]
type textarea "console.log(textBlocks);)"
click at [851, 67] on button "Save" at bounding box center [855, 68] width 45 height 17
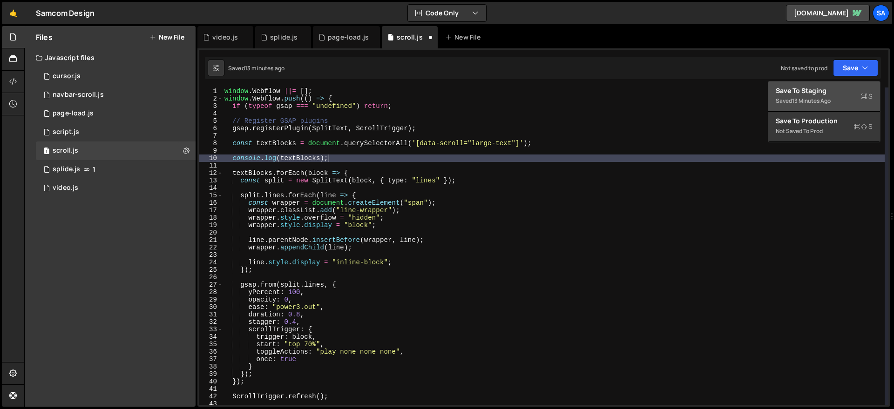
click at [819, 86] on div "Save to Staging S" at bounding box center [824, 90] width 97 height 9
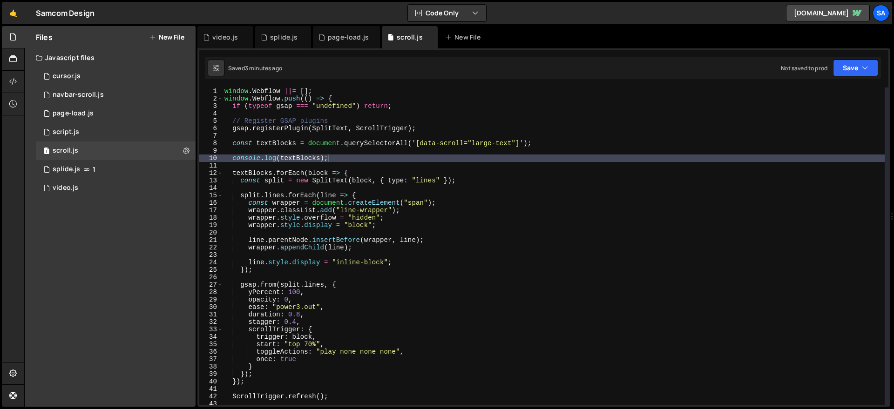
scroll to position [0, 0]
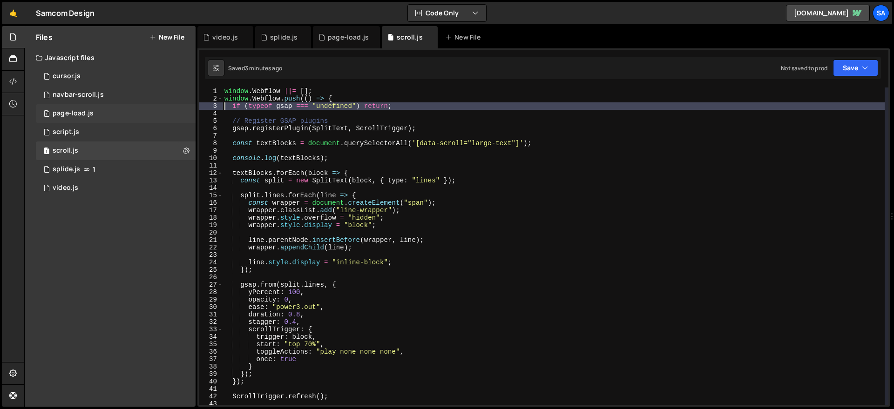
drag, startPoint x: 411, startPoint y: 113, endPoint x: 188, endPoint y: 109, distance: 222.7
click at [188, 109] on div "Files New File Javascript files 1 cursor.js 0 1 navbar-scroll.js 0 1 page-load.…" at bounding box center [459, 217] width 870 height 382
type textarea "if (typeof gsap === "undefined") return;"
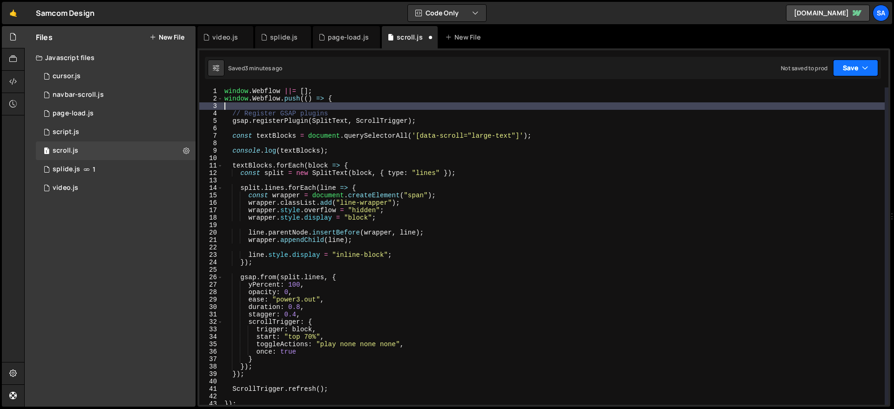
click at [858, 70] on button "Save" at bounding box center [855, 68] width 45 height 17
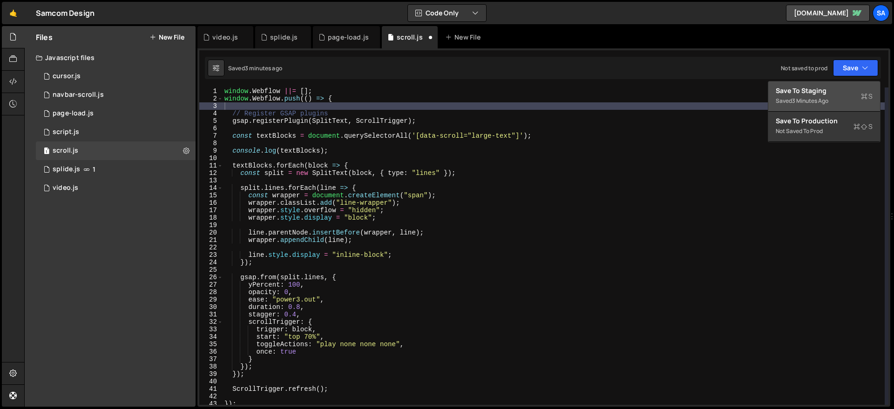
click at [801, 89] on div "Save to Staging S" at bounding box center [824, 90] width 97 height 9
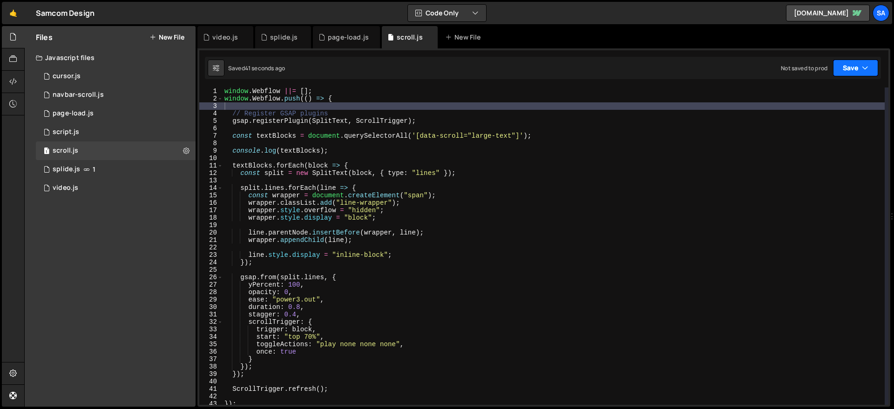
click at [849, 68] on button "Save" at bounding box center [855, 68] width 45 height 17
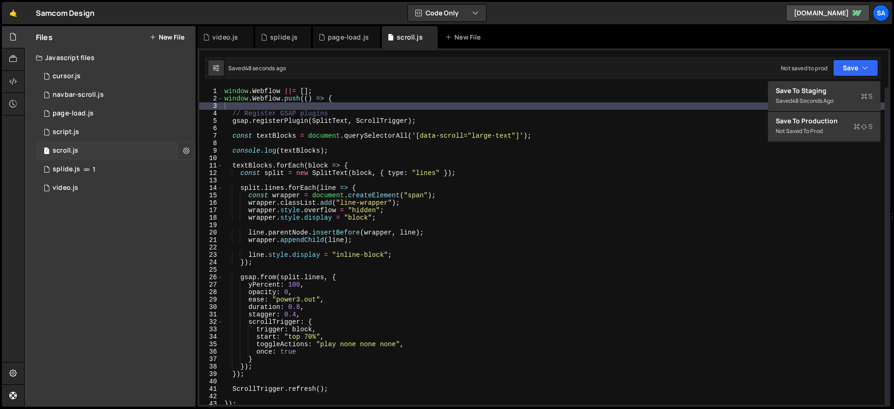
click at [188, 151] on icon at bounding box center [186, 150] width 7 height 9
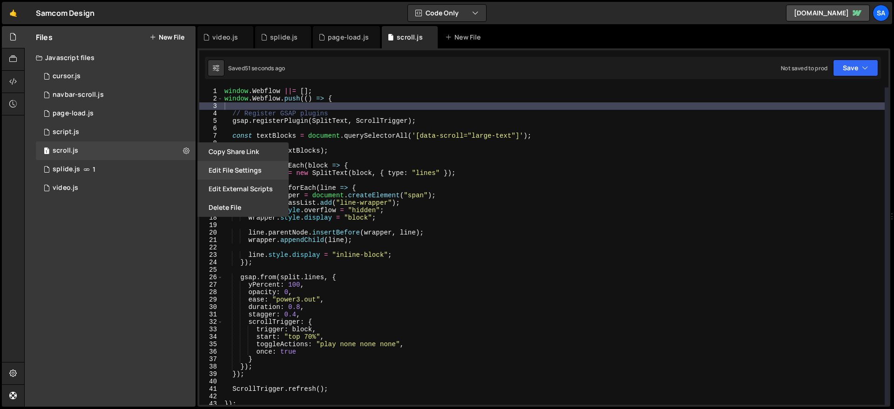
click at [243, 167] on button "Edit File Settings" at bounding box center [243, 170] width 91 height 19
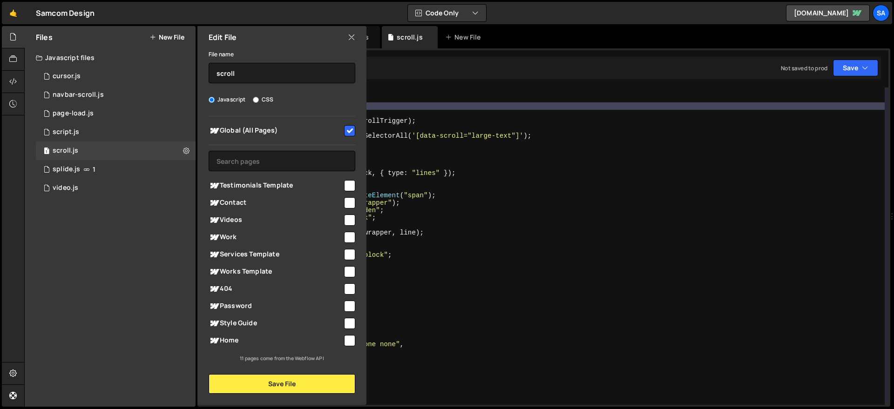
click at [352, 130] on input "checkbox" at bounding box center [349, 130] width 11 height 11
checkbox input "false"
click at [310, 386] on button "Save File" at bounding box center [282, 385] width 147 height 20
